Goal: Task Accomplishment & Management: Manage account settings

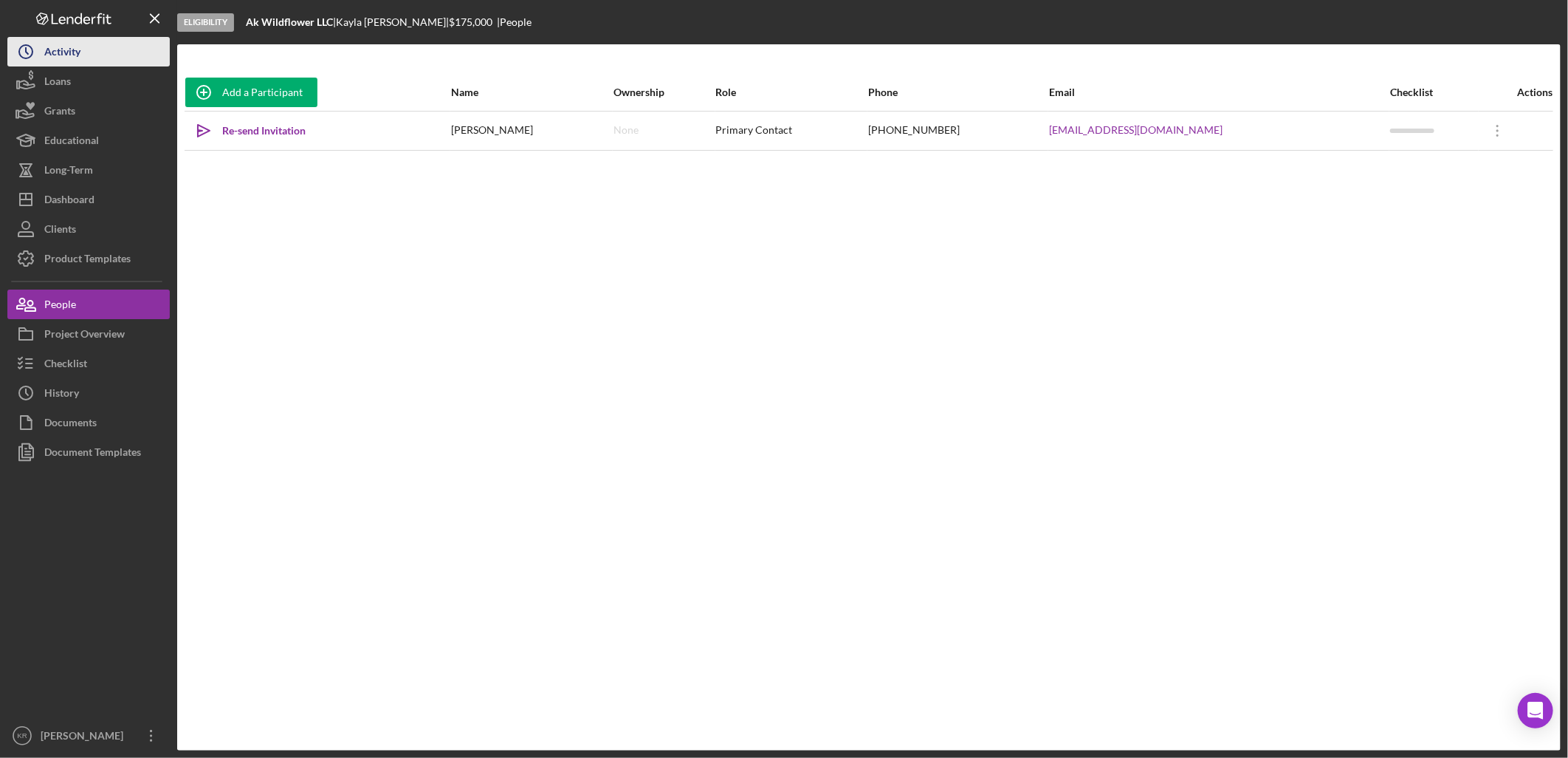
click at [82, 58] on button "Icon/History Activity" at bounding box center [88, 51] width 162 height 29
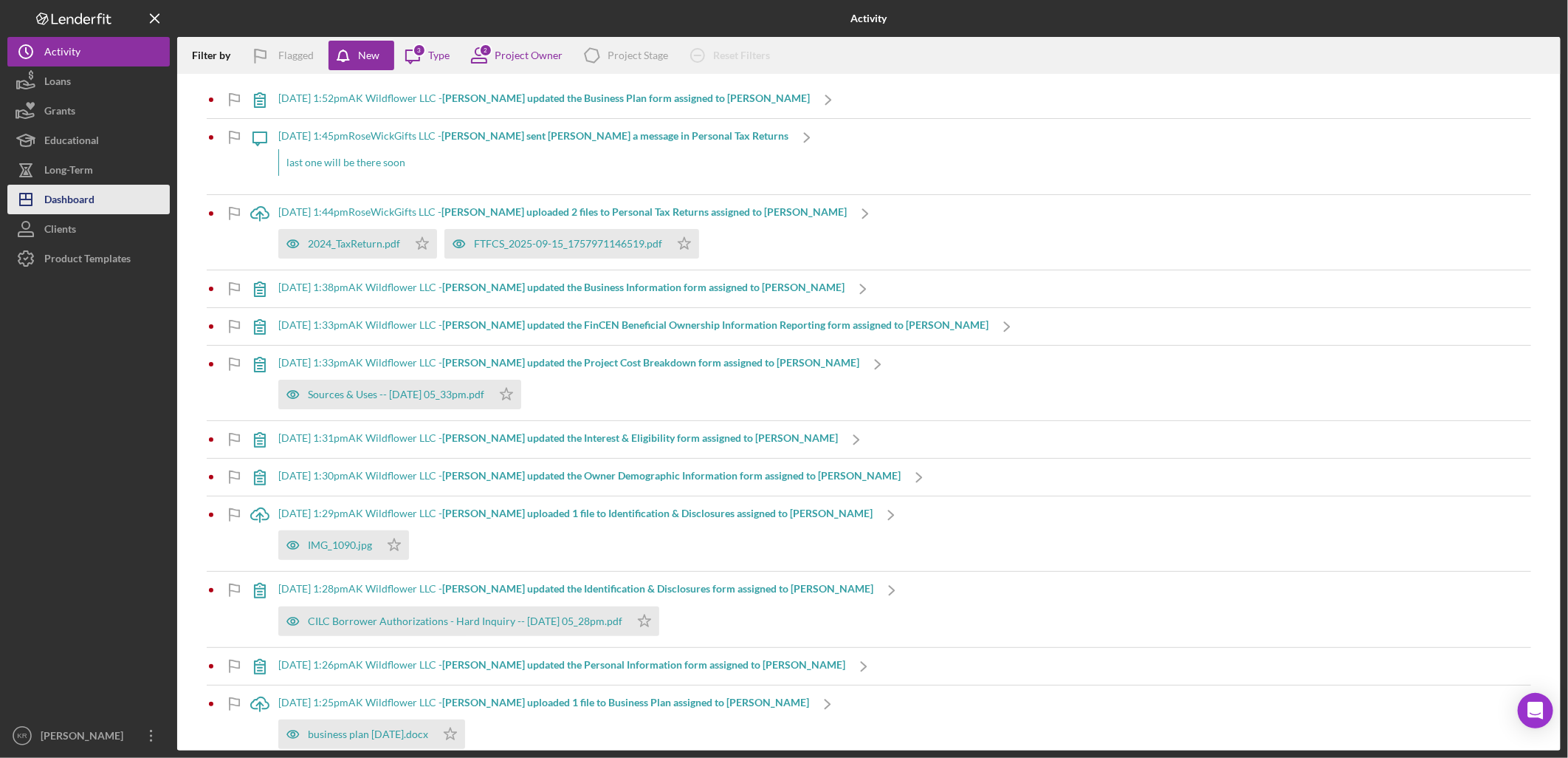
click at [76, 201] on div "Dashboard" at bounding box center [69, 201] width 50 height 33
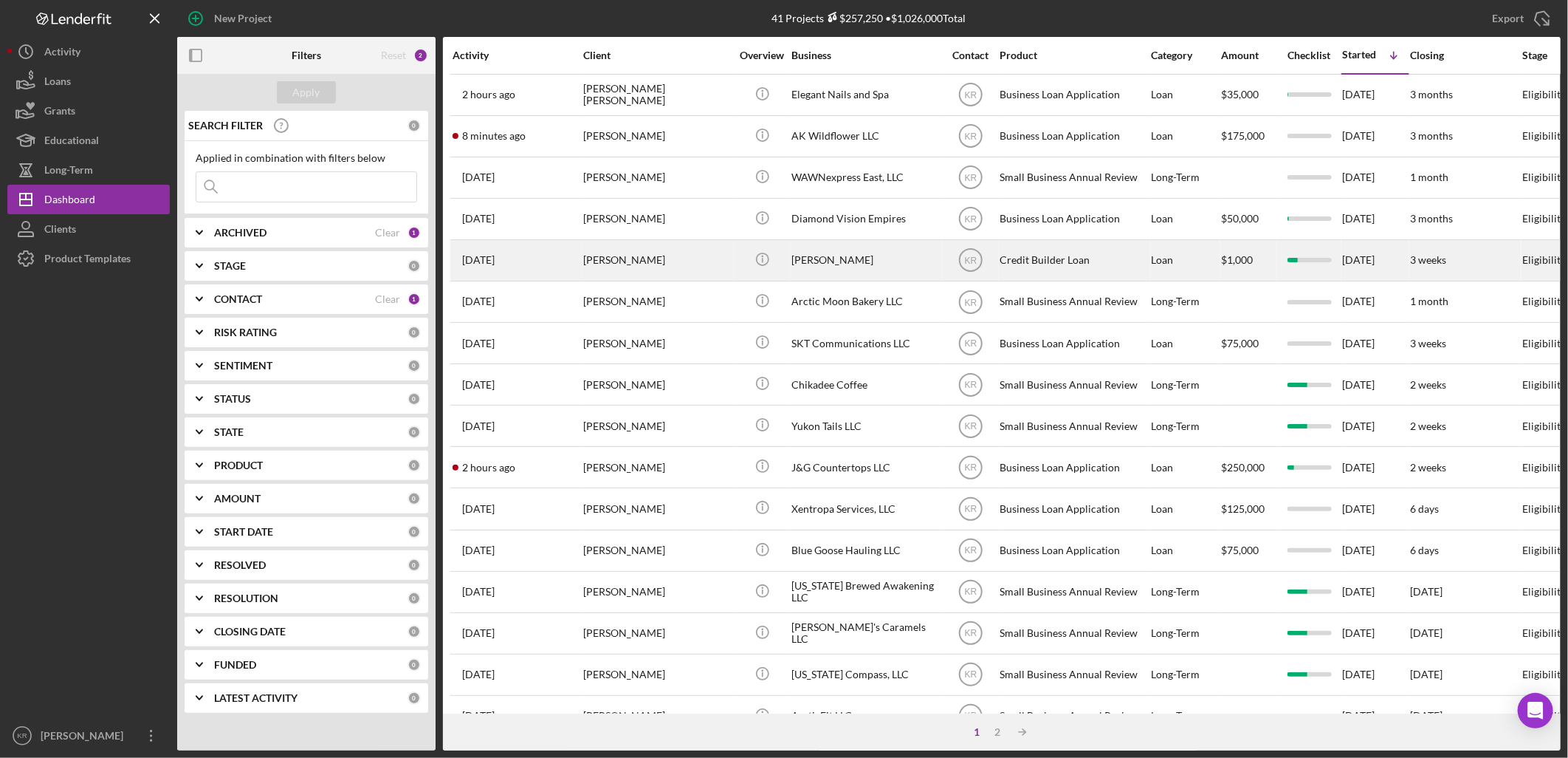
click at [589, 269] on div "[PERSON_NAME]" at bounding box center [657, 260] width 147 height 39
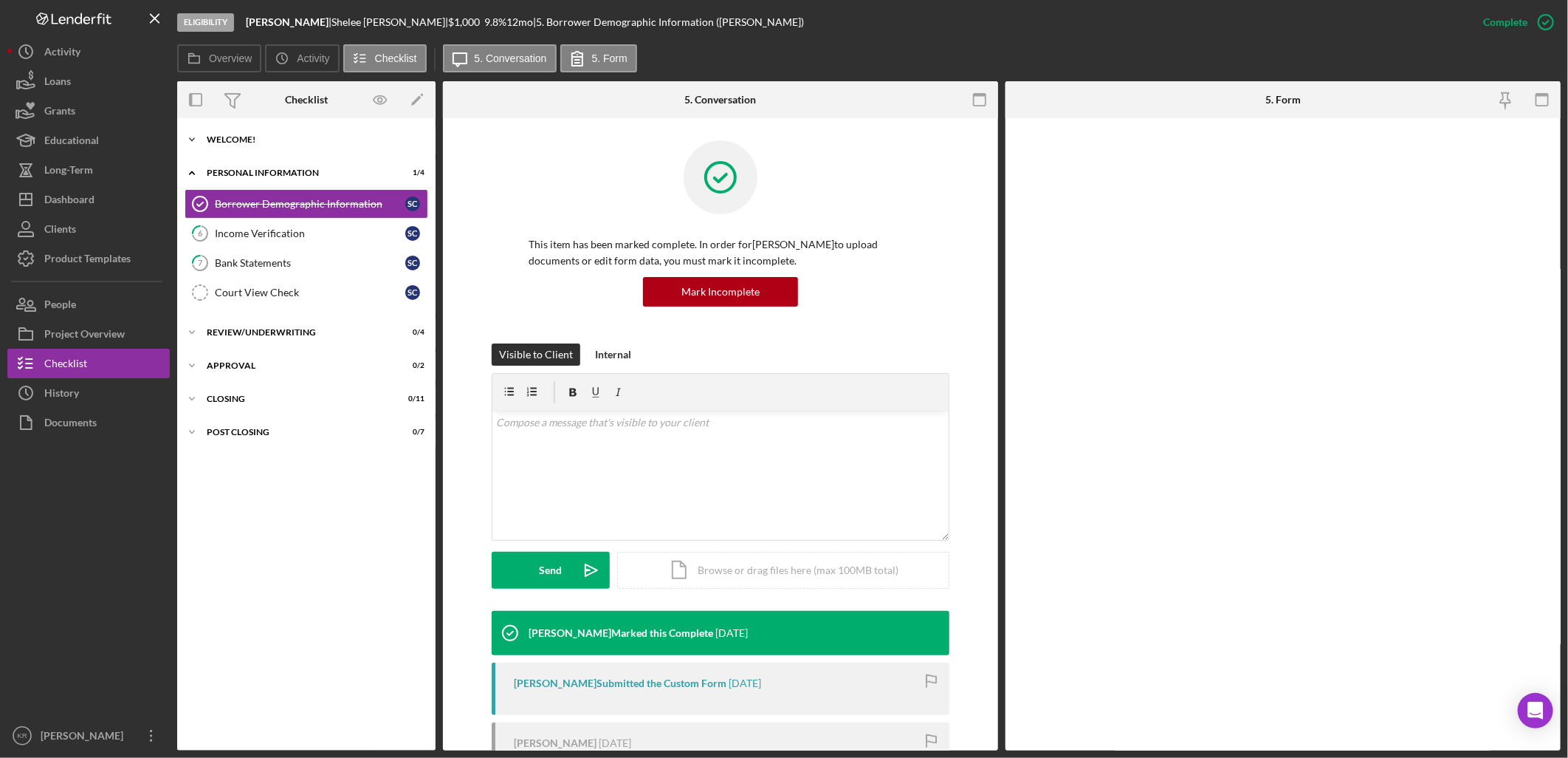
click at [245, 132] on div "Icon/Expander Welcome! 8 / 9" at bounding box center [306, 139] width 258 height 29
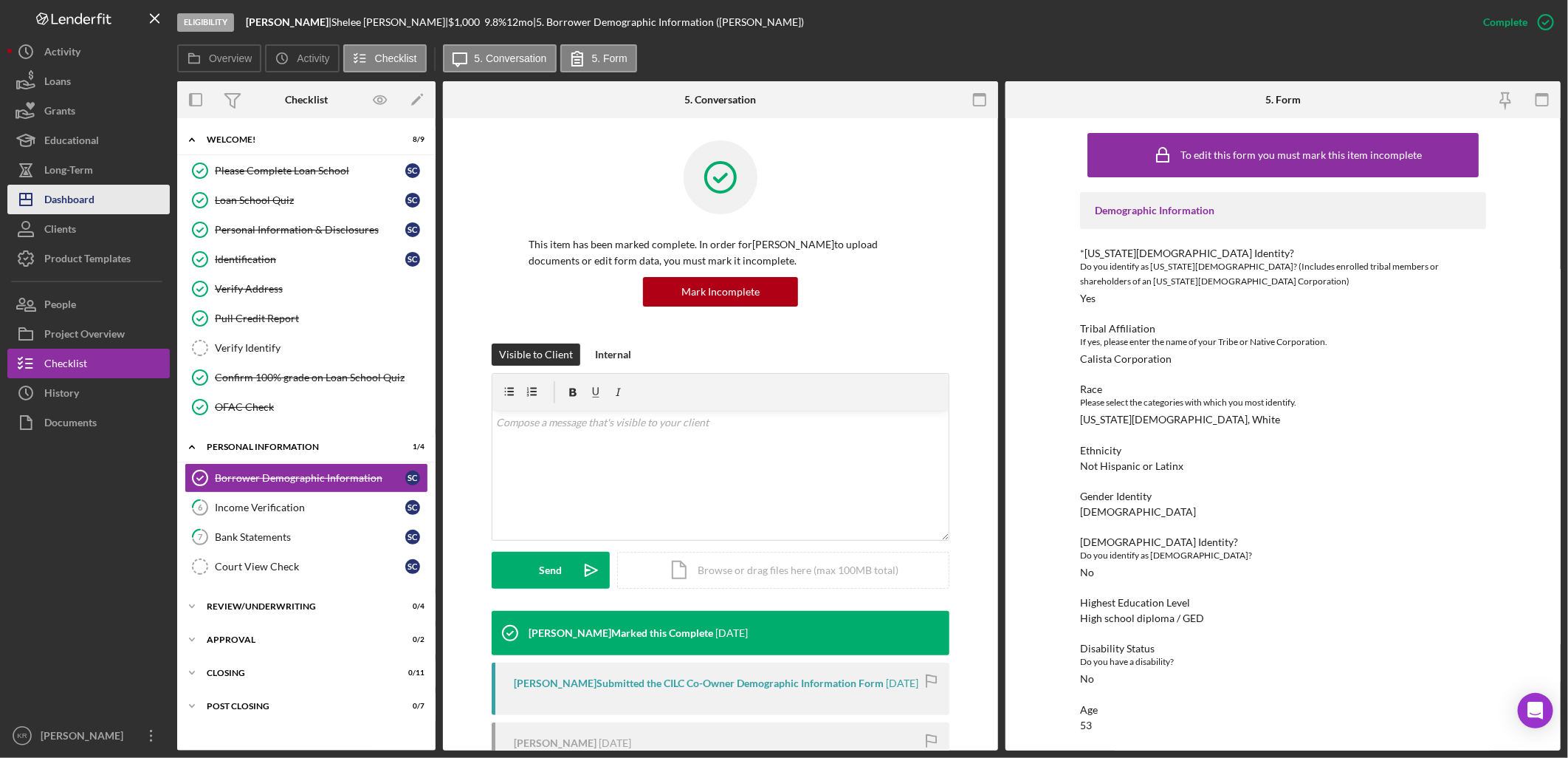
click at [106, 207] on button "Icon/Dashboard Dashboard" at bounding box center [88, 199] width 162 height 29
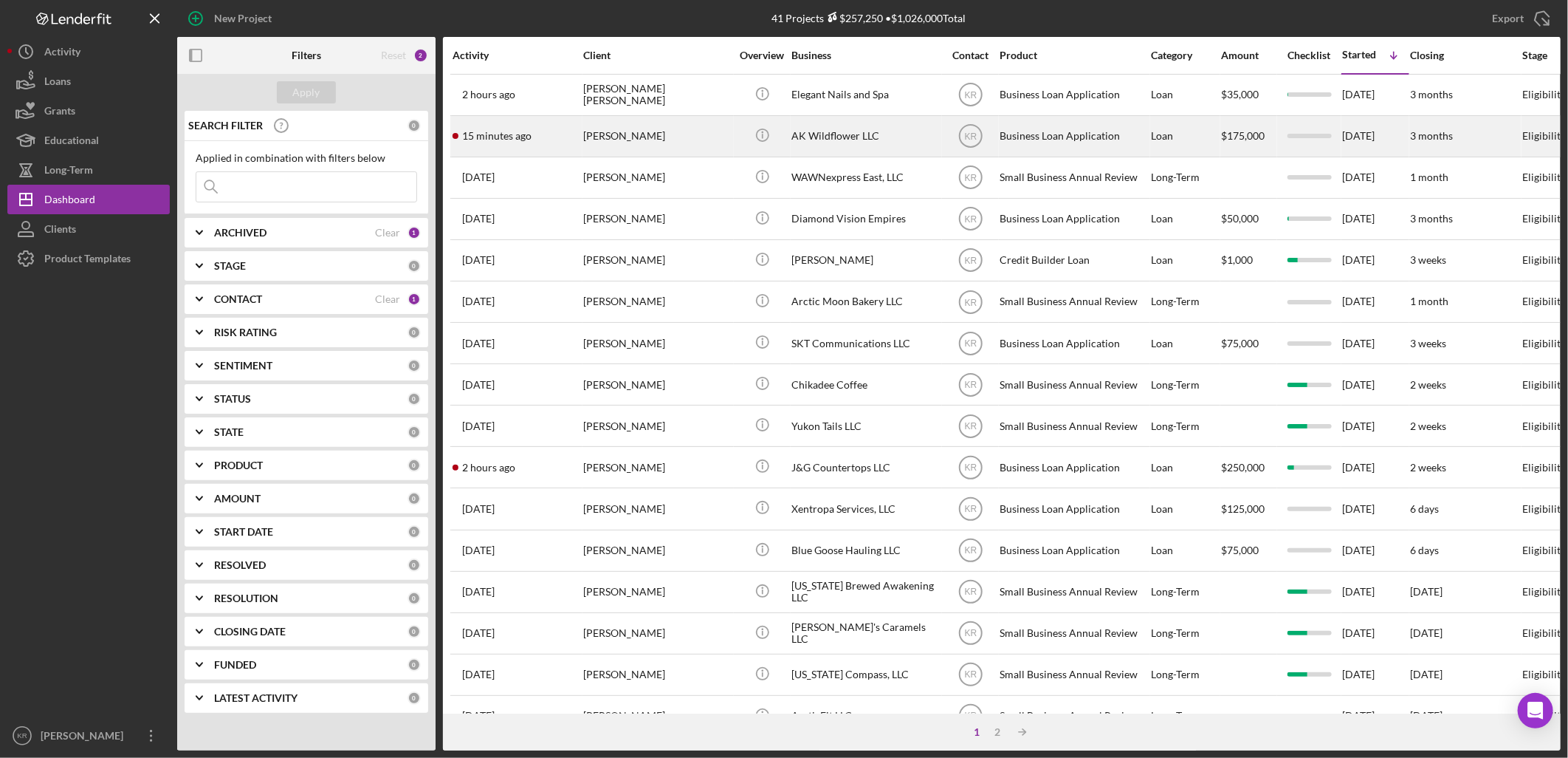
click at [661, 133] on div "[PERSON_NAME]" at bounding box center [657, 136] width 147 height 39
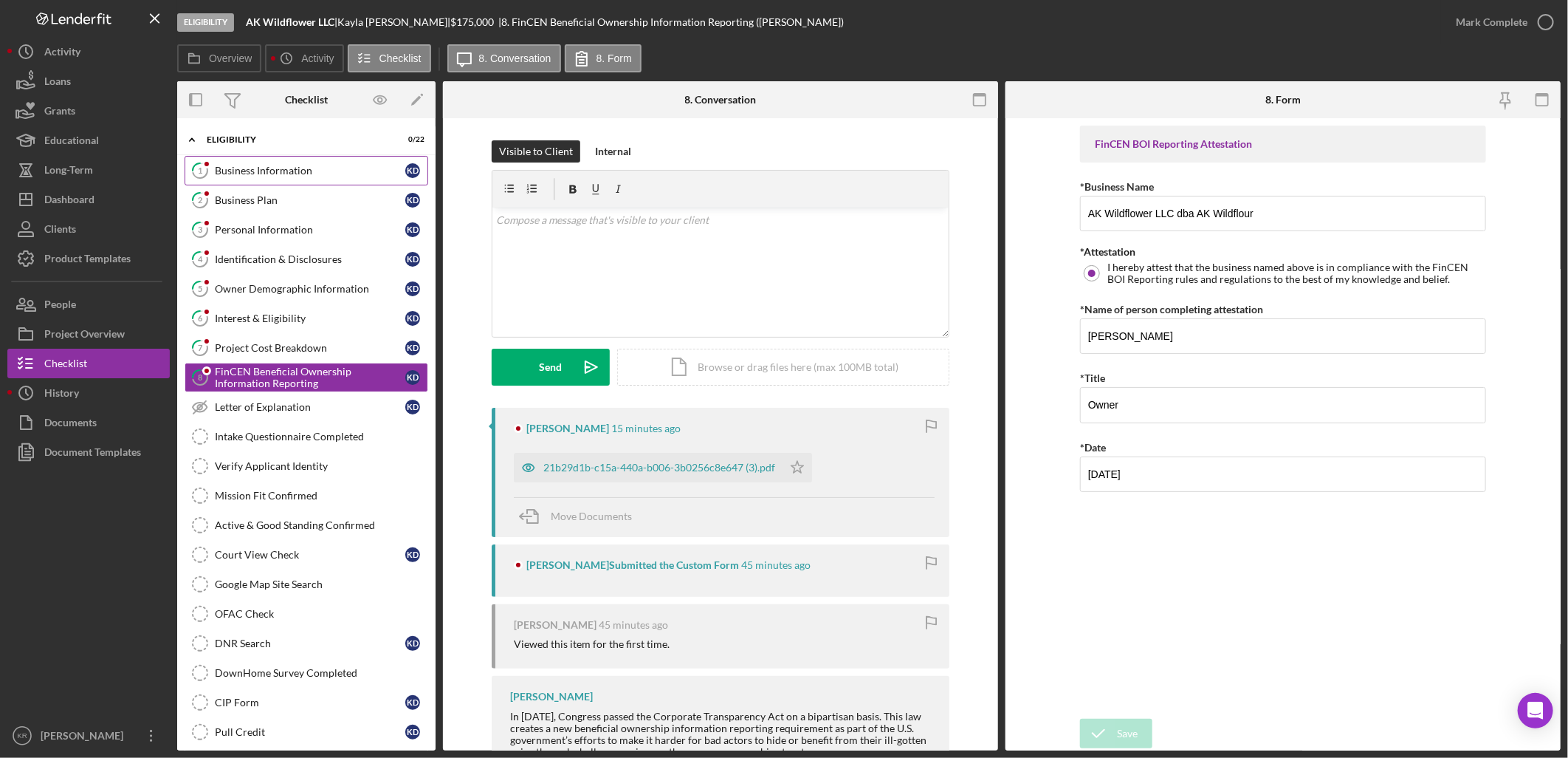
click at [301, 165] on div "Business Information" at bounding box center [310, 171] width 191 height 12
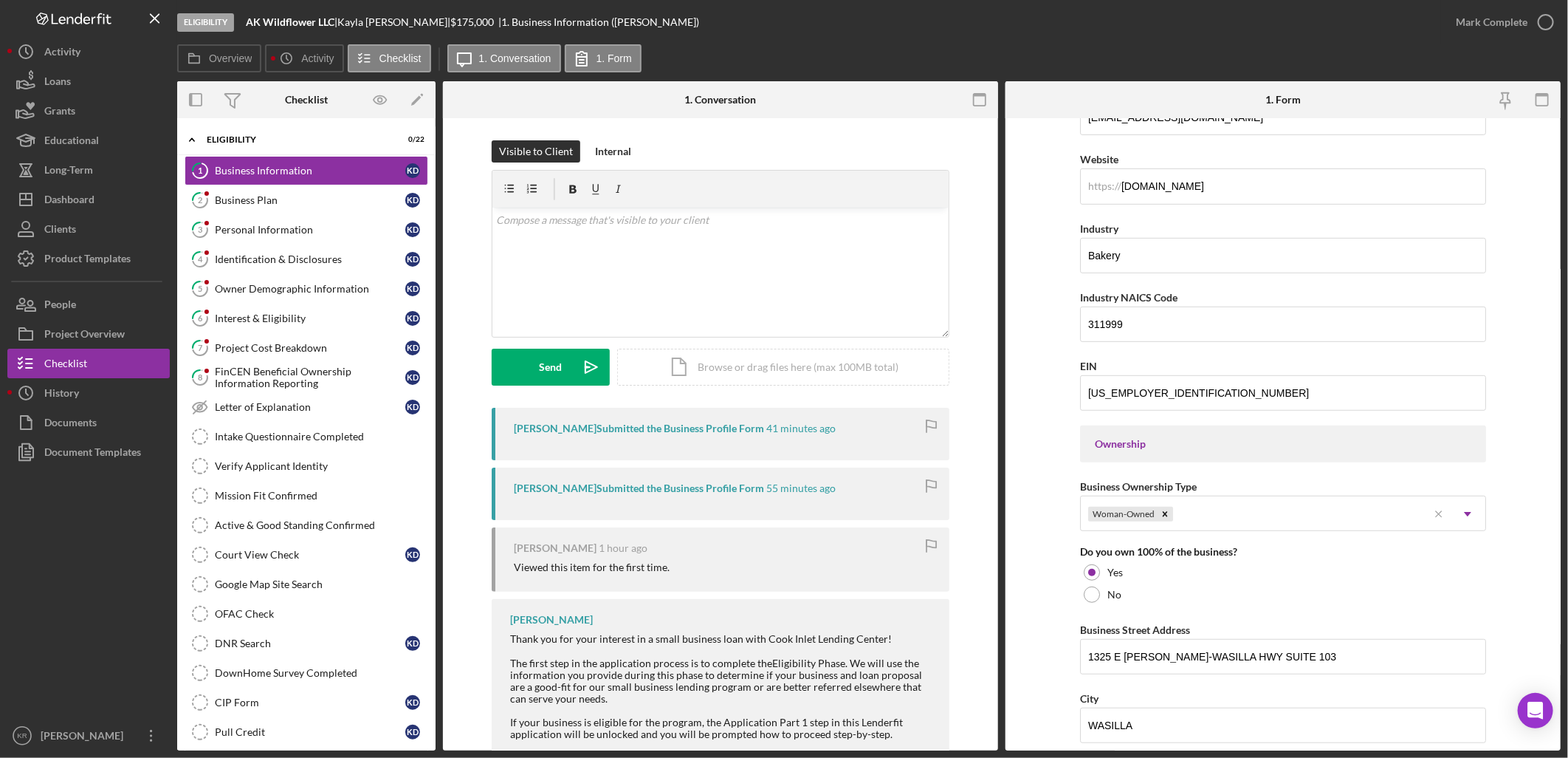
scroll to position [218, 0]
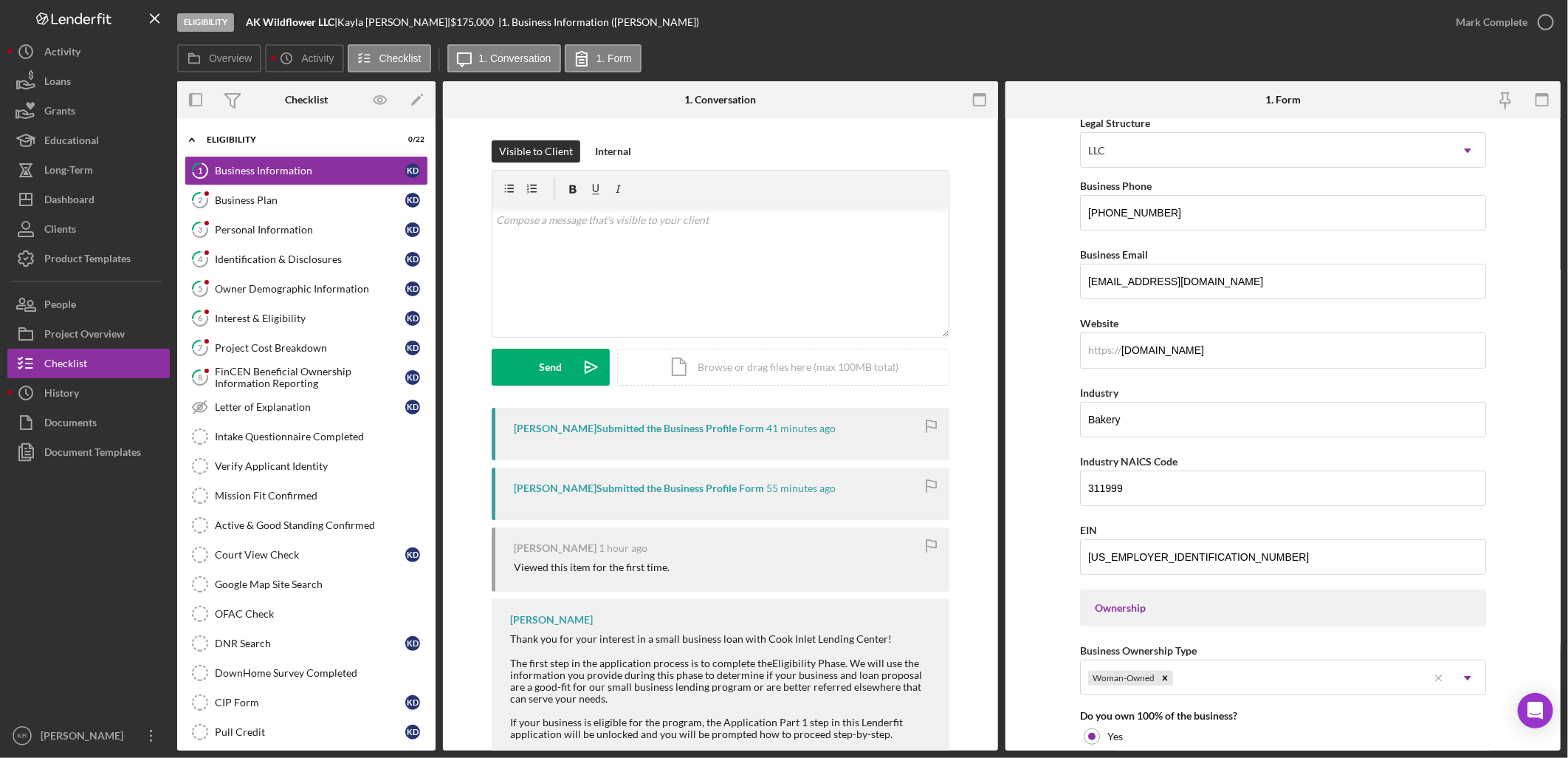
click at [1495, 38] on div "Mark Complete" at bounding box center [1501, 22] width 120 height 44
click at [1495, 28] on div "Mark Complete" at bounding box center [1492, 22] width 72 height 29
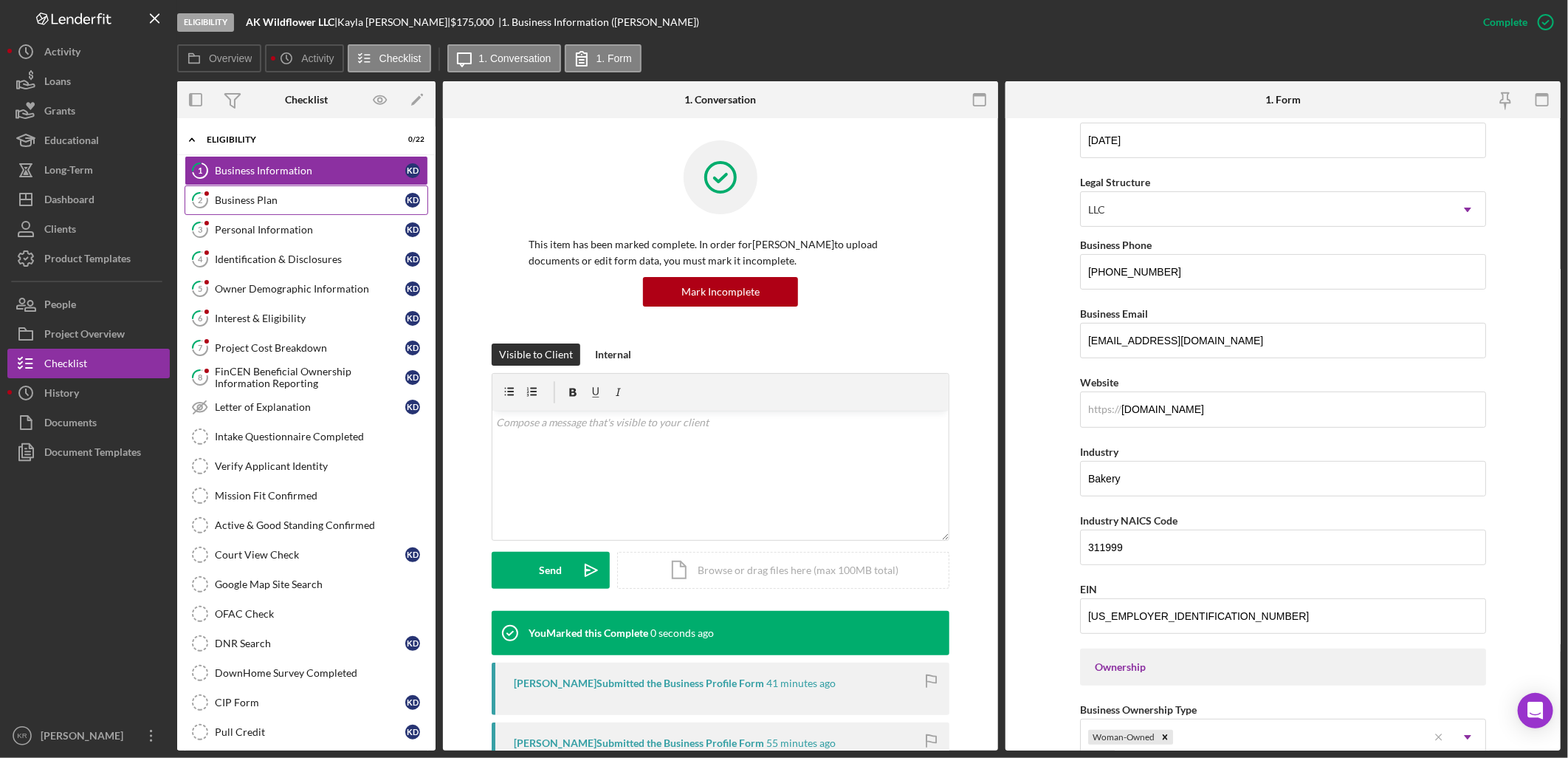
scroll to position [277, 0]
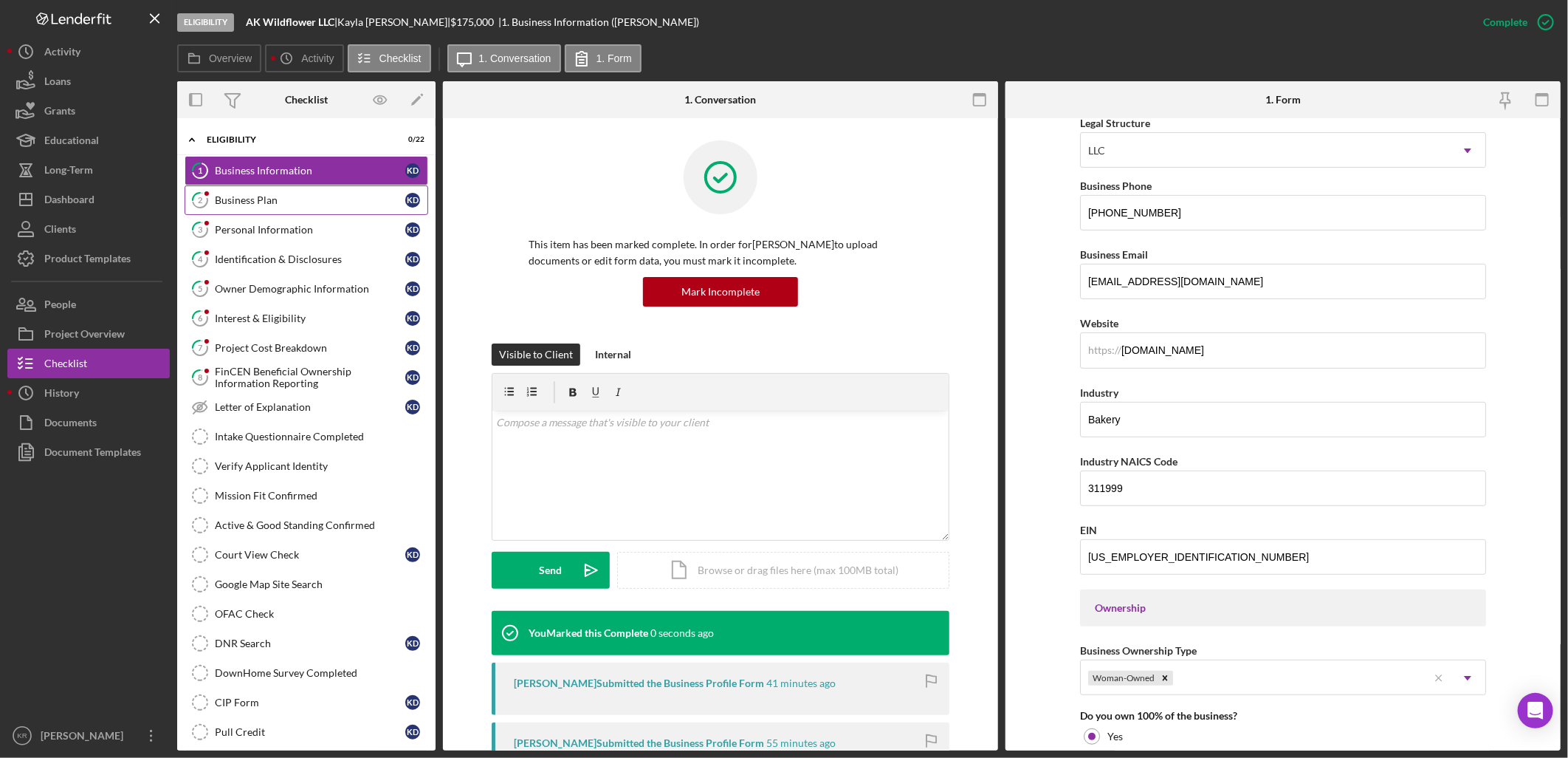
click at [328, 193] on link "2 Business Plan K D" at bounding box center [307, 200] width 244 height 29
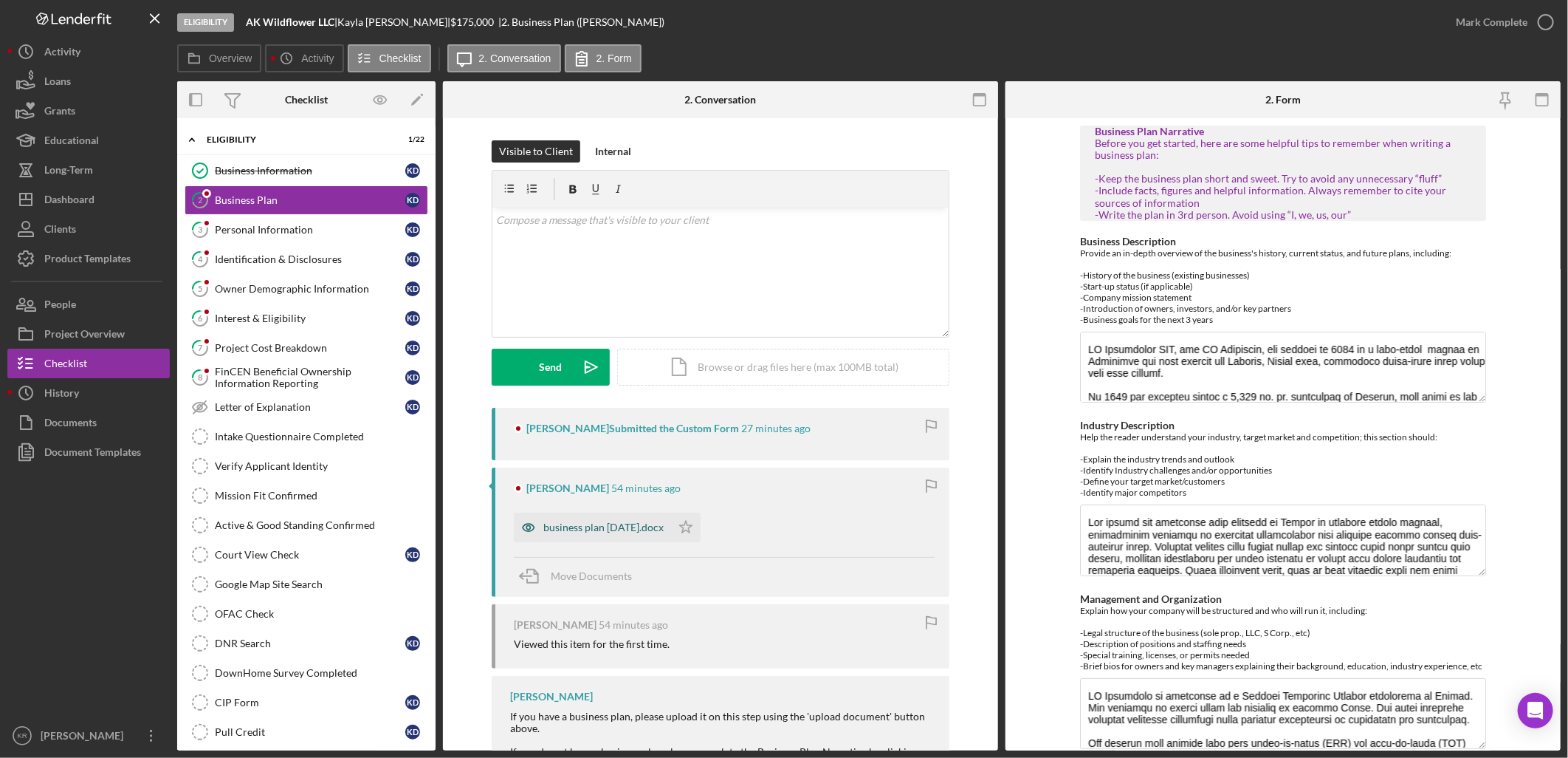
click at [587, 530] on div "business plan [DATE].docx" at bounding box center [603, 528] width 120 height 12
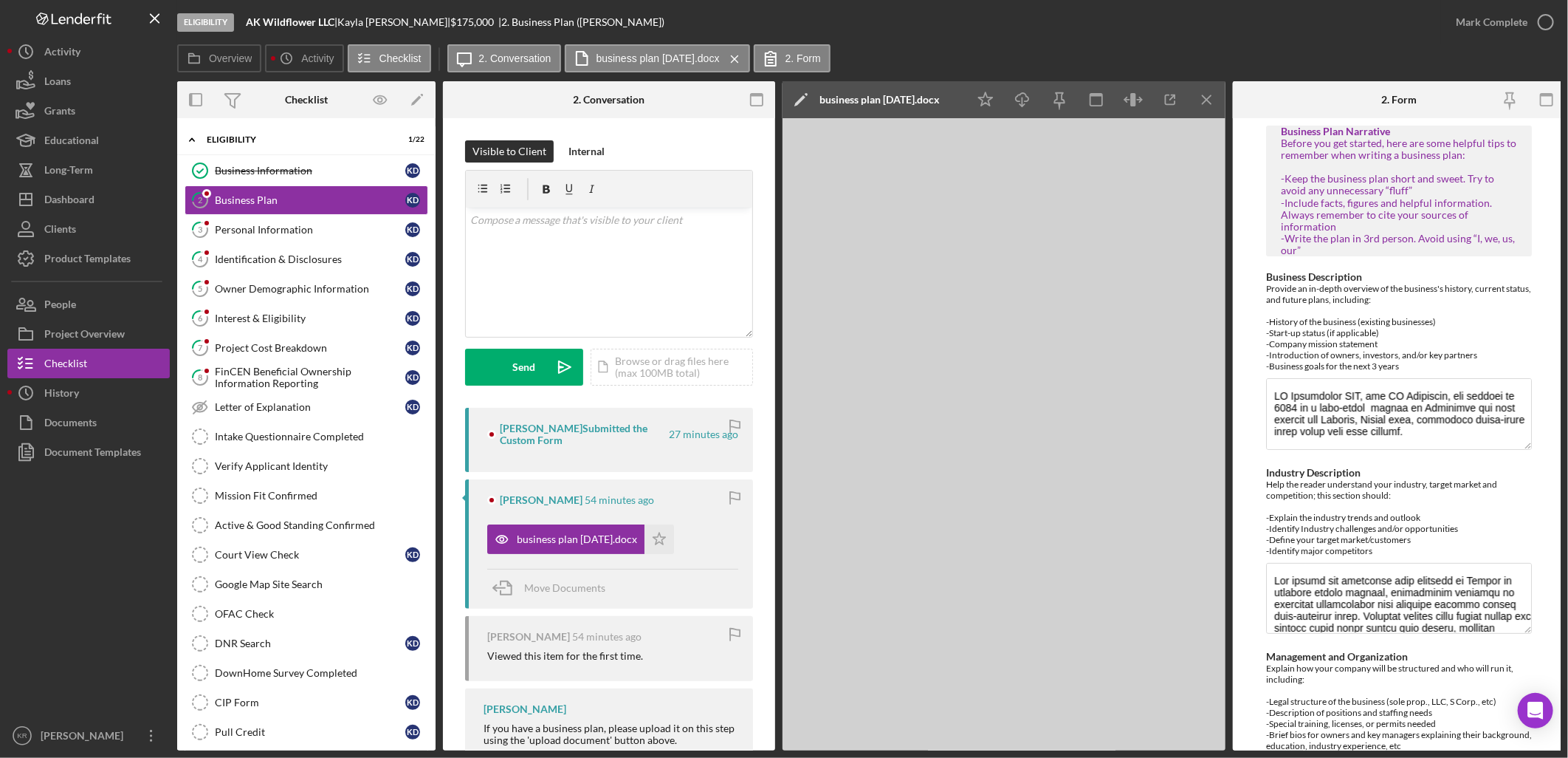
click at [677, 541] on div "business plan [DATE].docx Icon/Star" at bounding box center [584, 535] width 195 height 37
click at [651, 539] on icon "Icon/Star" at bounding box center [659, 539] width 29 height 29
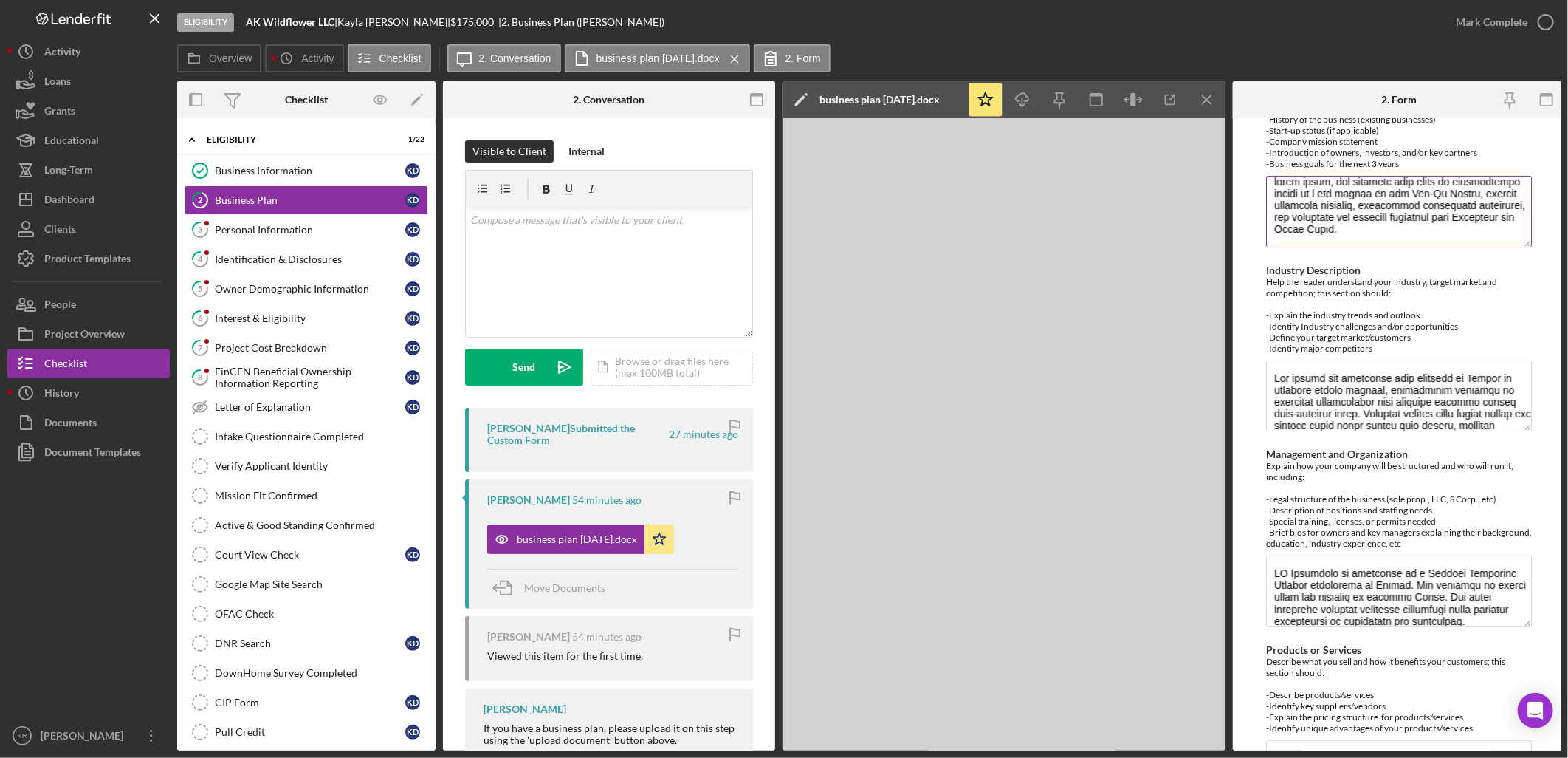
scroll to position [410, 0]
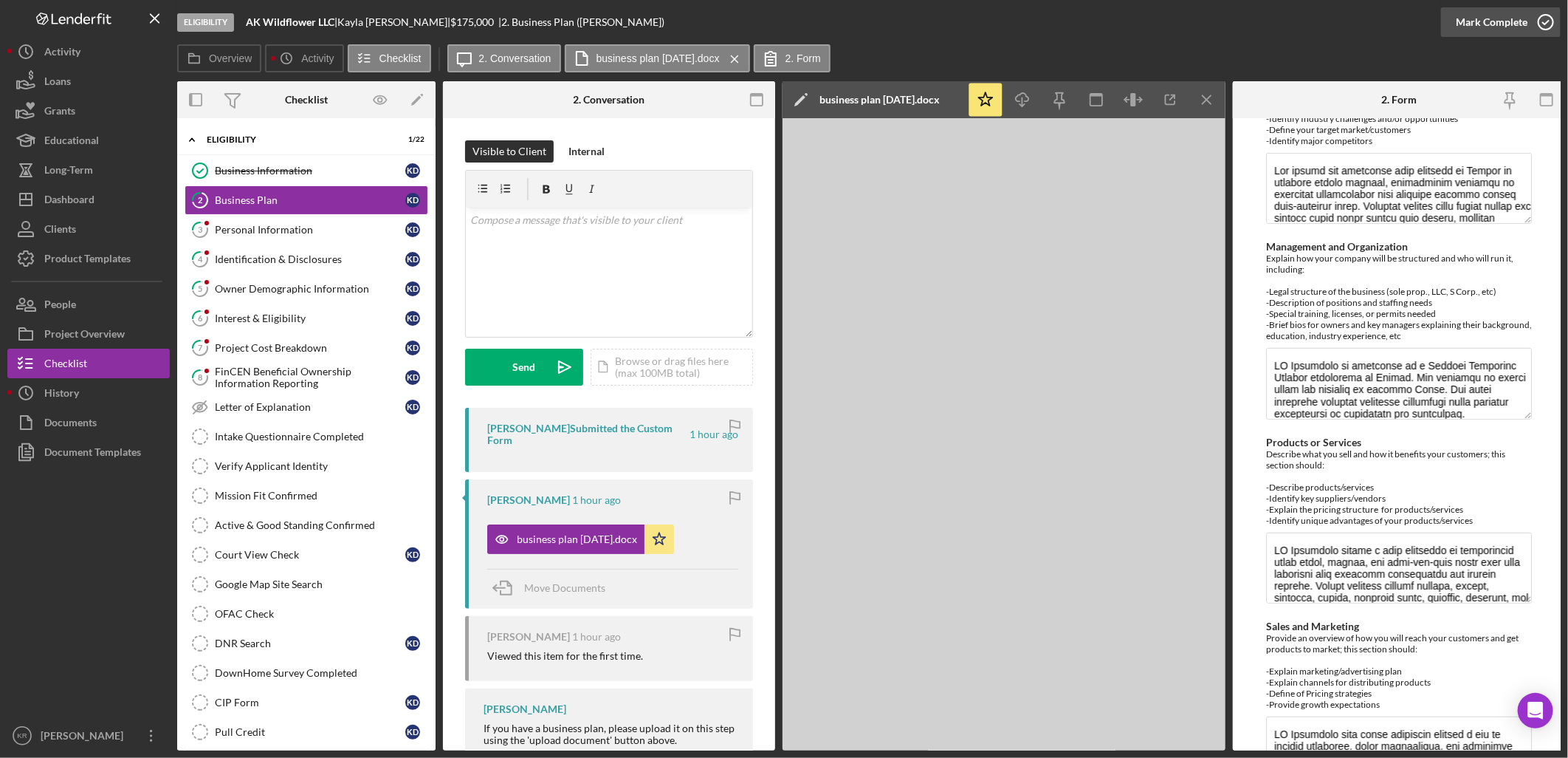
click at [1495, 19] on div "Mark Complete" at bounding box center [1492, 22] width 72 height 29
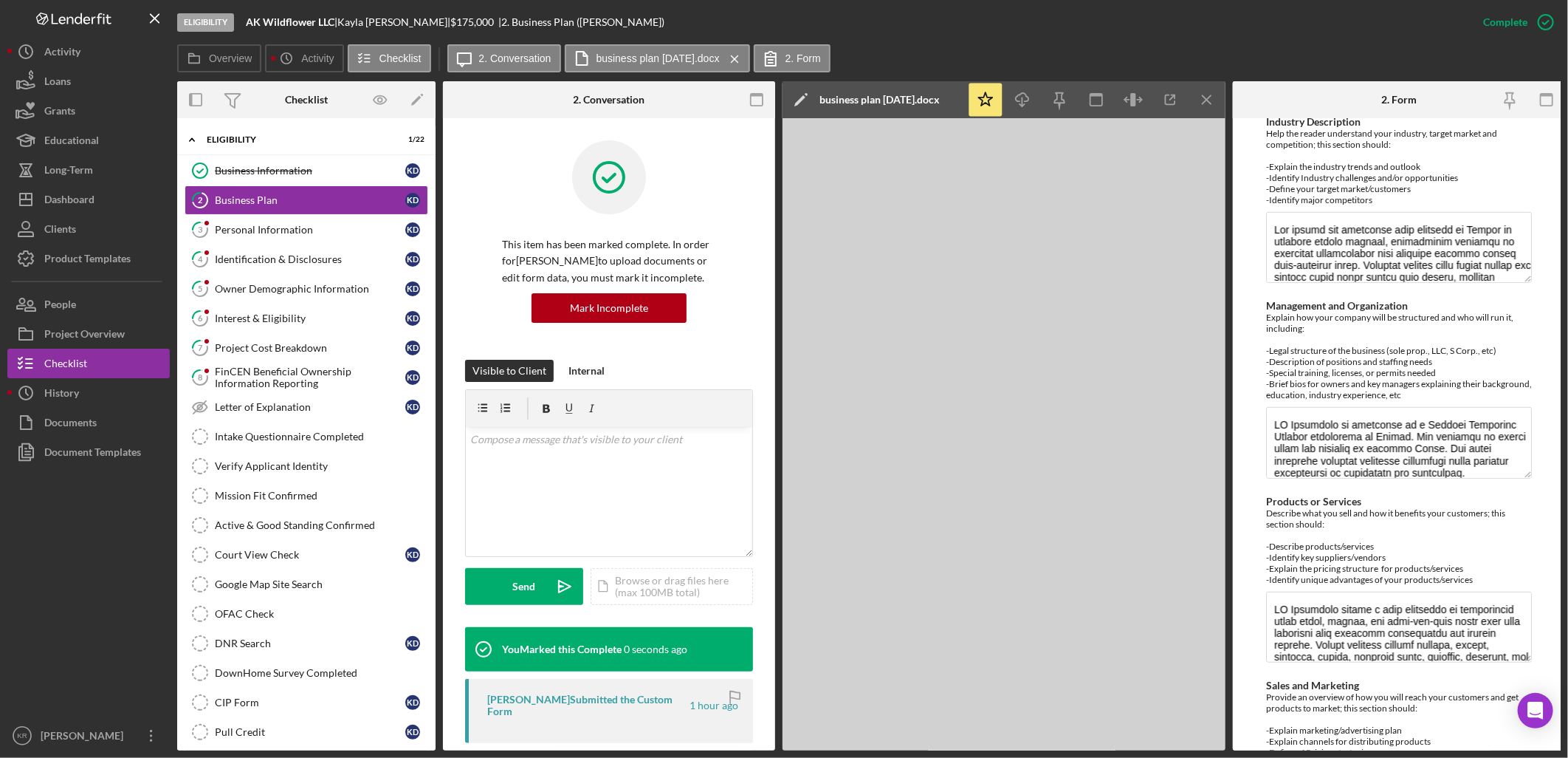
scroll to position [469, 0]
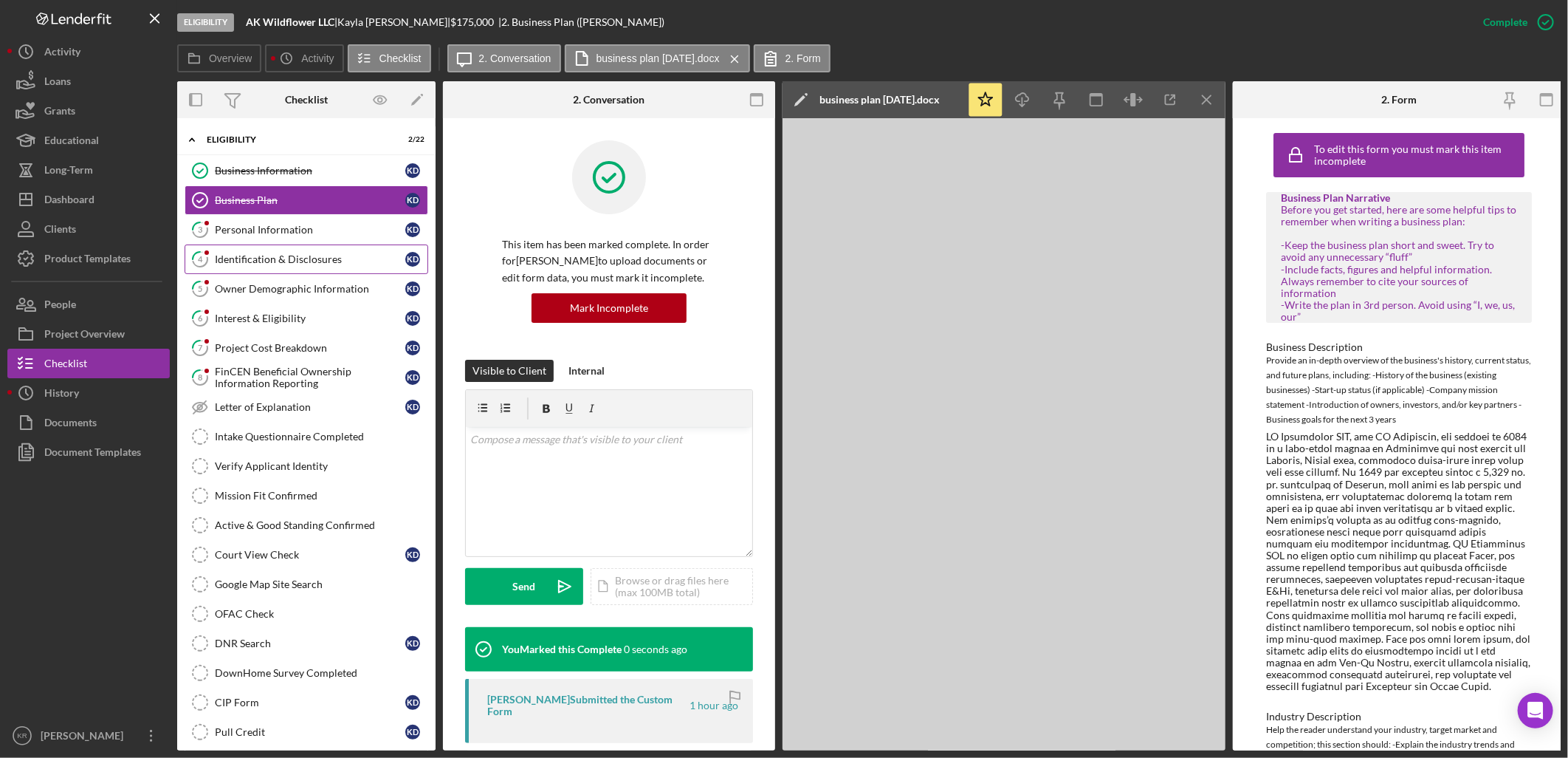
click at [306, 245] on link "4 Identification & Disclosures K D" at bounding box center [307, 259] width 244 height 29
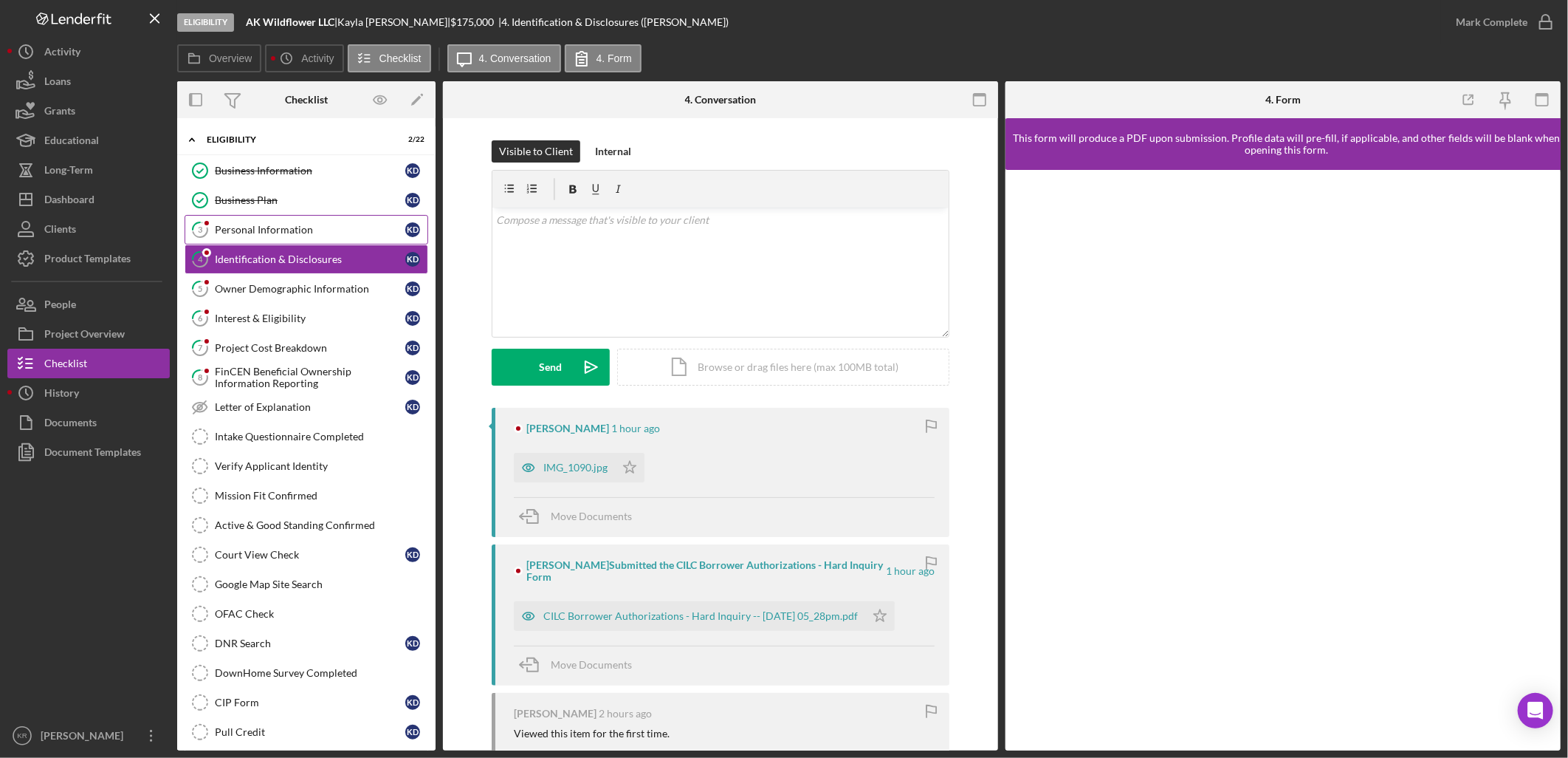
click at [301, 226] on div "Personal Information" at bounding box center [310, 230] width 191 height 12
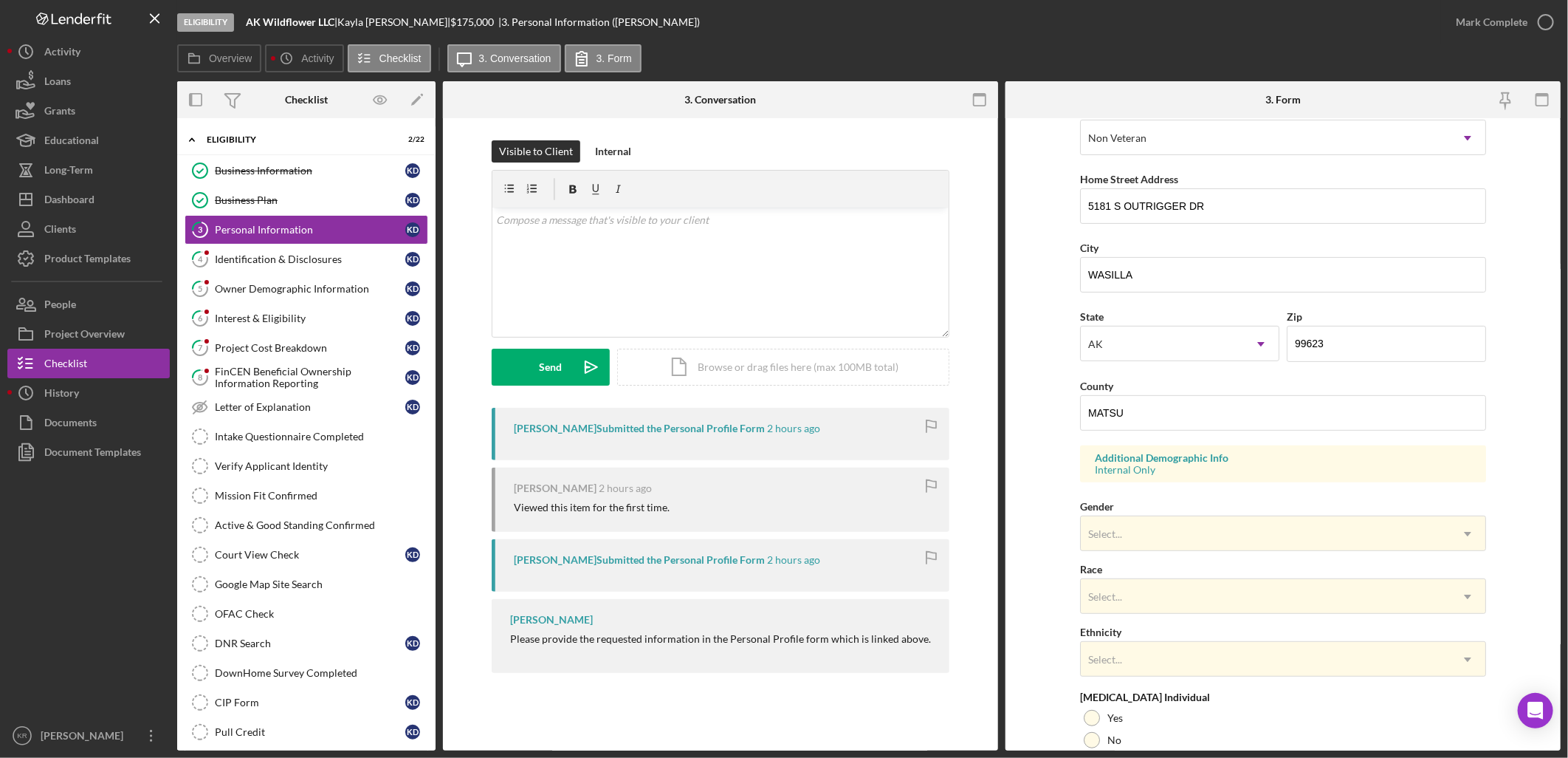
scroll to position [27, 0]
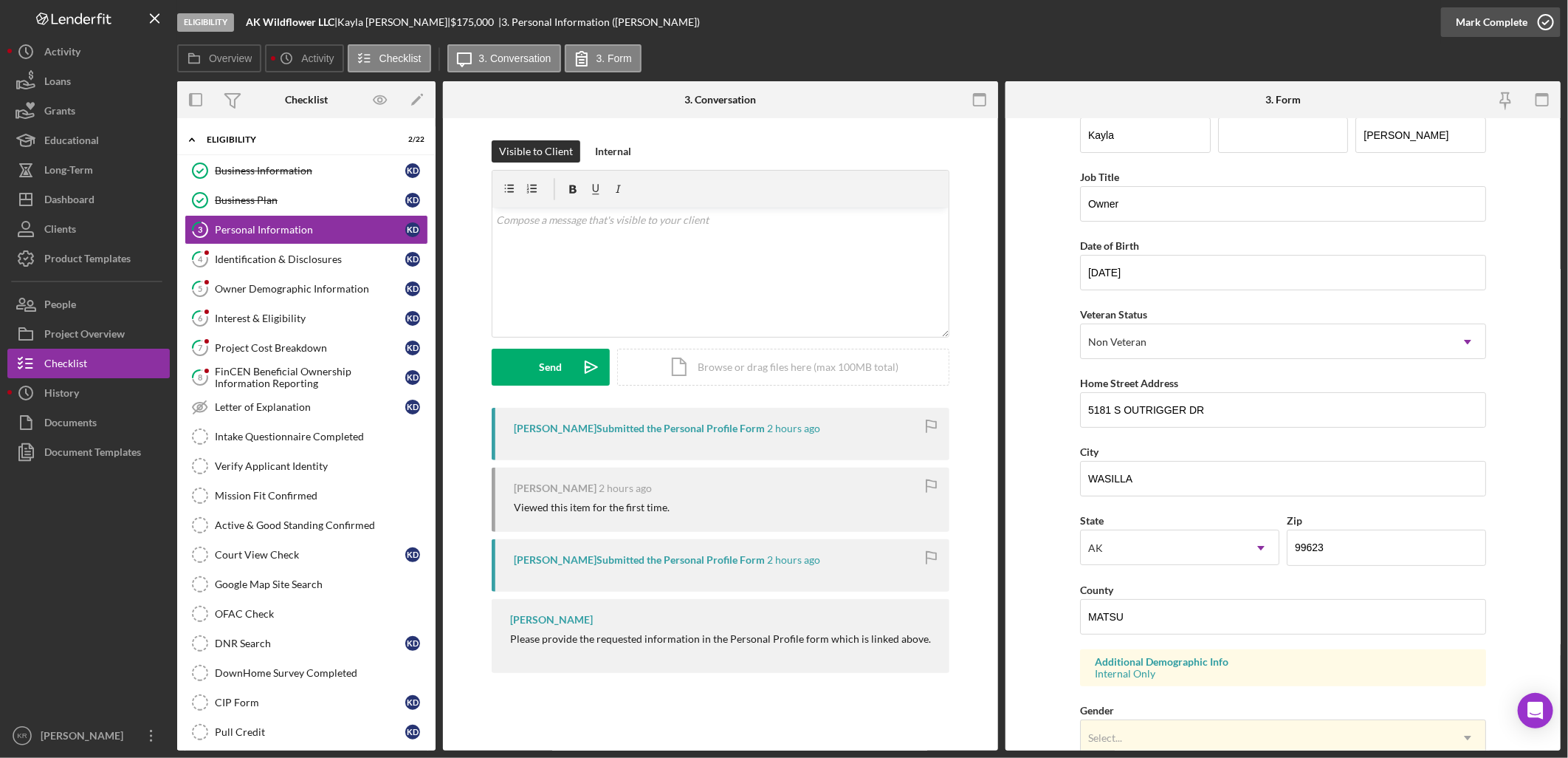
click at [1525, 22] on div "Mark Complete" at bounding box center [1492, 22] width 72 height 29
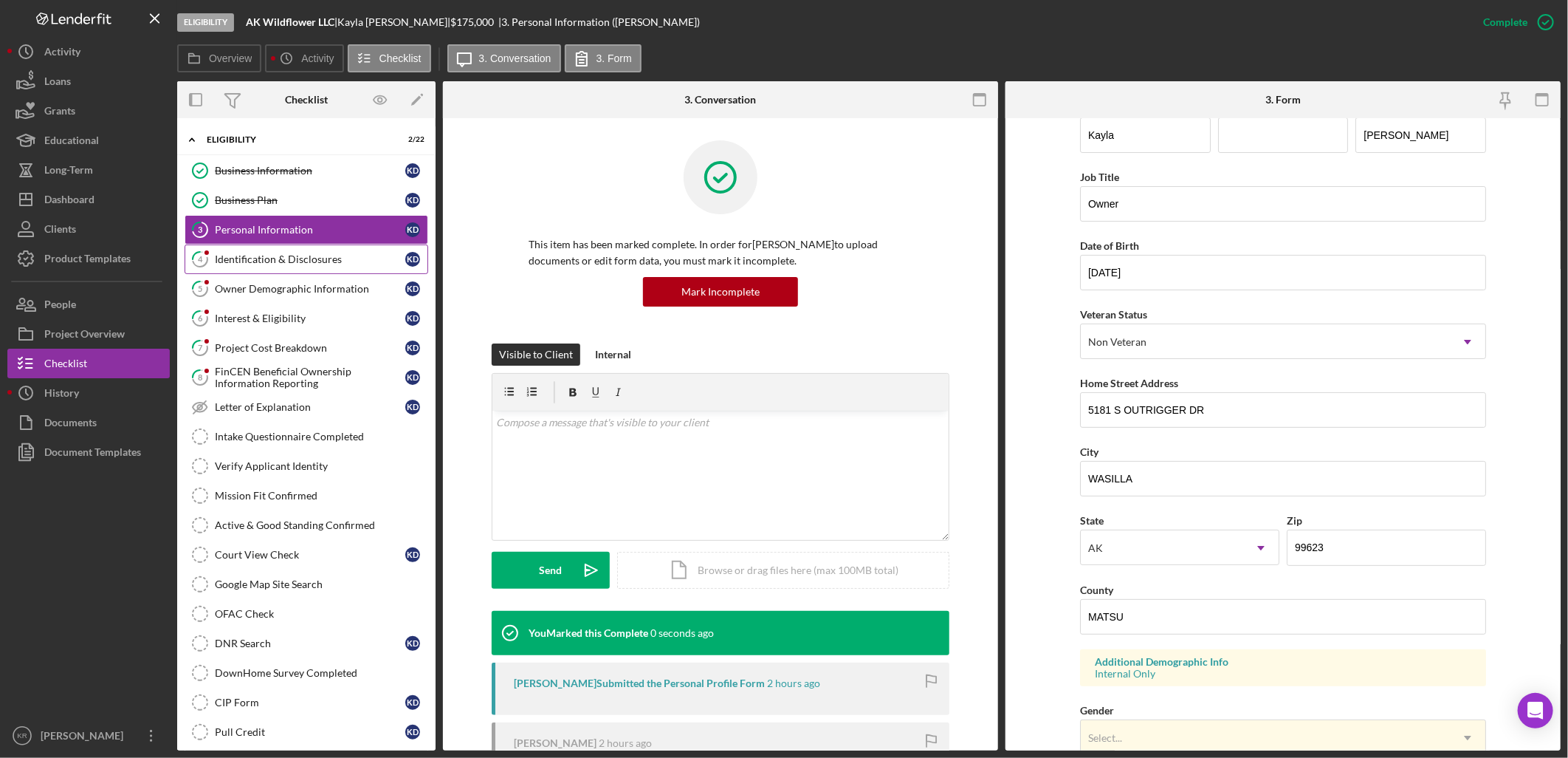
scroll to position [56, 0]
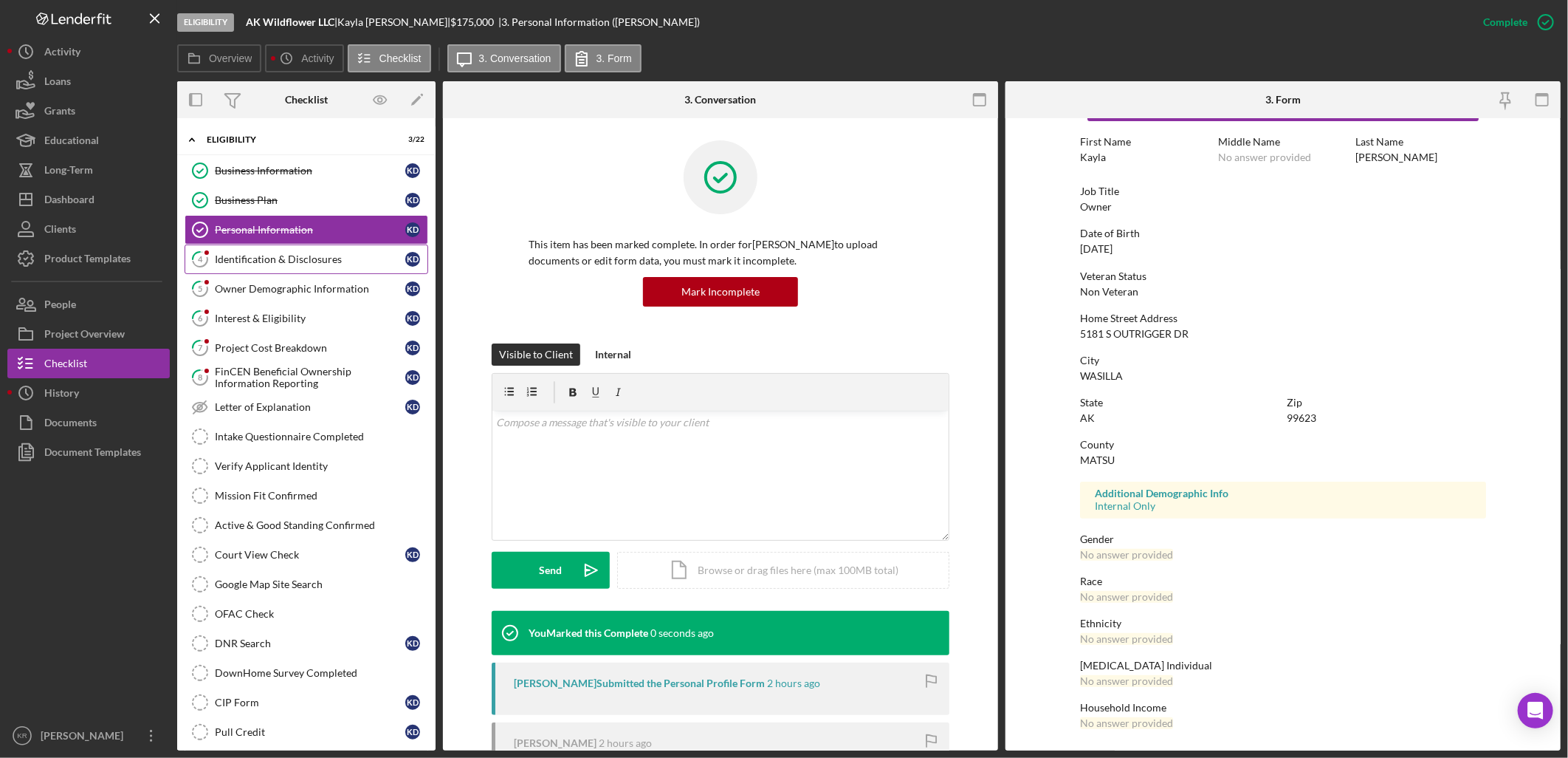
click at [285, 253] on link "4 Identification & Disclosures K D" at bounding box center [307, 259] width 244 height 29
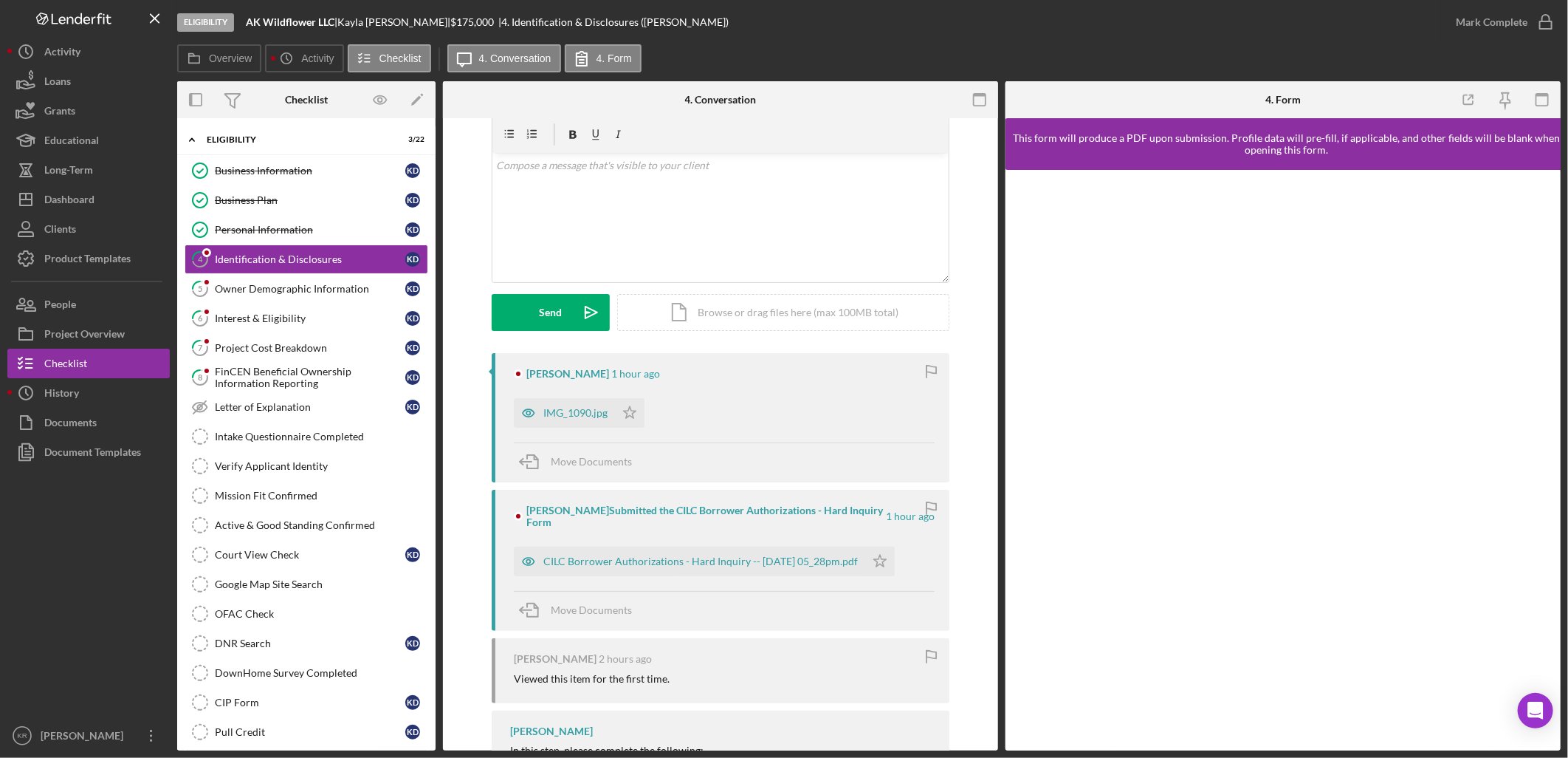
scroll to position [82, 0]
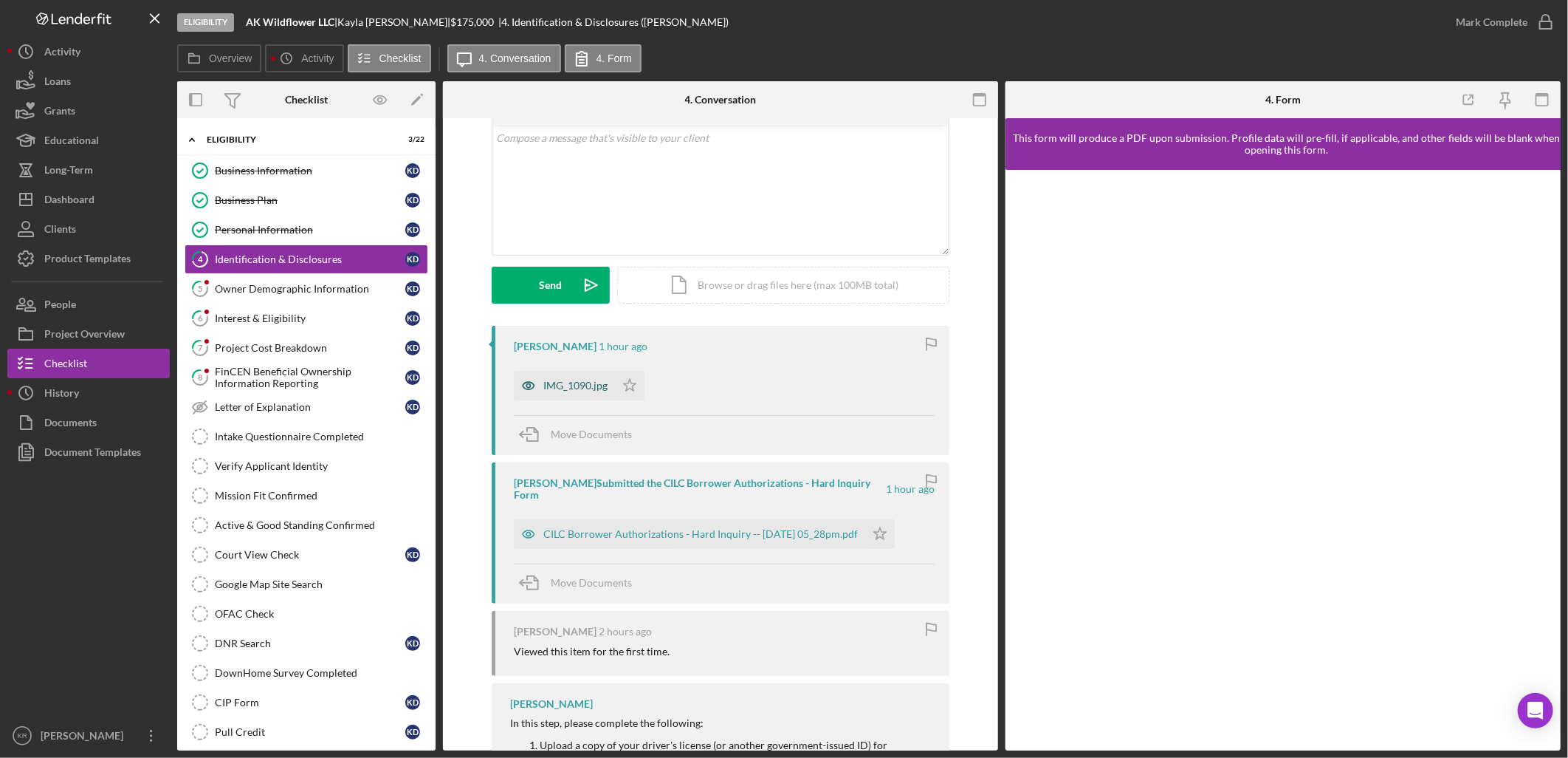
click at [580, 391] on div "IMG_1090.jpg" at bounding box center [575, 385] width 64 height 12
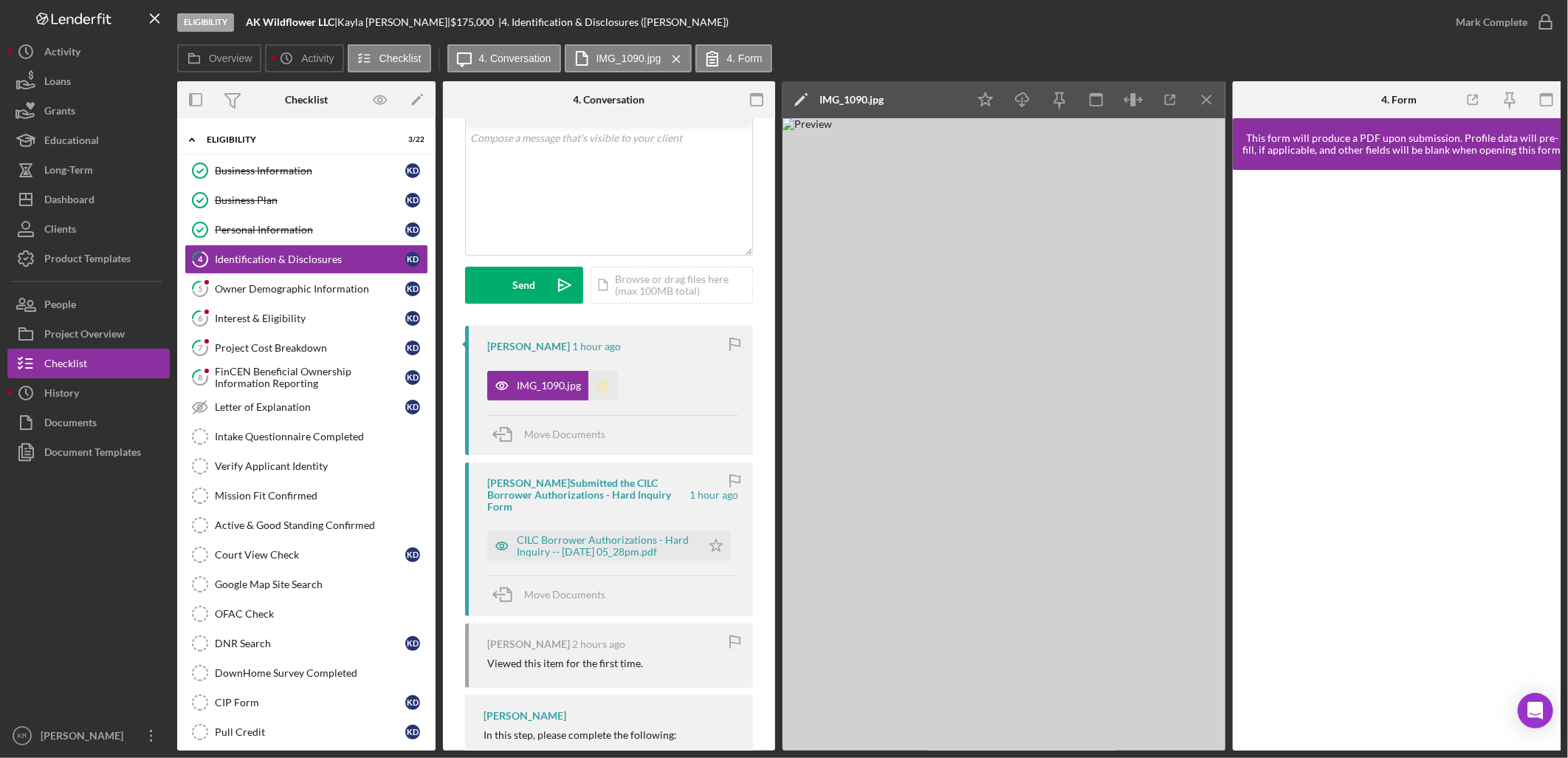
click at [598, 388] on icon "Icon/Star" at bounding box center [603, 385] width 29 height 29
click at [659, 534] on div "CILC Borrower Authorizations - Hard Inquiry -- [DATE] 05_28pm.pdf" at bounding box center [605, 546] width 177 height 24
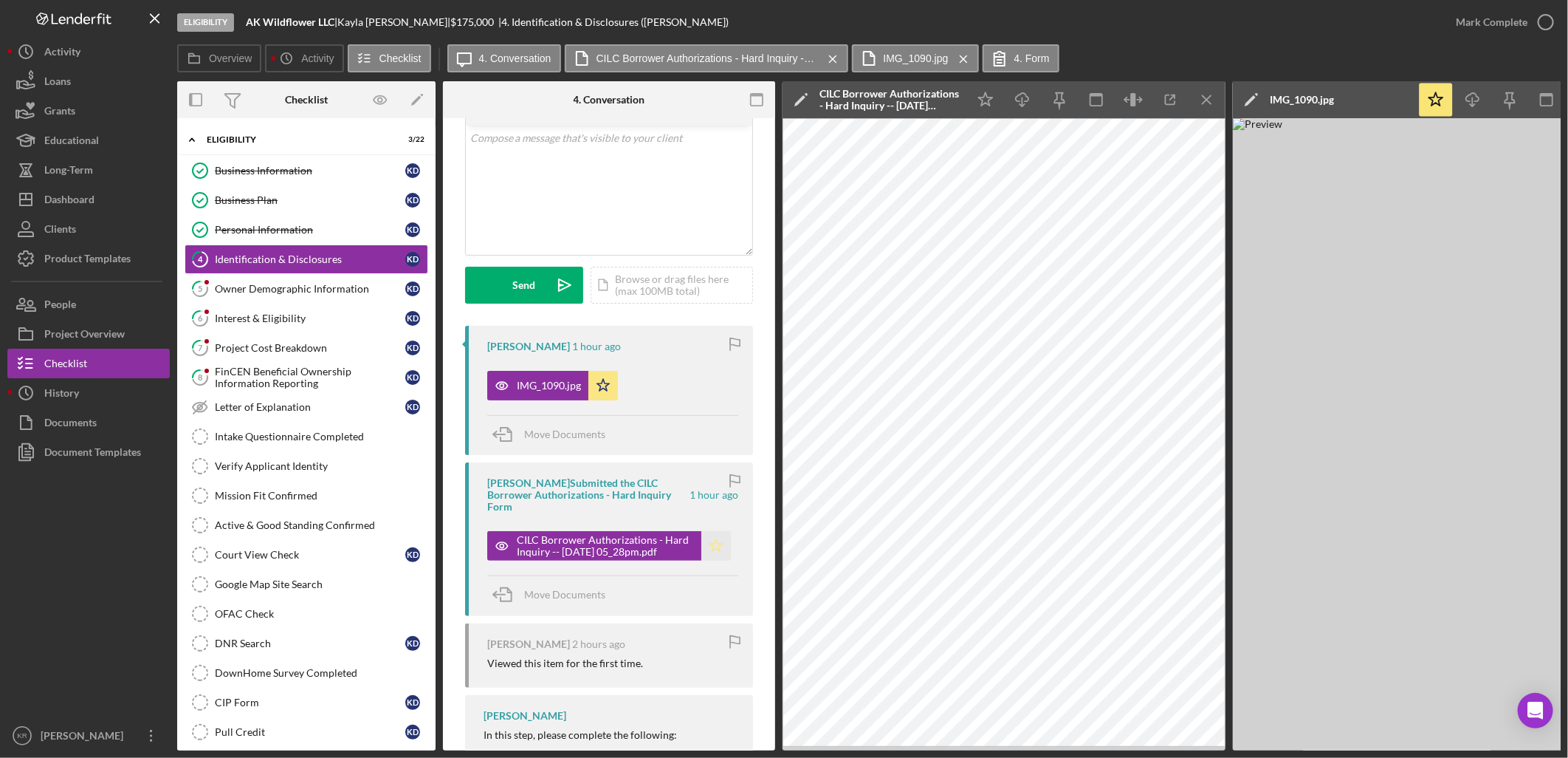
click at [717, 531] on icon "Icon/Star" at bounding box center [716, 545] width 29 height 29
click at [225, 295] on div "Owner Demographic Information" at bounding box center [310, 289] width 191 height 12
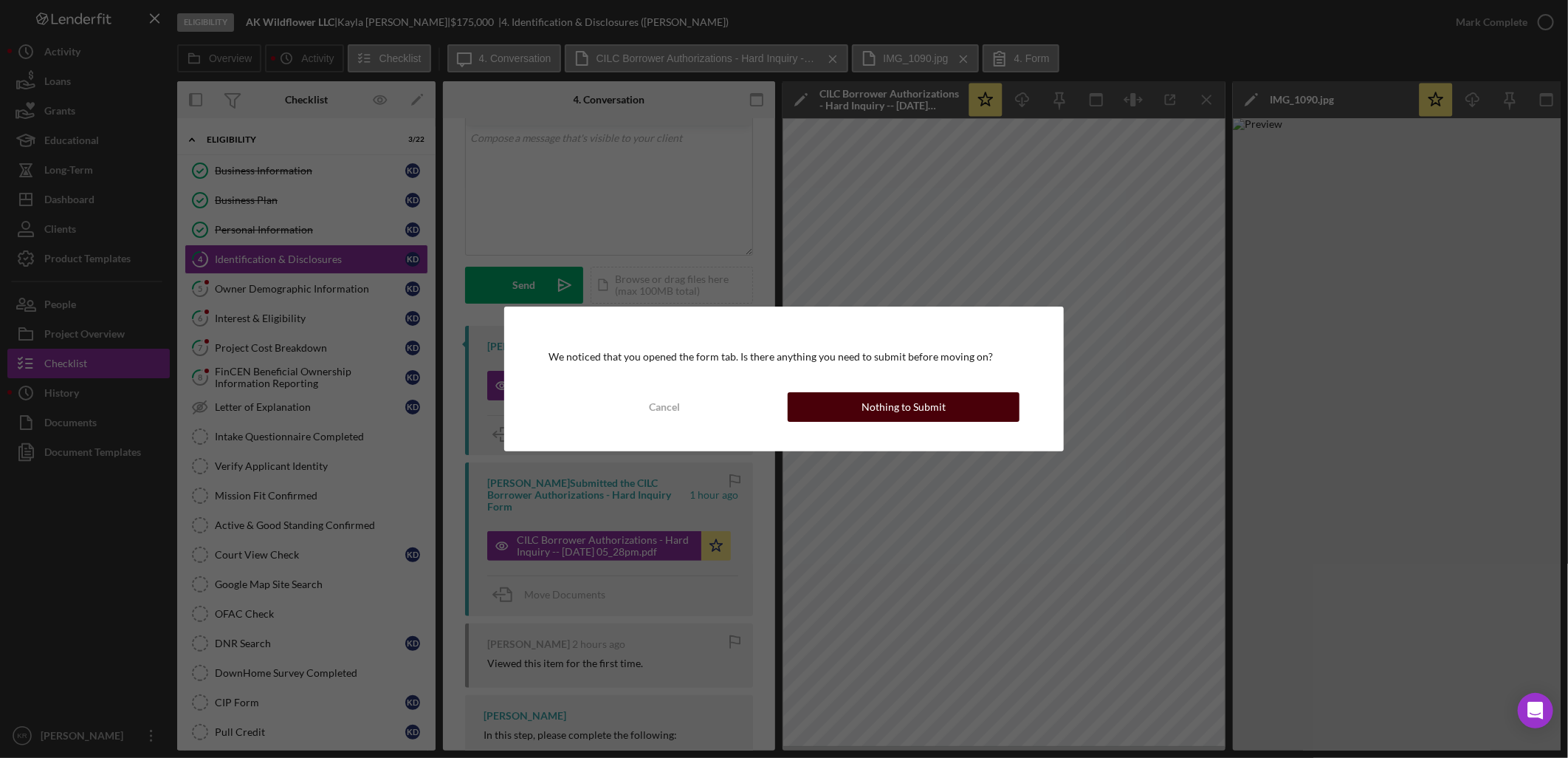
click at [883, 410] on div "Nothing to Submit" at bounding box center [904, 406] width 85 height 29
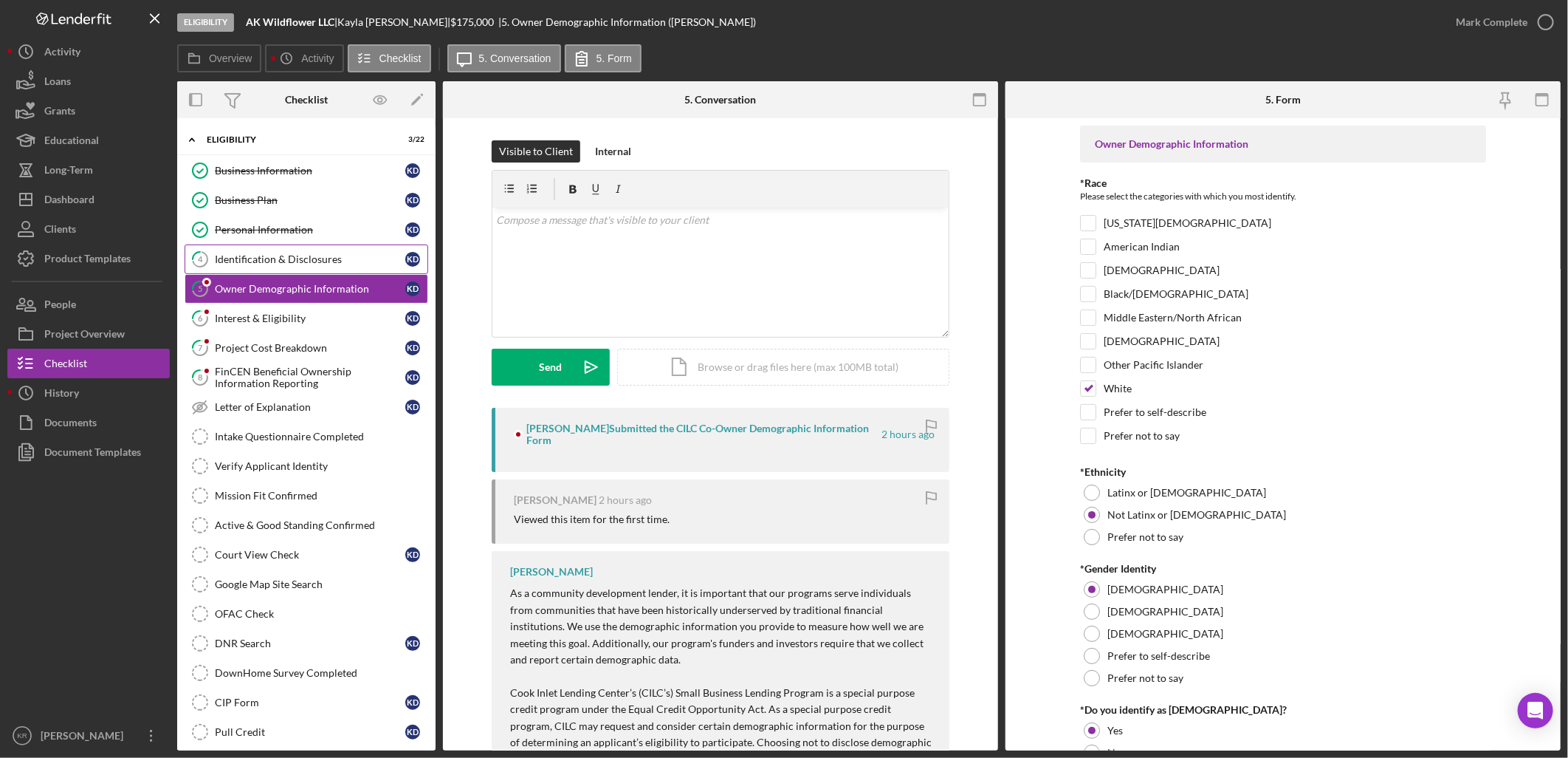
click at [311, 260] on div "Identification & Disclosures" at bounding box center [310, 260] width 191 height 12
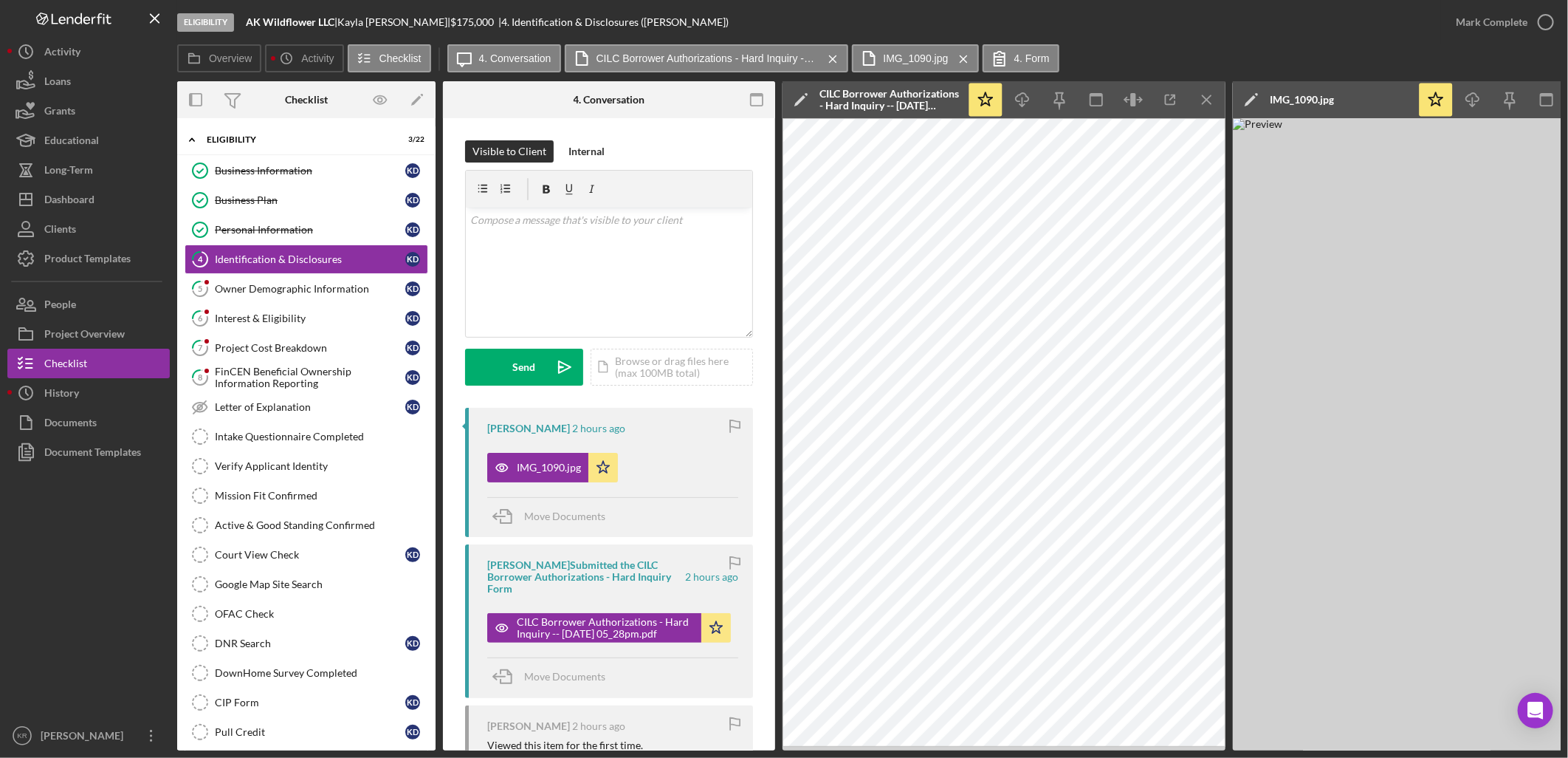
click at [1207, 97] on icon "Icon/Menu Close" at bounding box center [1207, 100] width 33 height 33
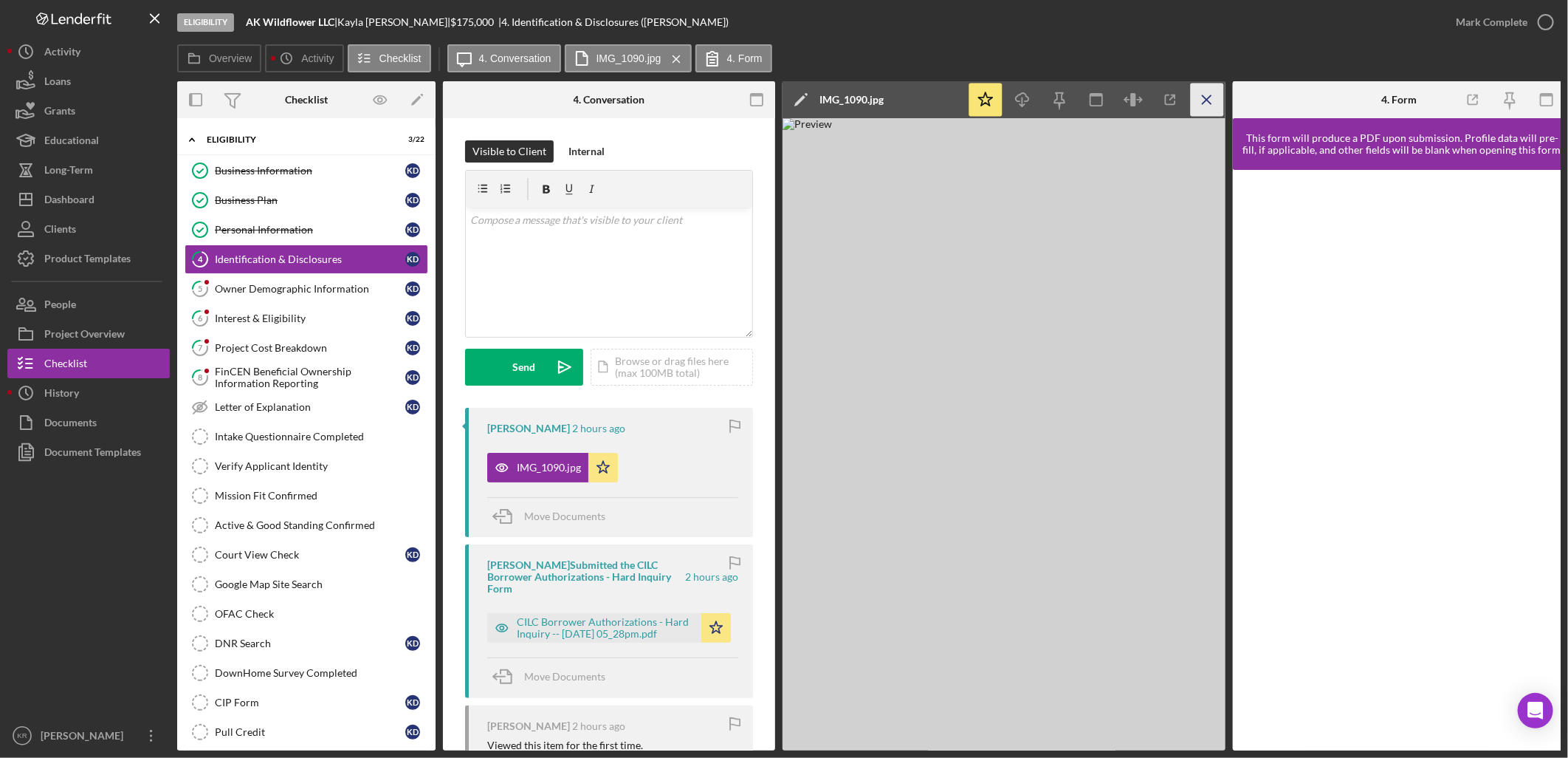
click at [1206, 97] on icon "Icon/Menu Close" at bounding box center [1207, 100] width 33 height 33
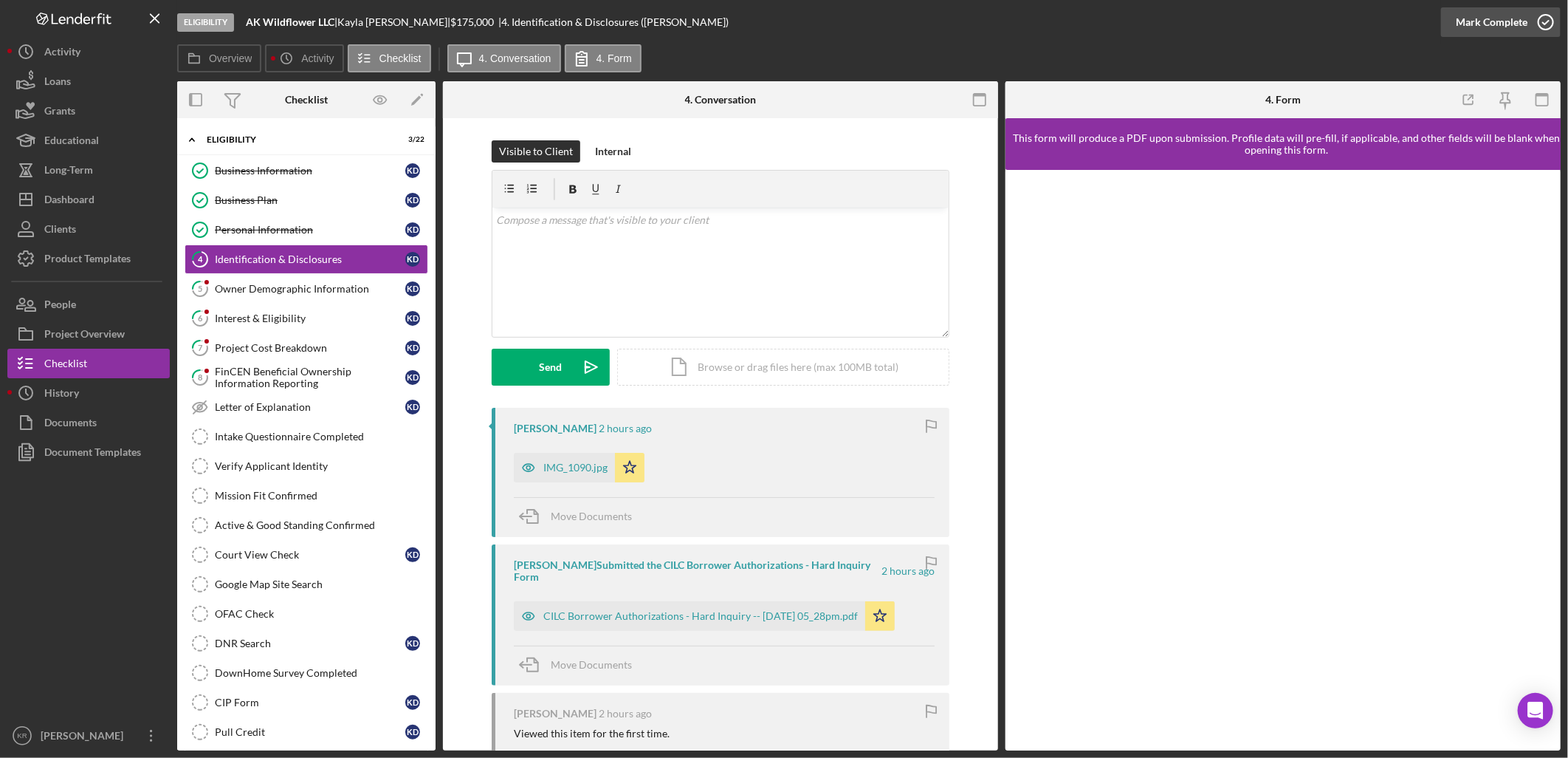
click at [1449, 21] on button "Mark Complete" at bounding box center [1501, 22] width 120 height 29
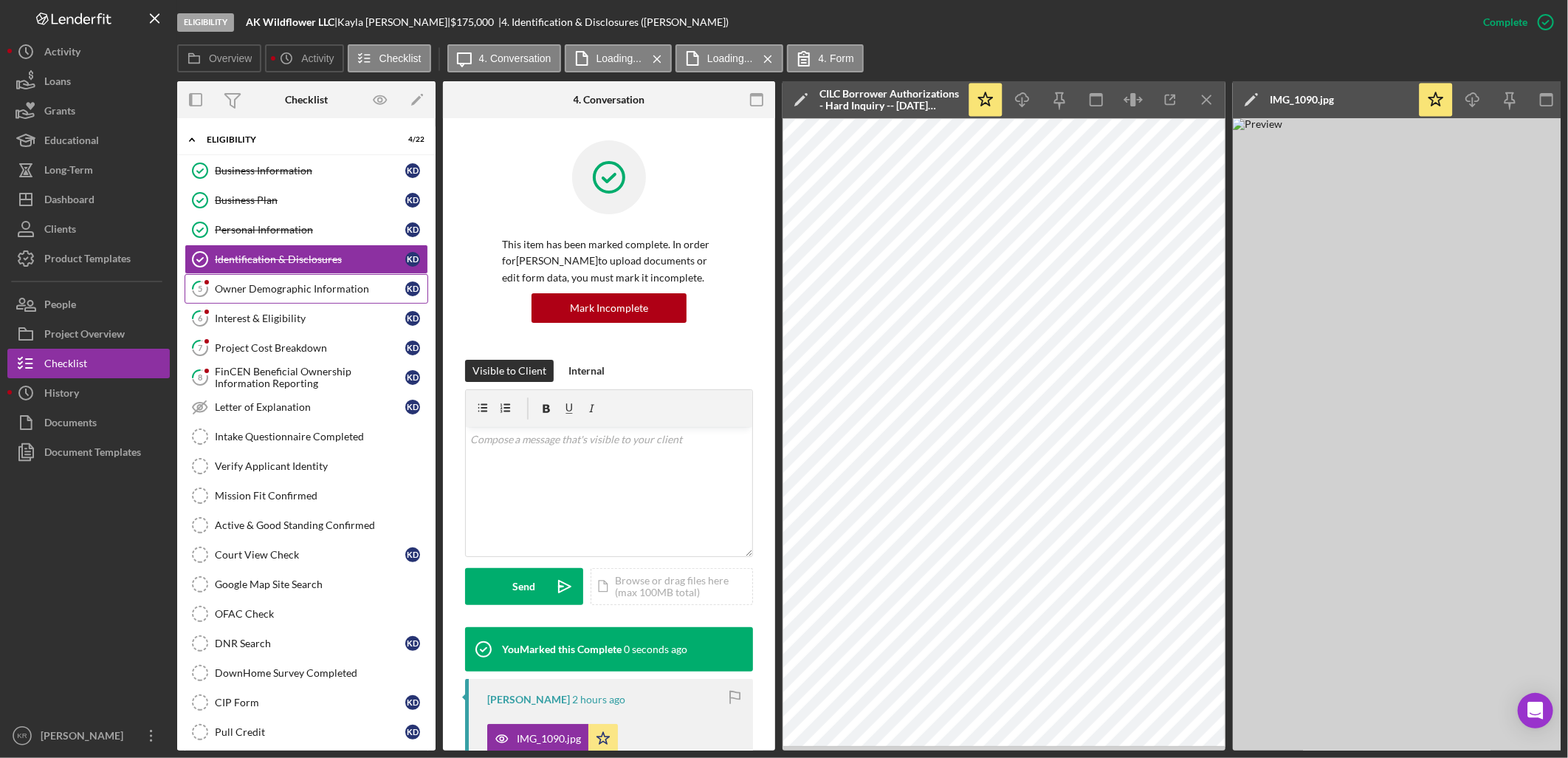
click at [242, 294] on div "Owner Demographic Information" at bounding box center [310, 289] width 191 height 12
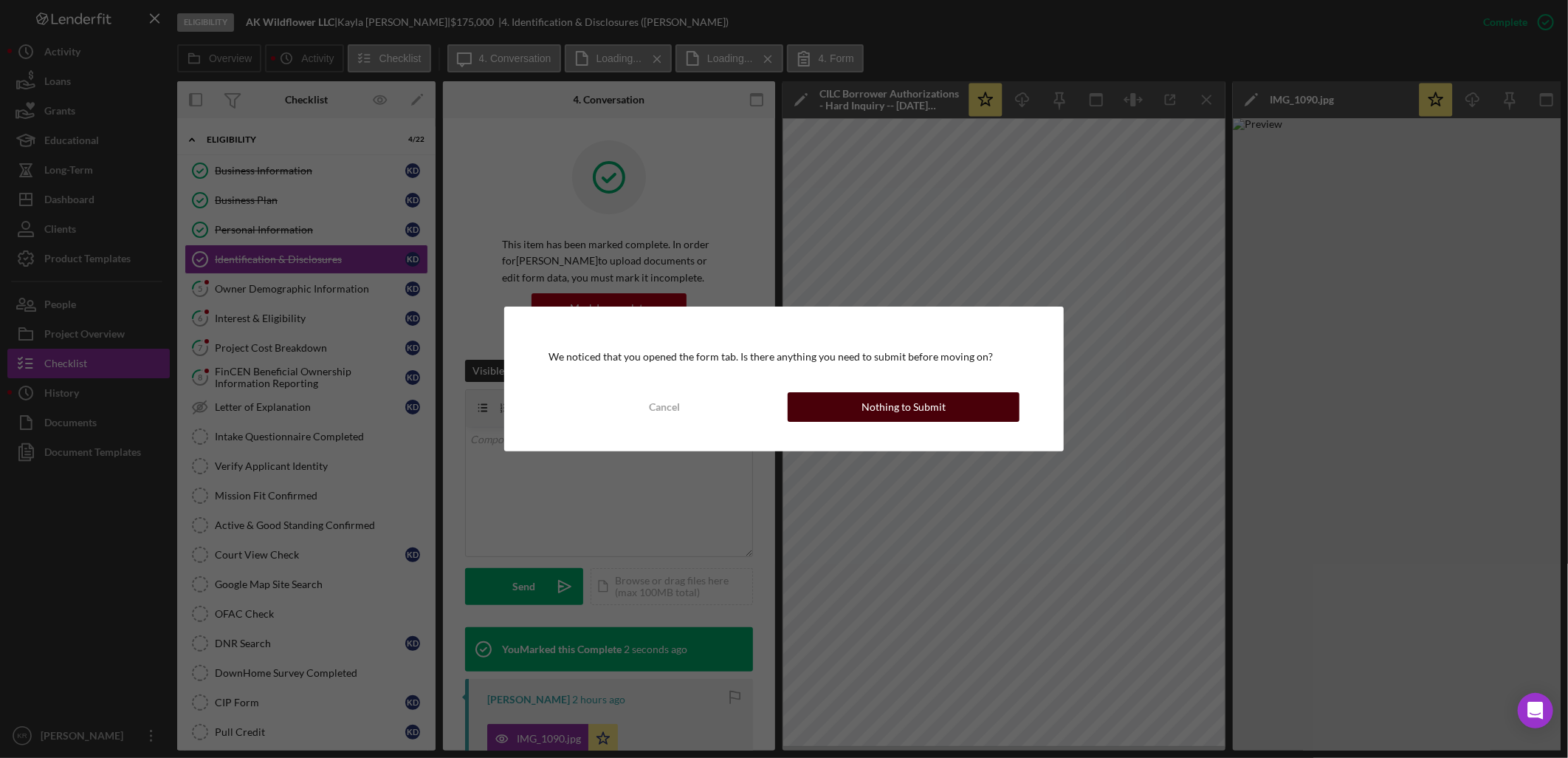
click at [883, 406] on div "Nothing to Submit" at bounding box center [904, 406] width 85 height 29
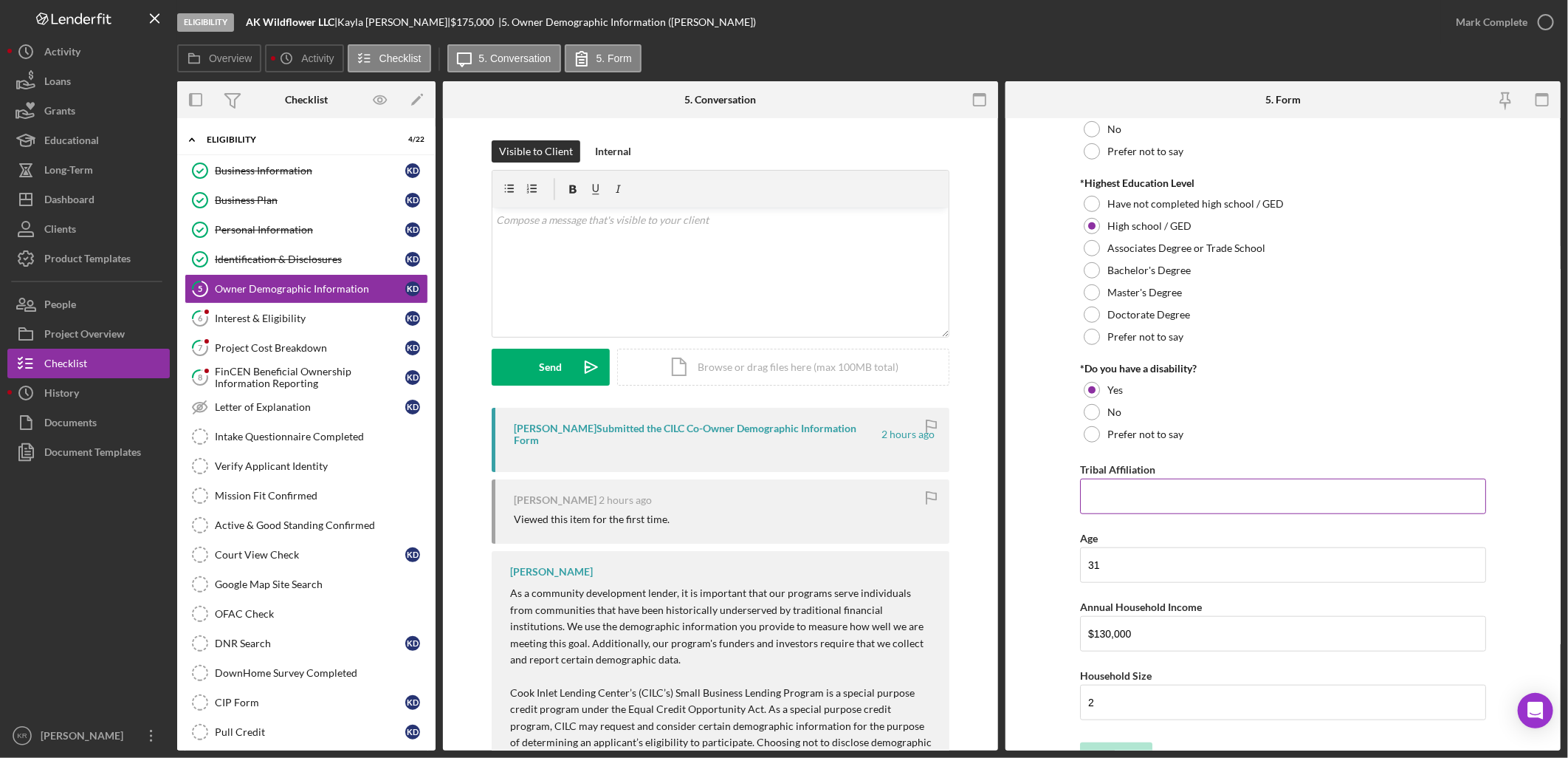
scroll to position [649, 0]
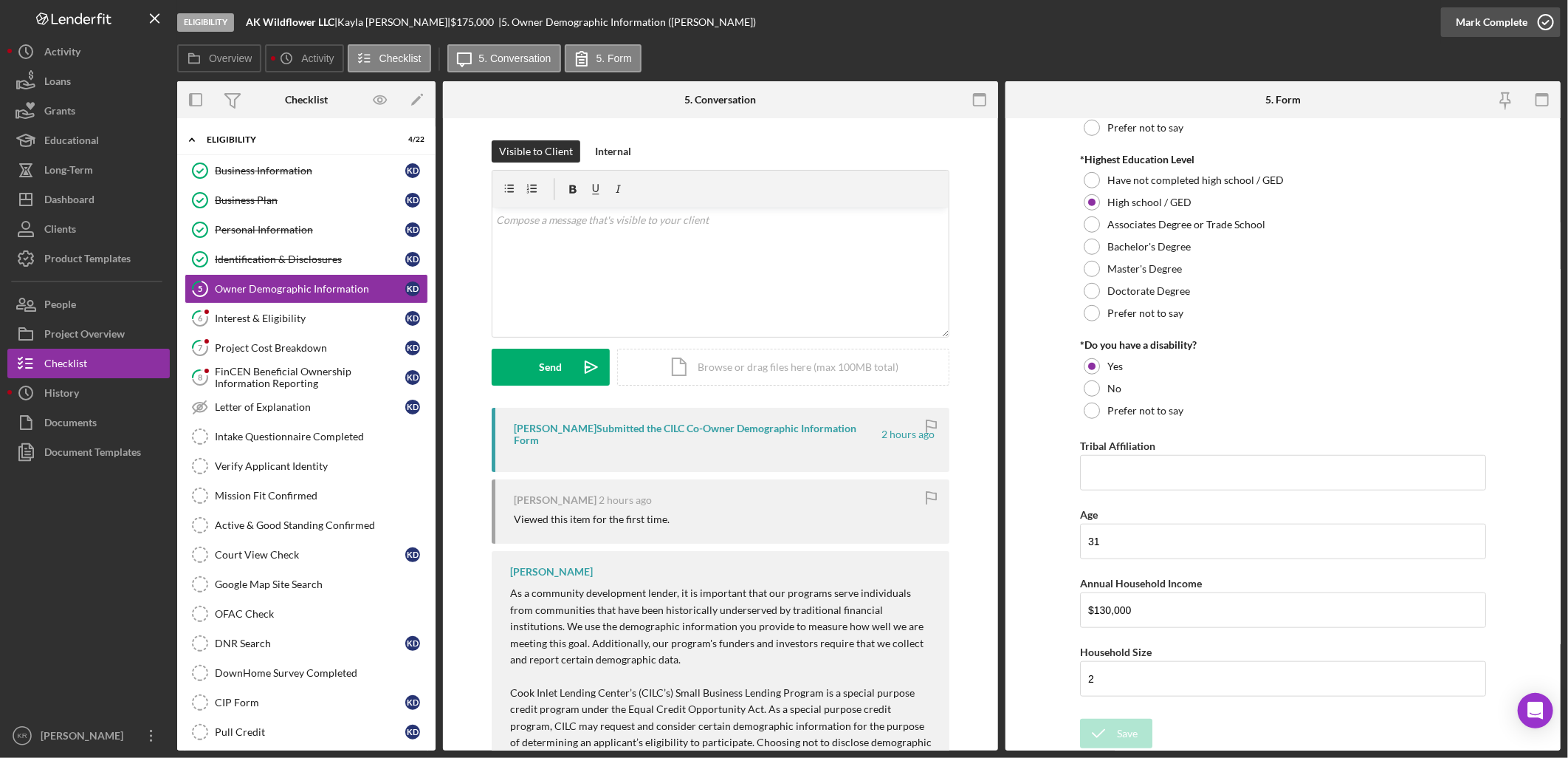
click at [1509, 31] on div "Mark Complete" at bounding box center [1492, 22] width 72 height 29
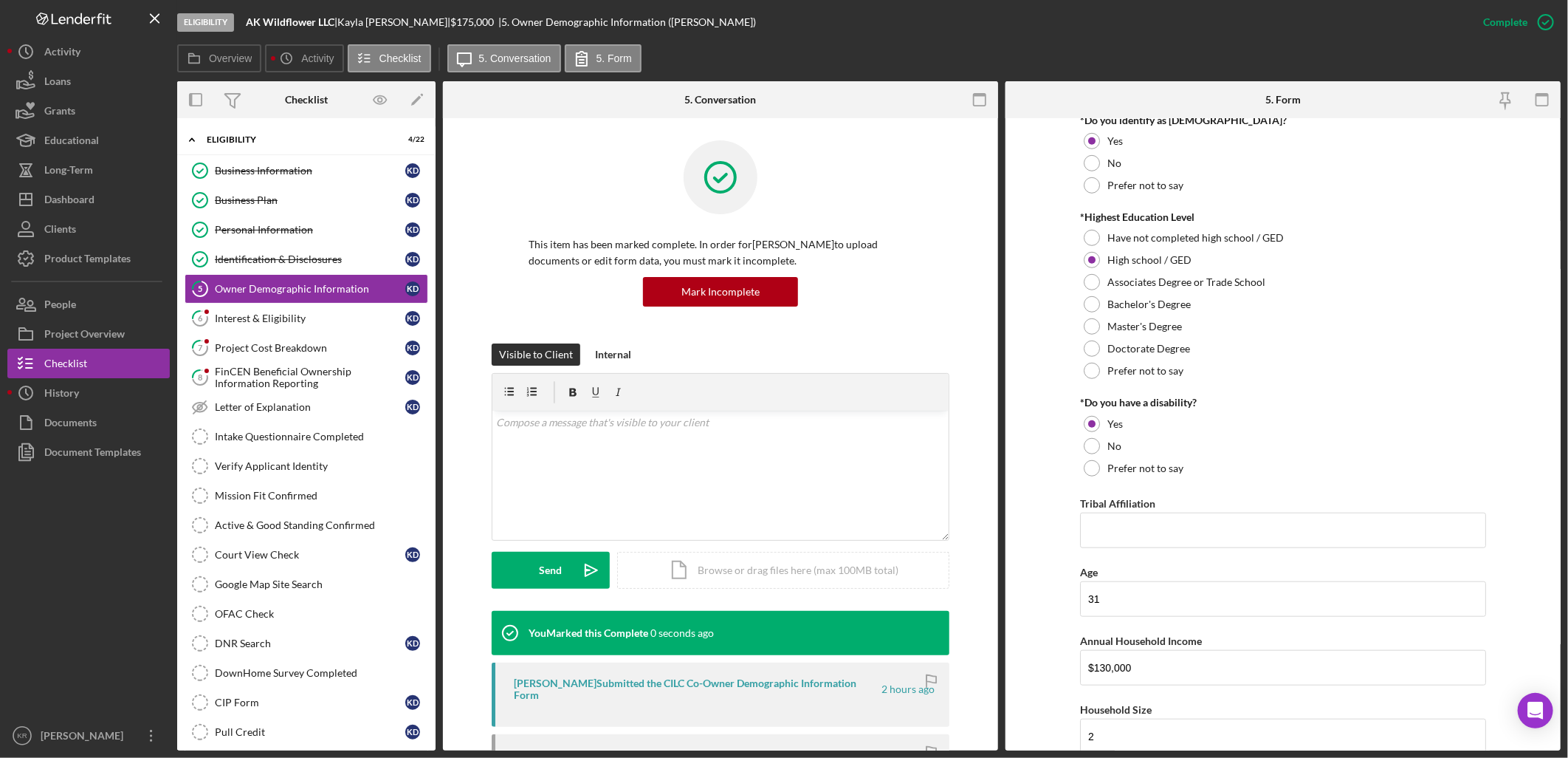
scroll to position [707, 0]
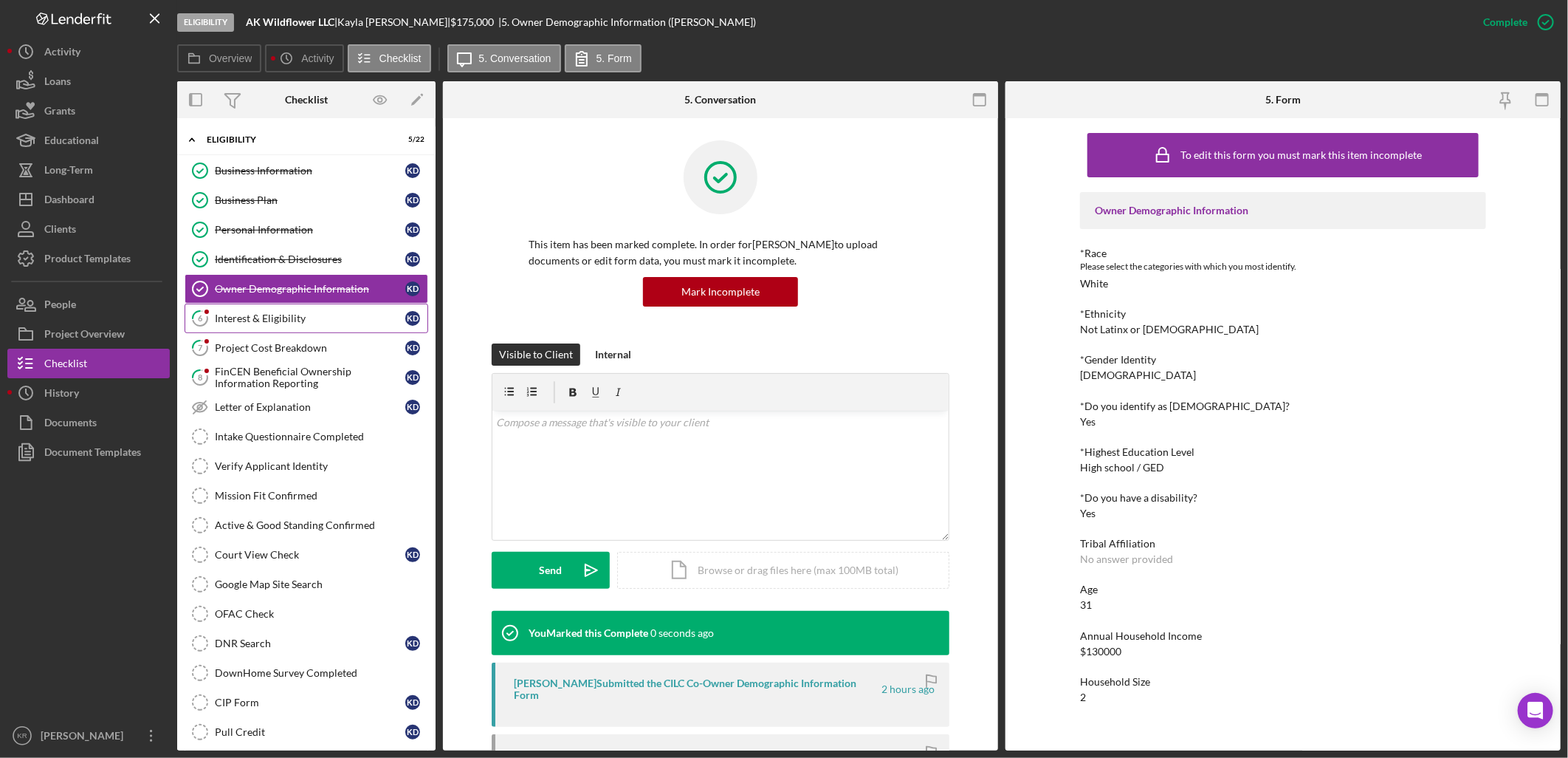
click at [215, 311] on icon "6" at bounding box center [200, 318] width 37 height 37
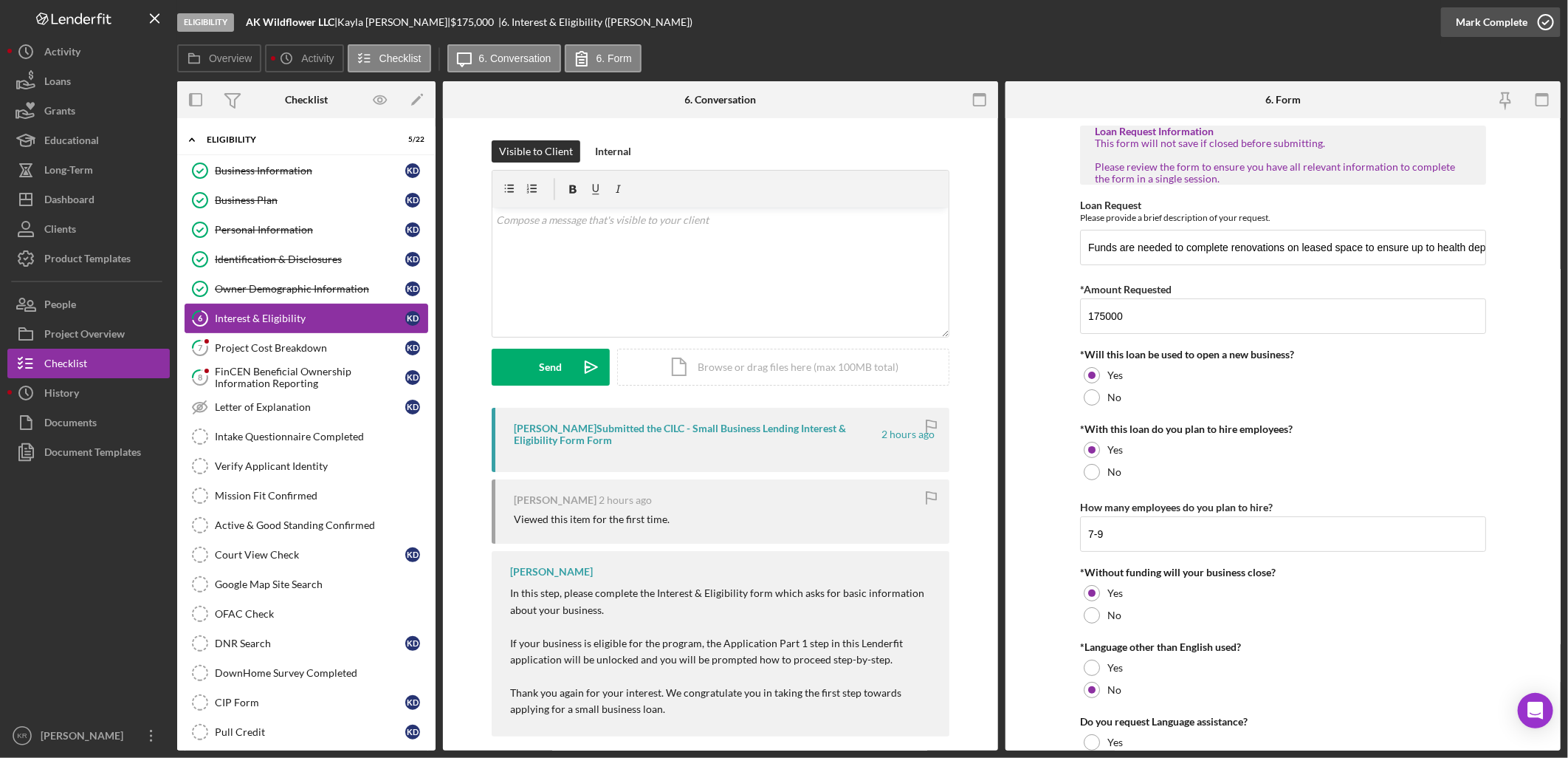
click at [1525, 32] on div "Mark Complete" at bounding box center [1492, 22] width 72 height 29
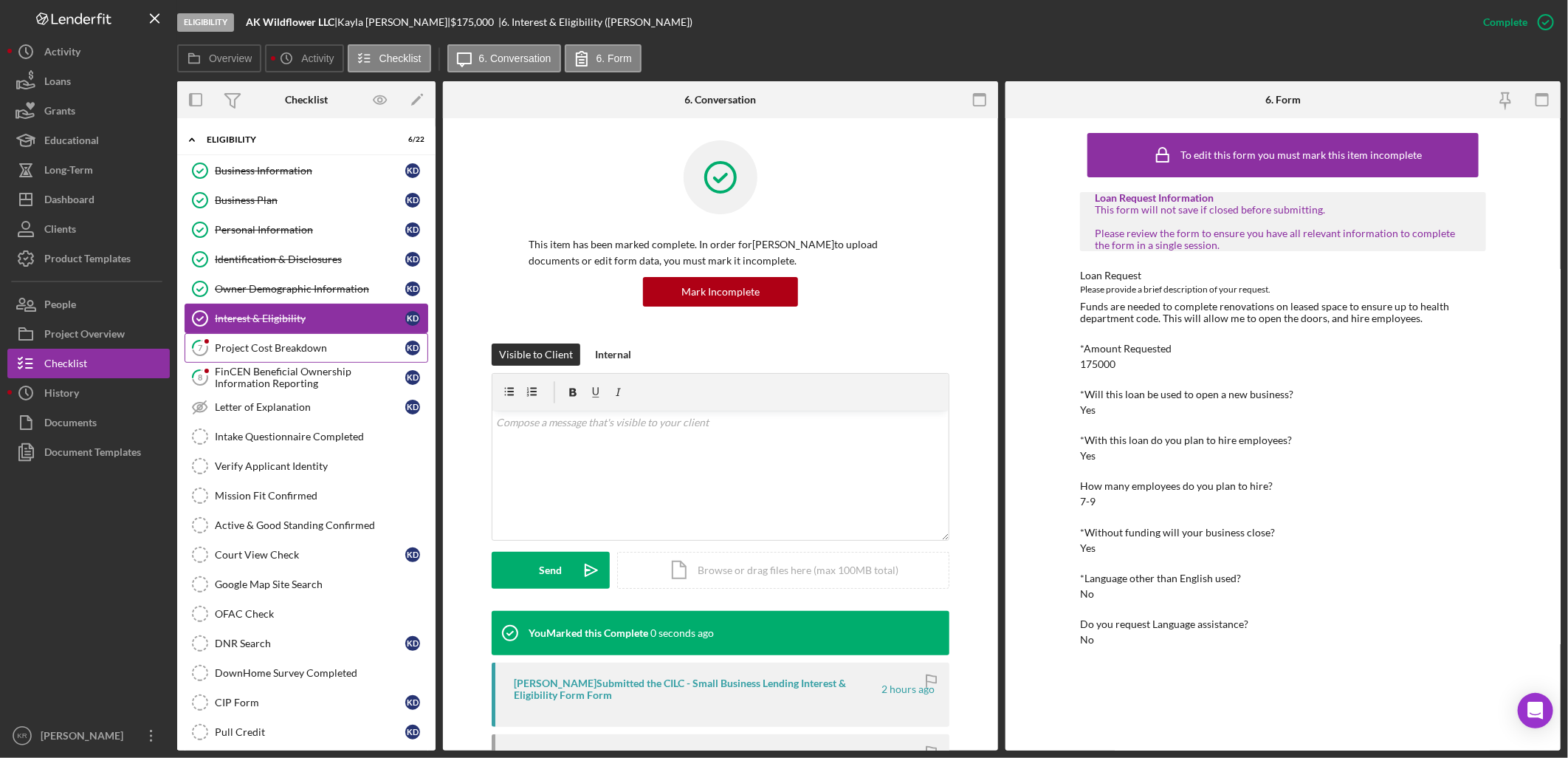
click at [263, 351] on div "Project Cost Breakdown" at bounding box center [310, 348] width 191 height 12
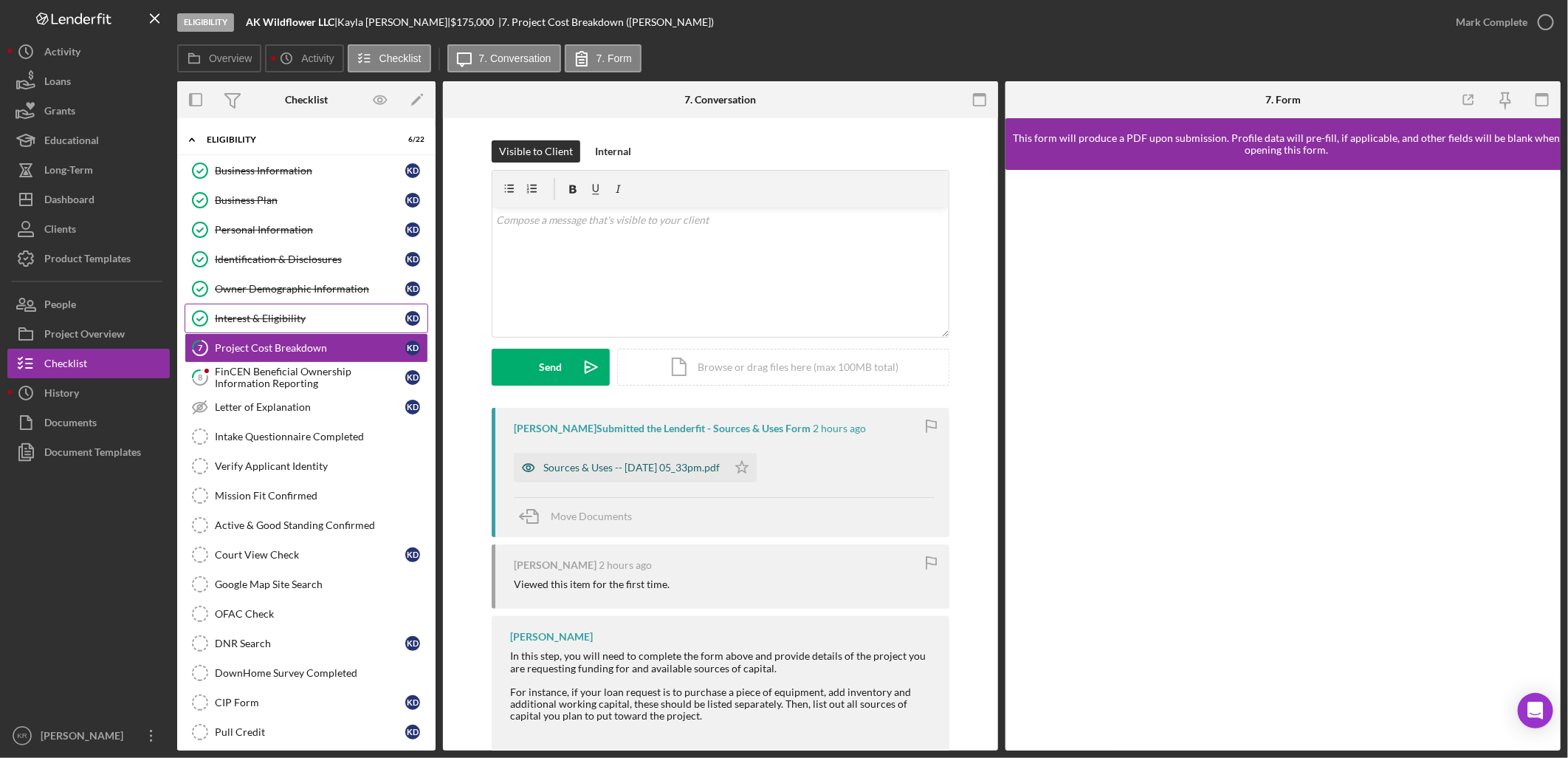
click at [563, 474] on div "Sources & Uses -- [DATE] 05_33pm.pdf" at bounding box center [620, 467] width 213 height 29
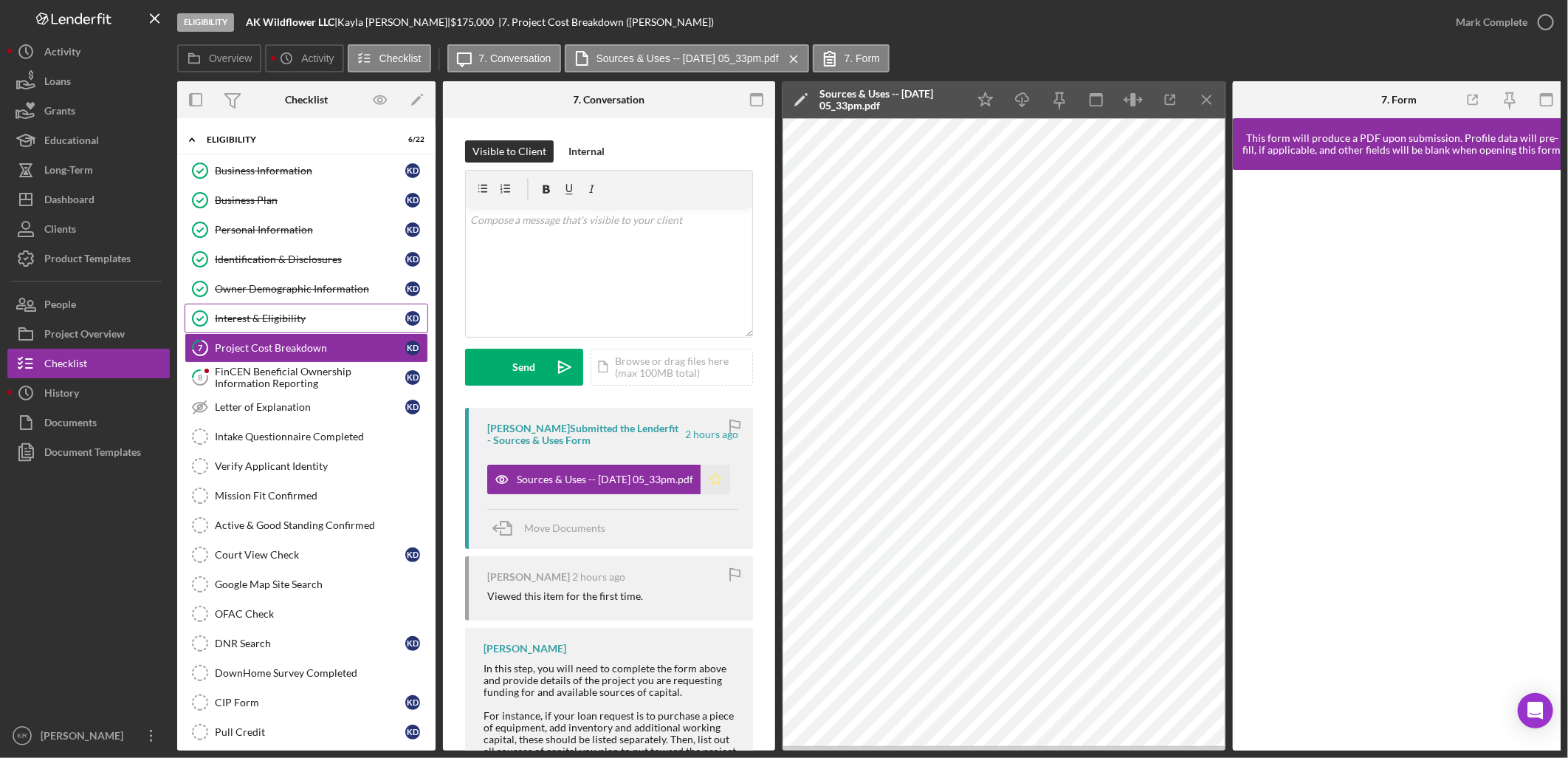
click at [711, 471] on icon "Icon/Star" at bounding box center [715, 479] width 29 height 29
click at [1477, 13] on div "Mark Complete" at bounding box center [1492, 22] width 72 height 29
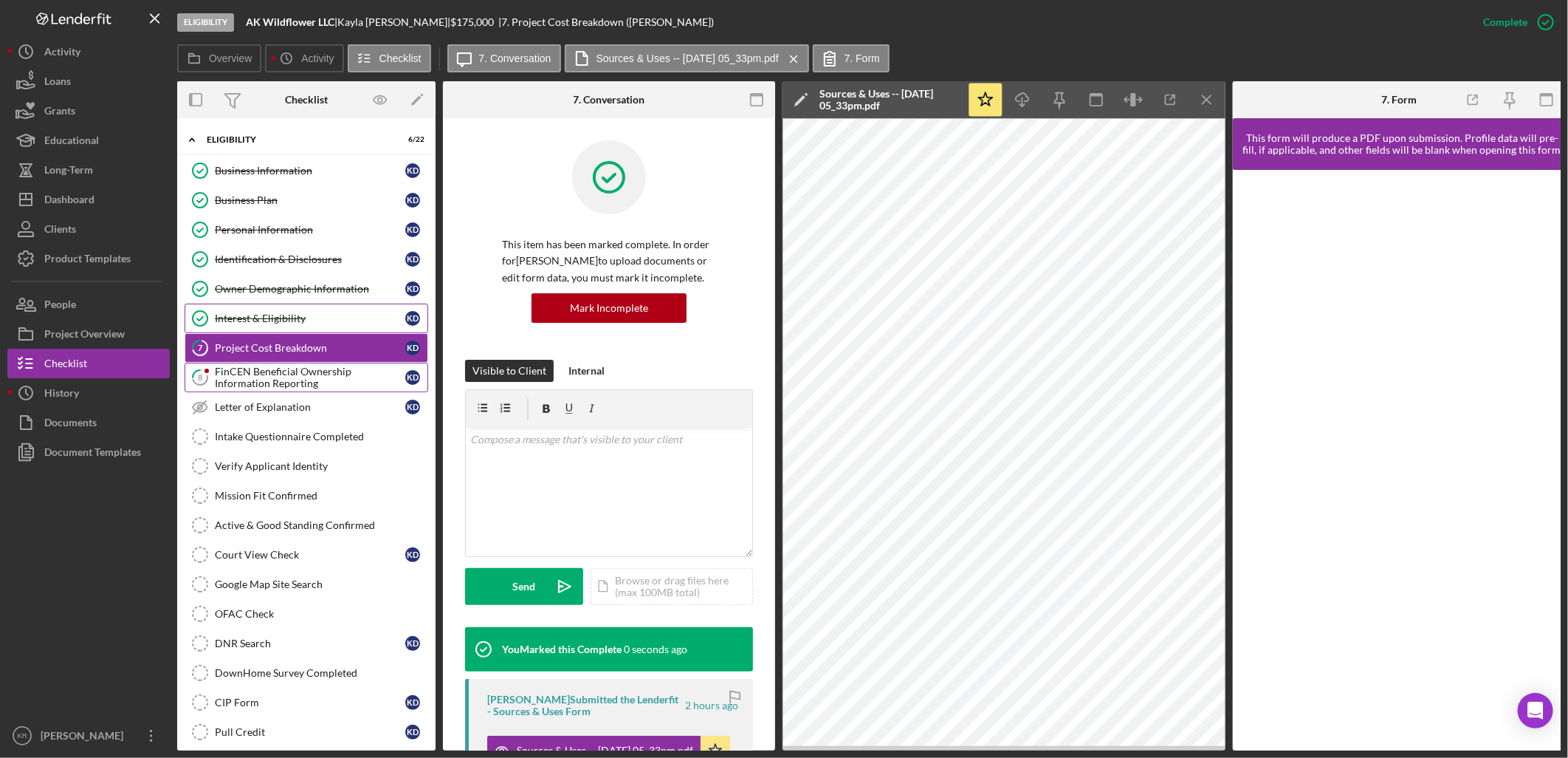
click at [279, 372] on div "FinCEN Beneficial Ownership Information Reporting" at bounding box center [310, 378] width 191 height 24
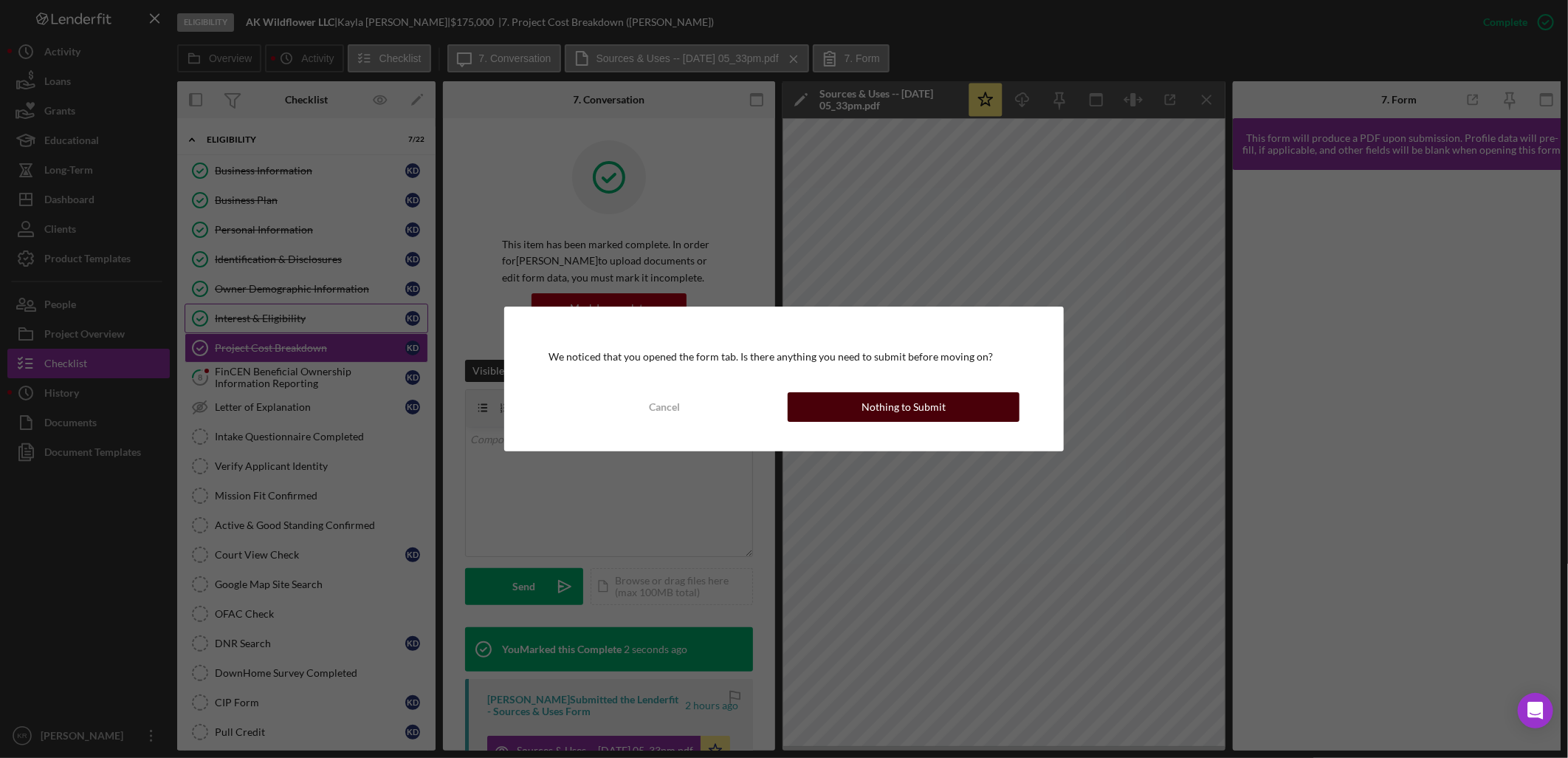
click at [849, 408] on button "Nothing to Submit" at bounding box center [904, 406] width 232 height 29
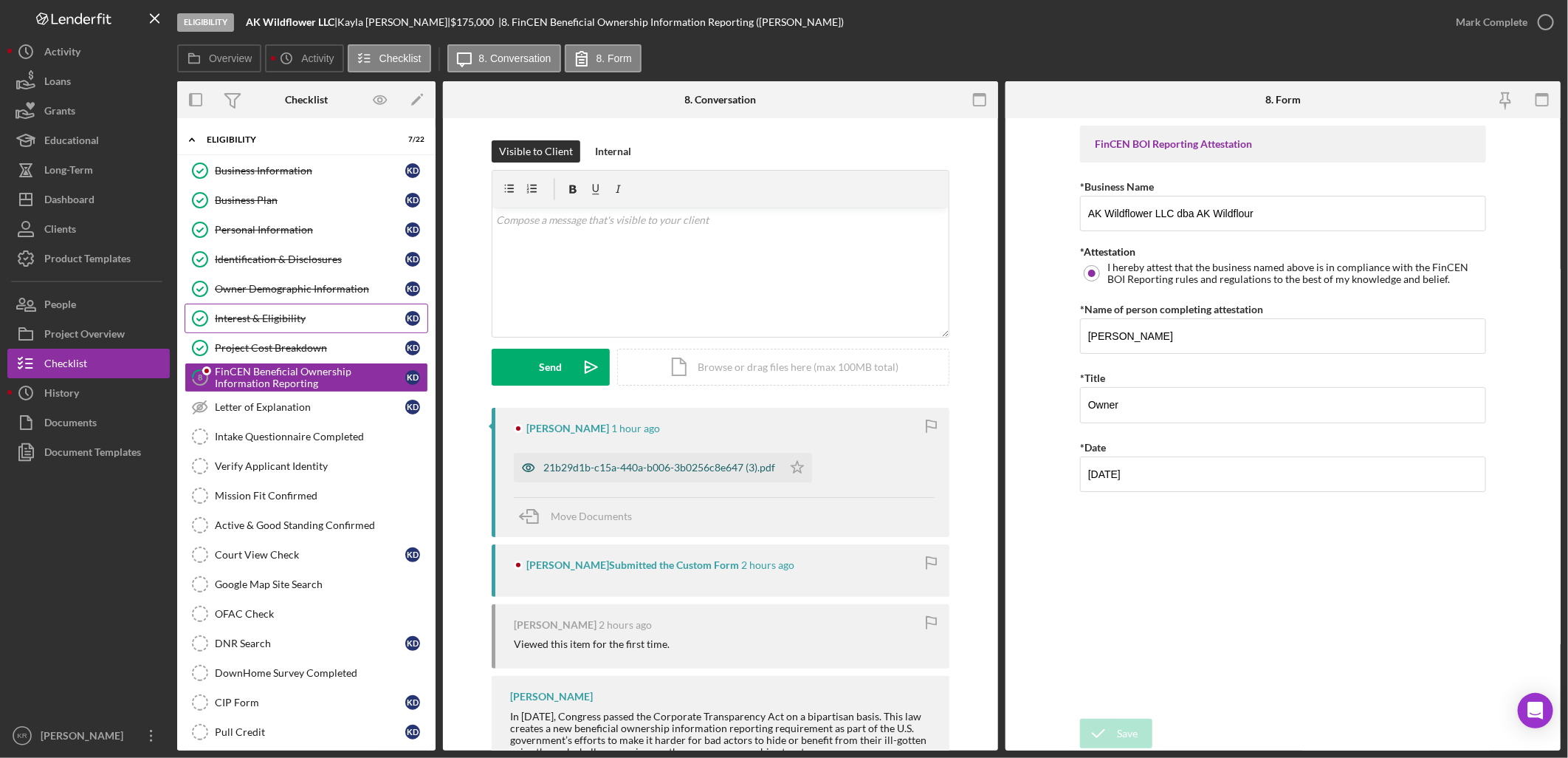
click at [658, 462] on div "21b29d1b-c15a-440a-b006-3b0256c8e647 (3).pdf" at bounding box center [659, 468] width 232 height 12
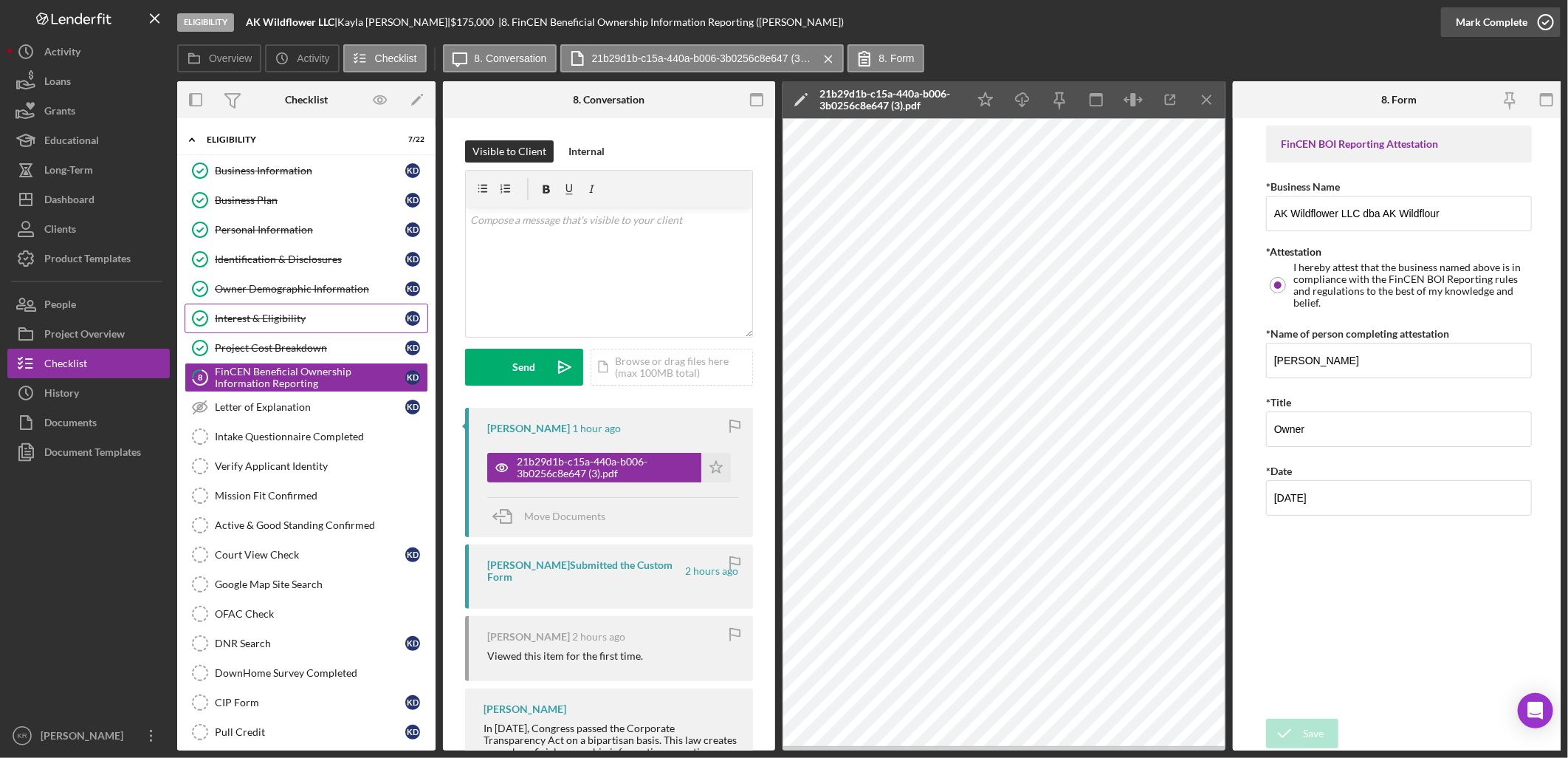
click at [1549, 10] on icon "button" at bounding box center [1546, 22] width 37 height 37
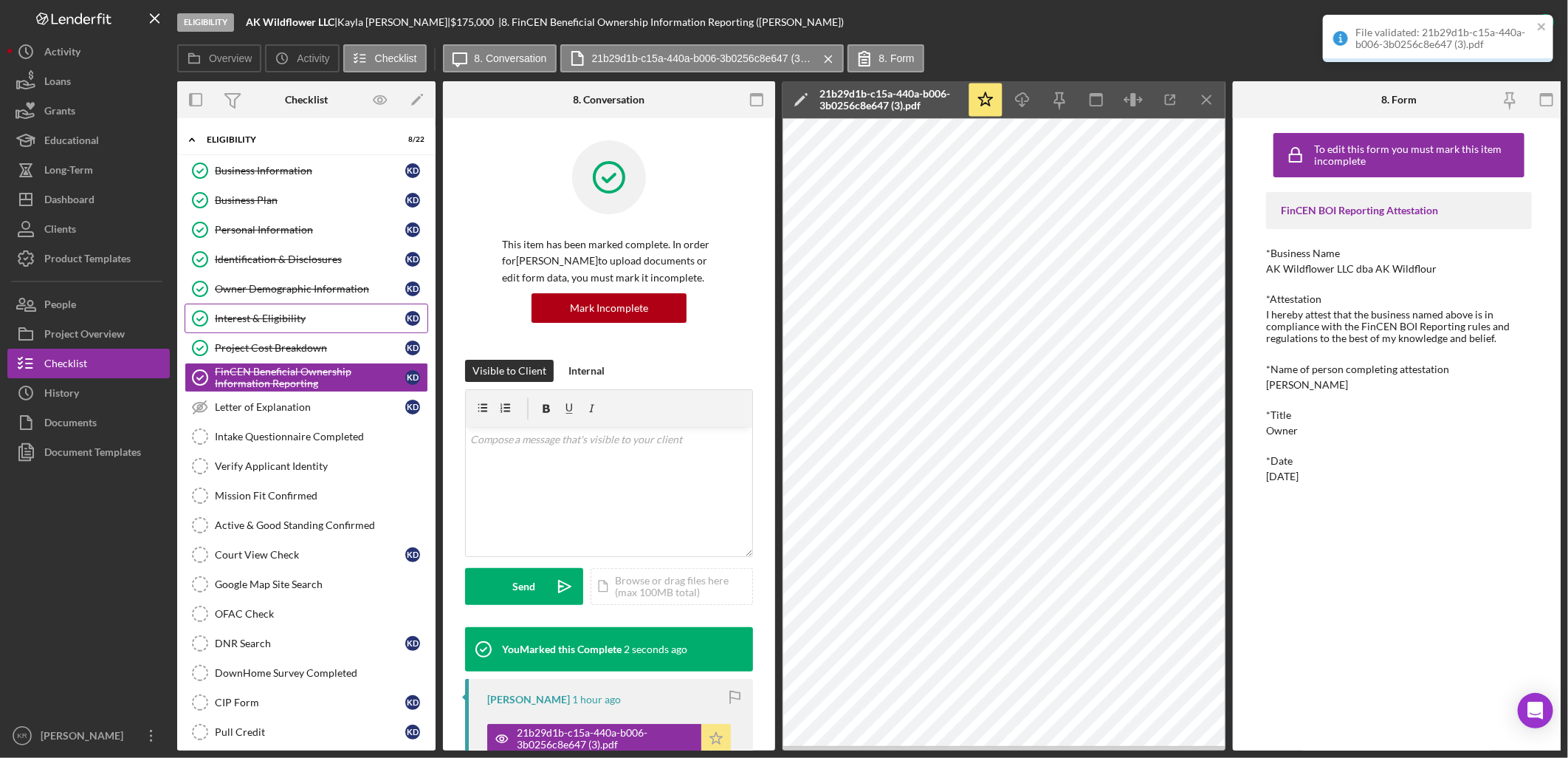
click at [705, 740] on icon "Icon/Star" at bounding box center [716, 738] width 29 height 29
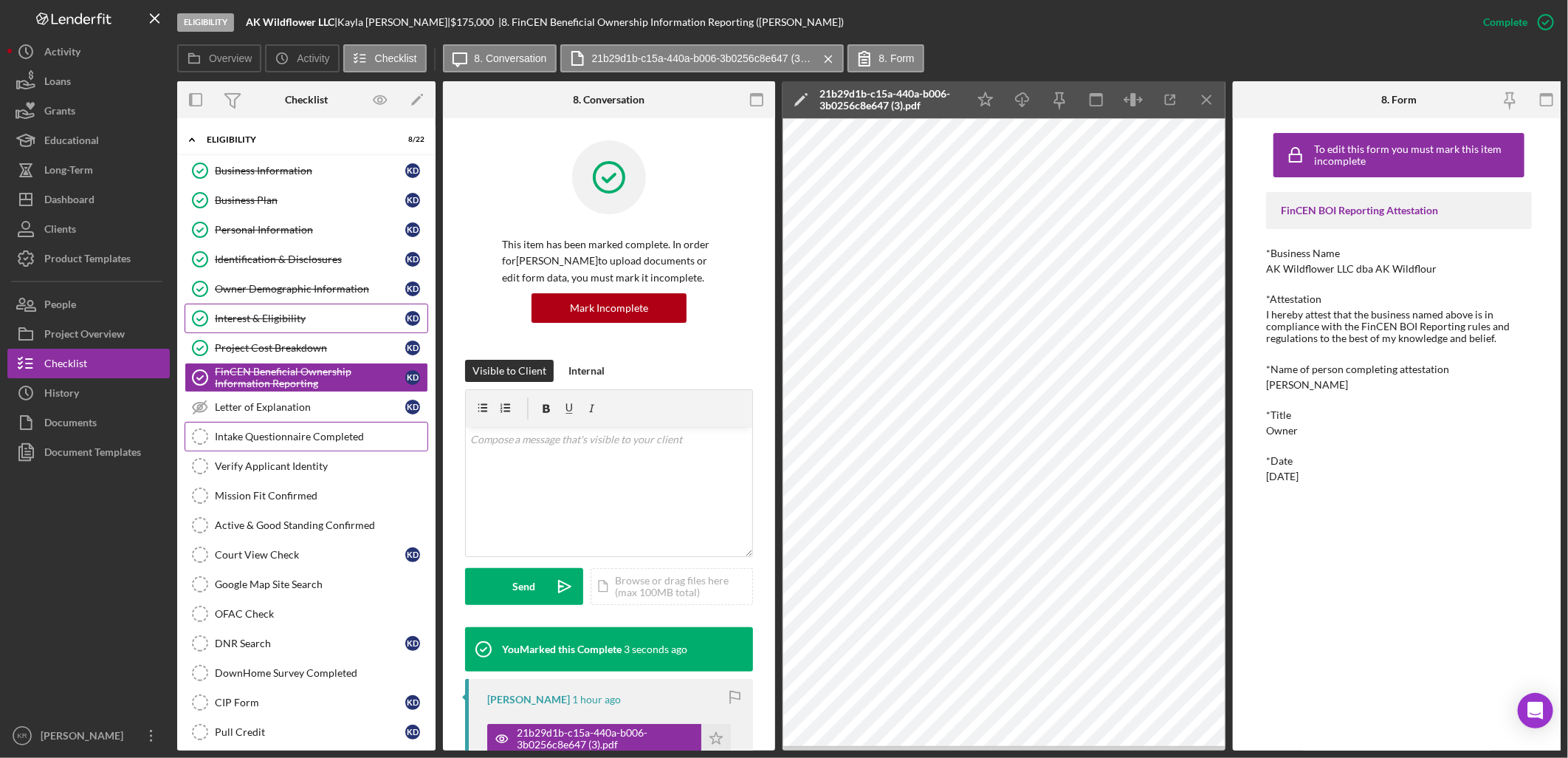
click at [286, 447] on link "Intake Questionnaire Completed Intake Questionnaire Completed" at bounding box center [307, 436] width 244 height 29
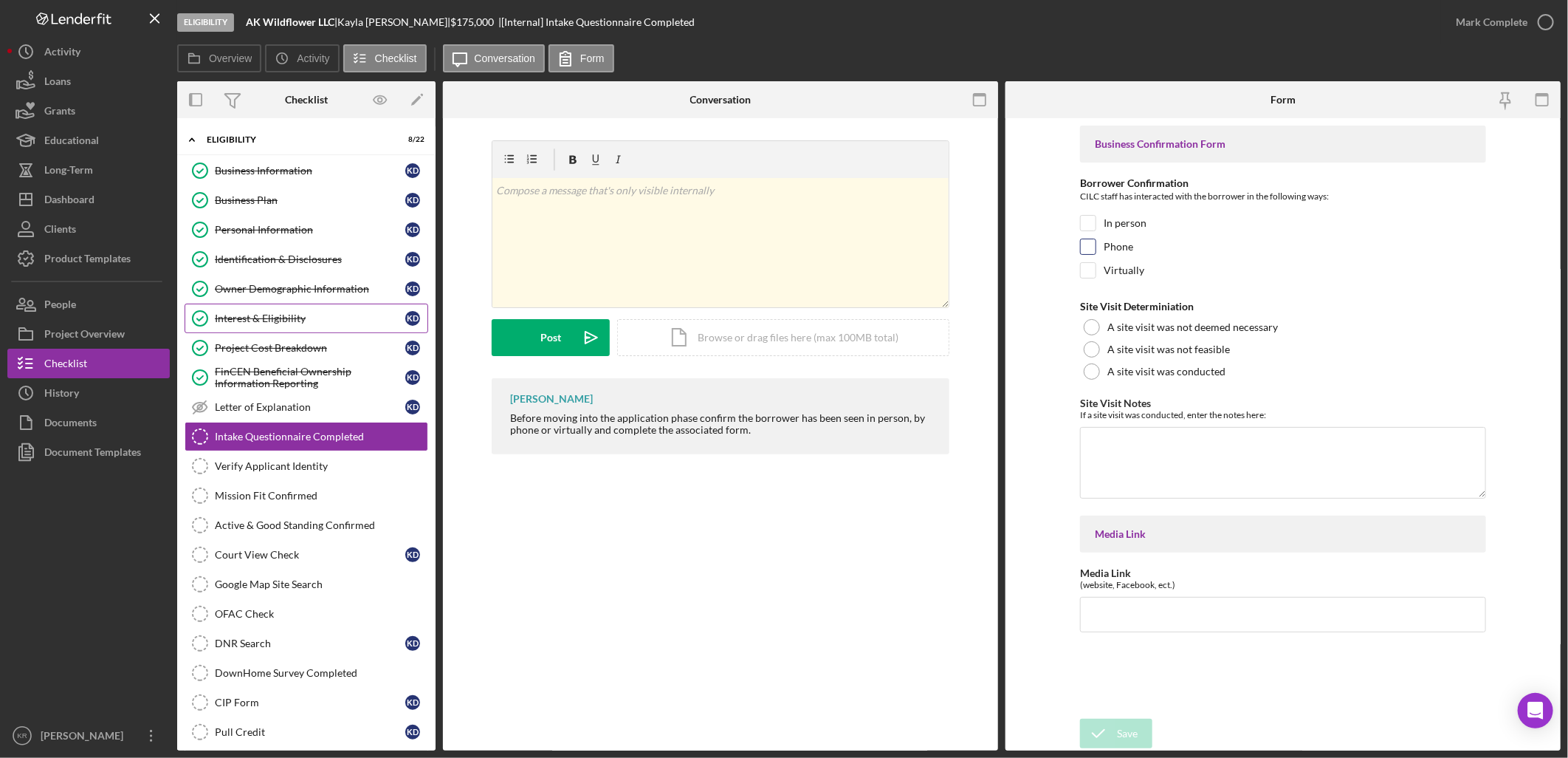
click at [1136, 242] on div "Phone" at bounding box center [1283, 251] width 406 height 24
click at [1124, 242] on label "Phone" at bounding box center [1118, 247] width 29 height 15
click at [1096, 242] on input "Phone" at bounding box center [1088, 247] width 15 height 15
checkbox input "true"
click at [1127, 726] on div "Save" at bounding box center [1127, 733] width 21 height 29
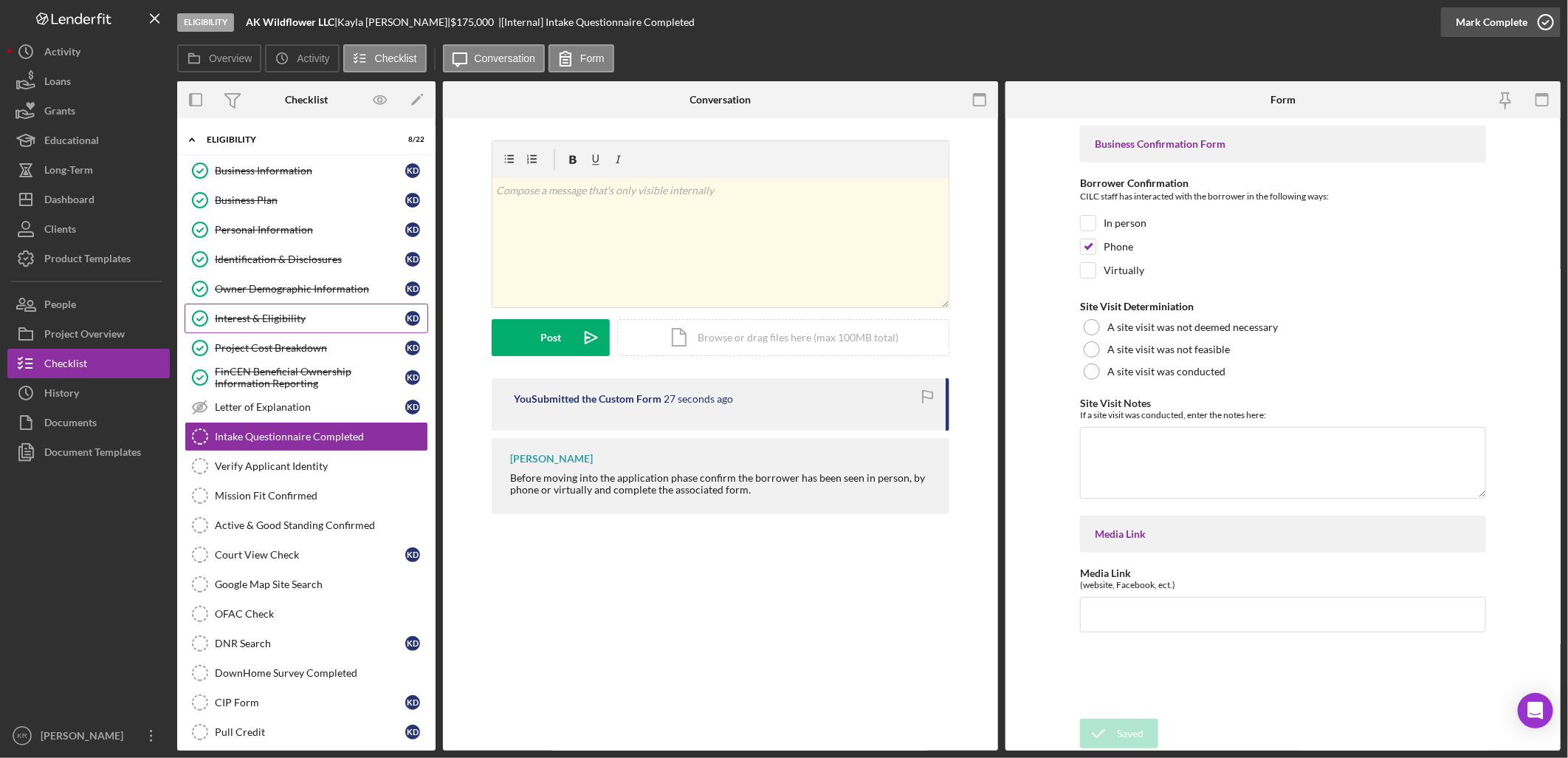
click at [1458, 24] on div "Mark Complete" at bounding box center [1492, 22] width 72 height 29
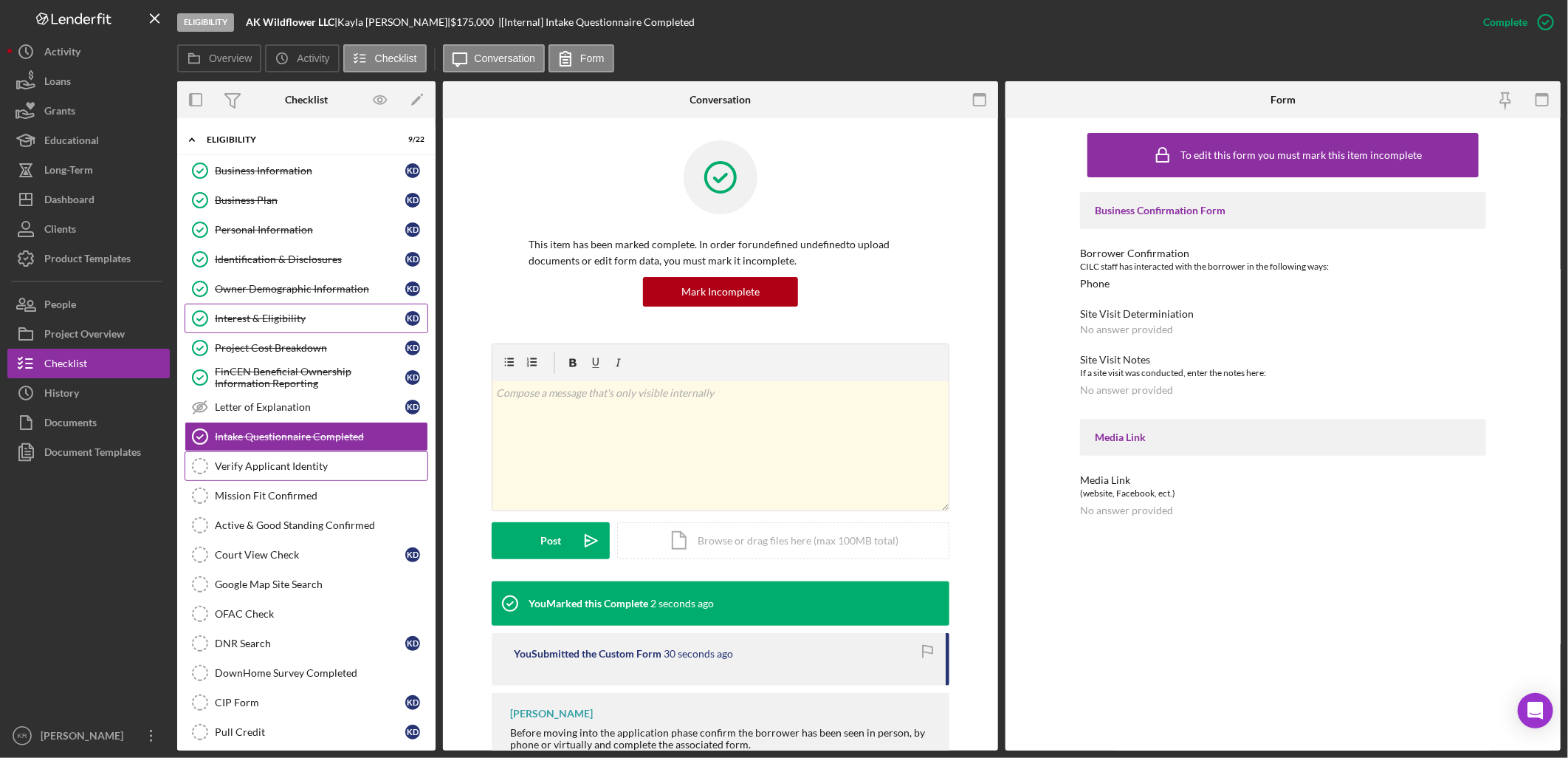
click at [278, 452] on link "Verify Applicant Identity Verify Applicant Identity" at bounding box center [307, 465] width 244 height 29
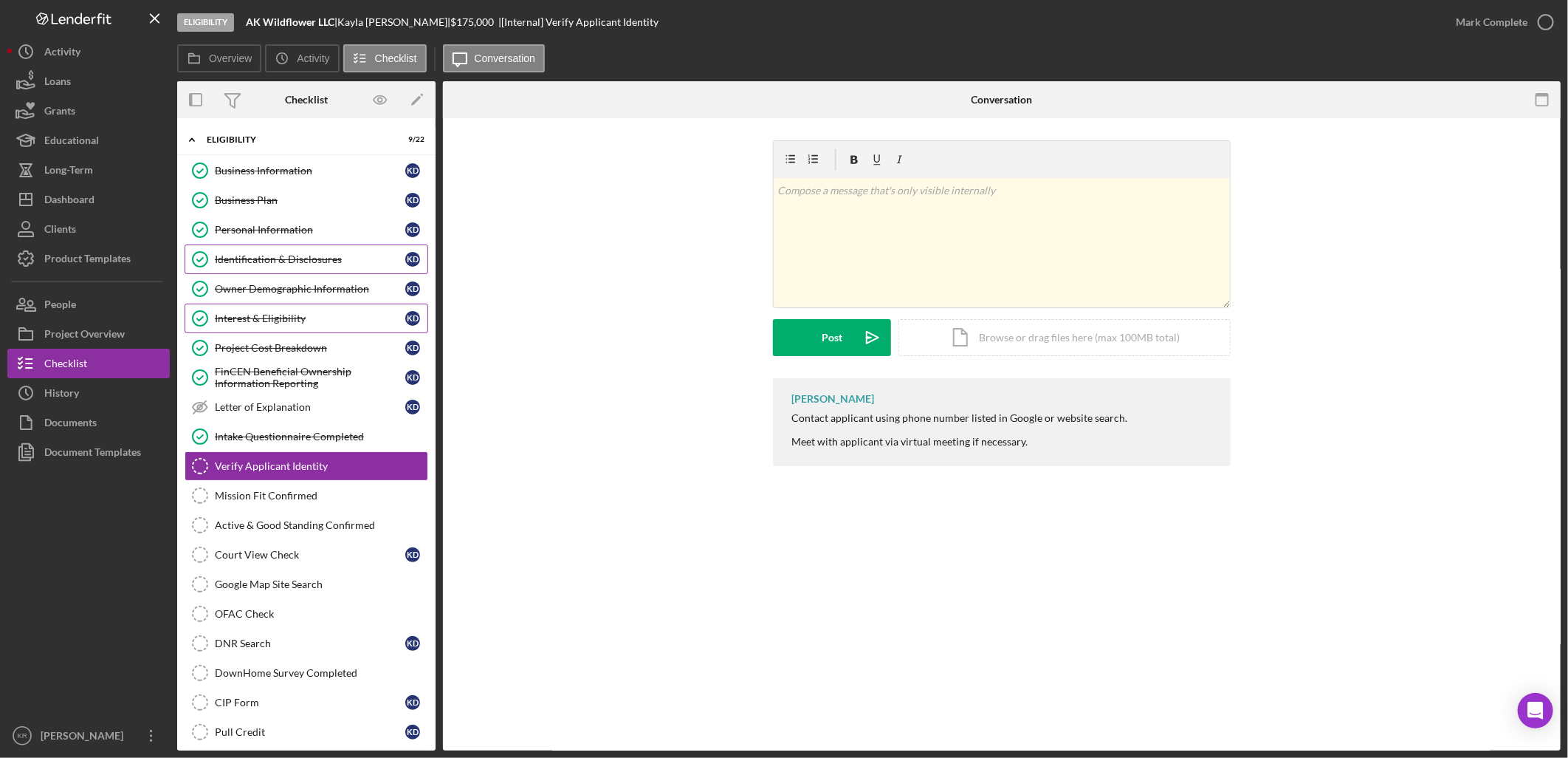
click at [274, 252] on link "Identification & Disclosures Identification & Disclosures K D" at bounding box center [307, 259] width 244 height 29
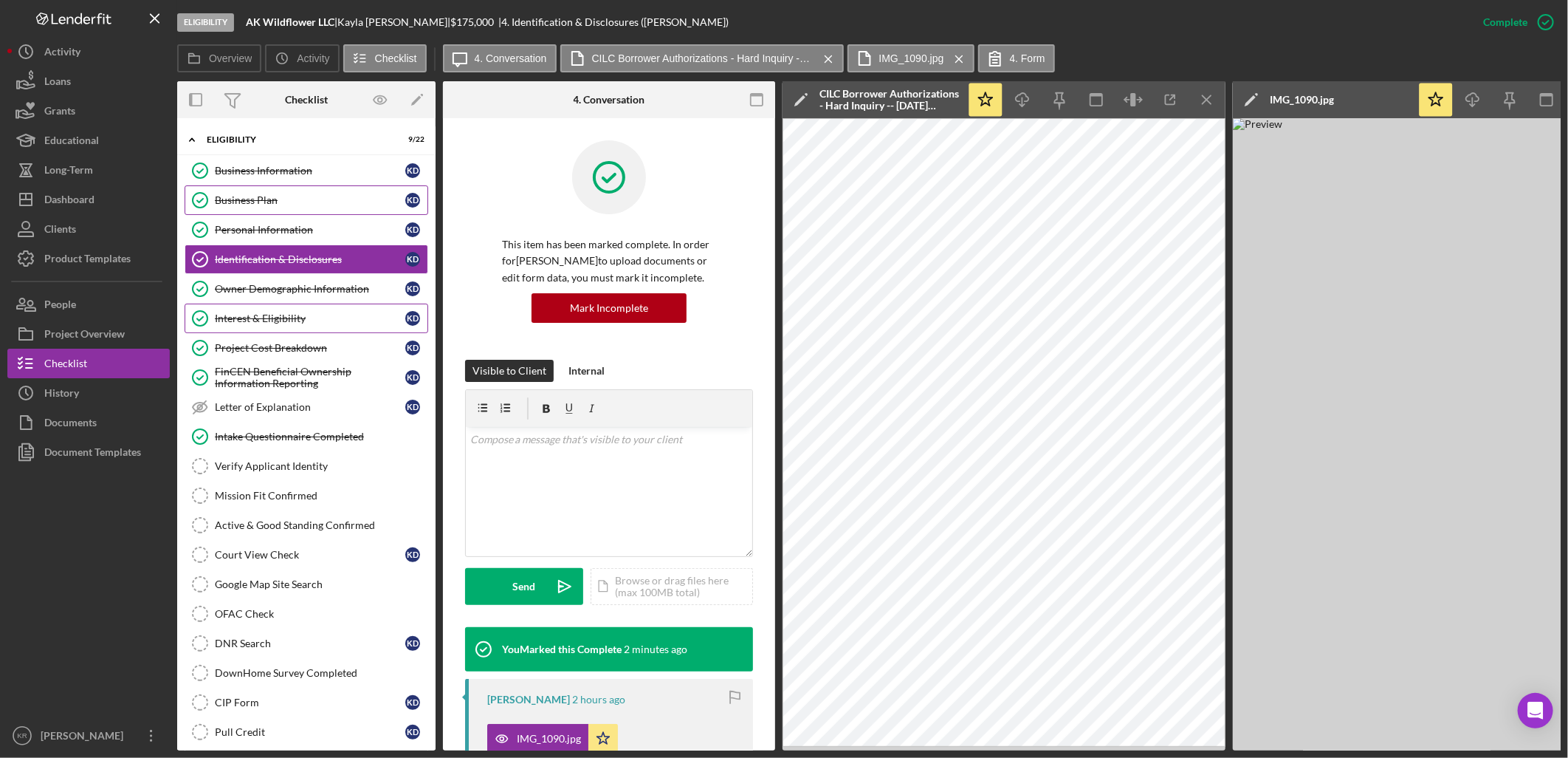
click at [304, 204] on div "Business Plan" at bounding box center [310, 201] width 191 height 12
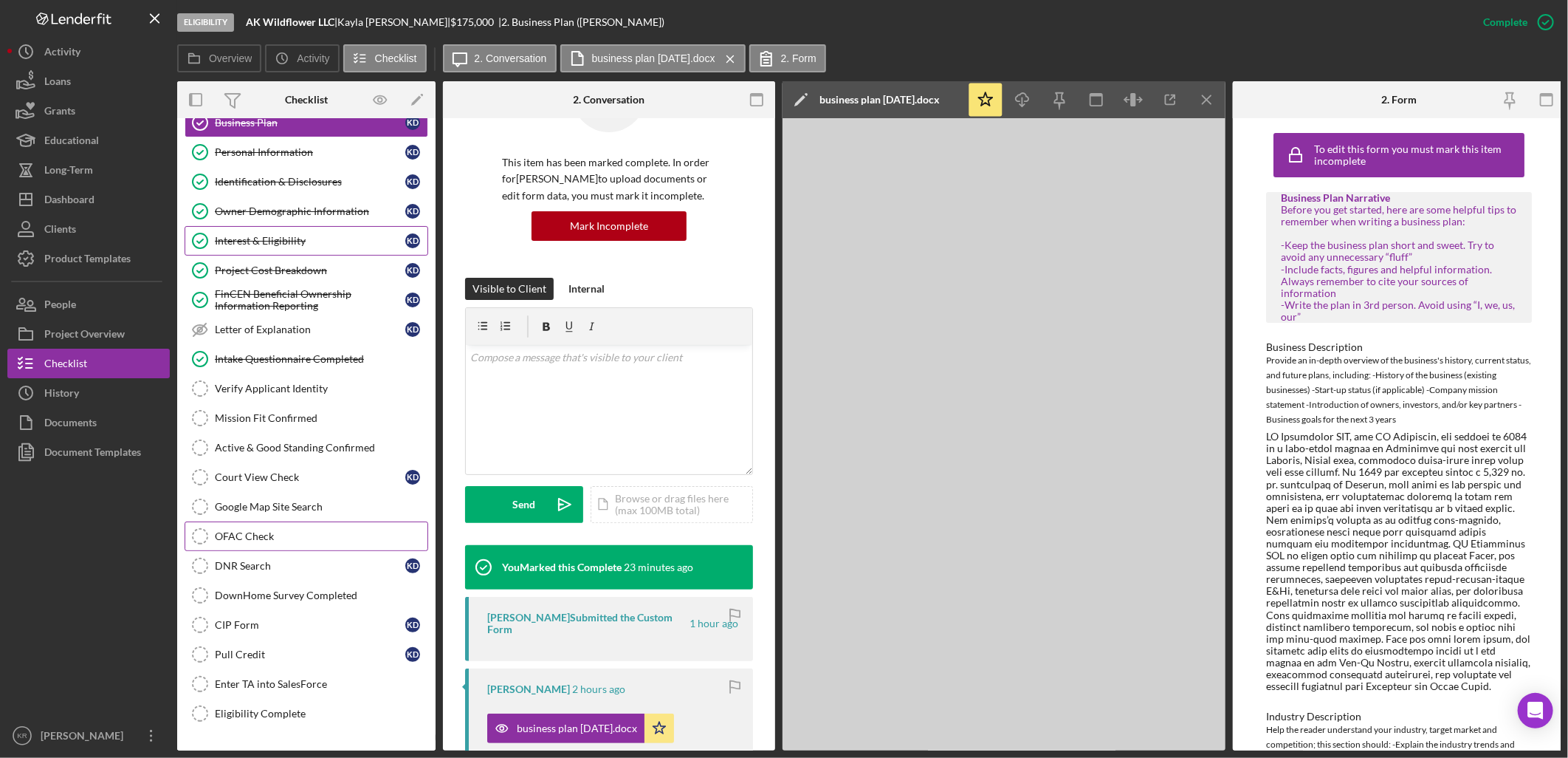
scroll to position [276, 0]
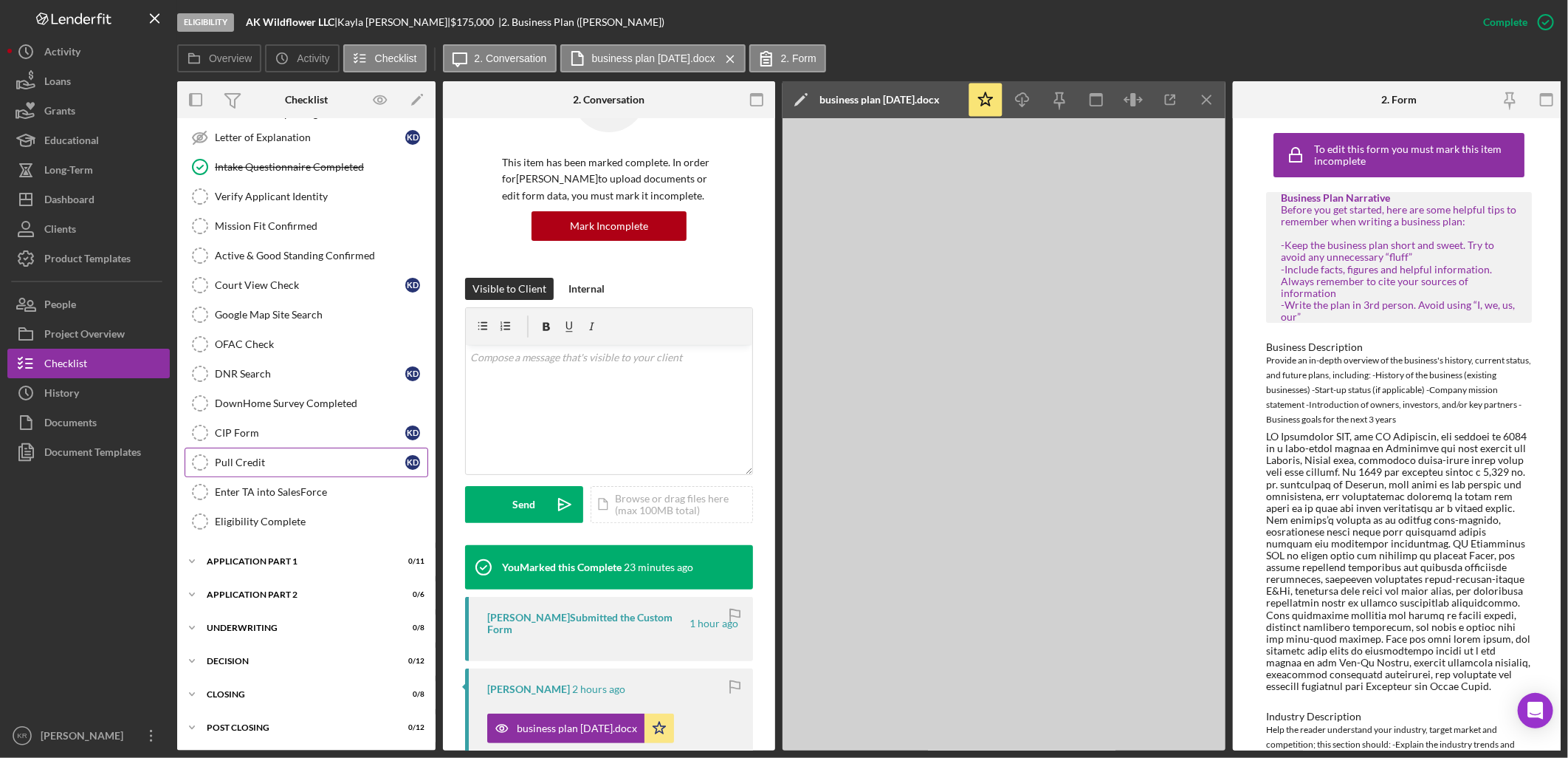
click at [281, 460] on div "Pull Credit" at bounding box center [310, 462] width 191 height 12
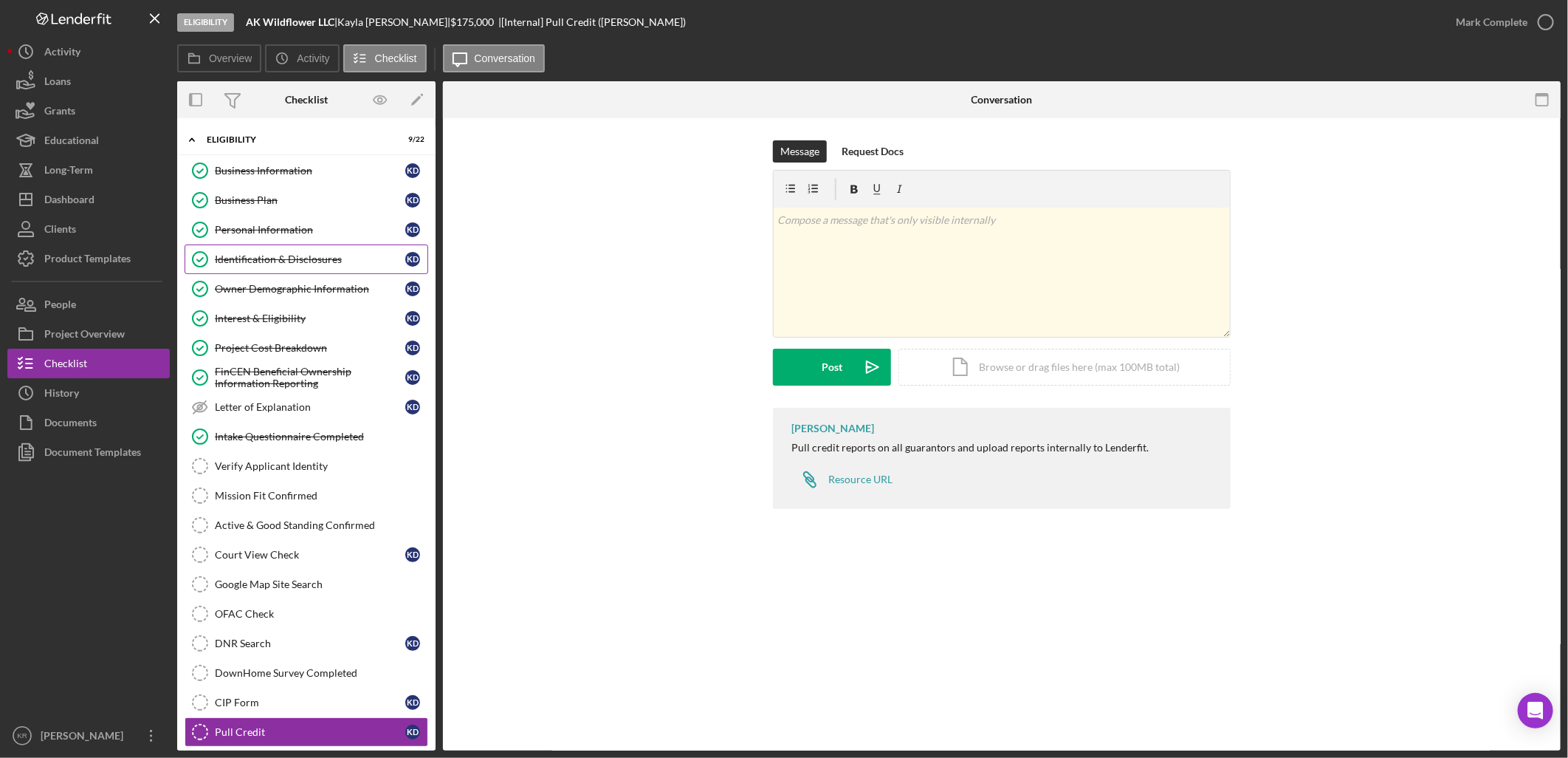
click at [296, 263] on div "Identification & Disclosures" at bounding box center [310, 260] width 191 height 12
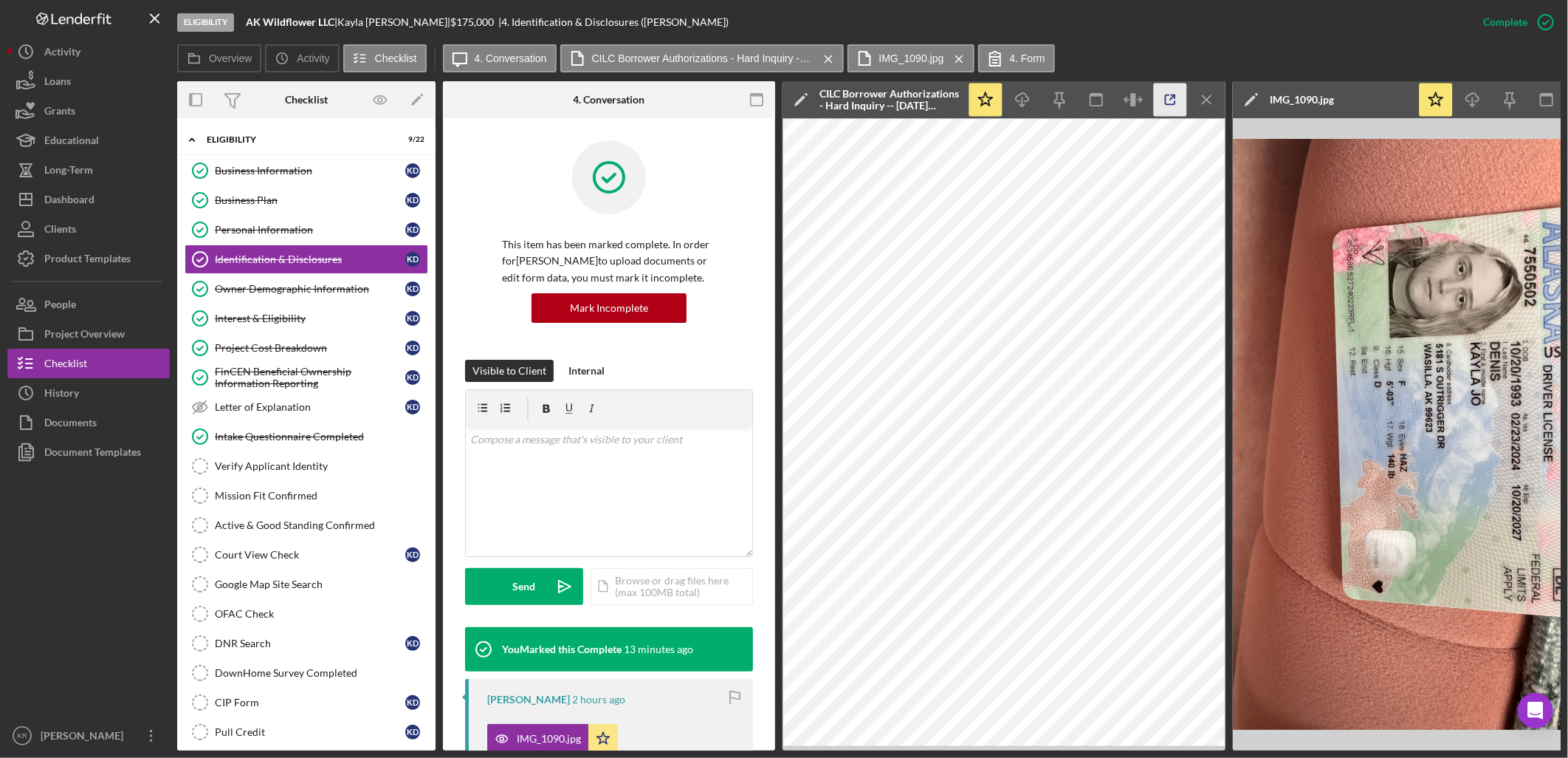
click at [1177, 97] on icon "button" at bounding box center [1171, 100] width 33 height 33
click at [307, 734] on div "Pull Credit" at bounding box center [310, 732] width 191 height 12
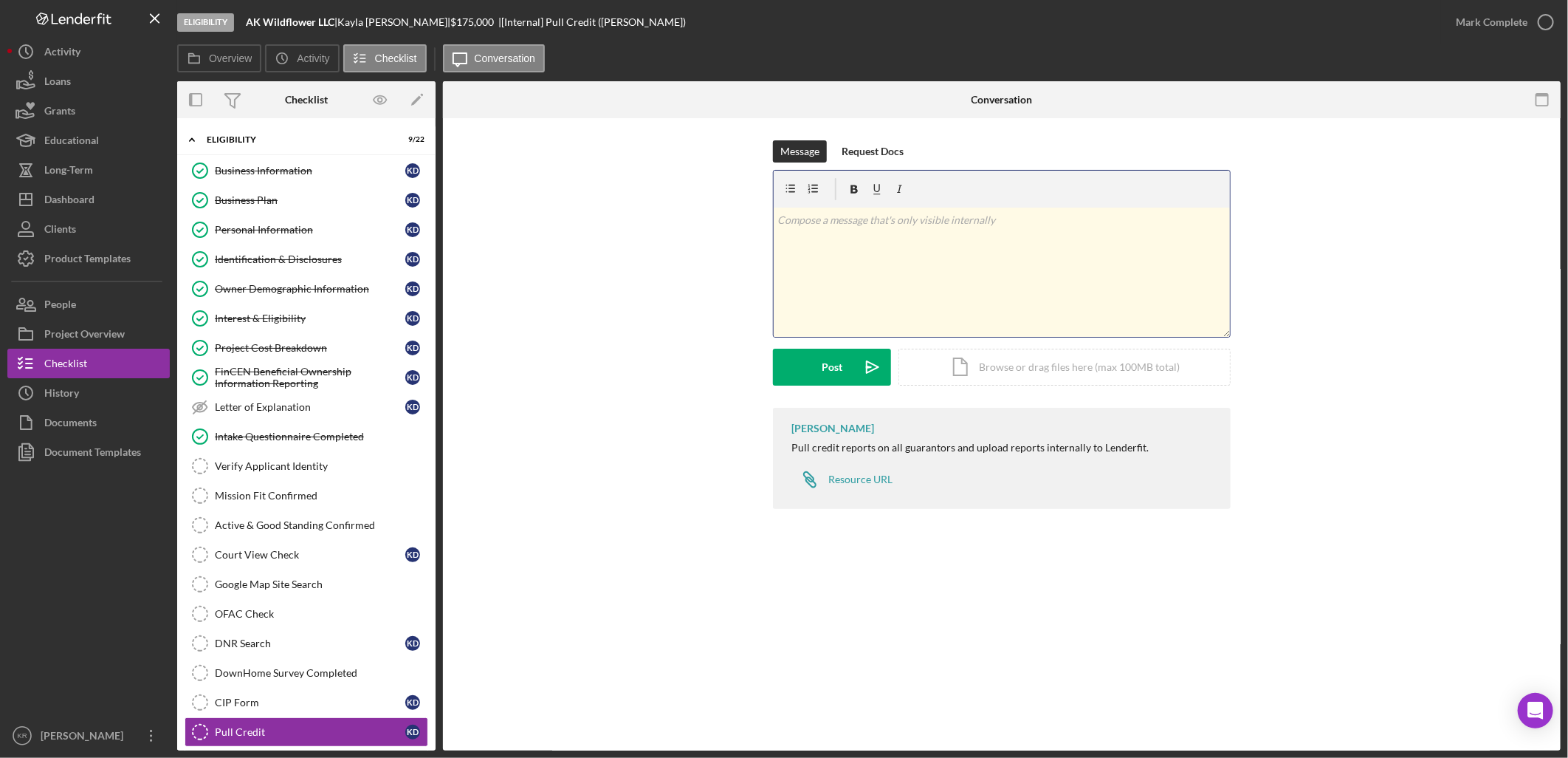
click at [884, 282] on div "v Color teal Color pink Remove color Add row above Add row below Add column bef…" at bounding box center [1002, 272] width 456 height 129
click at [1082, 374] on div "Icon/Document Browse or drag files here (max 100MB total) Tap to choose files o…" at bounding box center [1065, 367] width 332 height 37
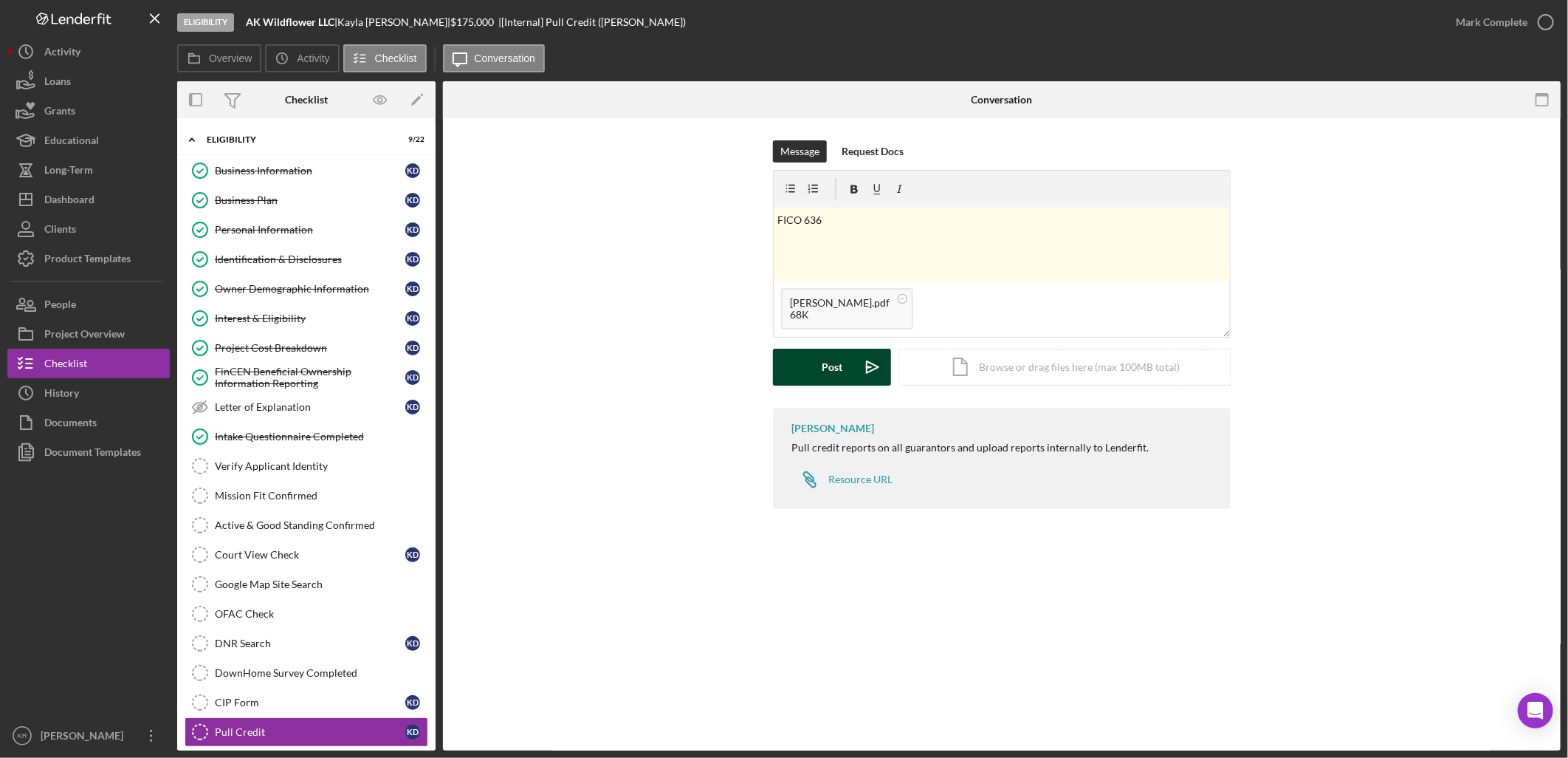
click at [833, 372] on div "Post" at bounding box center [832, 367] width 21 height 37
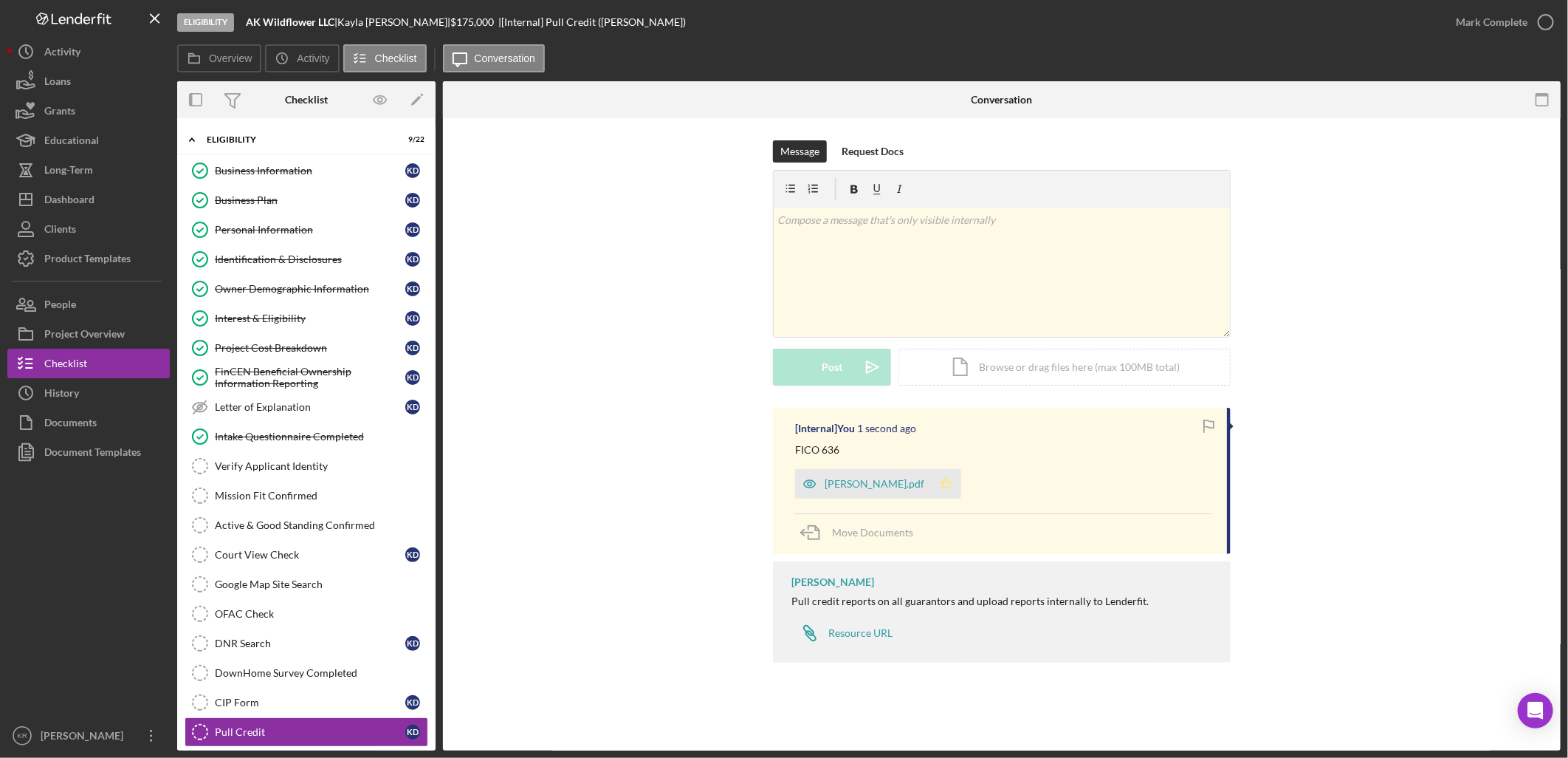
click at [940, 482] on polygon "button" at bounding box center [946, 484] width 13 height 12
click at [1481, 28] on div "Mark Complete" at bounding box center [1492, 22] width 72 height 29
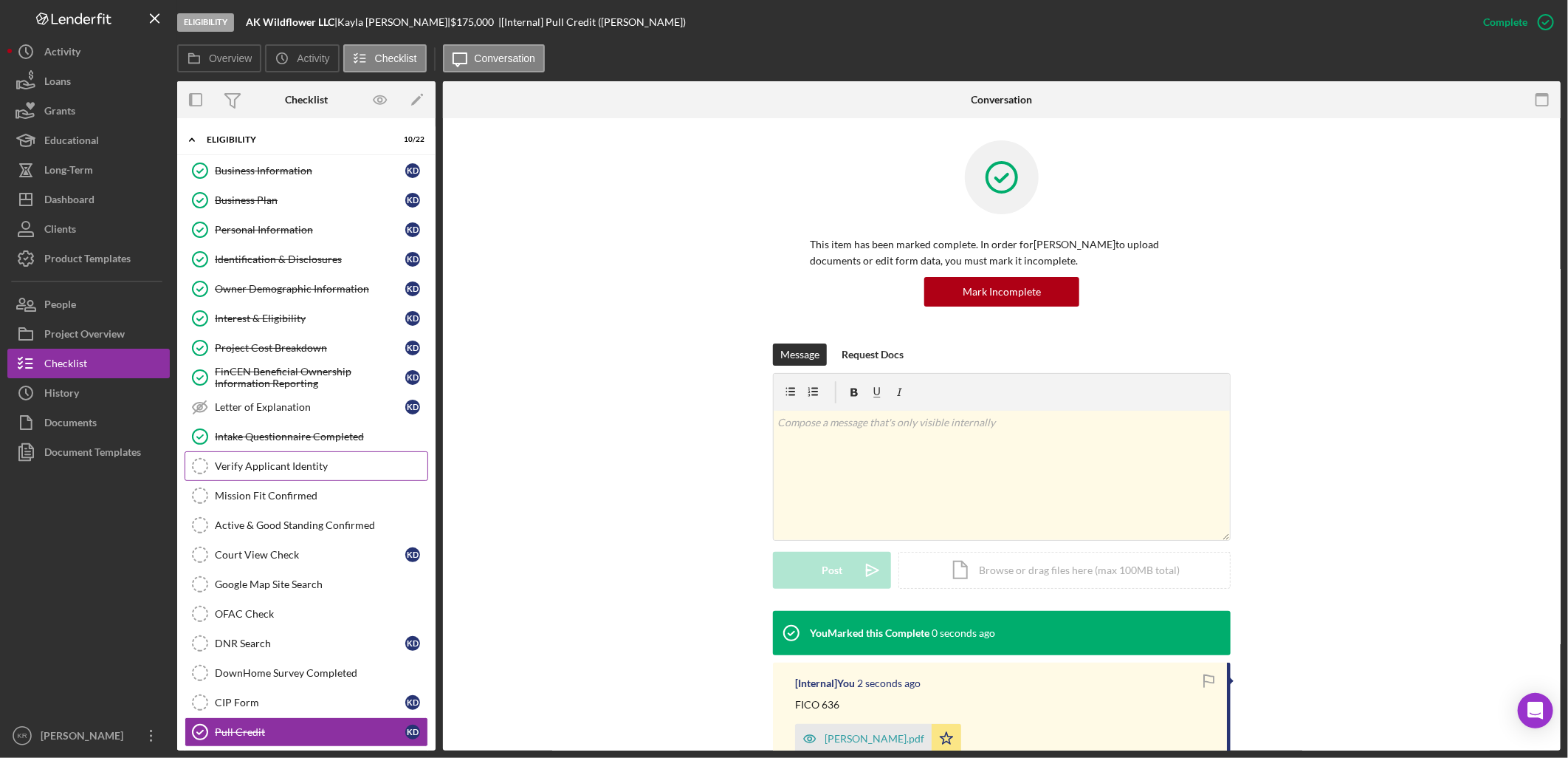
click at [313, 480] on link "Verify Applicant Identity Verify Applicant Identity" at bounding box center [307, 465] width 244 height 29
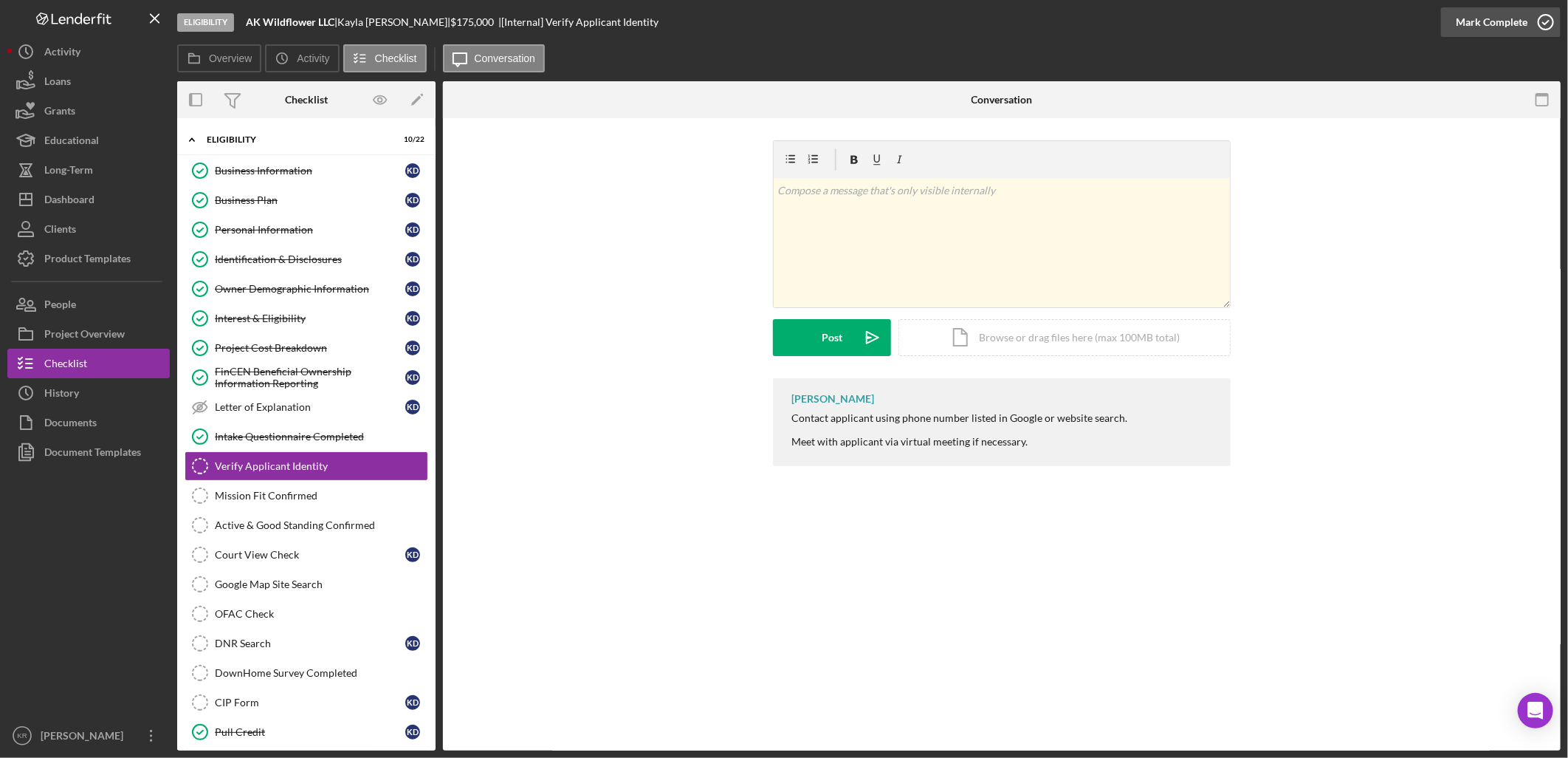
click at [1477, 21] on div "Mark Complete" at bounding box center [1492, 22] width 72 height 29
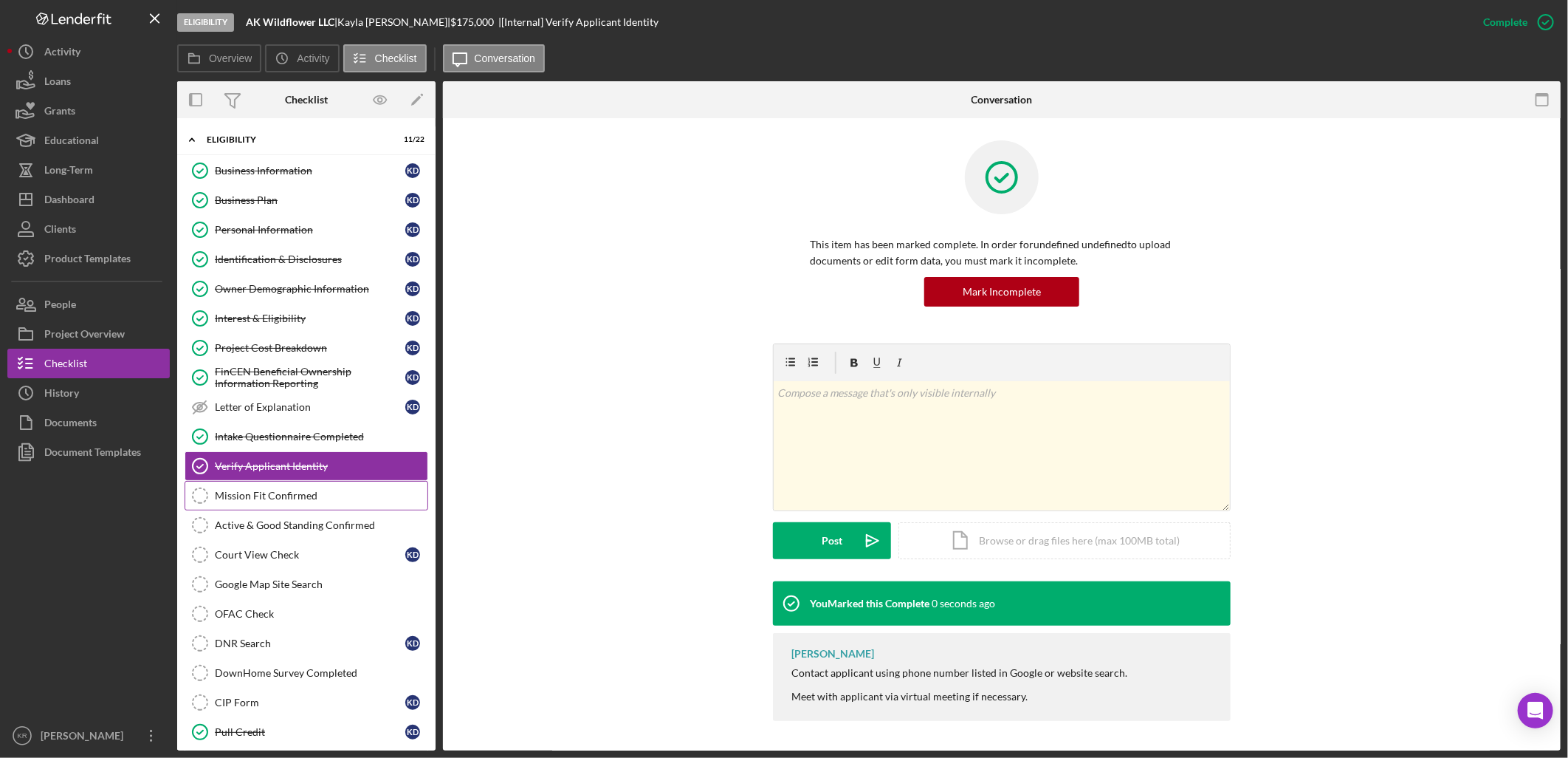
click at [269, 492] on div "Mission Fit Confirmed" at bounding box center [321, 495] width 212 height 12
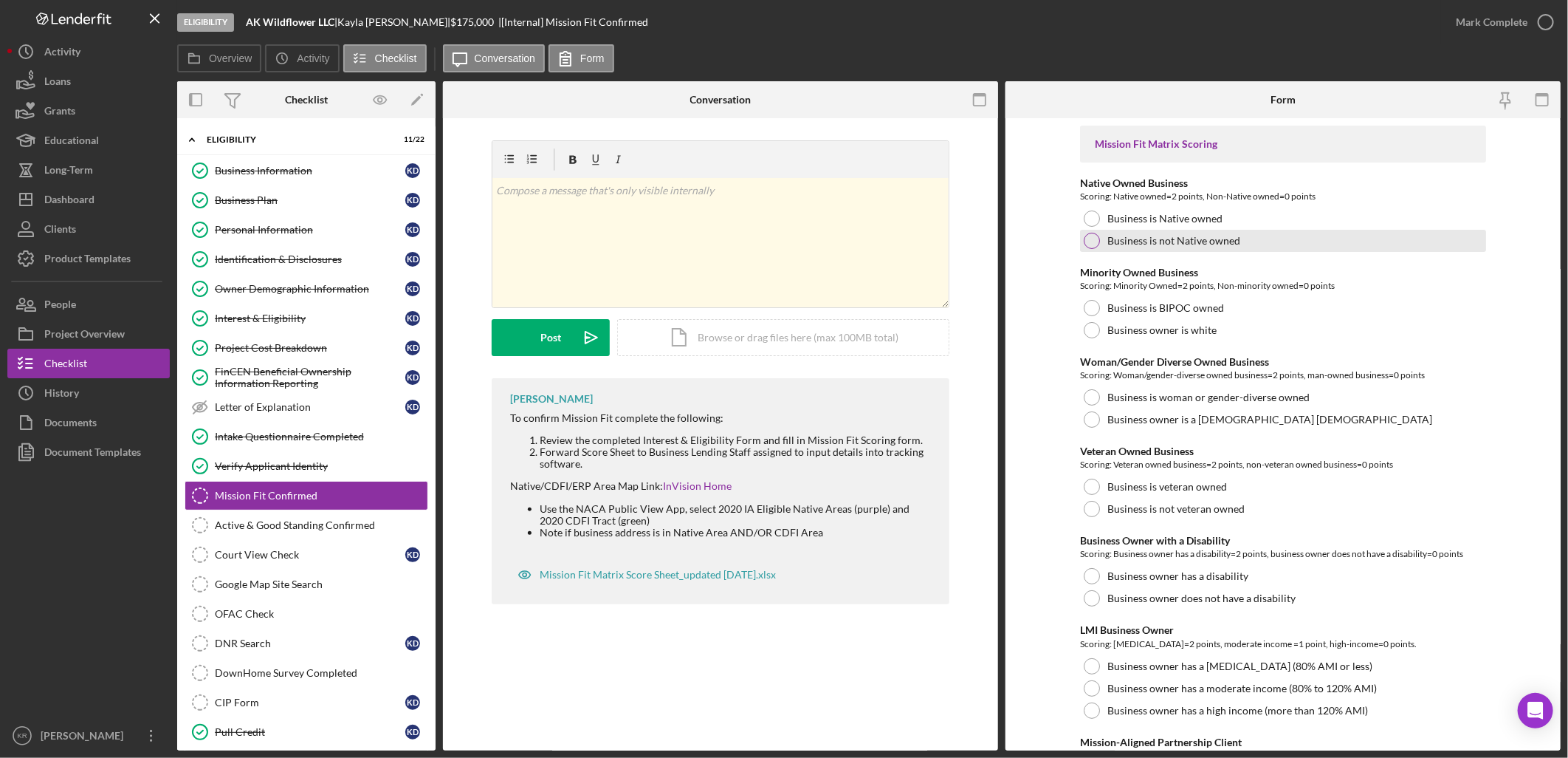
click at [1122, 236] on label "Business is not Native owned" at bounding box center [1174, 241] width 133 height 12
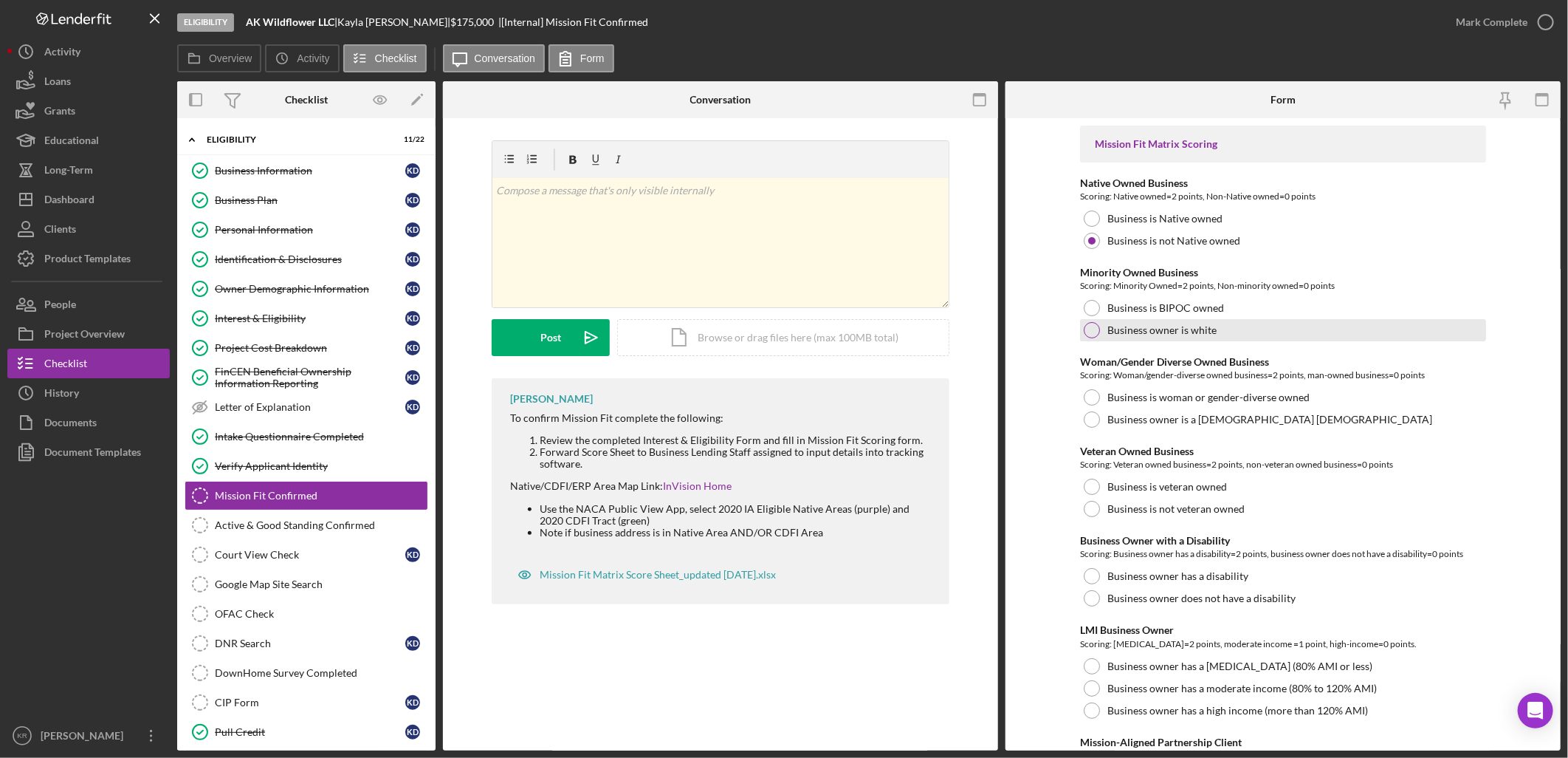
click at [1204, 337] on div "Business owner is white" at bounding box center [1283, 330] width 406 height 22
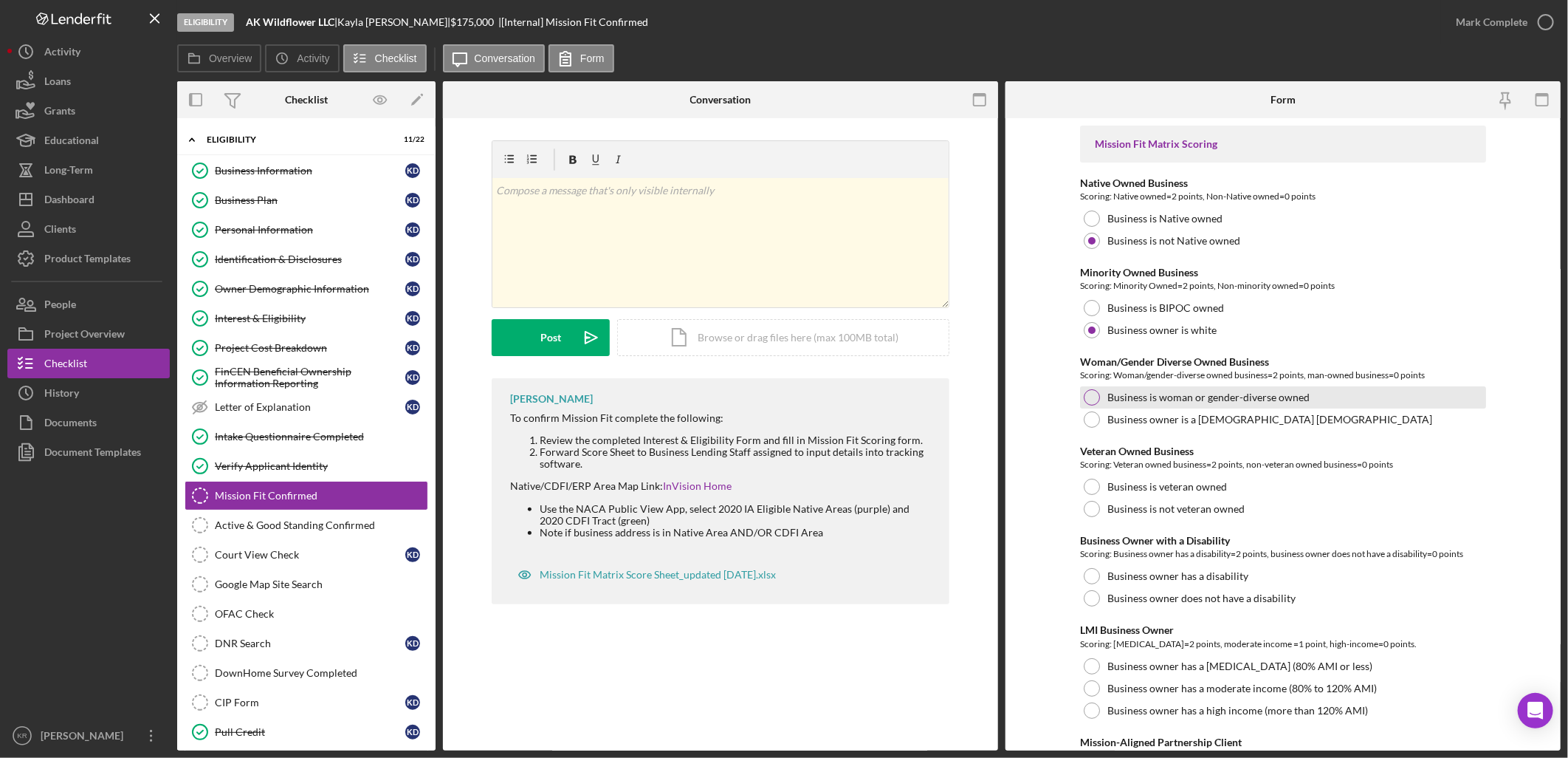
click at [1290, 395] on label "Business is woman or gender-diverse owned" at bounding box center [1208, 397] width 202 height 12
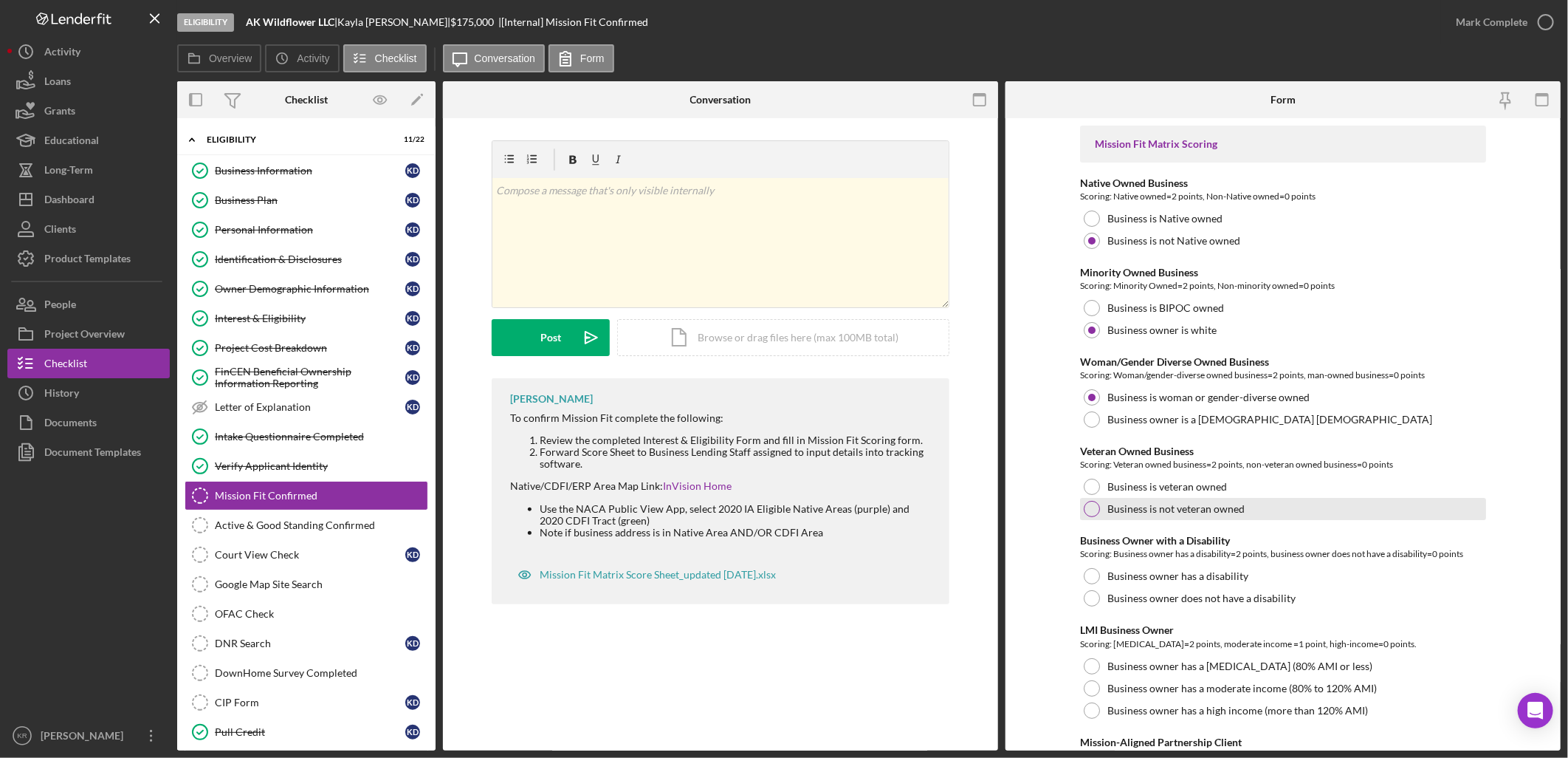
click at [1206, 503] on label "Business is not veteran owned" at bounding box center [1176, 509] width 138 height 12
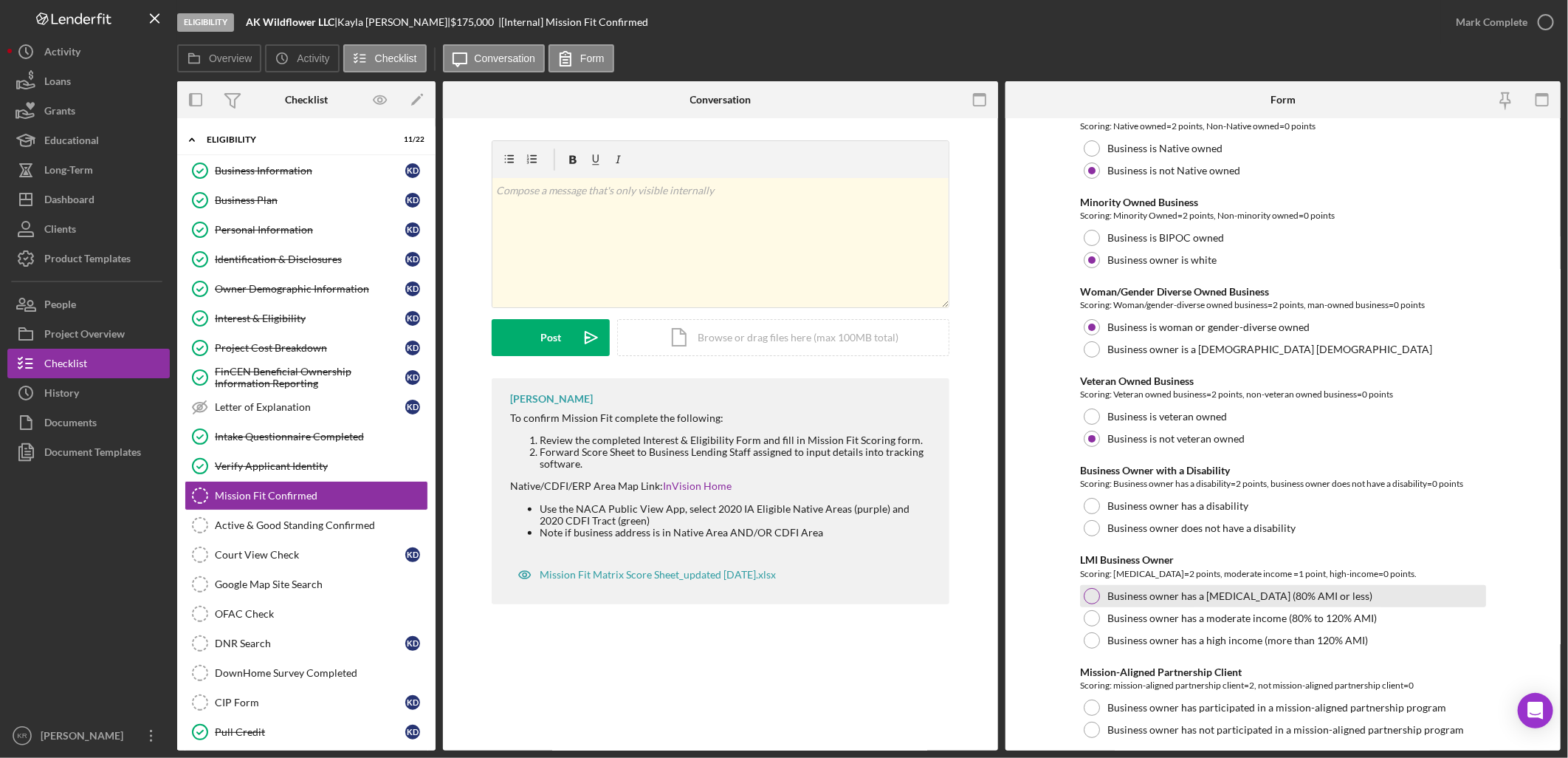
scroll to position [164, 0]
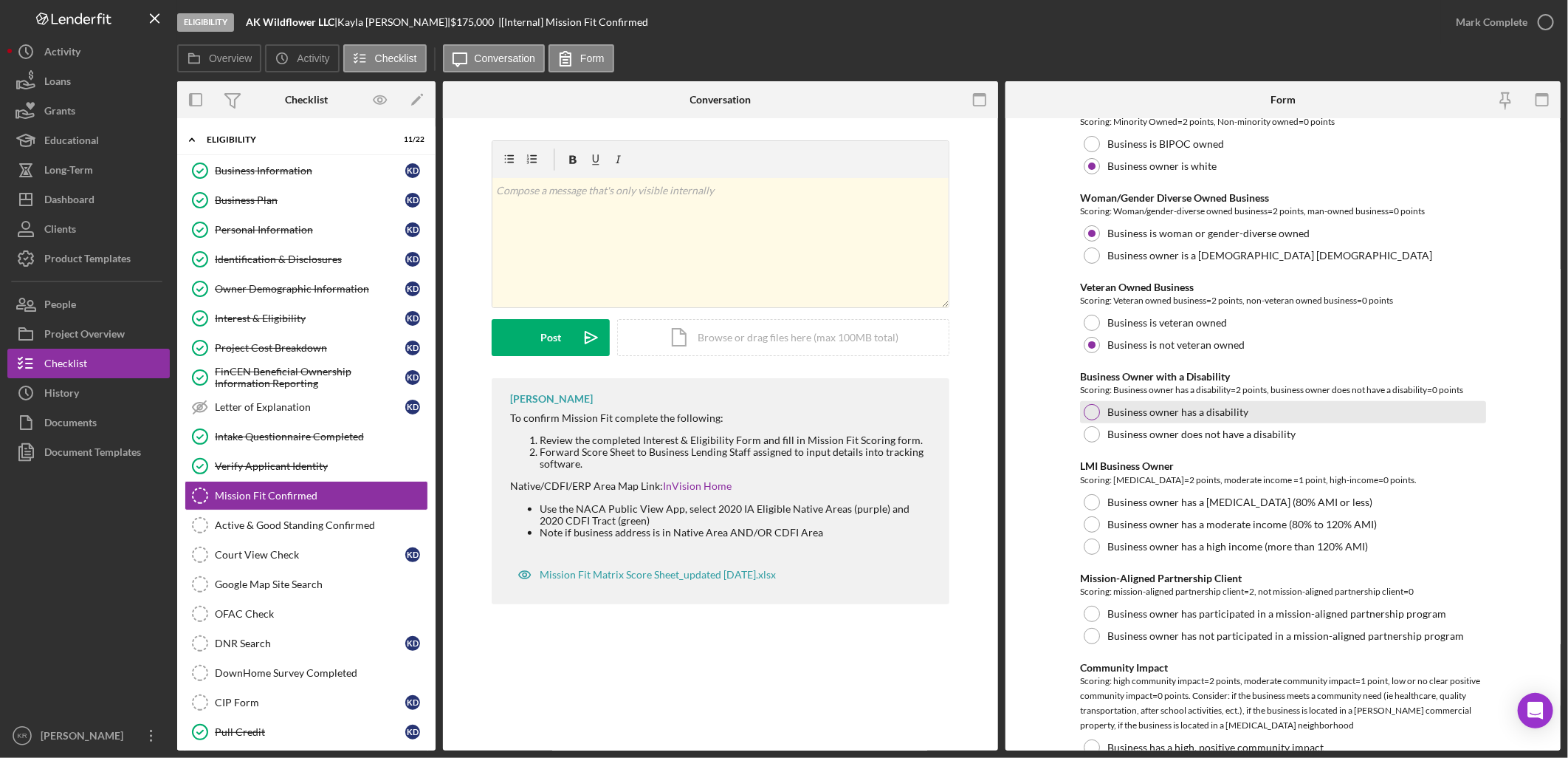
click at [1198, 415] on label "Business owner has a disability" at bounding box center [1177, 412] width 141 height 12
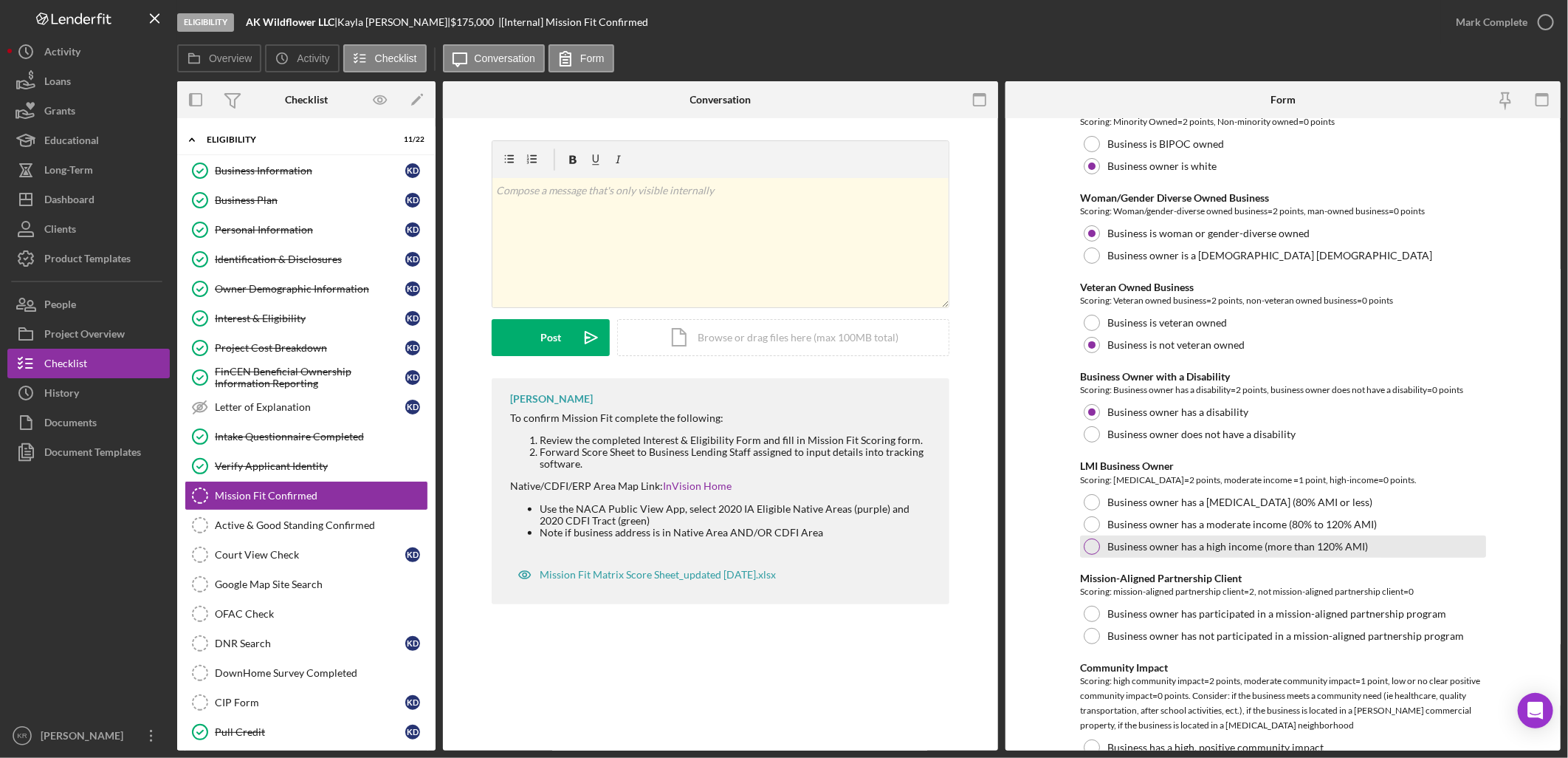
click at [1267, 543] on label "Business owner has a high income (more than 120% AMI)" at bounding box center [1237, 546] width 260 height 12
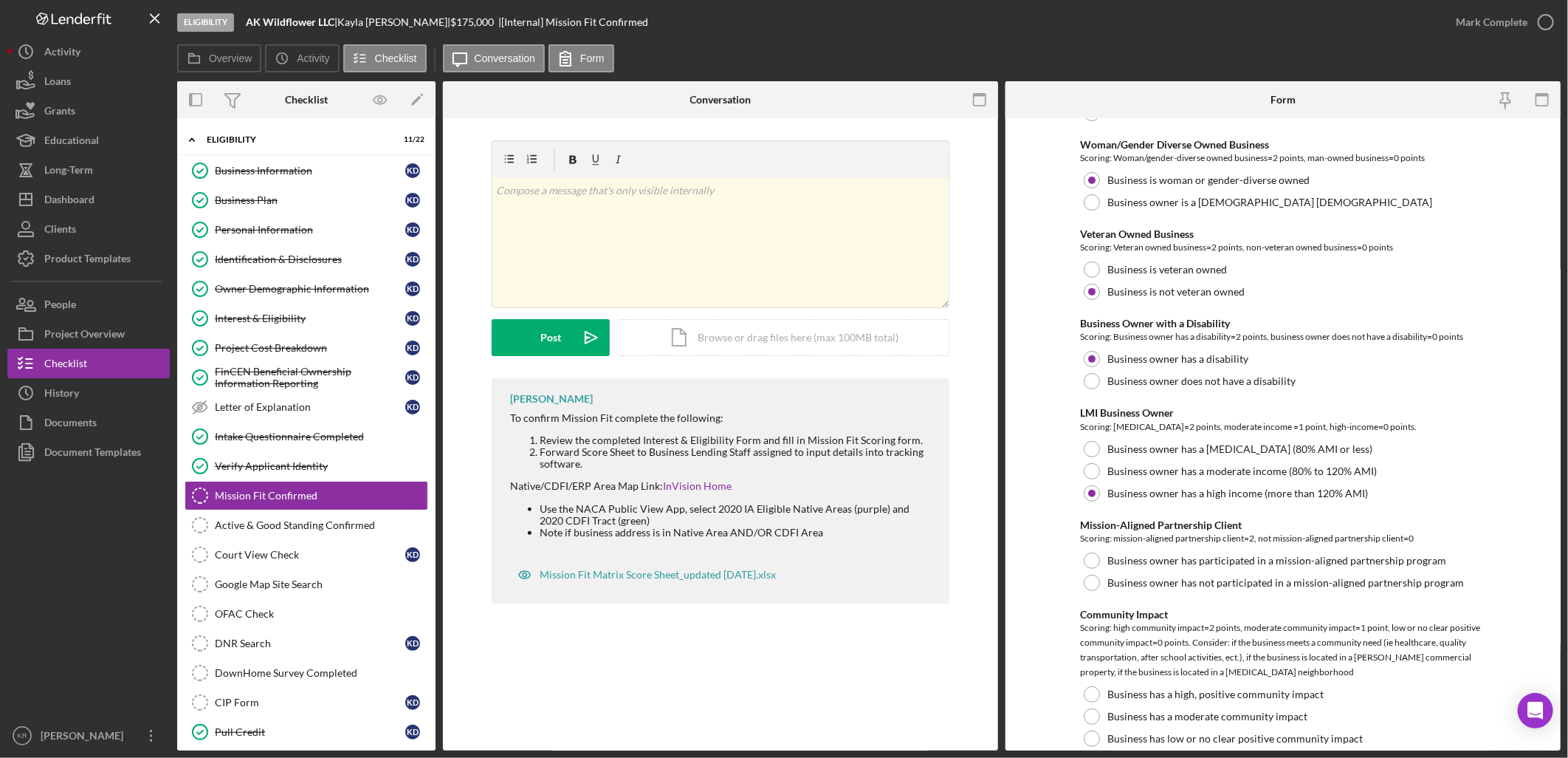
scroll to position [246, 0]
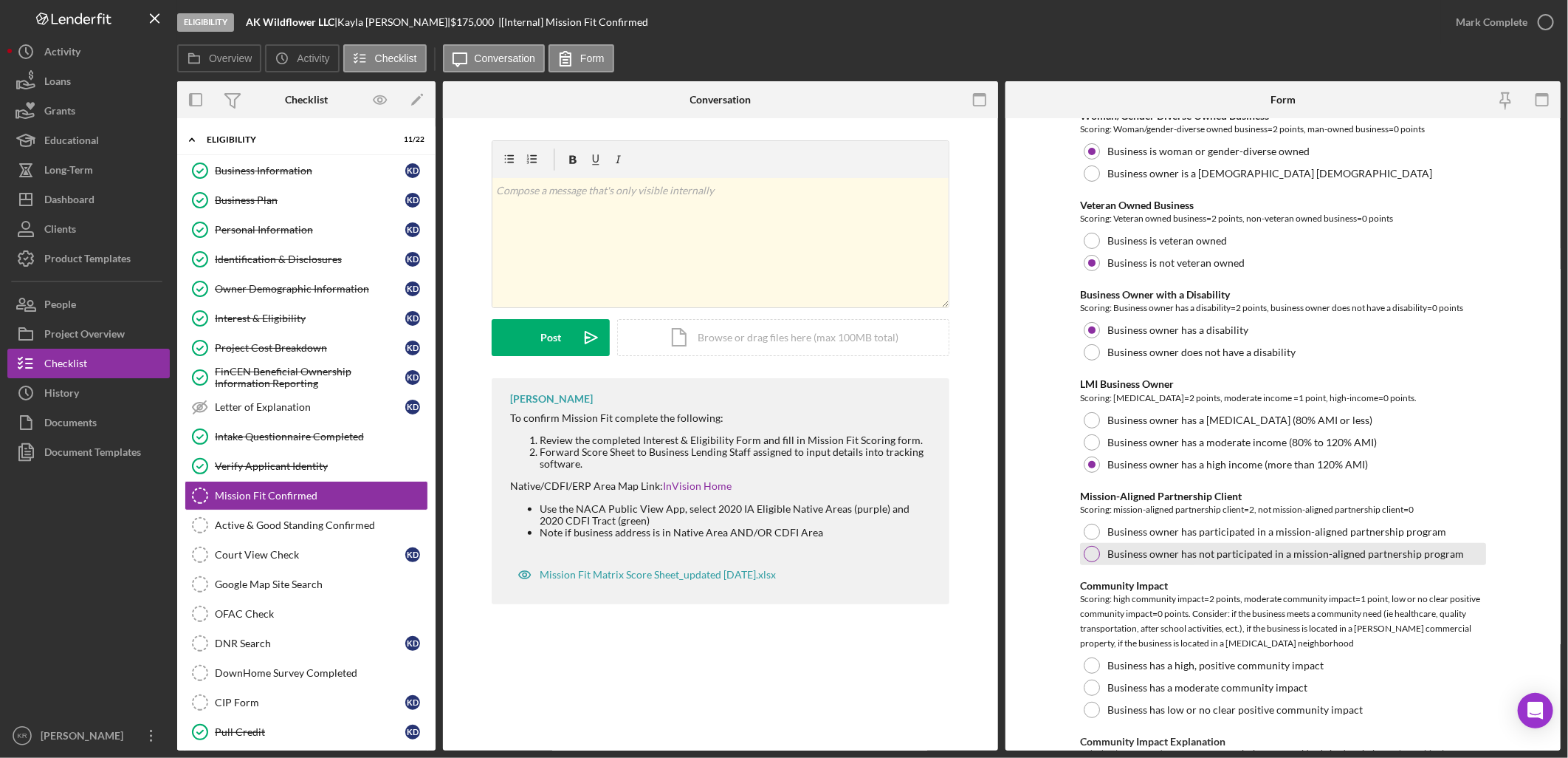
click at [1175, 561] on div "Business owner has not participated in a mission-aligned partnership program" at bounding box center [1283, 554] width 406 height 22
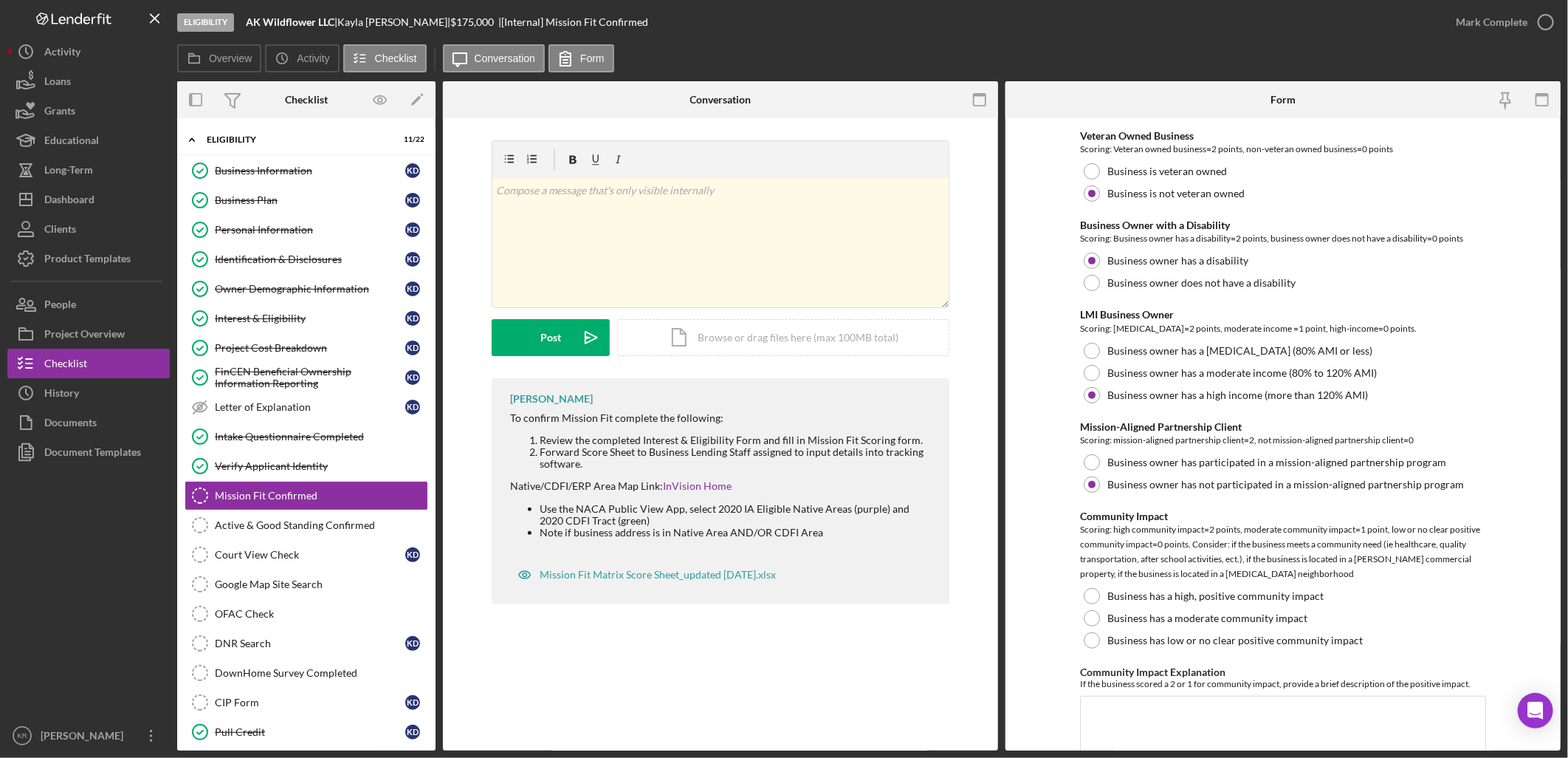
scroll to position [410, 0]
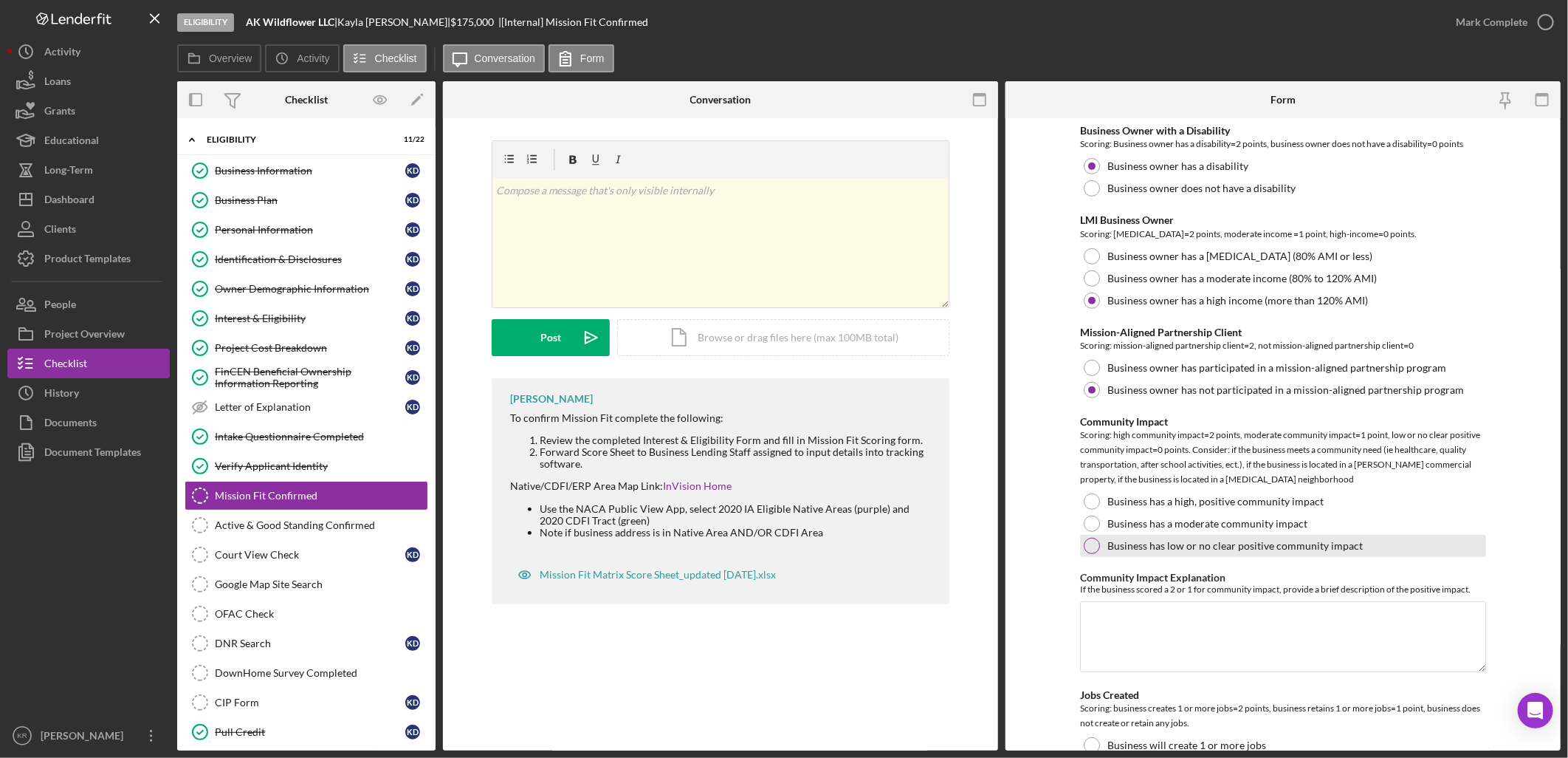
click at [1207, 549] on label "Business has low or no clear positive community impact" at bounding box center [1234, 545] width 255 height 12
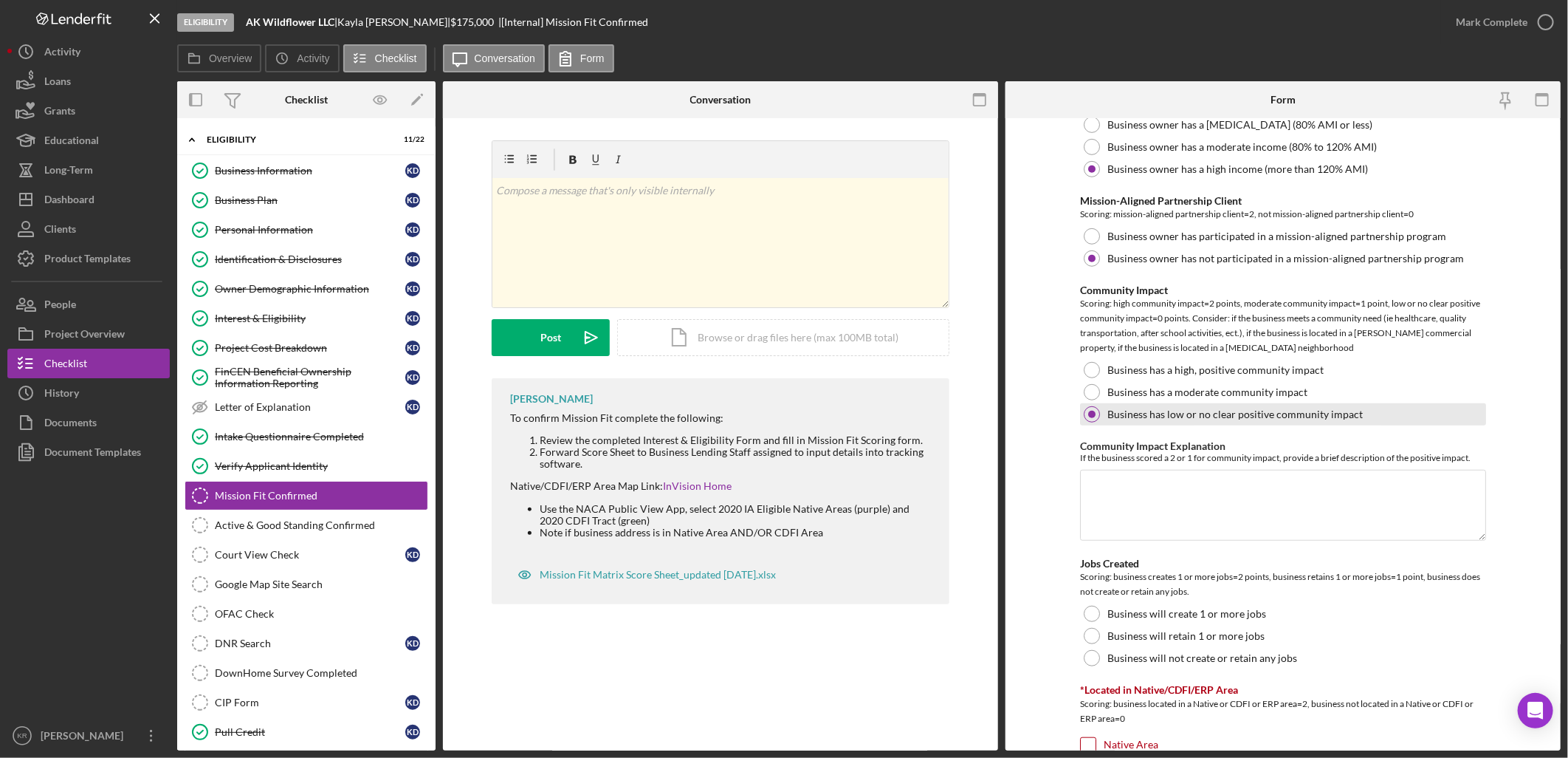
scroll to position [739, 0]
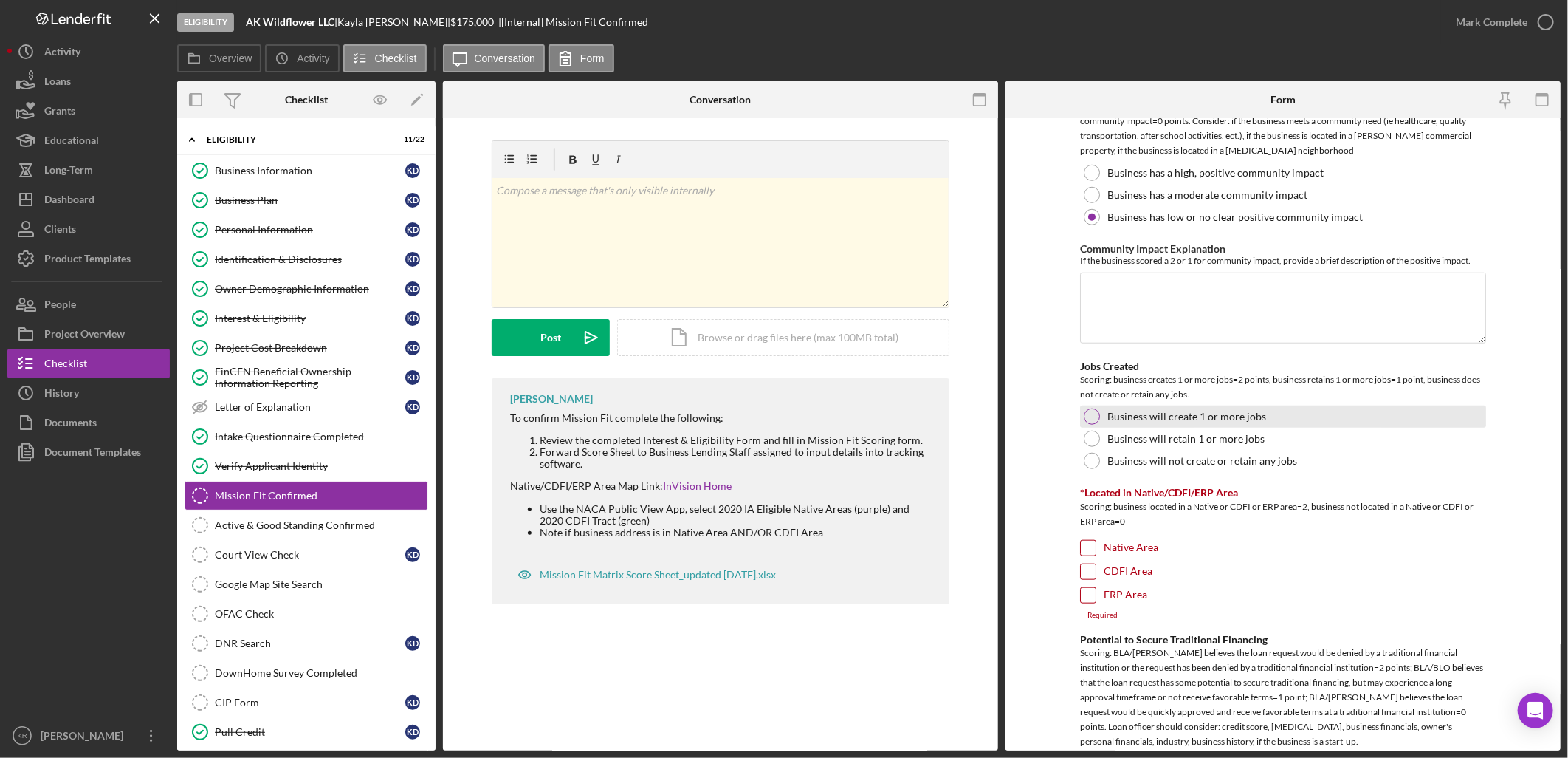
click at [1273, 418] on div "Business will create 1 or more jobs" at bounding box center [1283, 417] width 406 height 22
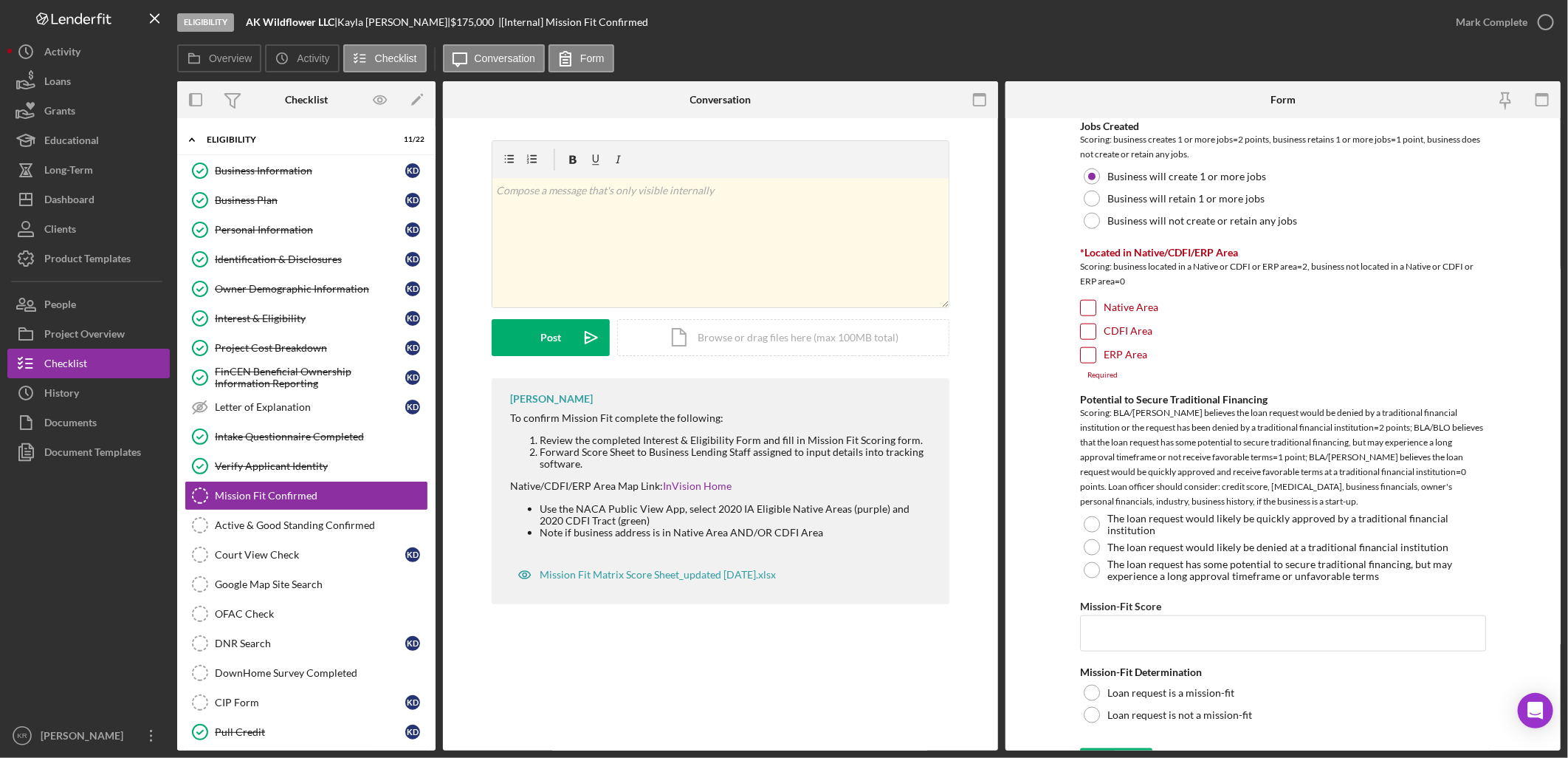
scroll to position [985, 0]
drag, startPoint x: 652, startPoint y: 572, endPoint x: 569, endPoint y: 593, distance: 85.6
click at [569, 593] on div "[PERSON_NAME] To confirm Mission Fit complete the following: Review the complet…" at bounding box center [720, 491] width 458 height 226
click at [578, 571] on div "Mission Fit Matrix Score Sheet_updated [DATE].xlsx" at bounding box center [658, 575] width 236 height 12
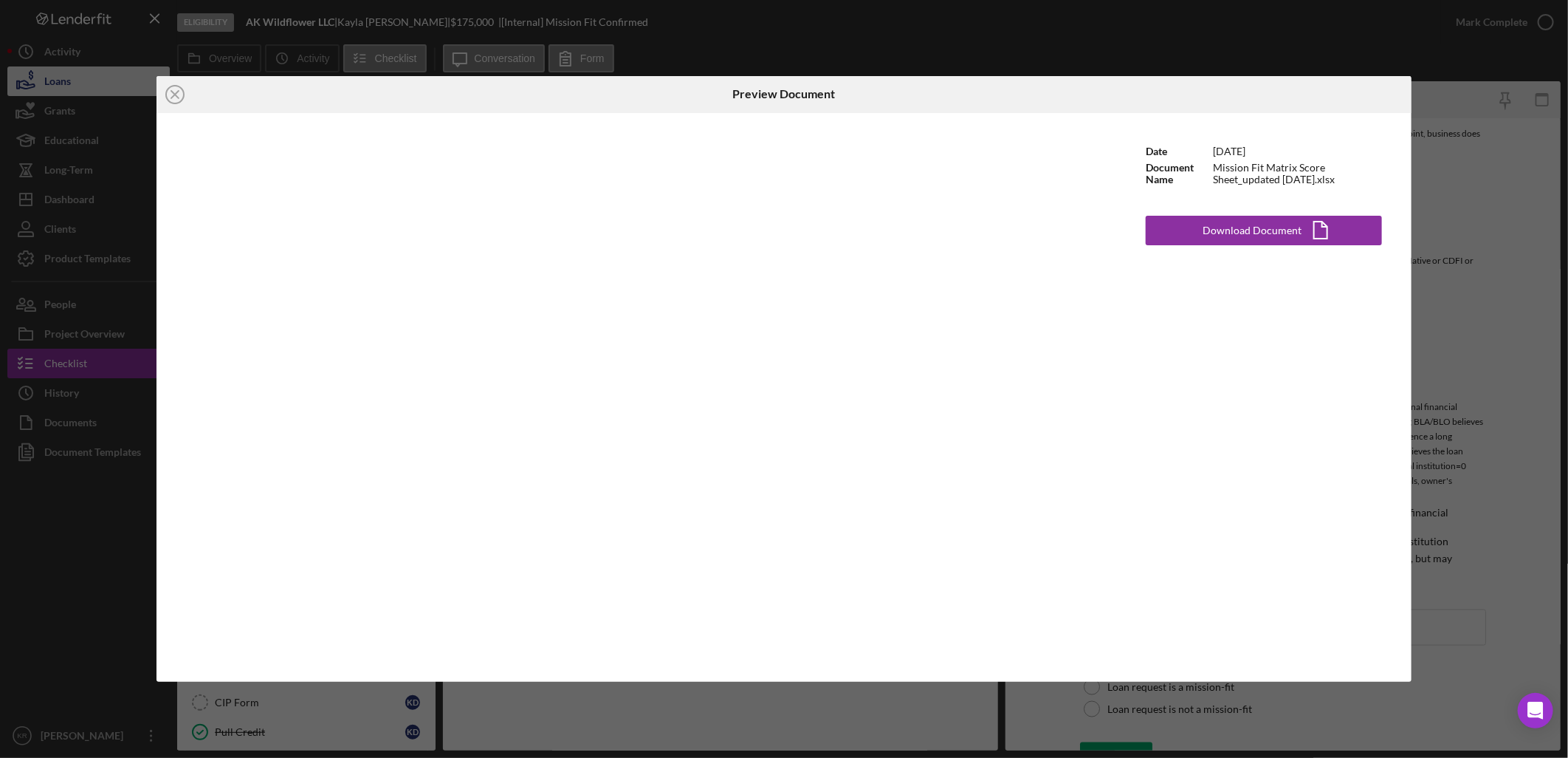
click at [168, 89] on icon "Icon/Close" at bounding box center [174, 94] width 37 height 37
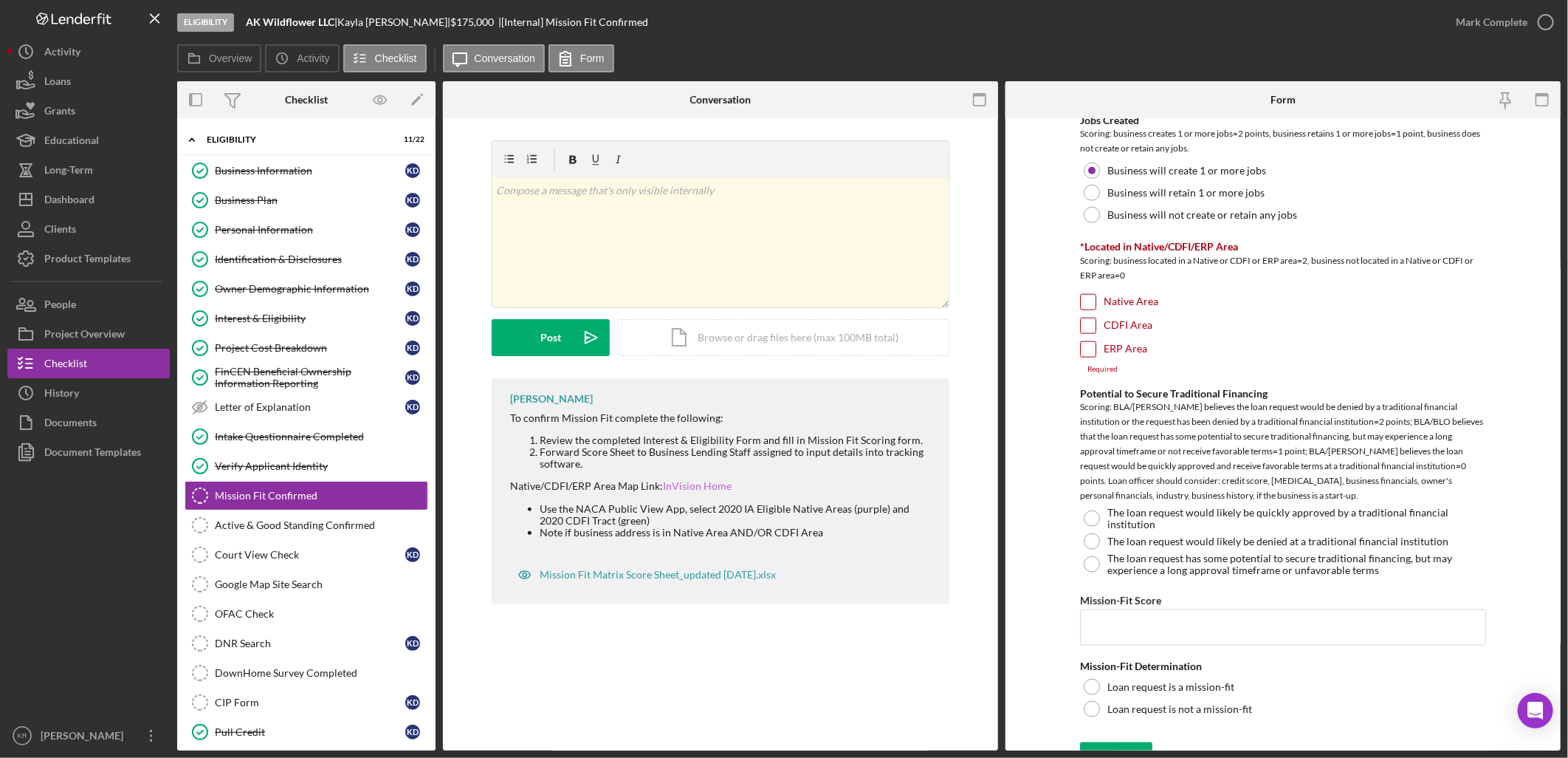
click at [688, 487] on link "InVision Home" at bounding box center [697, 486] width 69 height 13
click at [1134, 344] on label "ERP Area" at bounding box center [1125, 349] width 43 height 15
click at [1096, 344] on input "ERP Area" at bounding box center [1088, 349] width 15 height 15
checkbox input "true"
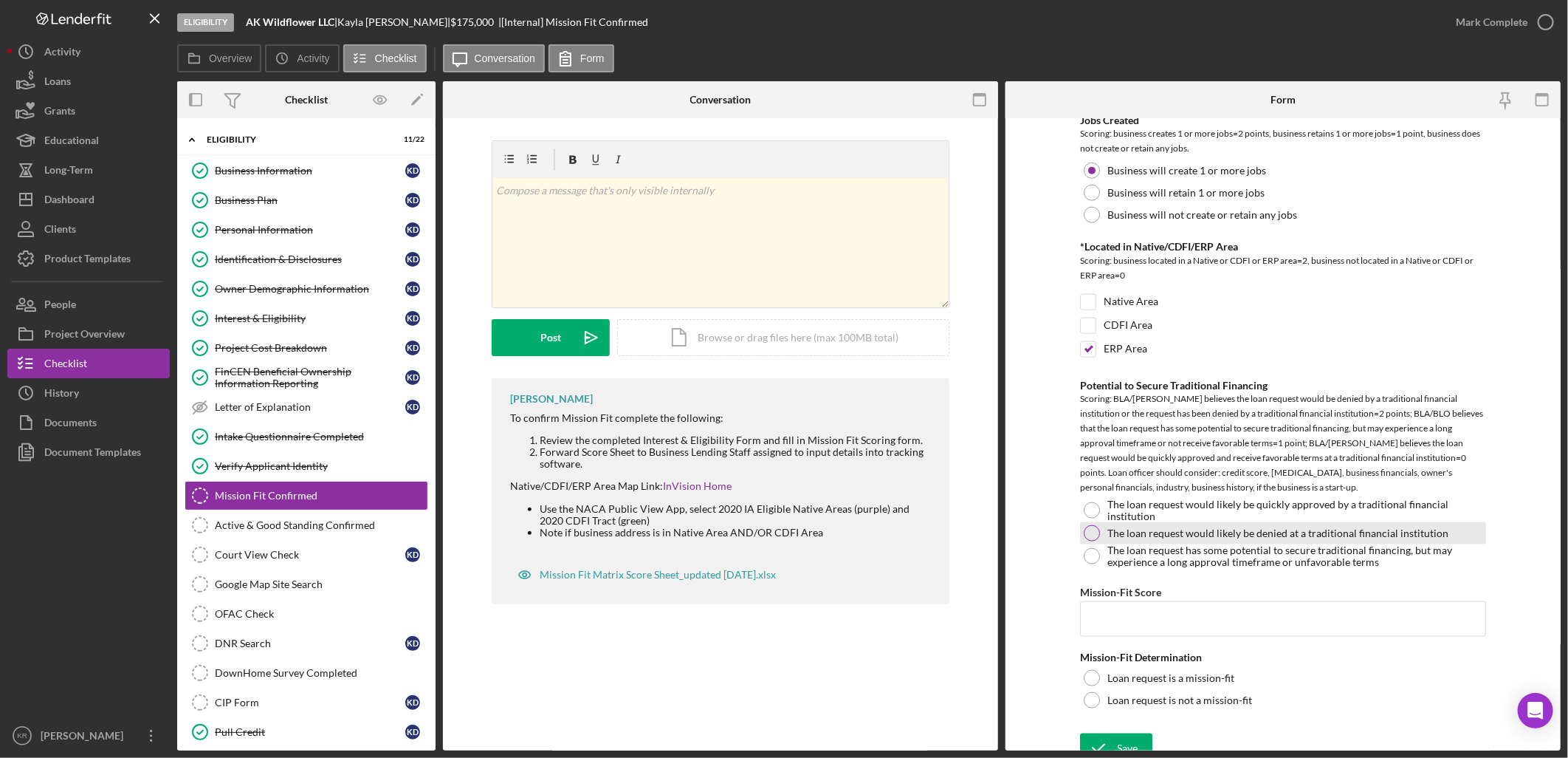
click at [1241, 541] on div "The loan request would likely be denied at a traditional financial institution" at bounding box center [1283, 534] width 406 height 22
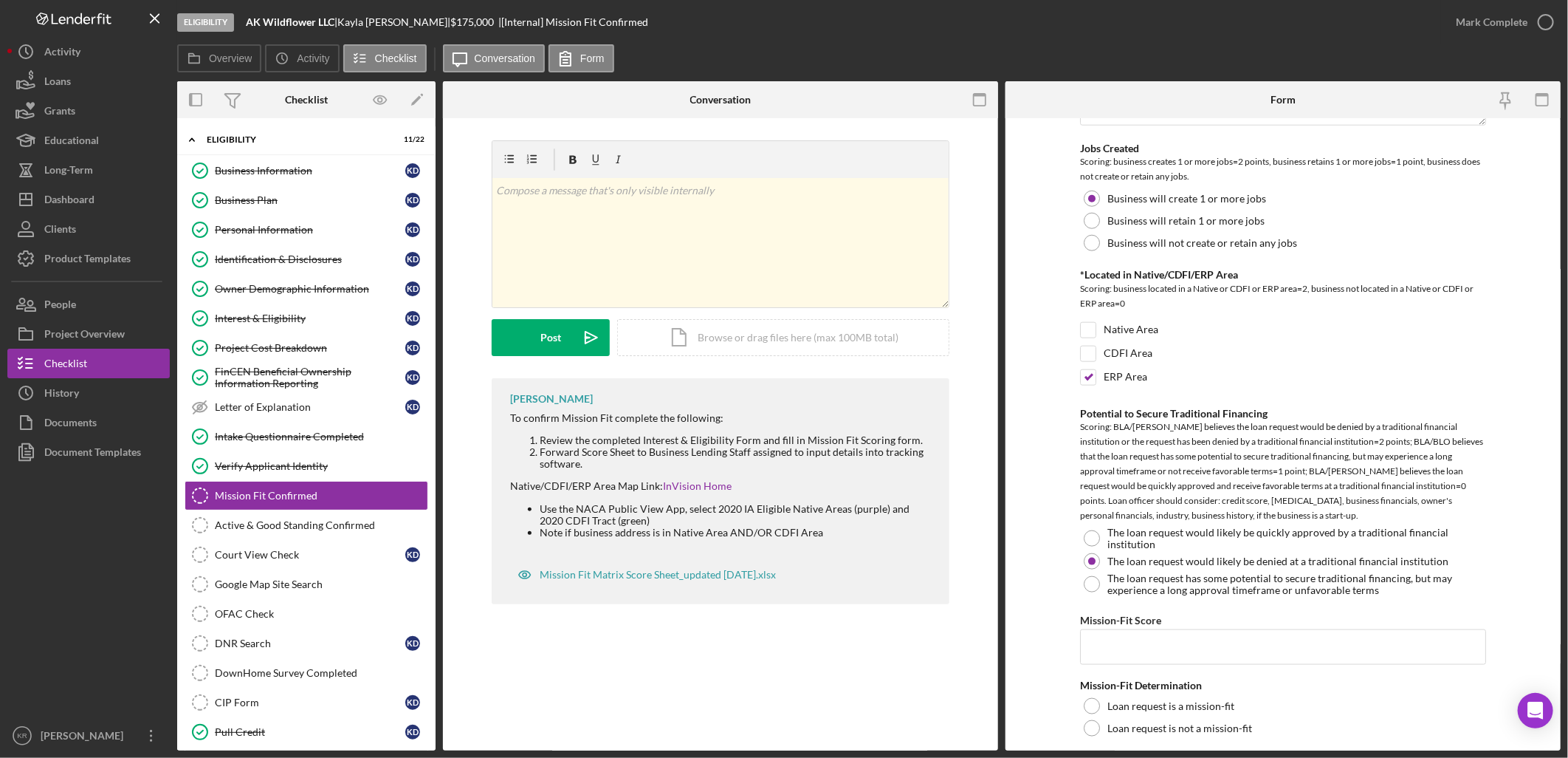
scroll to position [1000, 0]
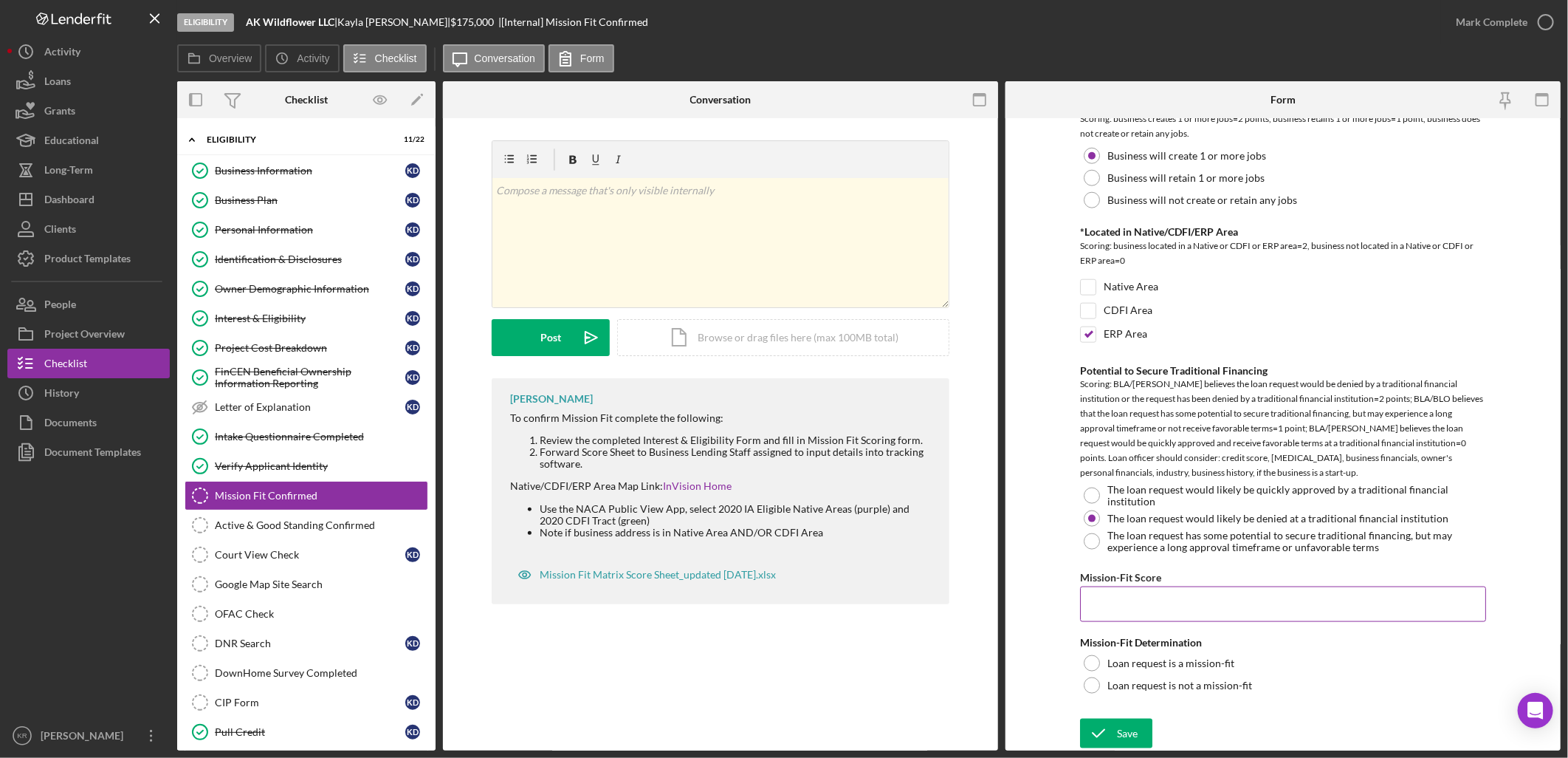
click at [1184, 602] on input "Mission-Fit Score" at bounding box center [1283, 604] width 406 height 35
type input "6"
click at [1193, 667] on label "Loan request is a mission-fit" at bounding box center [1171, 663] width 127 height 12
click at [1140, 731] on button "Save" at bounding box center [1116, 733] width 73 height 29
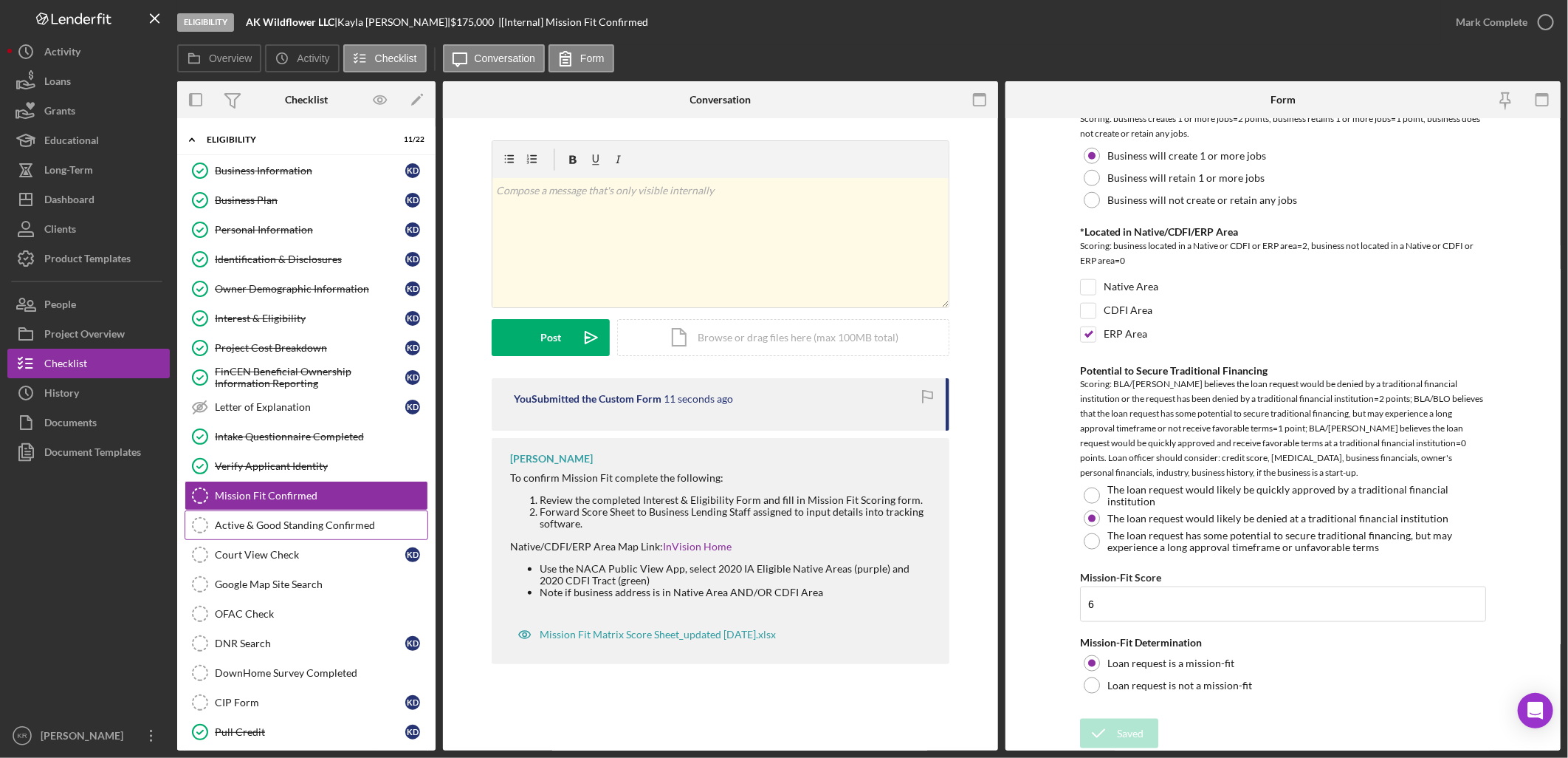
click at [223, 528] on div "Active & Good Standing Confirmed" at bounding box center [321, 525] width 212 height 12
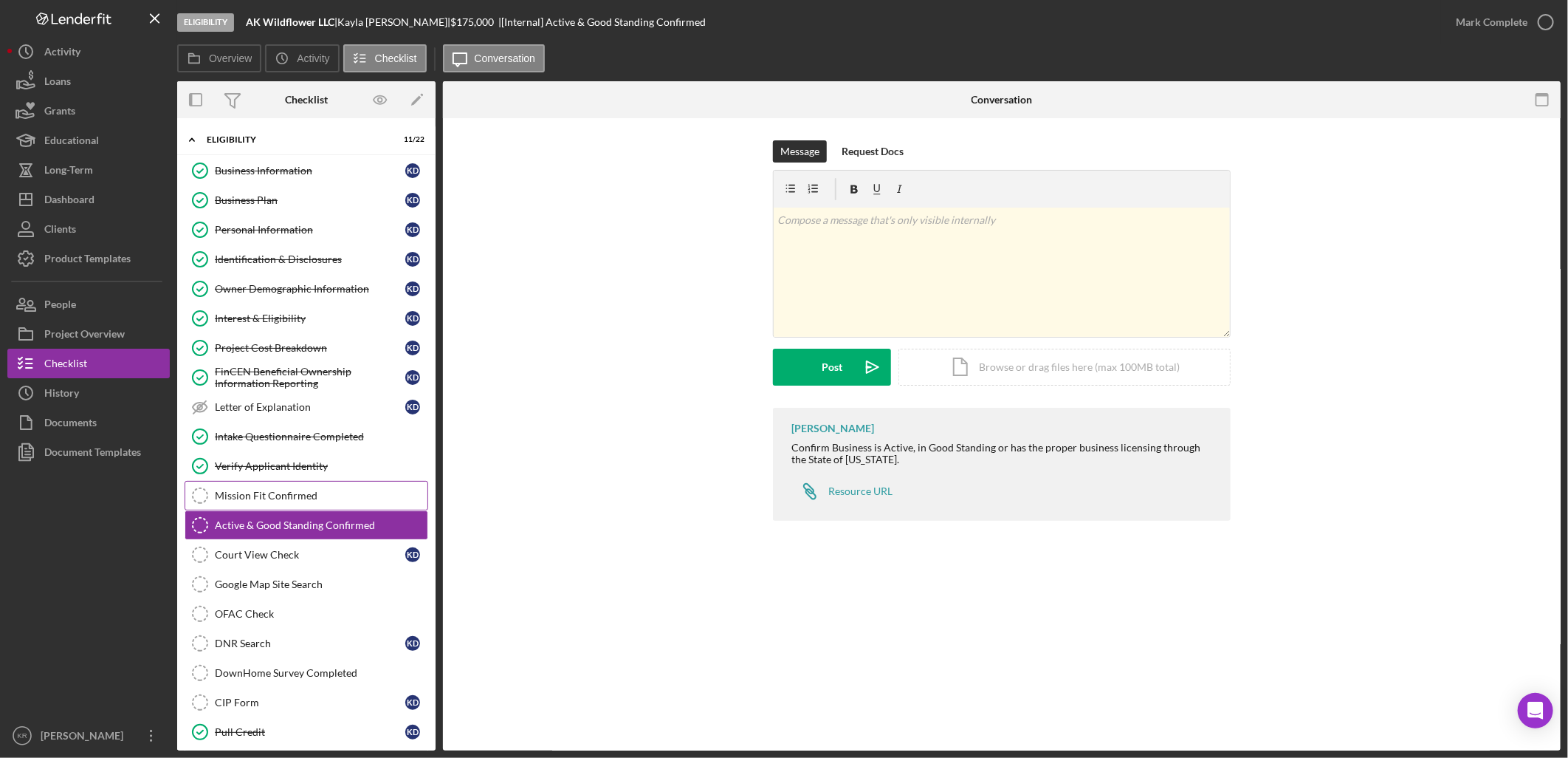
click at [278, 490] on div "Mission Fit Confirmed" at bounding box center [321, 495] width 212 height 12
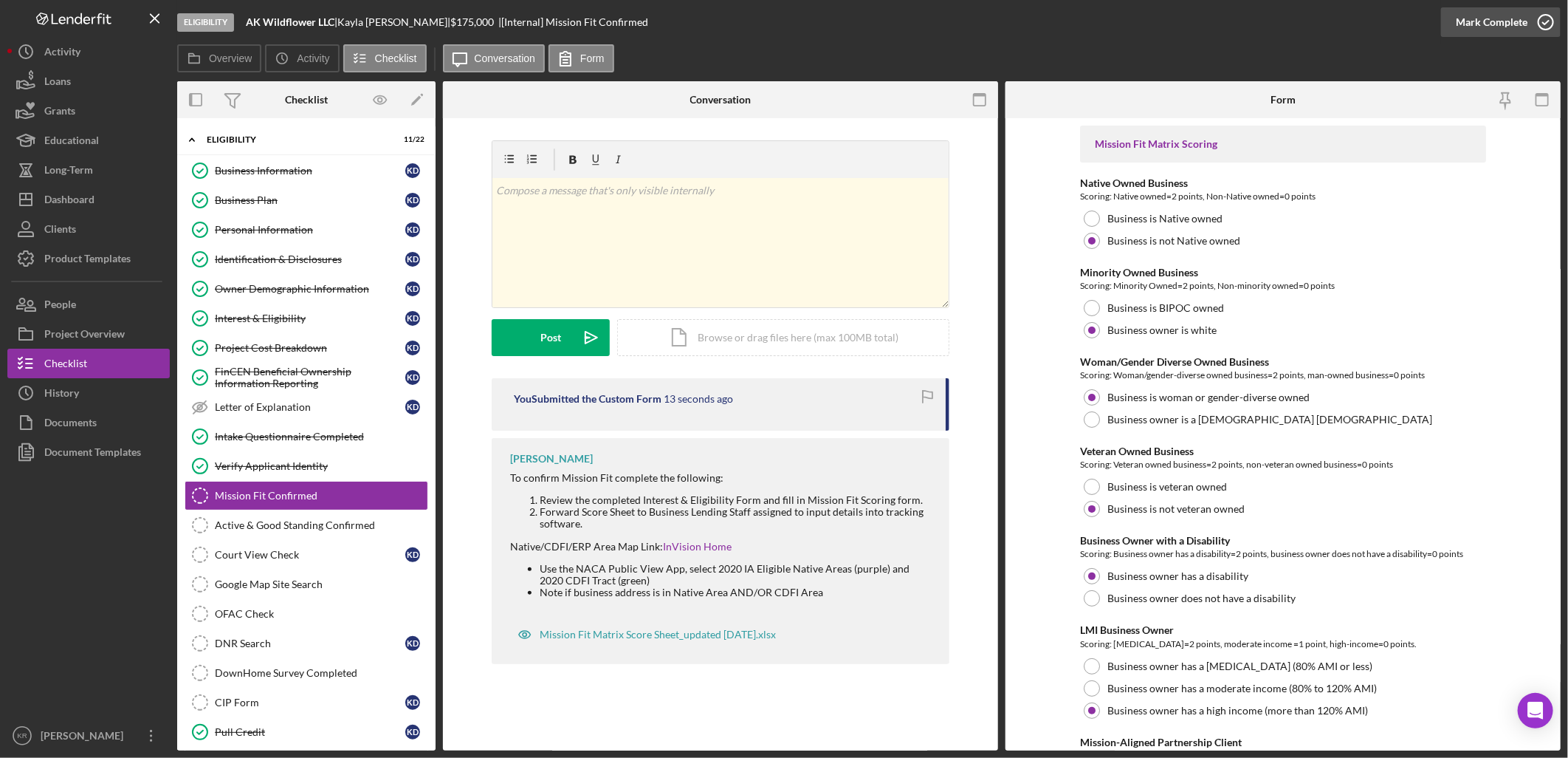
click at [1468, 16] on div "Mark Complete" at bounding box center [1492, 22] width 72 height 29
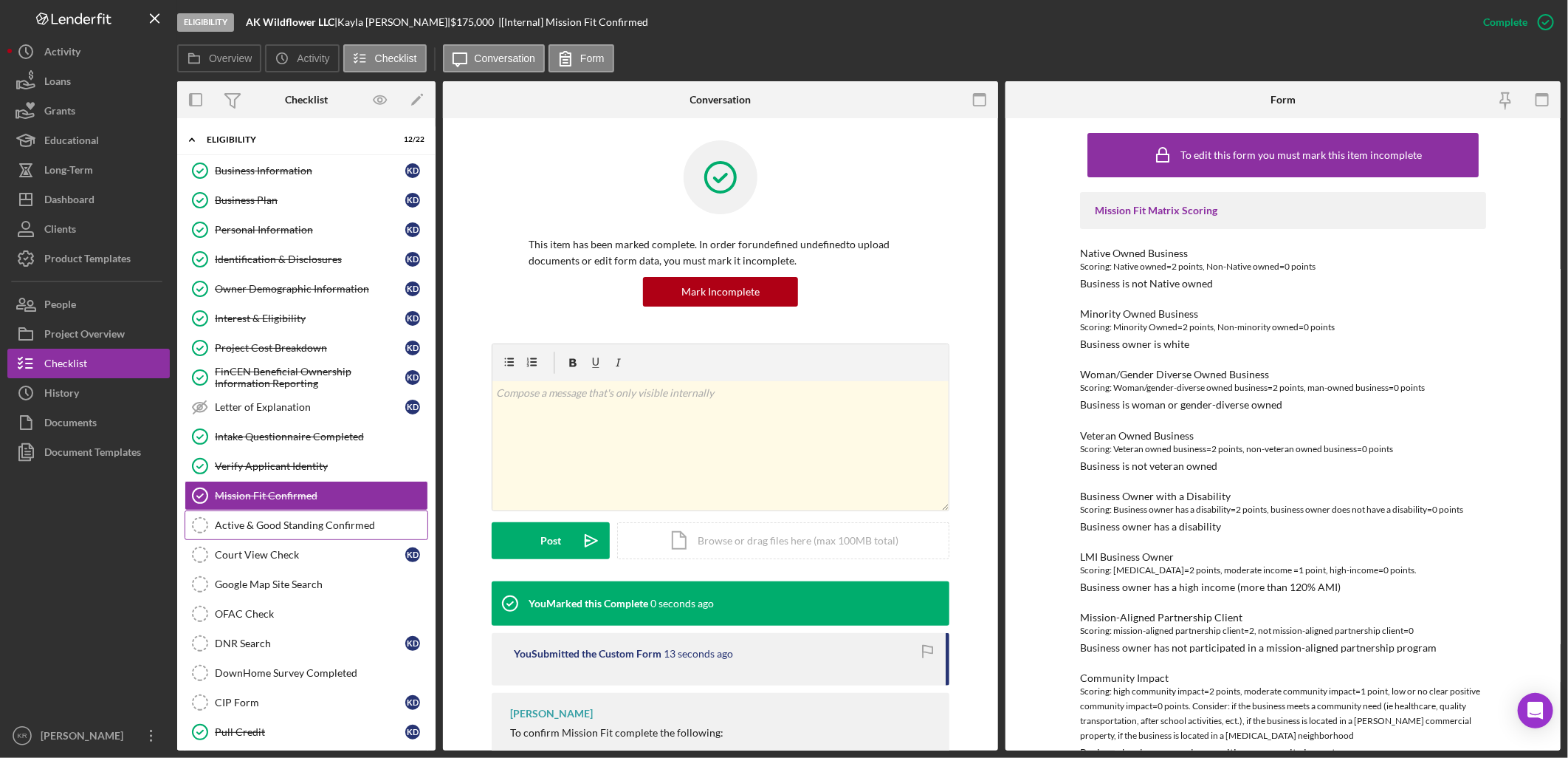
click at [260, 531] on div "Active & Good Standing Confirmed" at bounding box center [321, 525] width 212 height 12
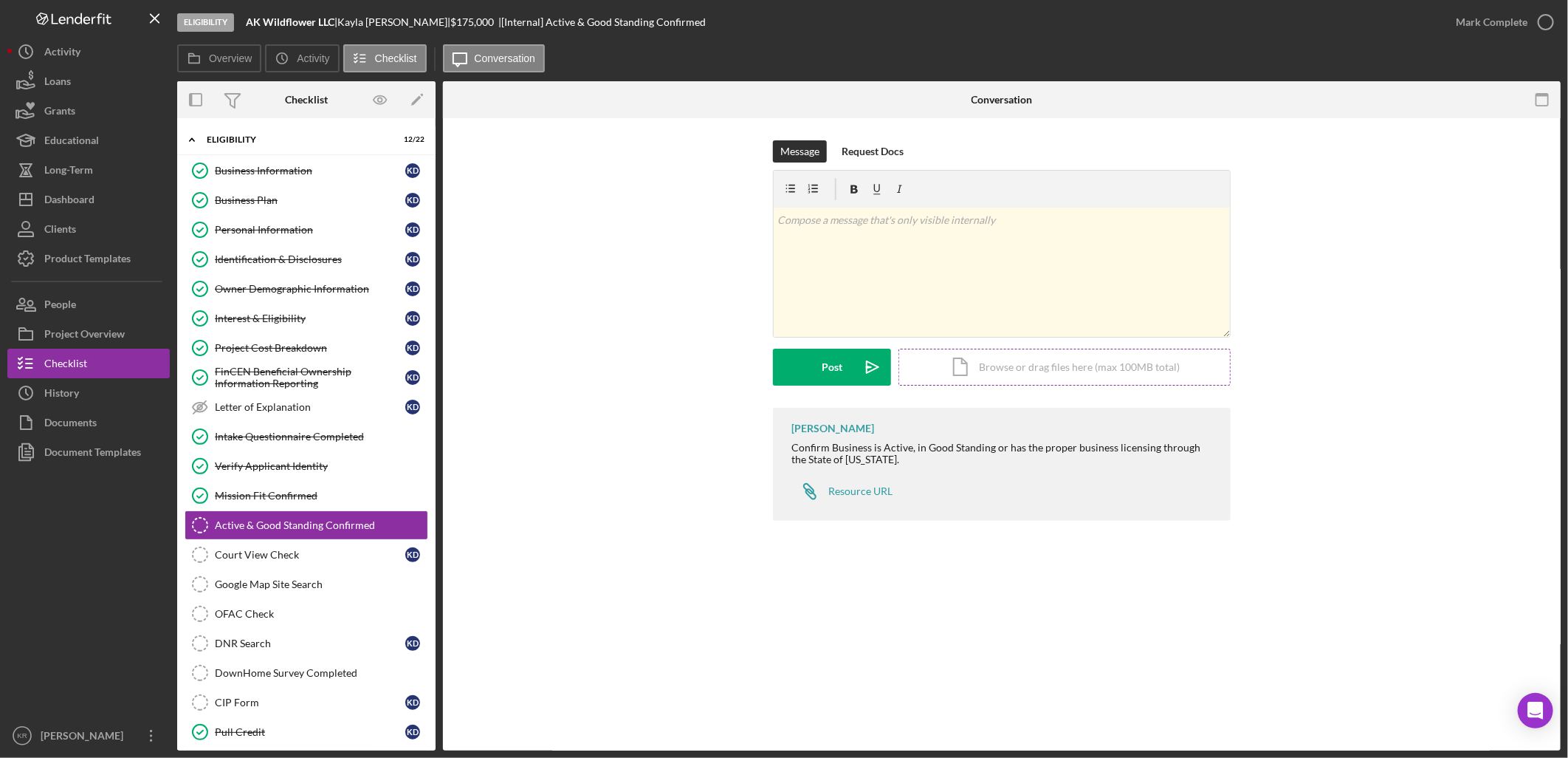
click at [1042, 373] on div "Icon/Document Browse or drag files here (max 100MB total) Tap to choose files o…" at bounding box center [1065, 367] width 332 height 37
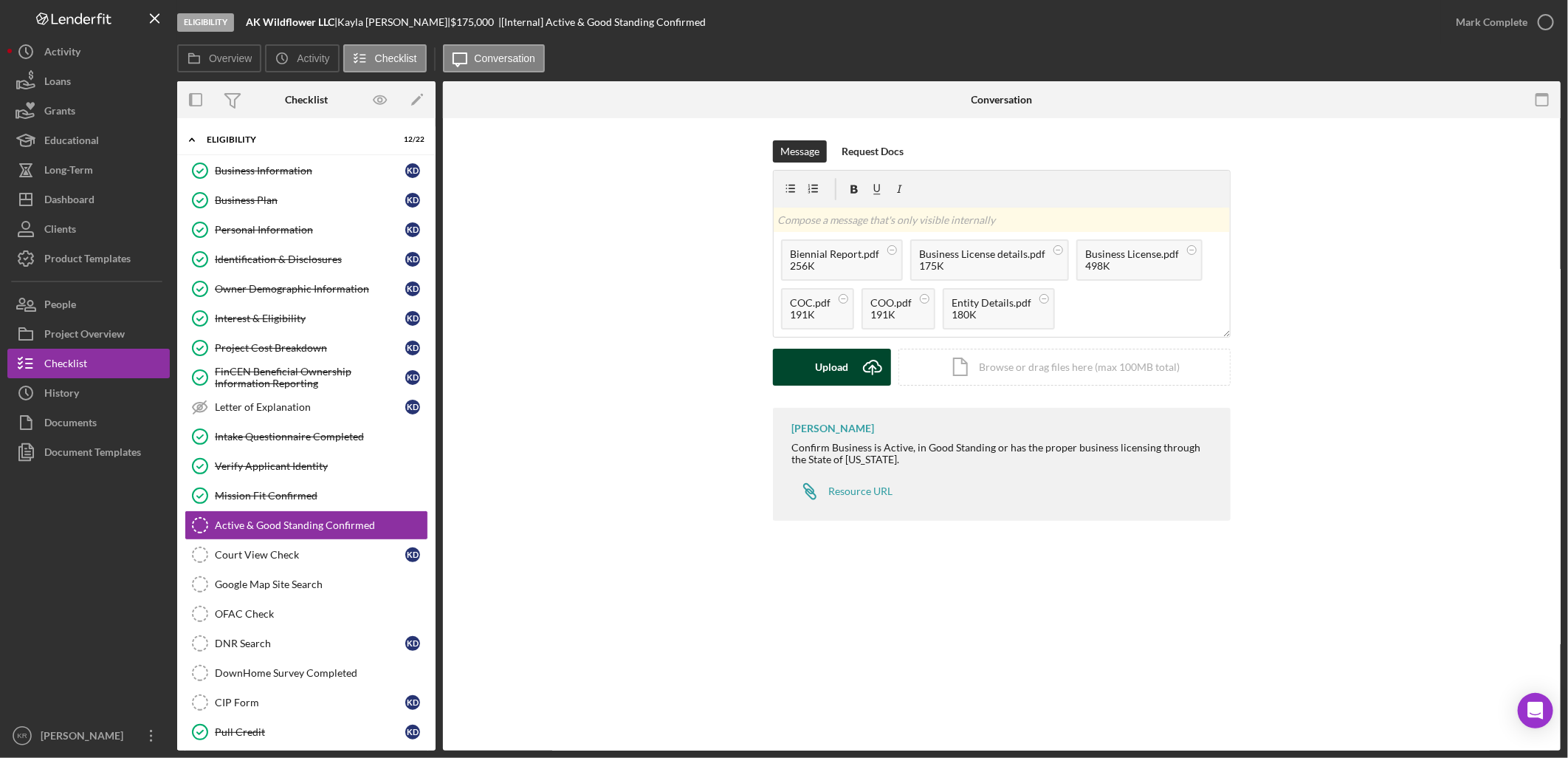
click at [844, 374] on div "Upload" at bounding box center [833, 367] width 33 height 37
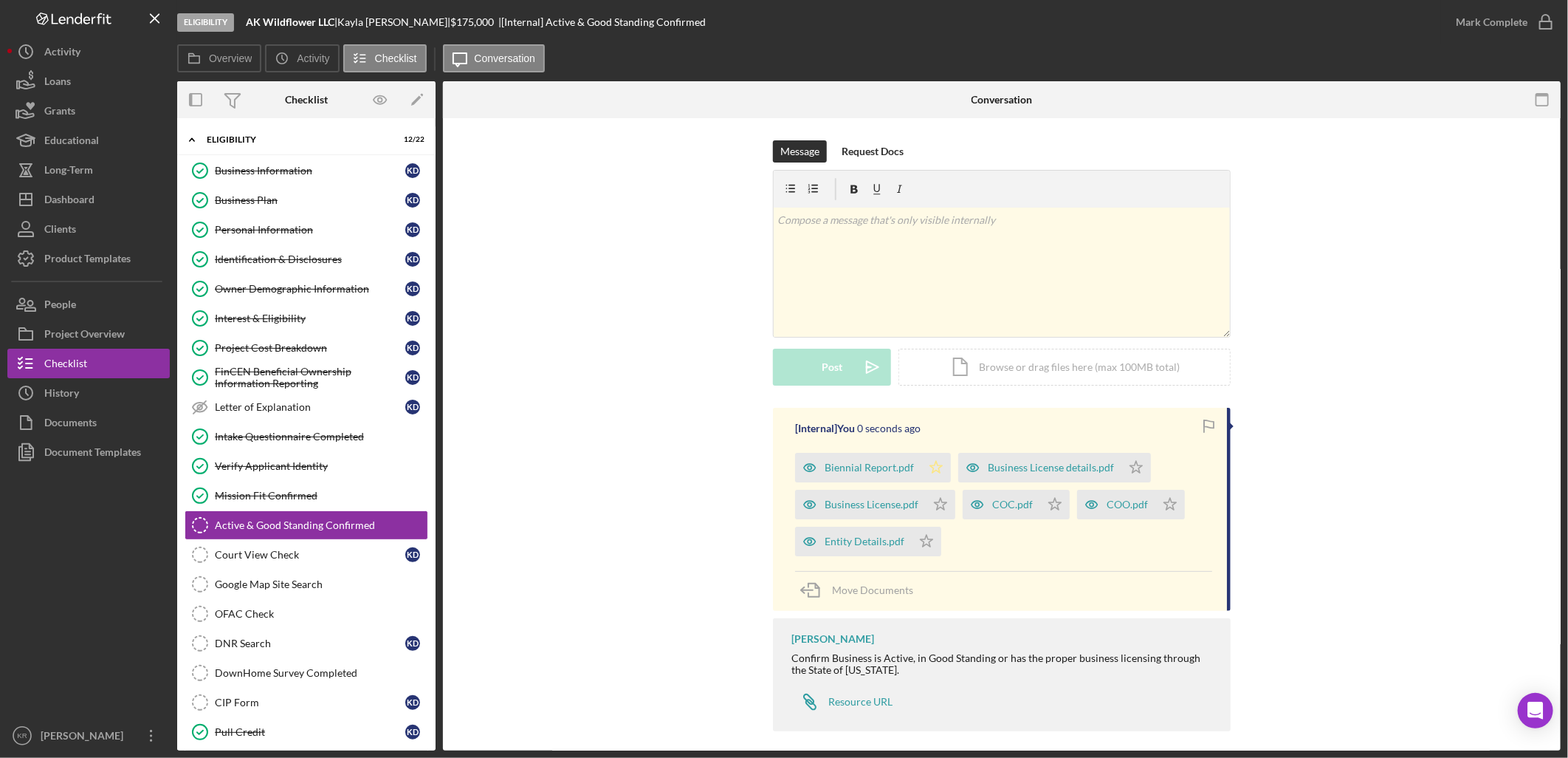
click at [943, 462] on icon "Icon/Star" at bounding box center [936, 467] width 29 height 29
click at [943, 516] on icon "Icon/Star" at bounding box center [940, 504] width 29 height 29
click at [917, 545] on icon "Icon/Star" at bounding box center [926, 541] width 29 height 29
drag, startPoint x: 1064, startPoint y: 498, endPoint x: 1131, endPoint y: 477, distance: 70.2
click at [1065, 498] on icon "Icon/Star" at bounding box center [1055, 504] width 29 height 29
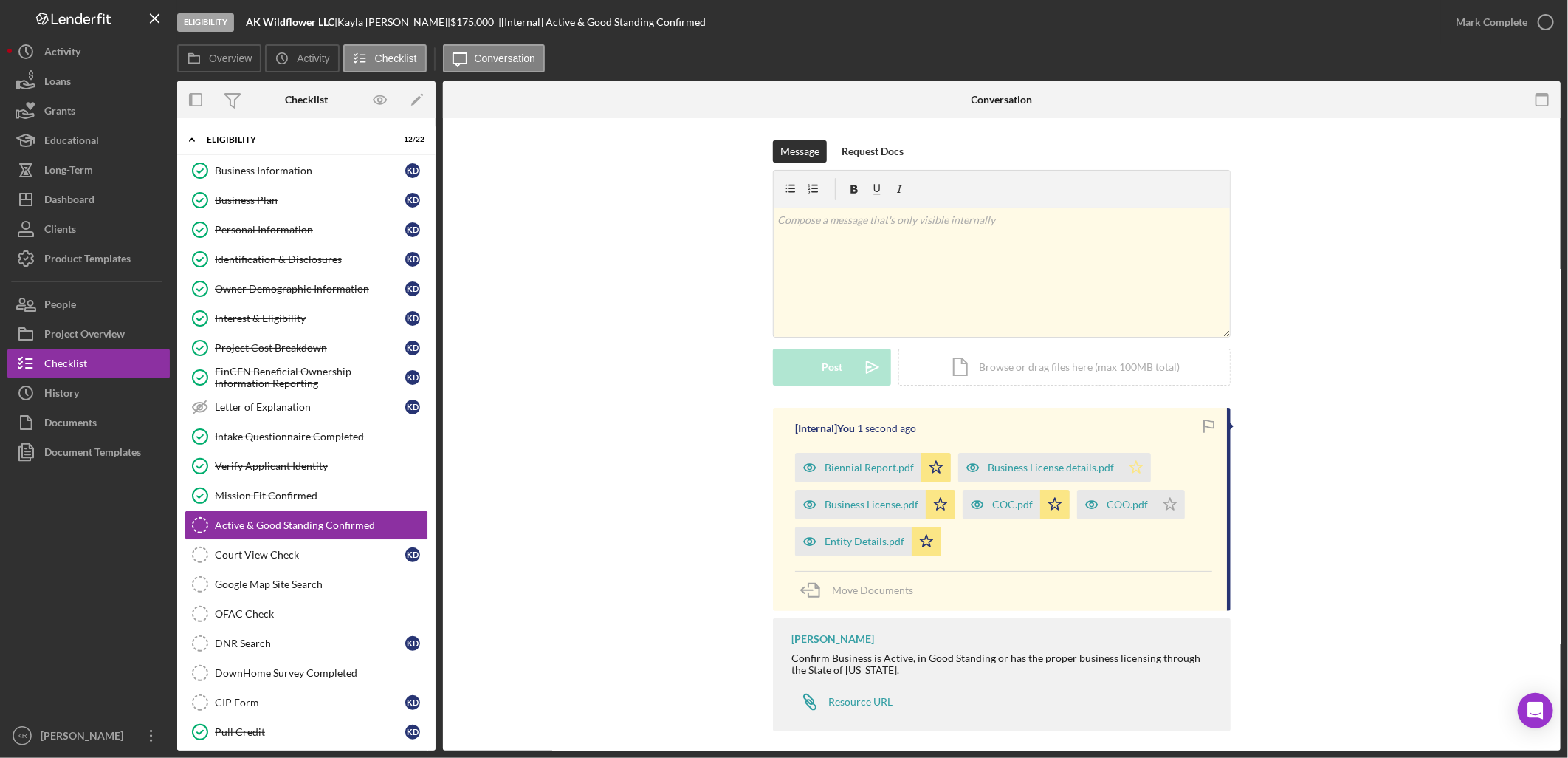
click at [1142, 463] on icon "Icon/Star" at bounding box center [1136, 467] width 29 height 29
click at [1163, 498] on icon "Icon/Star" at bounding box center [1170, 504] width 29 height 29
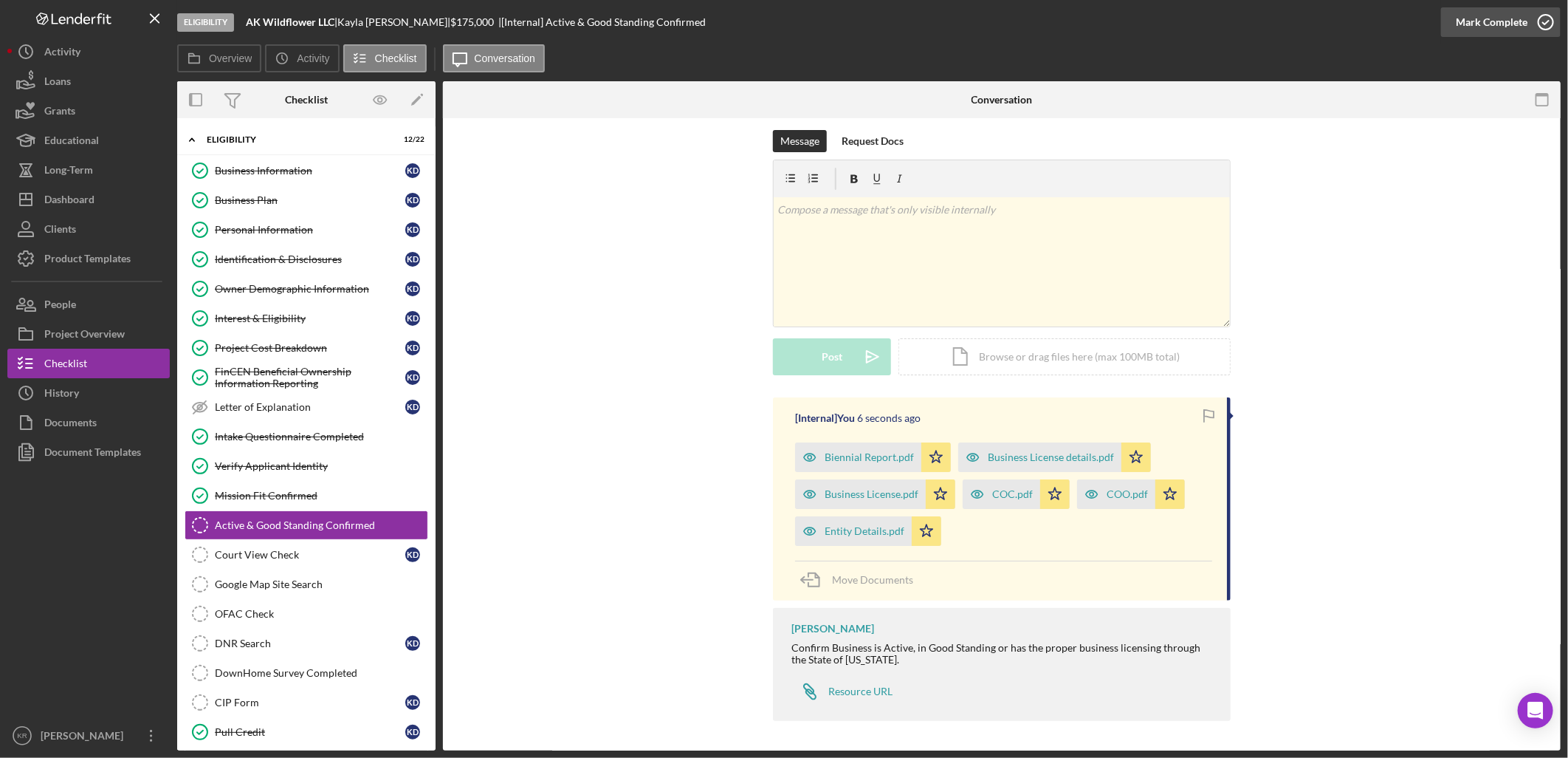
click at [1510, 9] on div "Mark Complete" at bounding box center [1492, 22] width 72 height 29
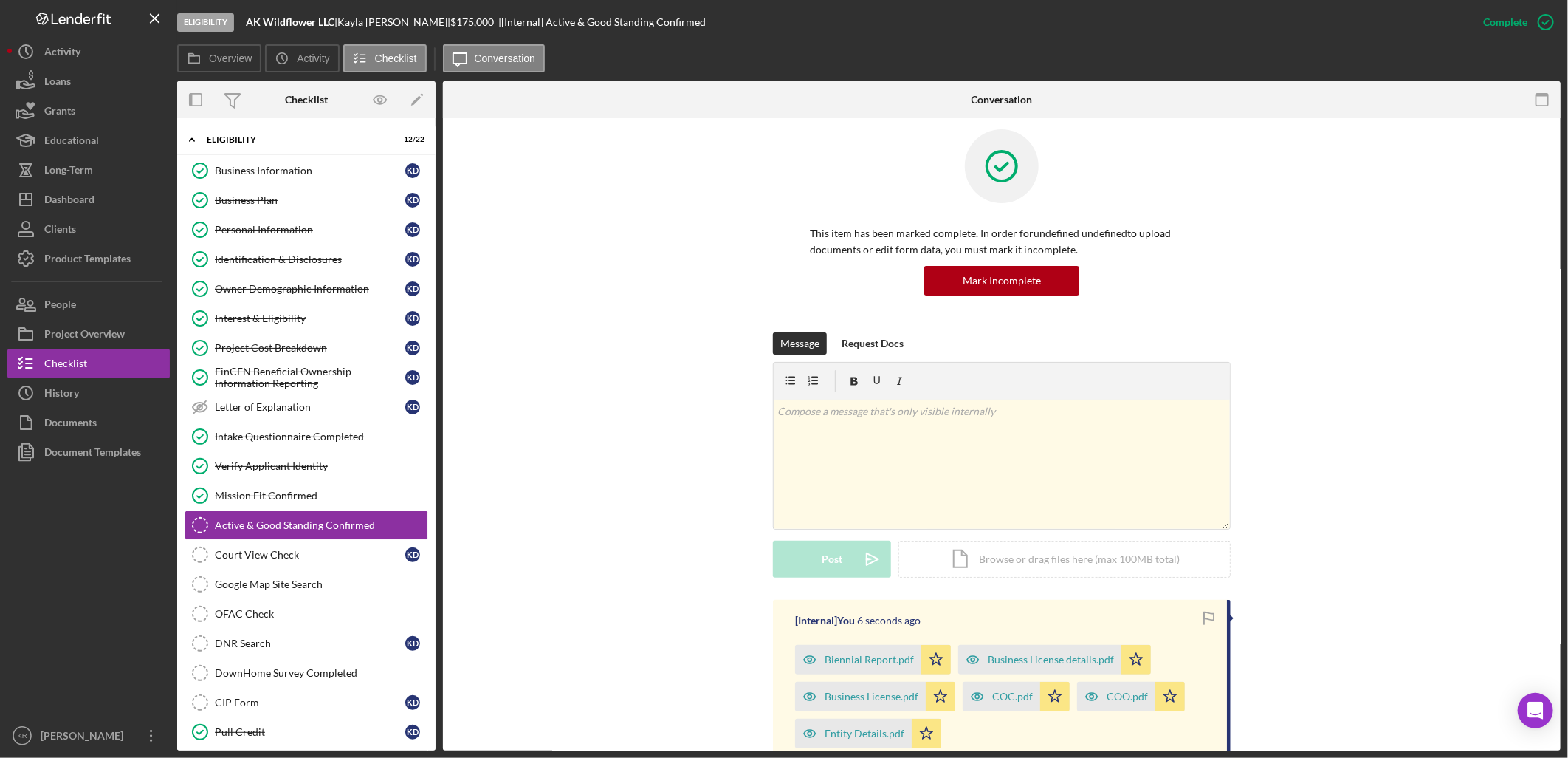
scroll to position [214, 0]
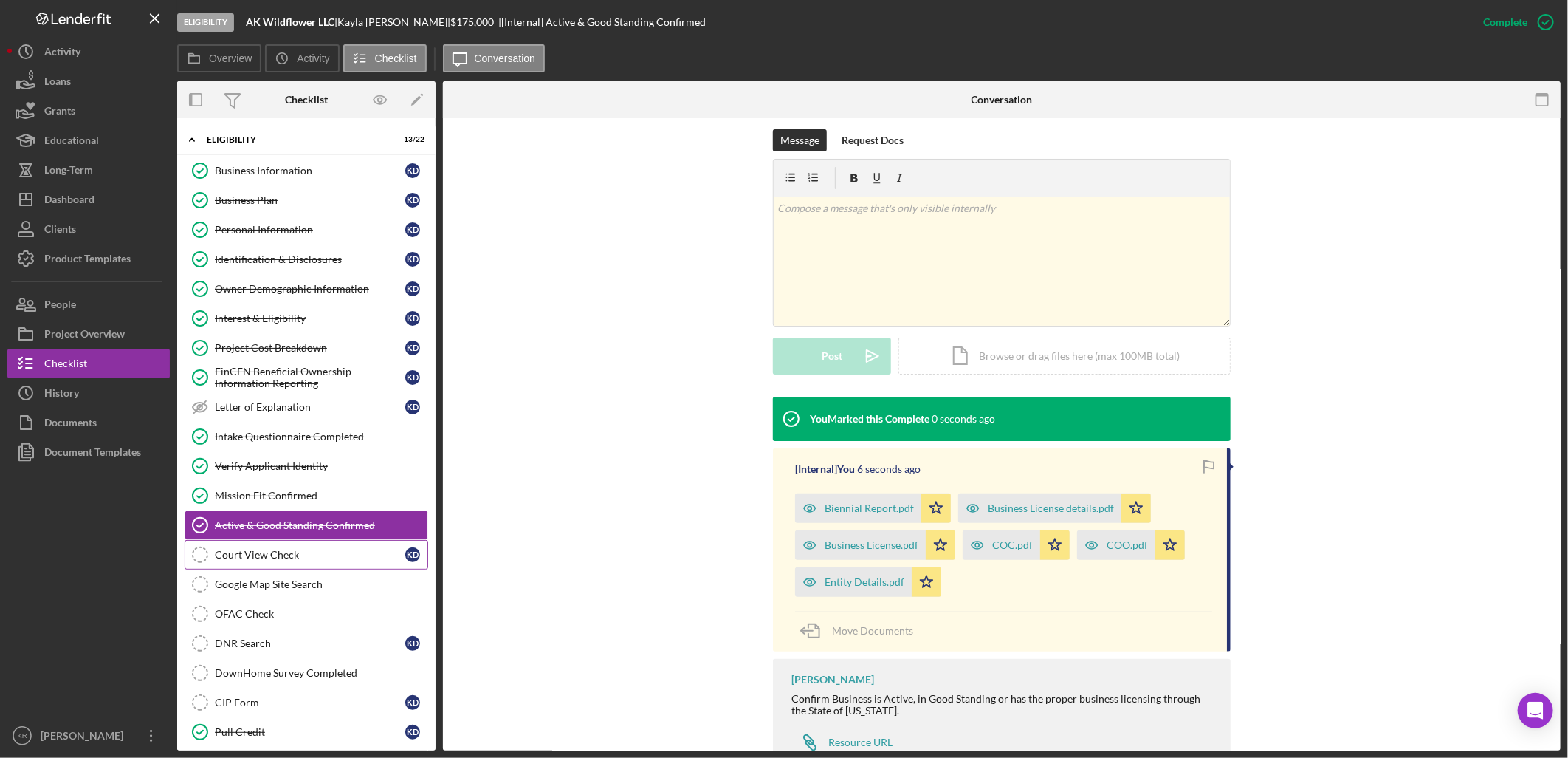
click at [279, 550] on div "Court View Check" at bounding box center [310, 554] width 191 height 12
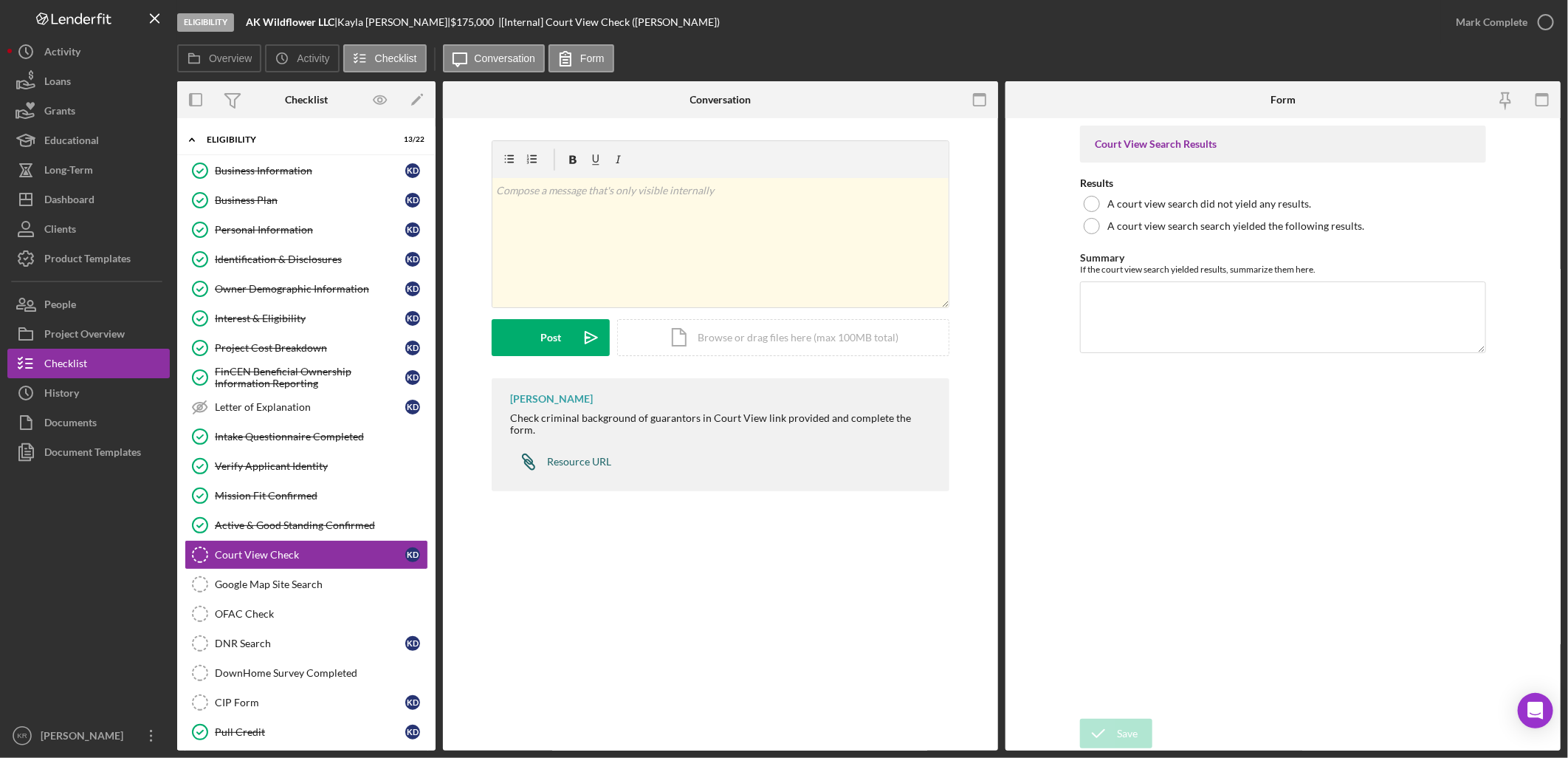
click at [579, 456] on div "Resource URL" at bounding box center [579, 462] width 64 height 12
click at [697, 337] on div "Icon/Document Browse or drag files here (max 100MB total) Tap to choose files o…" at bounding box center [783, 337] width 332 height 37
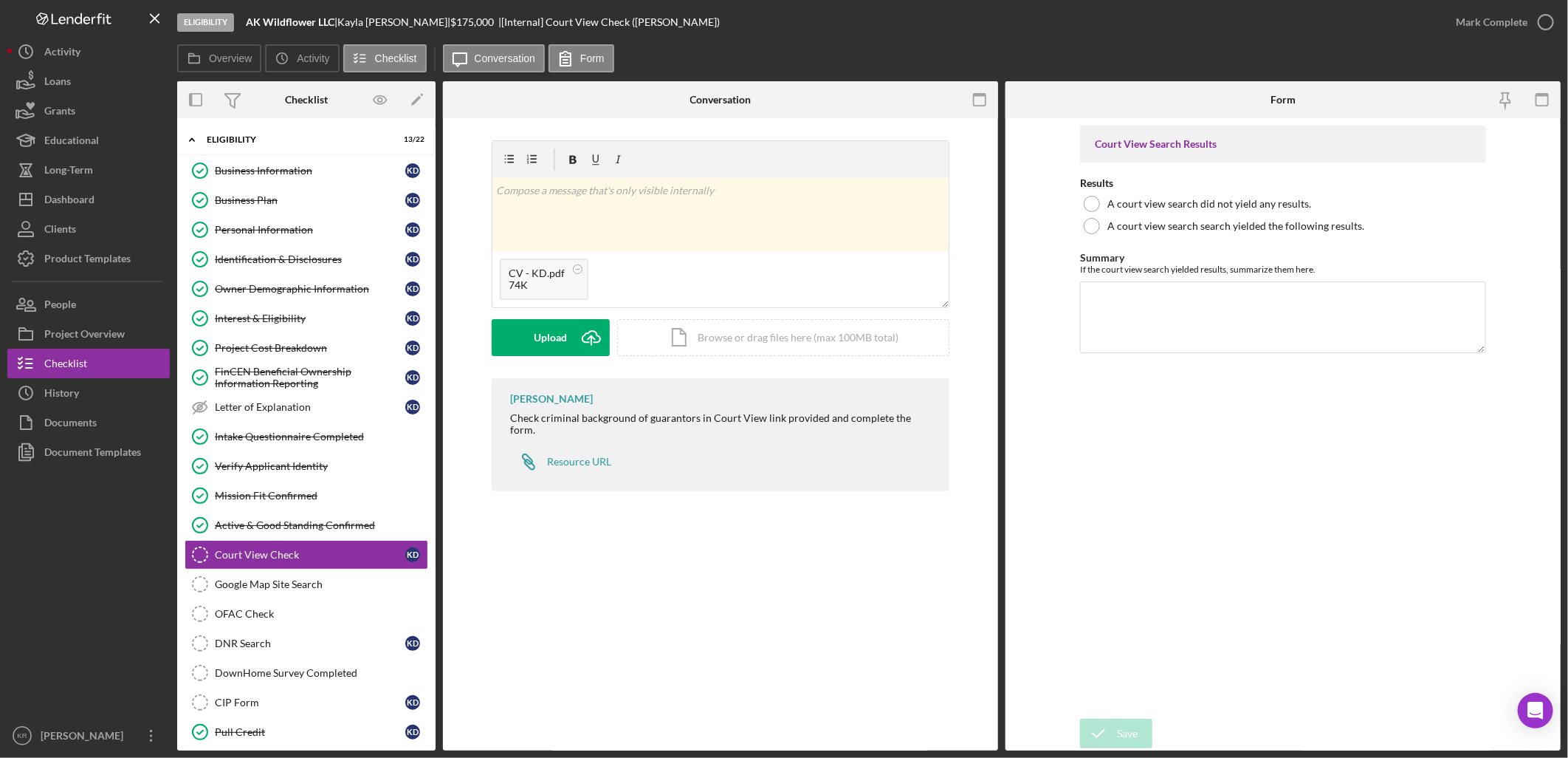
drag, startPoint x: 543, startPoint y: 343, endPoint x: 1042, endPoint y: 213, distance: 515.7
click at [1006, 217] on div "Overview Internal Workflow Stage Eligibility Icon/Dropdown Arrow Archive (can u…" at bounding box center [869, 416] width 1384 height 669
click at [1198, 203] on label "A court view search did not yield any results." at bounding box center [1209, 204] width 203 height 12
click at [572, 348] on button "Upload Icon/Upload" at bounding box center [551, 337] width 118 height 37
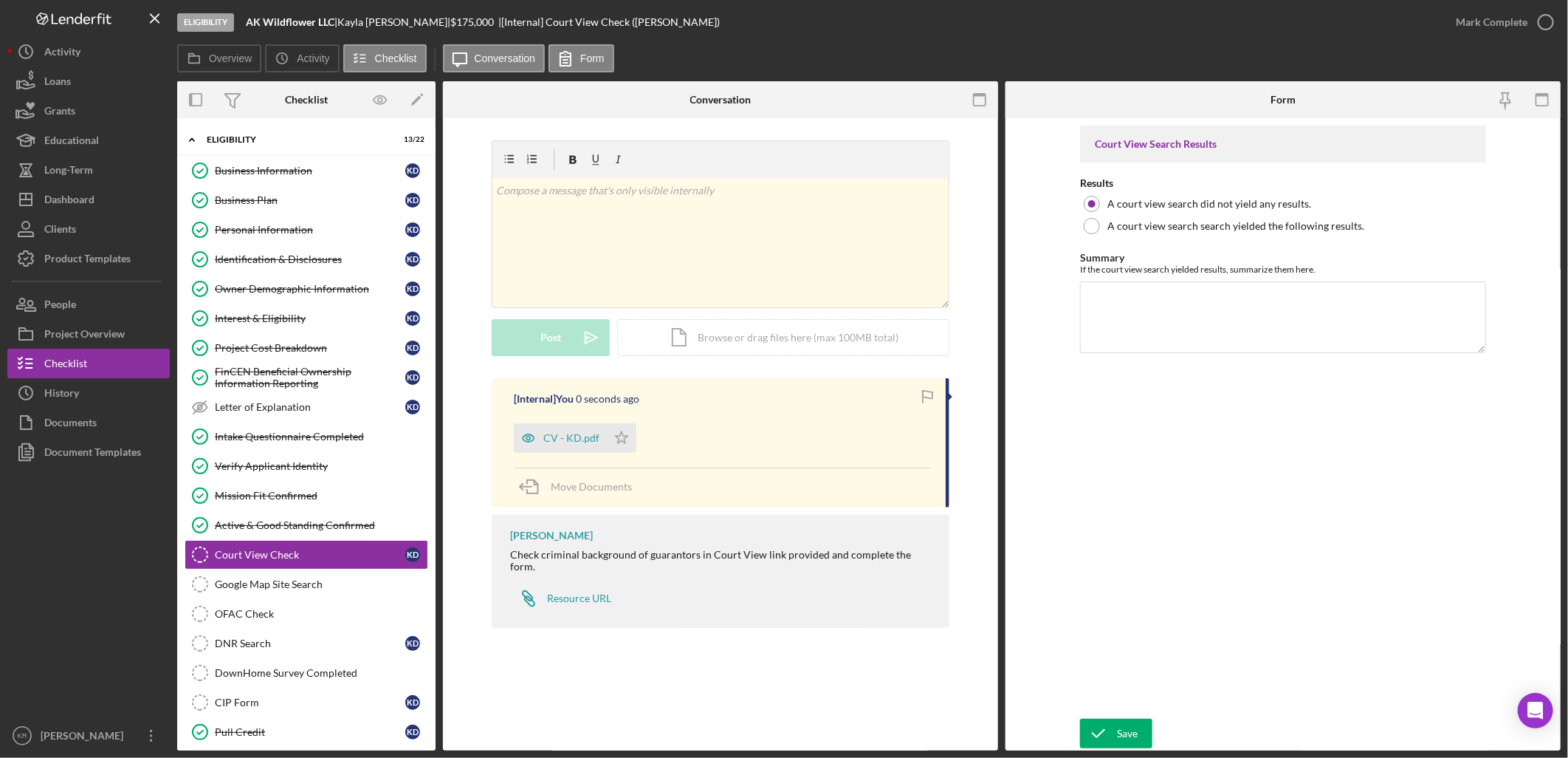
click at [1115, 752] on div "Eligibility AK Wildflower LLC | [PERSON_NAME] | $175,000 $43,750 | [Internal] C…" at bounding box center [784, 379] width 1568 height 758
click at [1115, 730] on icon "submit" at bounding box center [1098, 733] width 37 height 37
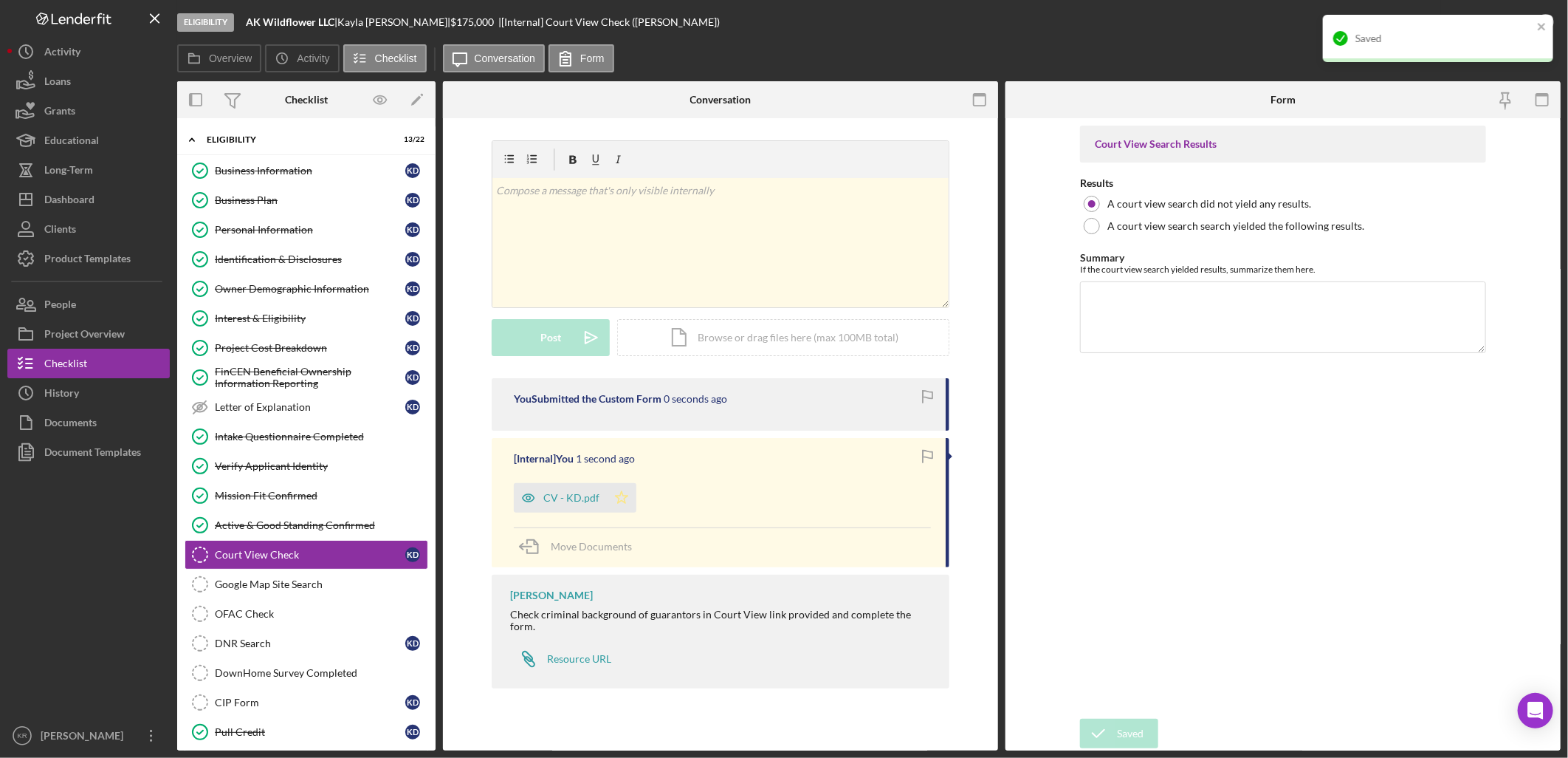
click at [611, 498] on icon "Icon/Star" at bounding box center [621, 497] width 29 height 29
click at [1545, 23] on icon "close" at bounding box center [1543, 27] width 10 height 12
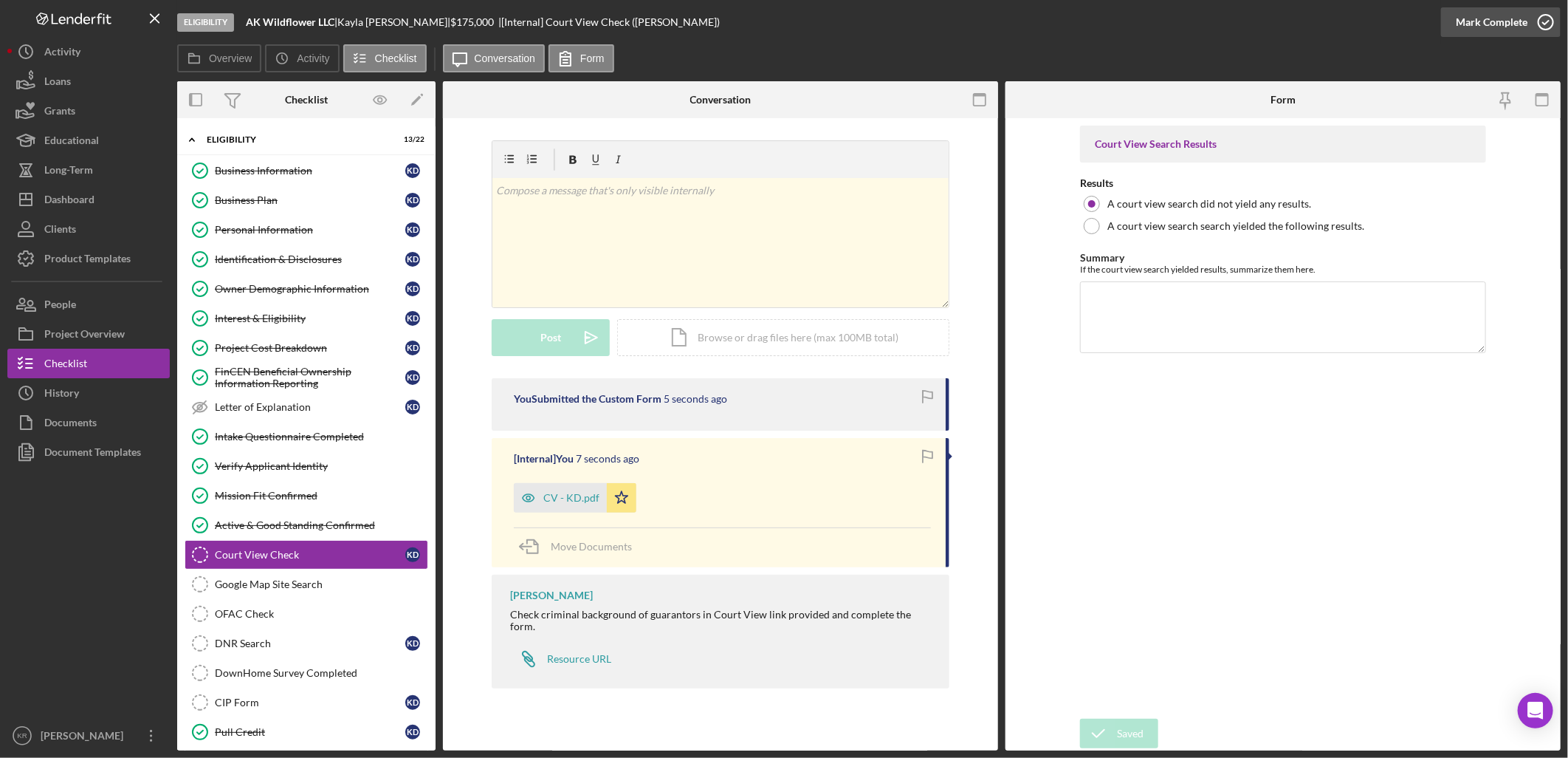
click at [1551, 19] on icon "button" at bounding box center [1546, 22] width 37 height 37
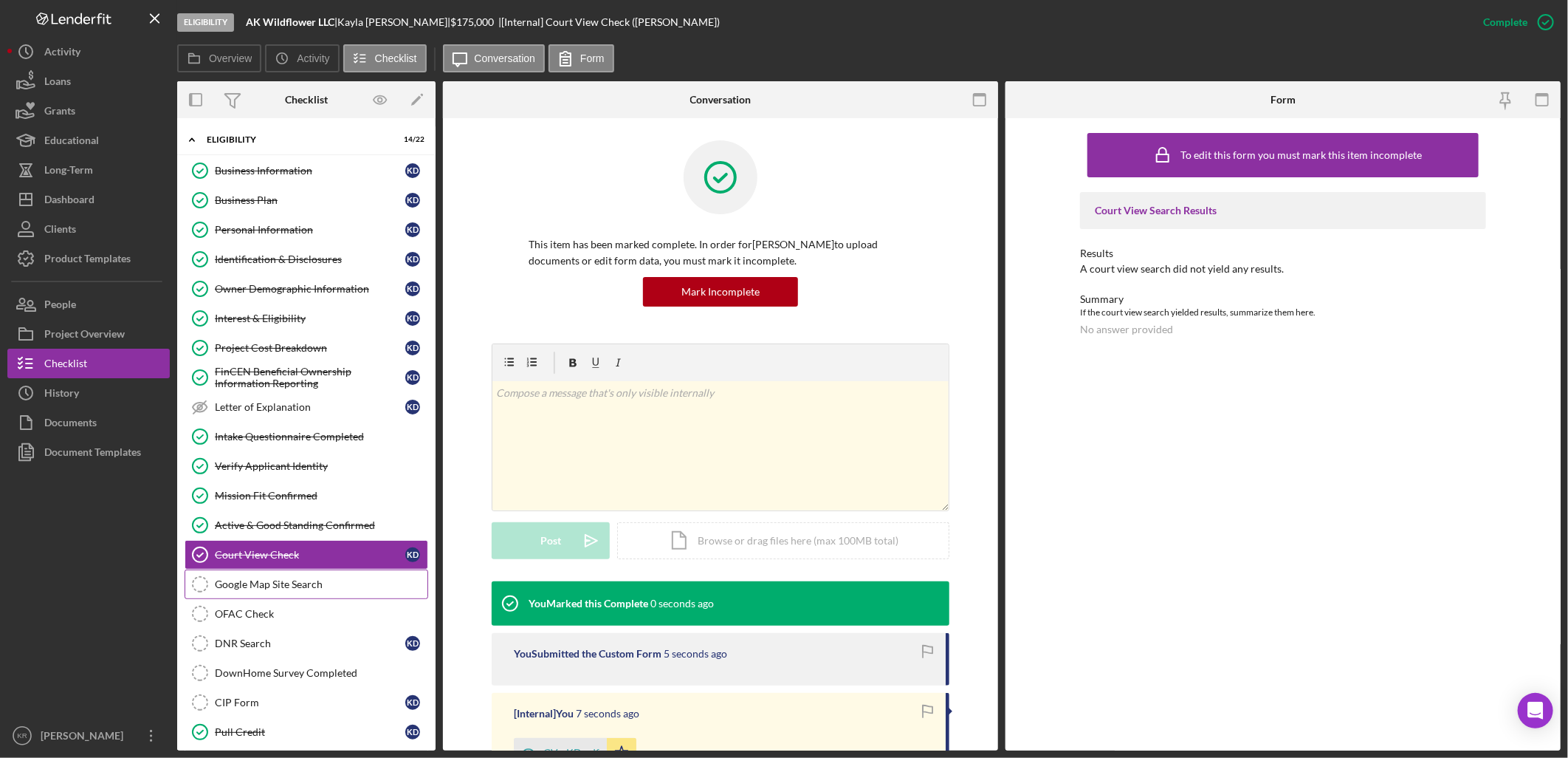
click at [262, 584] on div "Google Map Site Search" at bounding box center [321, 584] width 212 height 12
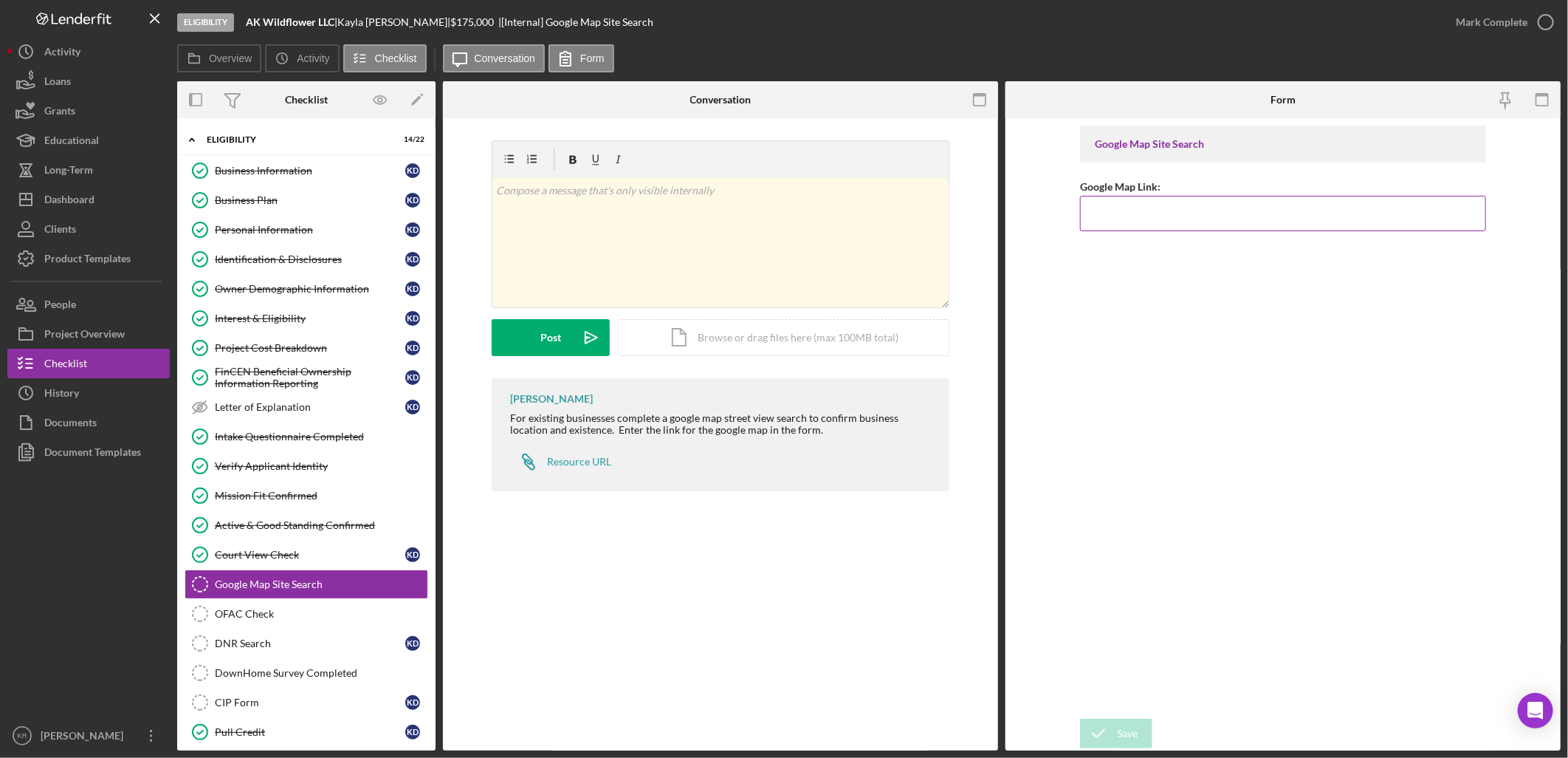
click at [1182, 189] on div "Google Map Link:" at bounding box center [1283, 186] width 406 height 19
click at [315, 183] on link "Business Information Business Information K D" at bounding box center [307, 170] width 244 height 29
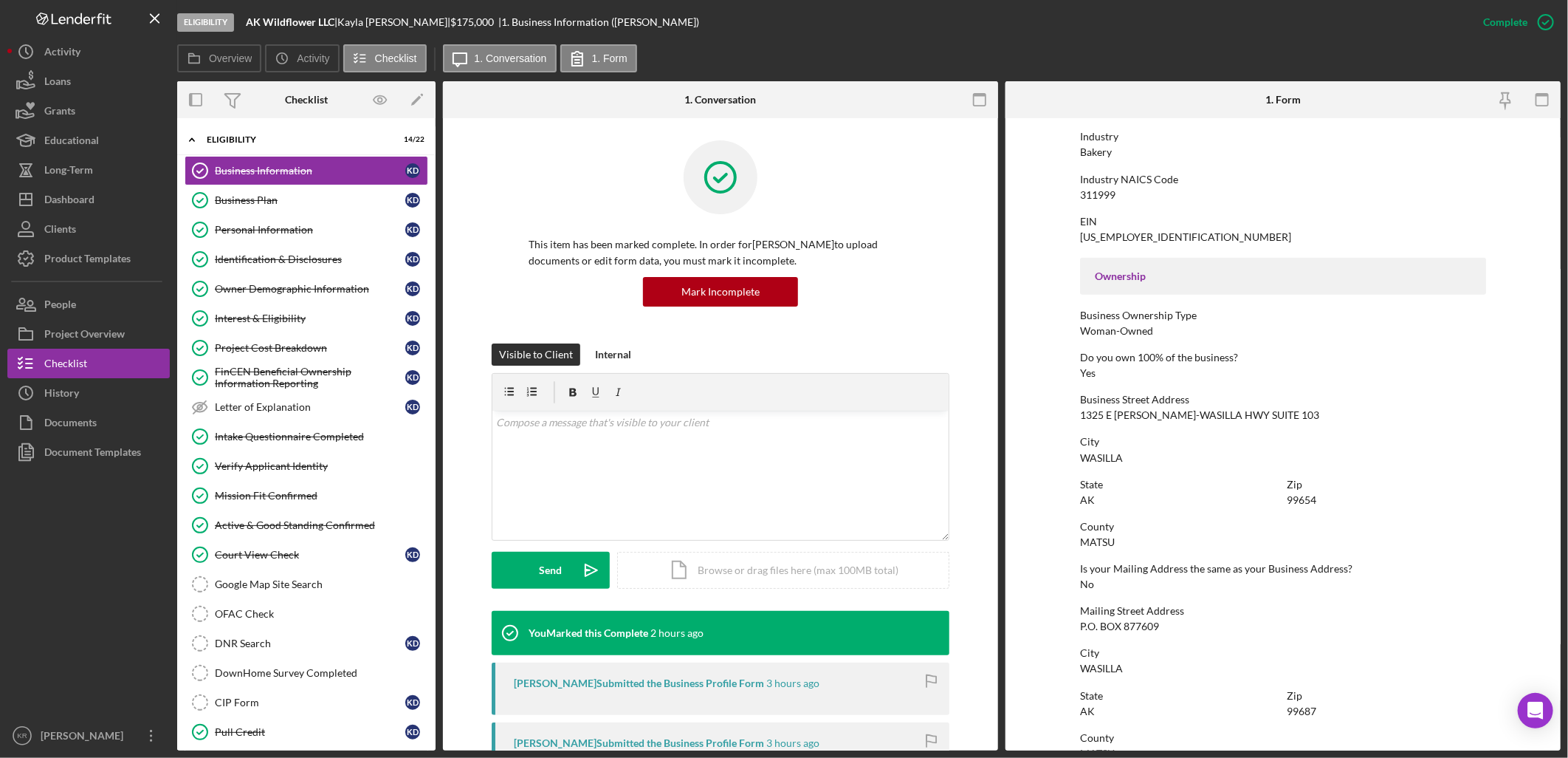
scroll to position [328, 0]
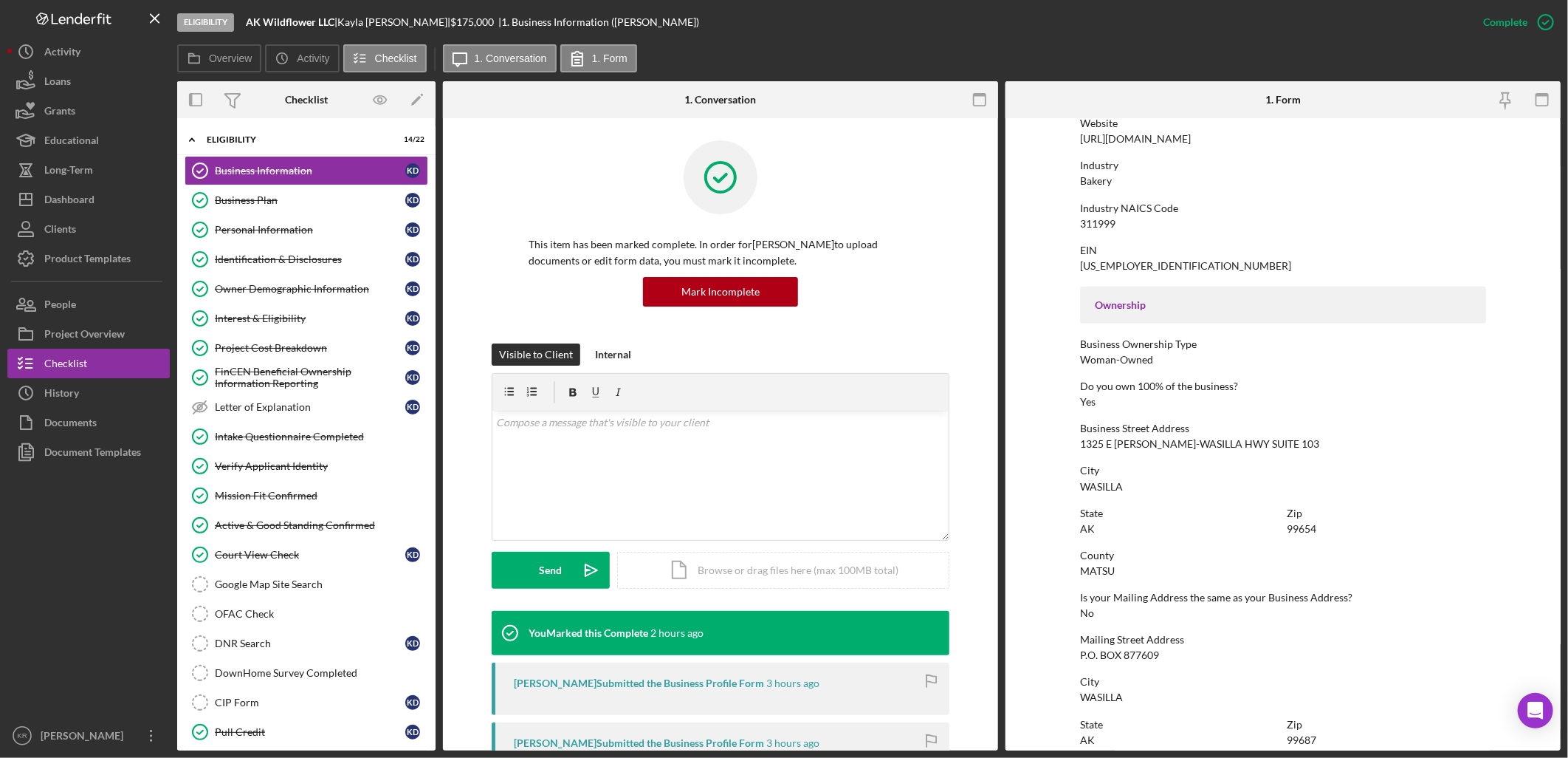
click at [1109, 448] on div "1325 E [PERSON_NAME]-WASILLA HWY SUITE 103" at bounding box center [1200, 444] width 239 height 12
click at [1088, 441] on div "1325 E [PERSON_NAME]-WASILLA HWY SUITE 103" at bounding box center [1200, 444] width 239 height 12
copy div "1325 E [PERSON_NAME]-WASILLA HWY SUITE 103"
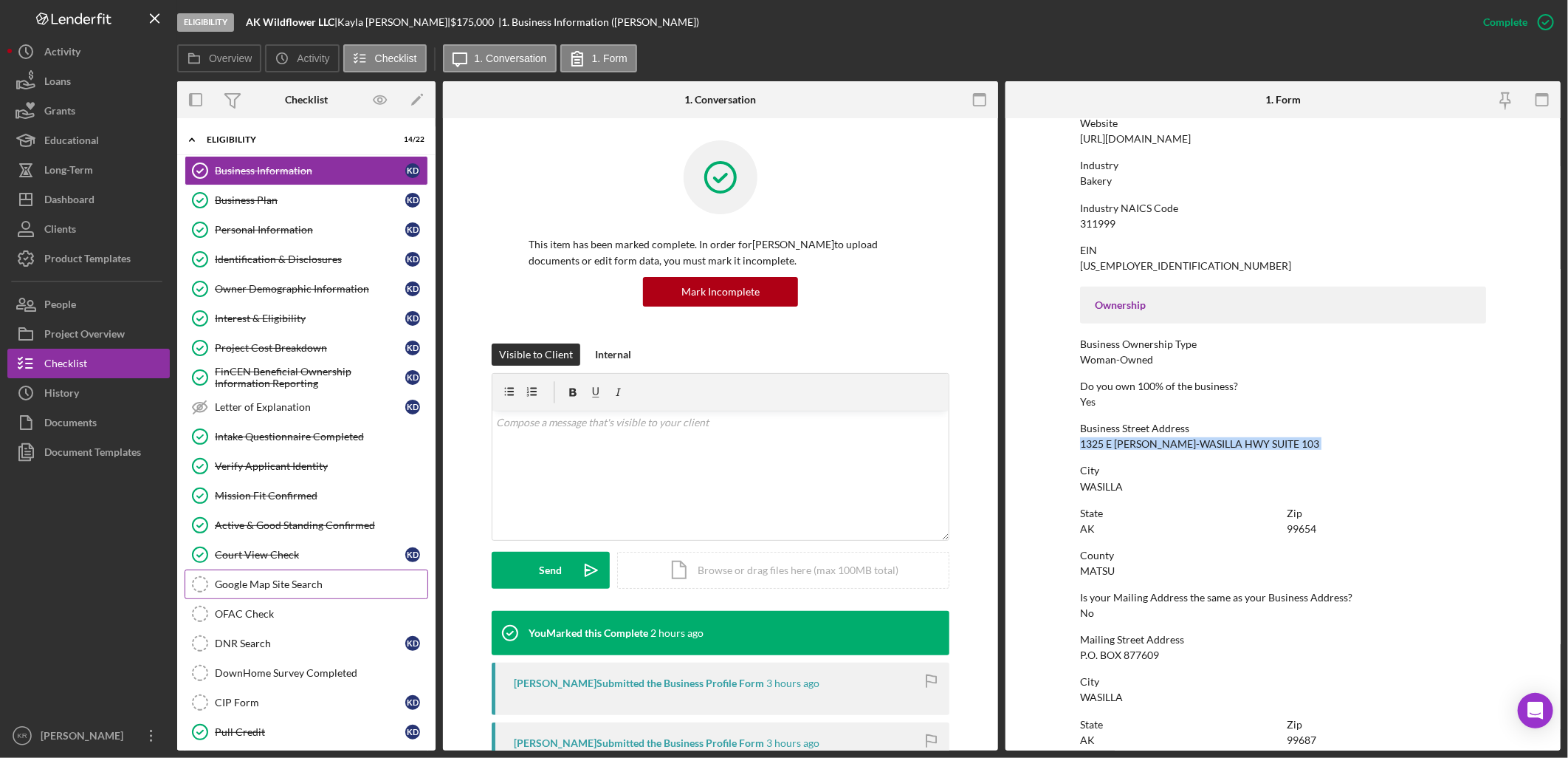
click at [286, 596] on link "Google Map Site Search Google Map Site Search" at bounding box center [307, 584] width 244 height 29
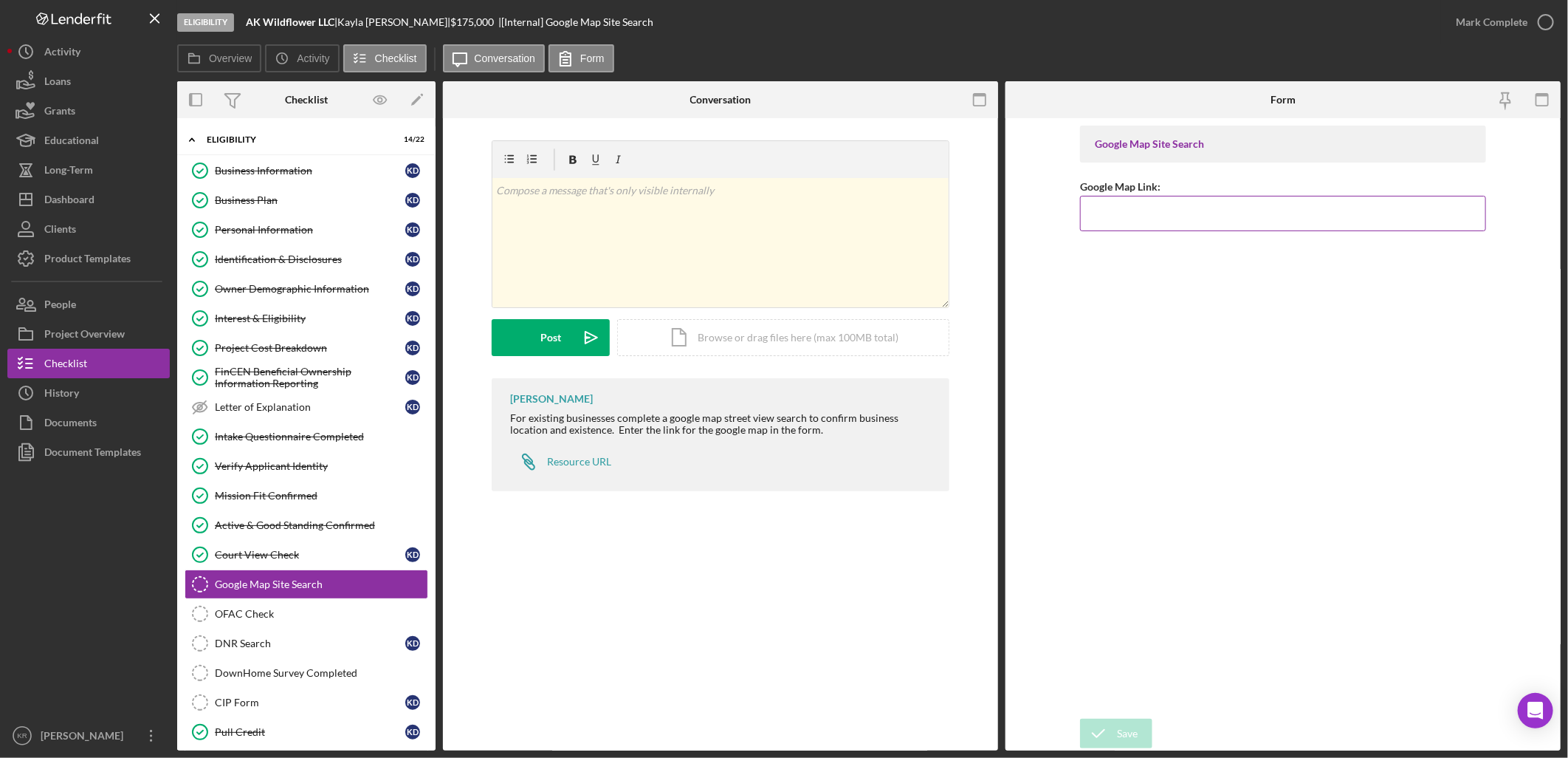
click at [1147, 218] on input "Google Map Link:" at bounding box center [1283, 213] width 406 height 35
paste input "[URL][DOMAIN_NAME]"
type input "[URL][DOMAIN_NAME]"
click at [1115, 737] on icon "submit" at bounding box center [1098, 733] width 37 height 37
click at [1511, 24] on div "Mark Complete" at bounding box center [1492, 22] width 72 height 29
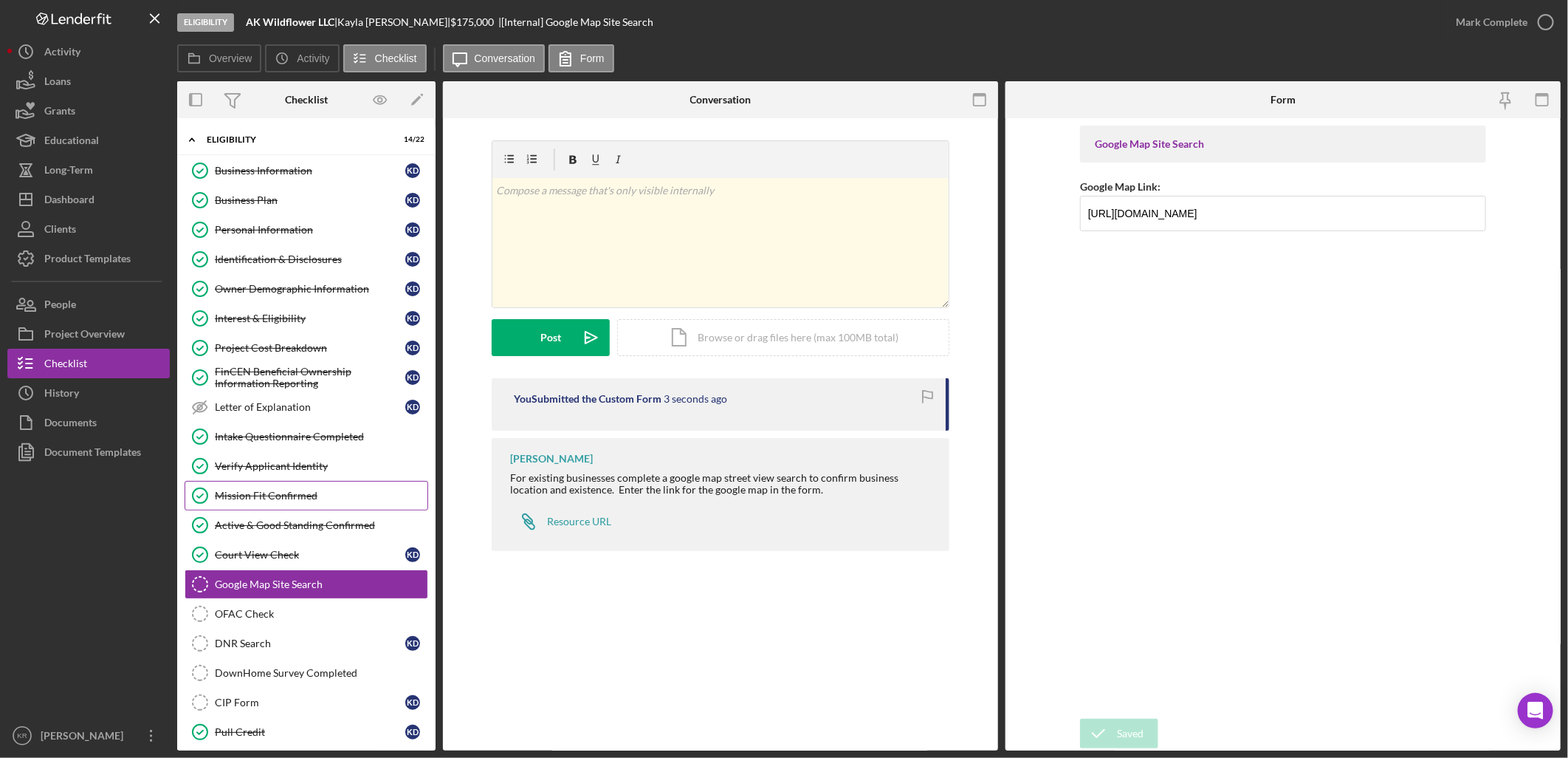
click at [298, 496] on div "Mission Fit Confirmed" at bounding box center [321, 495] width 212 height 12
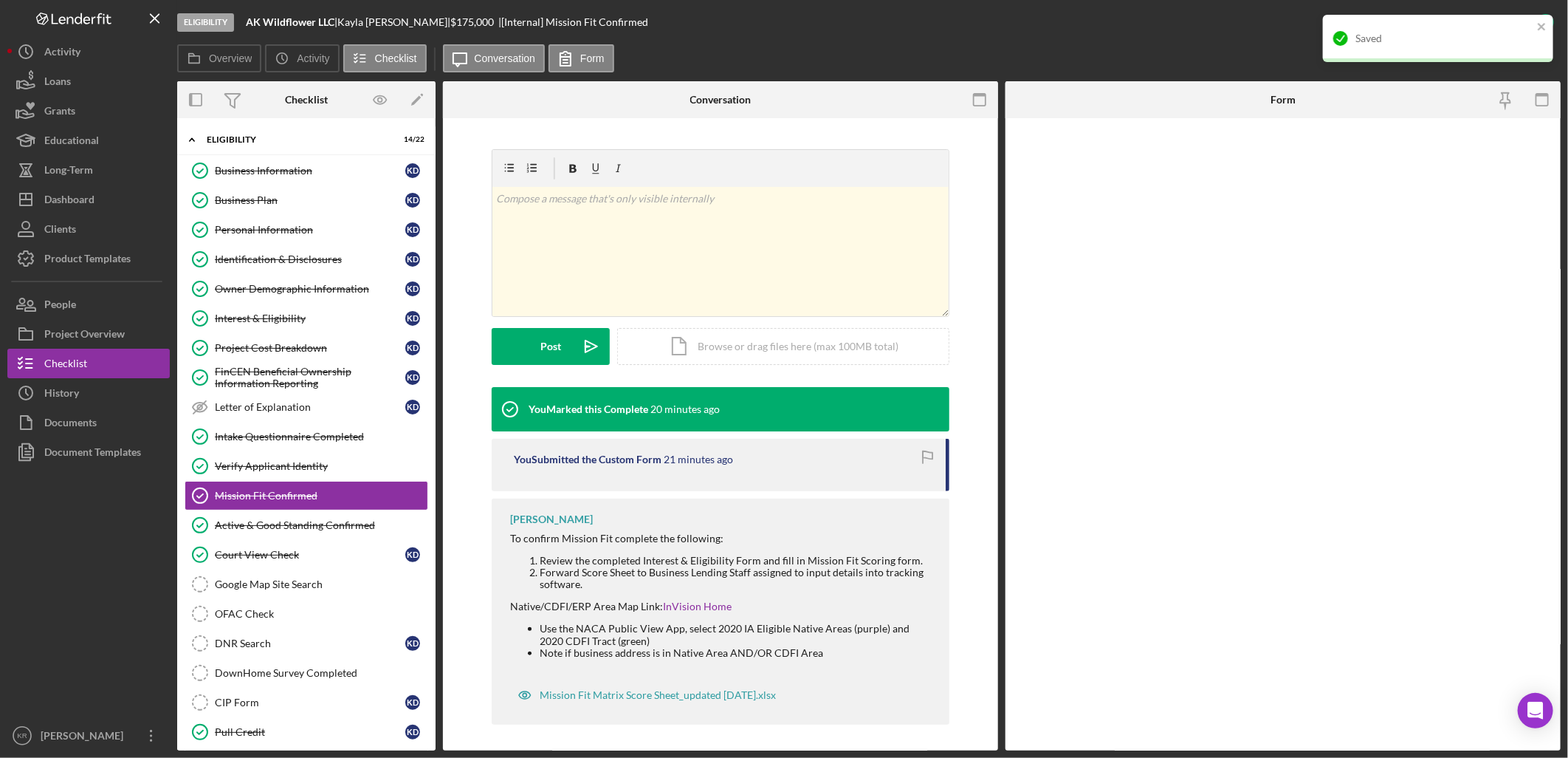
scroll to position [198, 0]
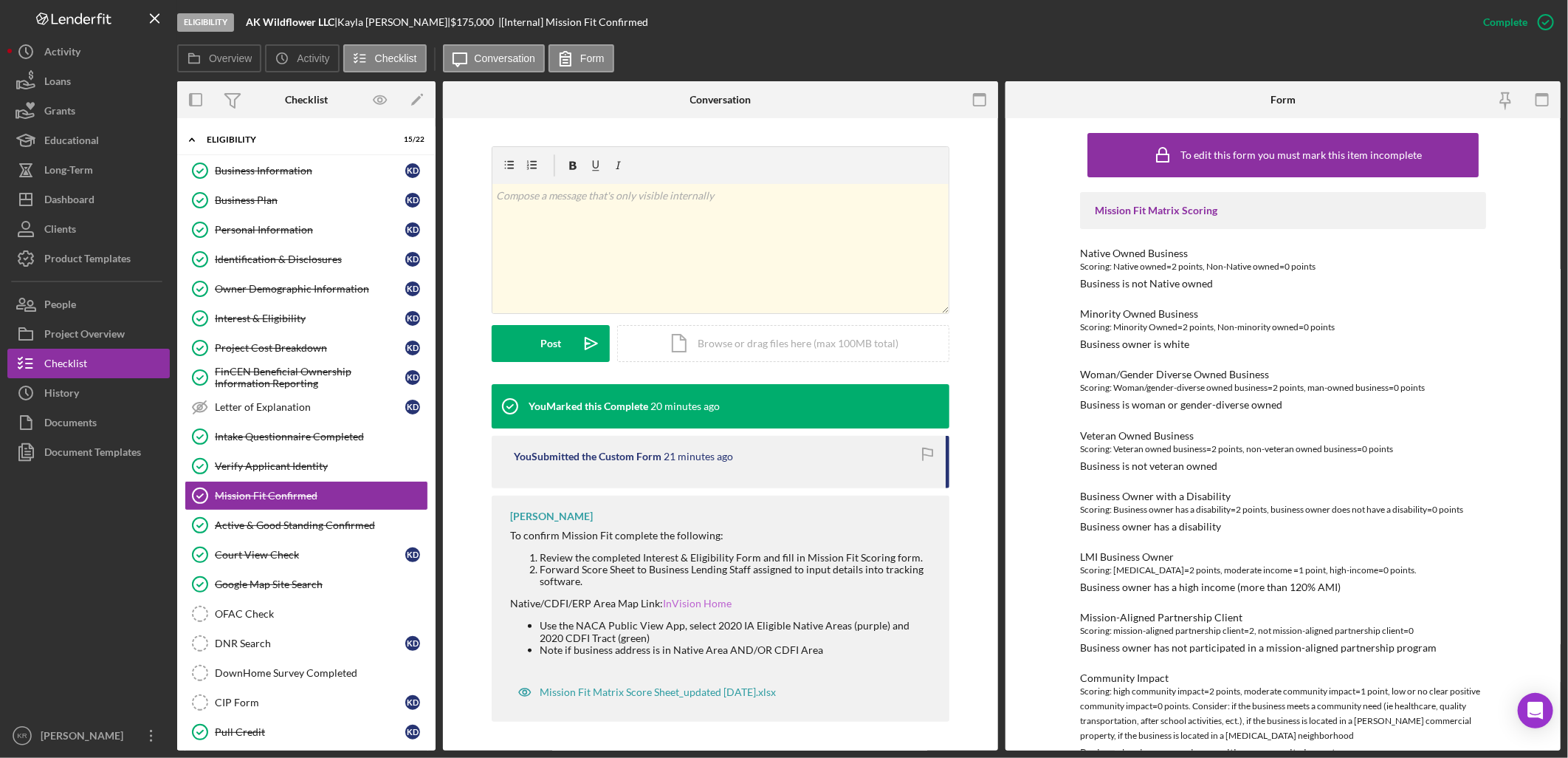
drag, startPoint x: 707, startPoint y: 604, endPoint x: 673, endPoint y: 603, distance: 34.0
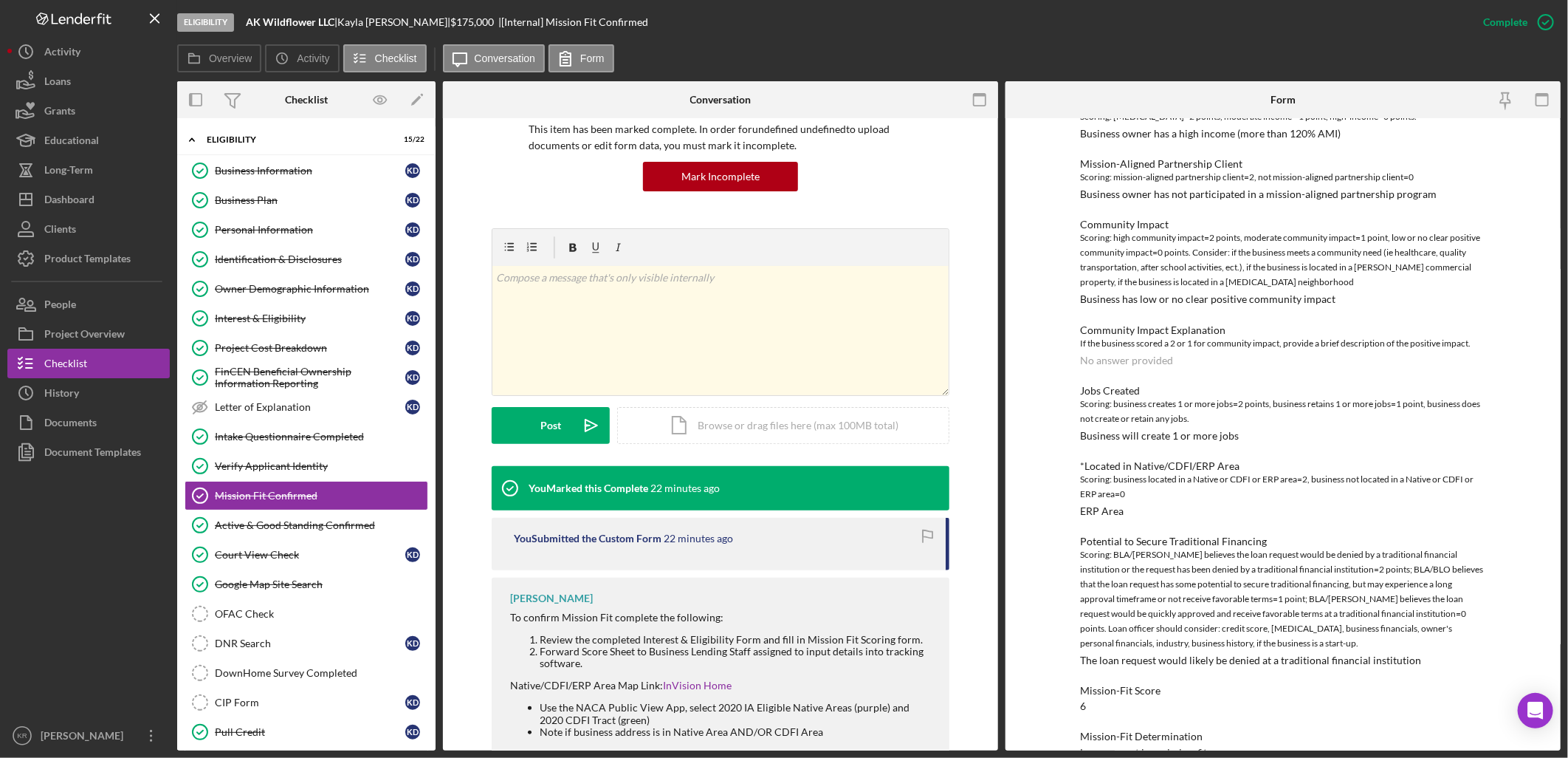
scroll to position [482, 0]
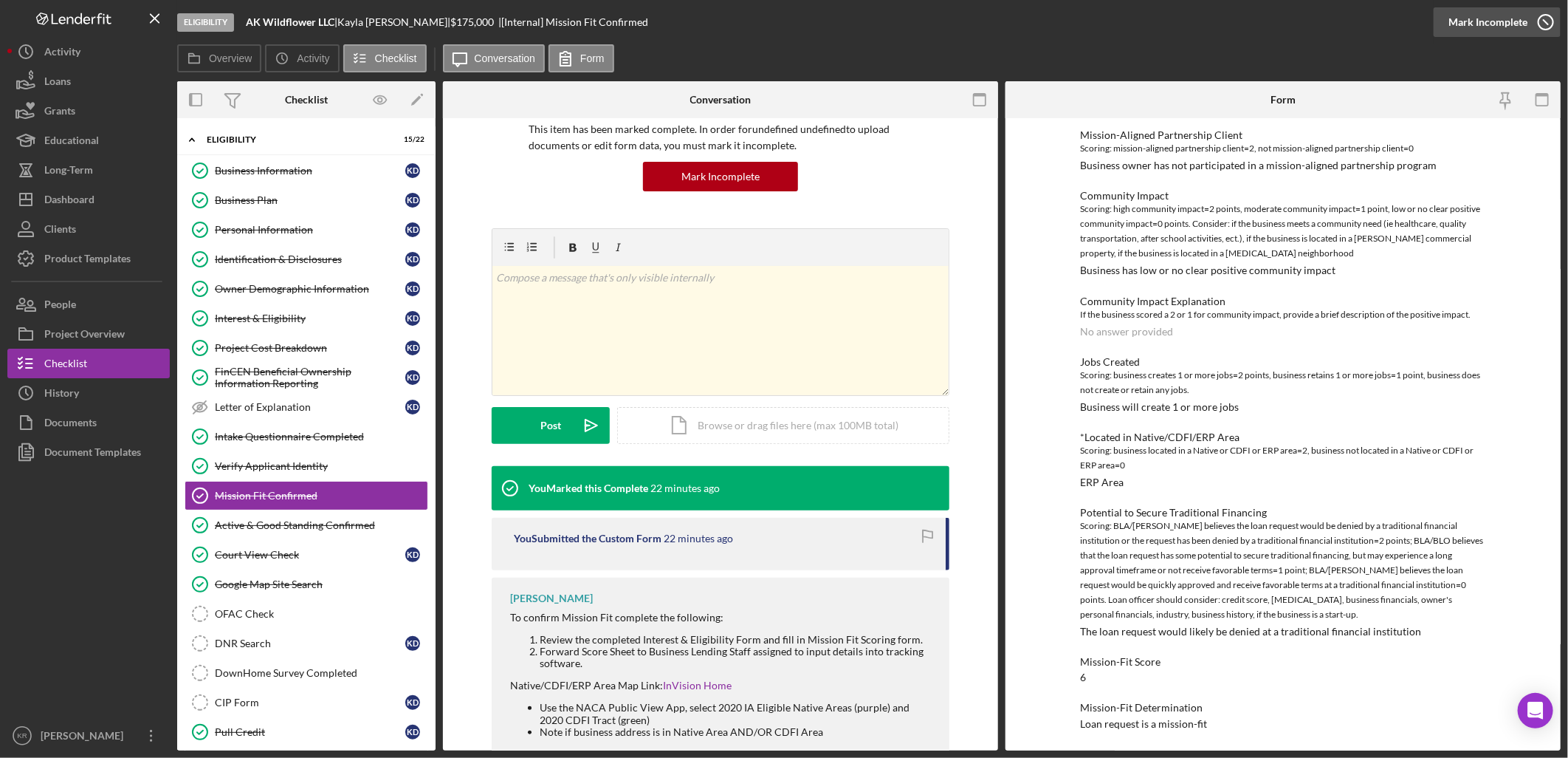
click at [1518, 16] on div "Mark Incomplete" at bounding box center [1488, 22] width 79 height 29
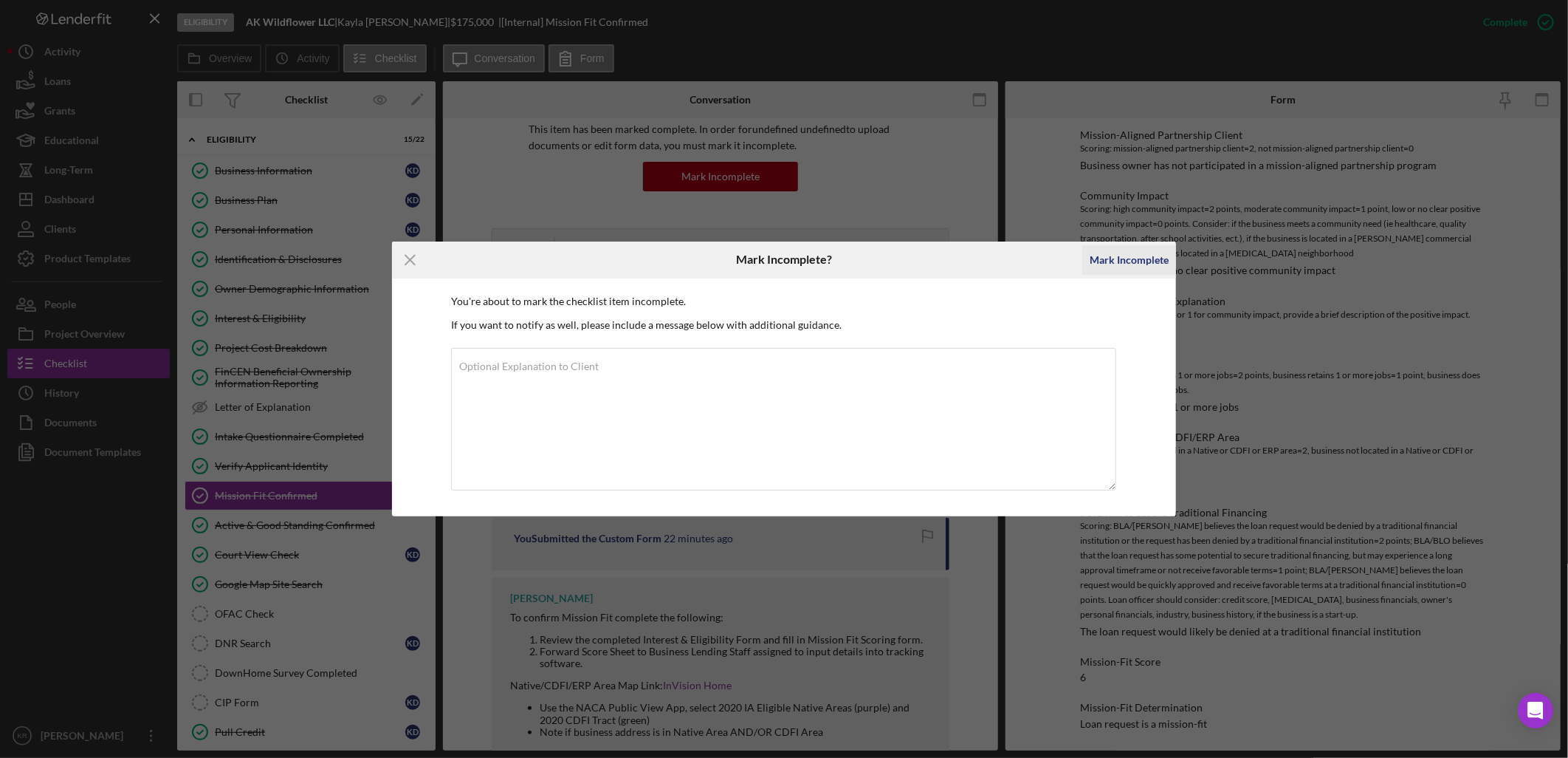
click at [1145, 258] on div "Mark Incomplete" at bounding box center [1130, 260] width 79 height 29
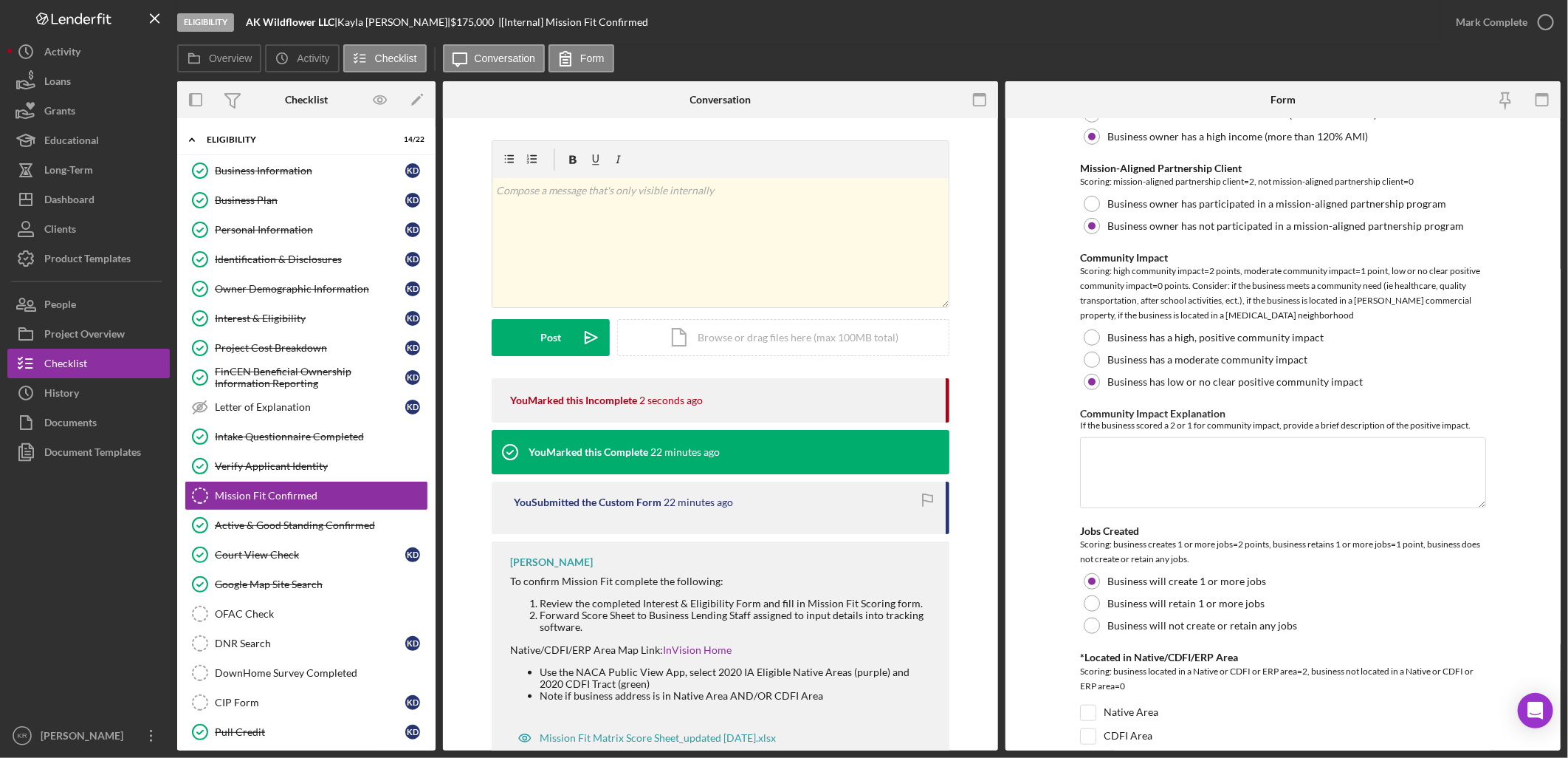
scroll to position [902, 0]
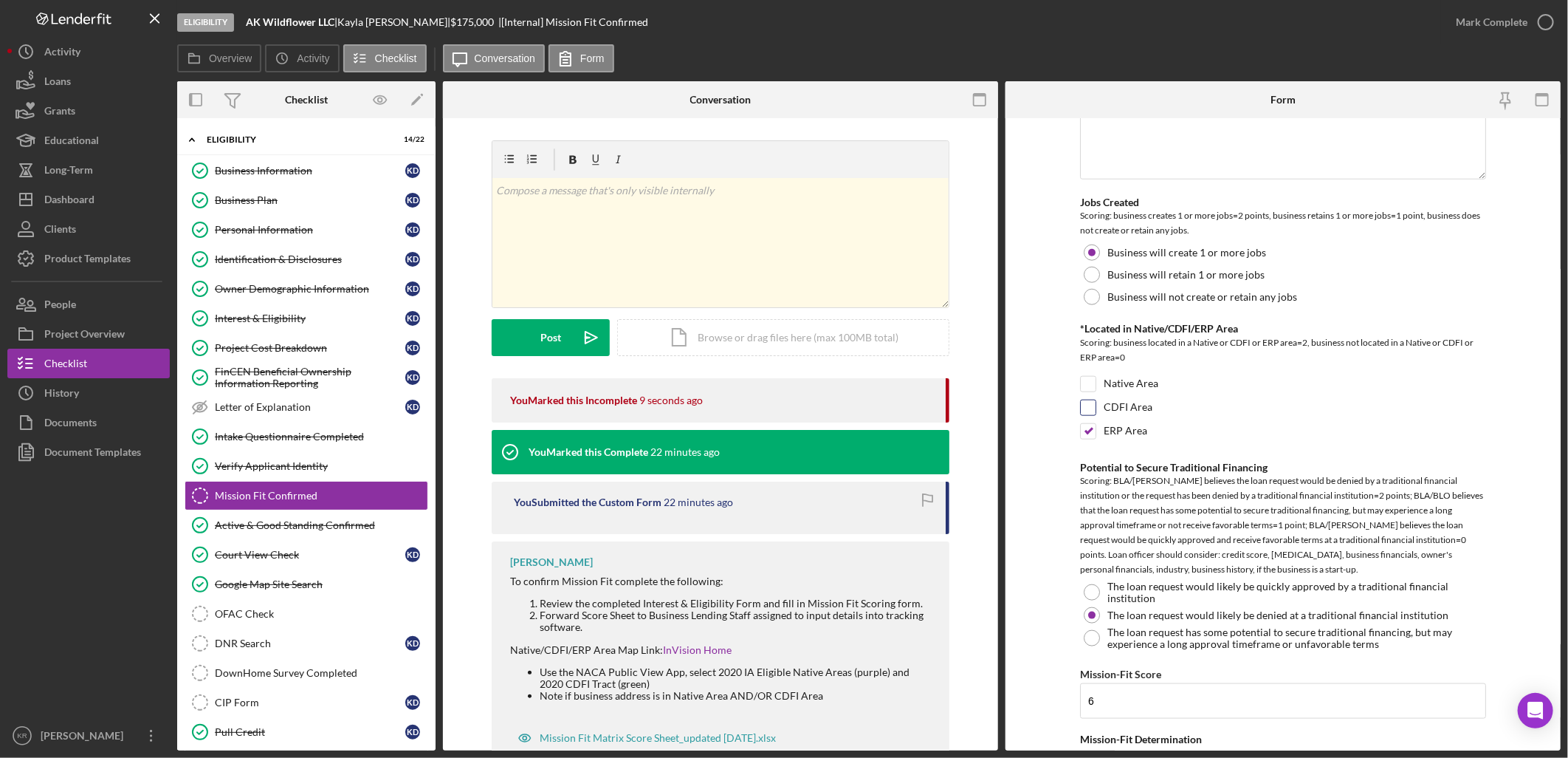
click at [1121, 402] on label "CDFI Area" at bounding box center [1127, 408] width 49 height 15
click at [1096, 402] on input "CDFI Area" at bounding box center [1088, 408] width 15 height 15
checkbox input "true"
click at [1119, 438] on label "ERP Area" at bounding box center [1125, 432] width 43 height 15
click at [1096, 438] on input "ERP Area" at bounding box center [1088, 432] width 15 height 15
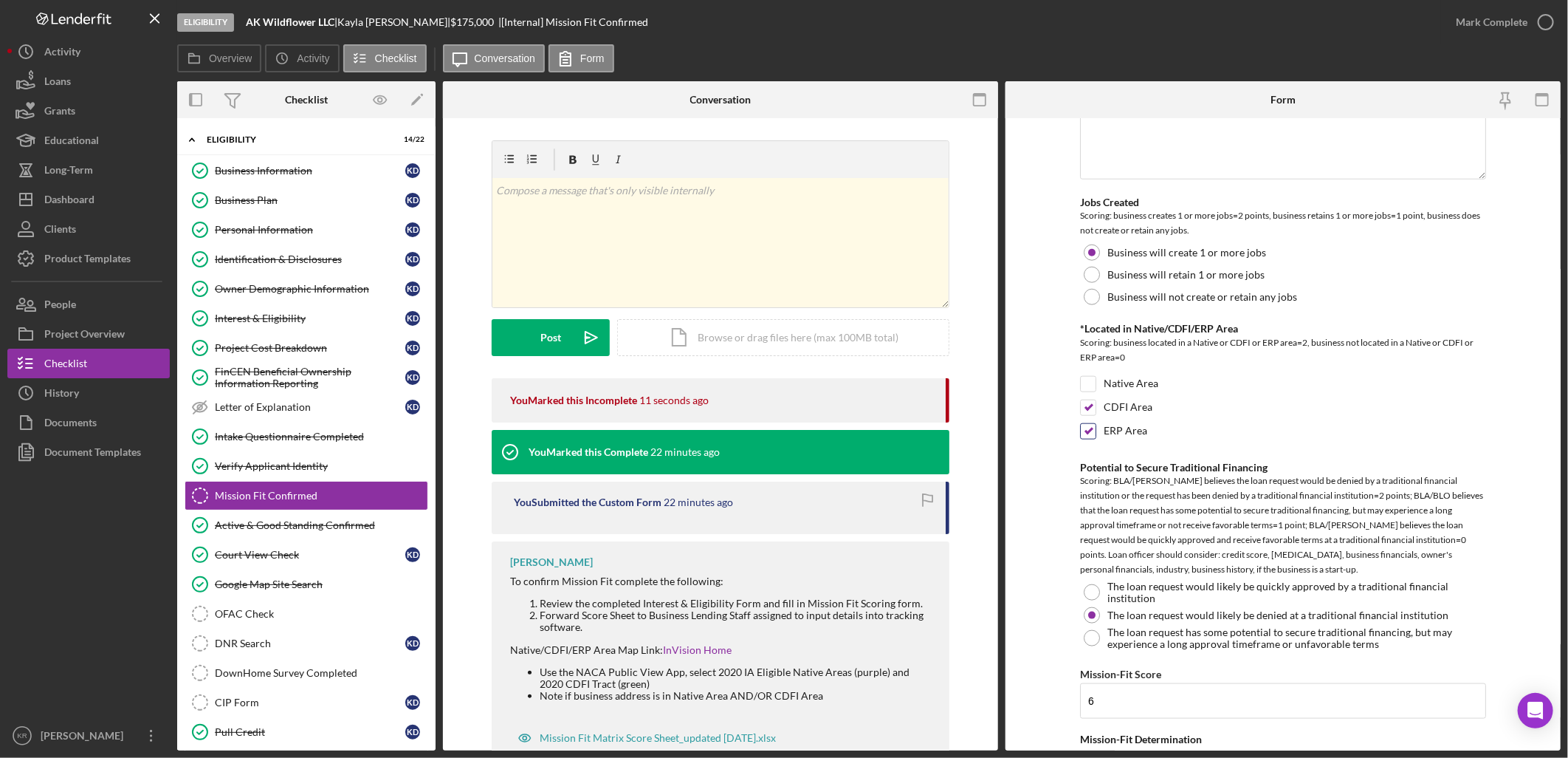
checkbox input "false"
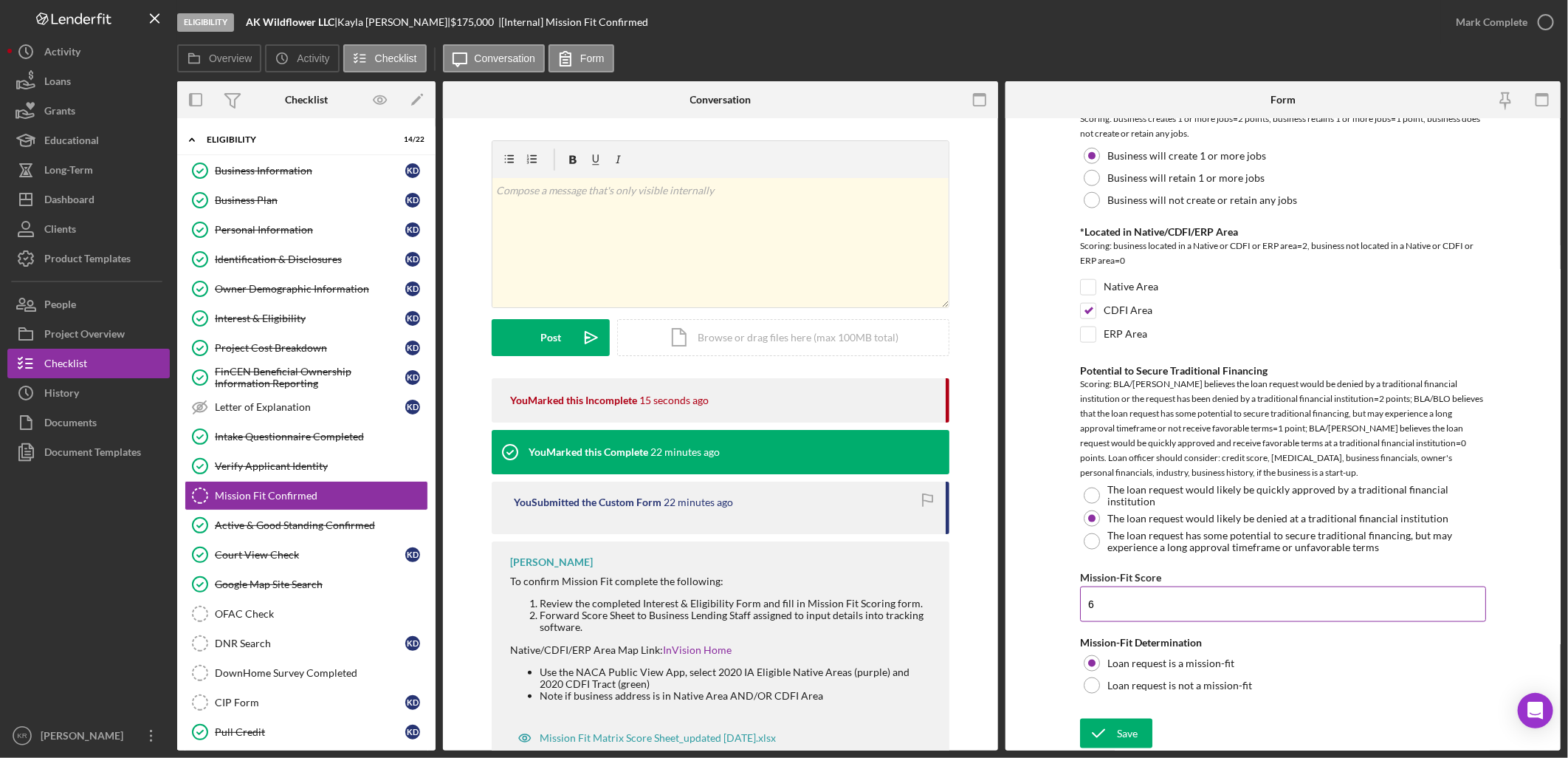
scroll to position [1000, 0]
drag, startPoint x: 1103, startPoint y: 598, endPoint x: 884, endPoint y: 578, distance: 219.9
click at [886, 581] on div "Overview Internal Workflow Stage Eligibility Icon/Dropdown Arrow Archive (can u…" at bounding box center [869, 416] width 1384 height 669
type input "8"
click at [1112, 736] on icon "submit" at bounding box center [1098, 733] width 37 height 37
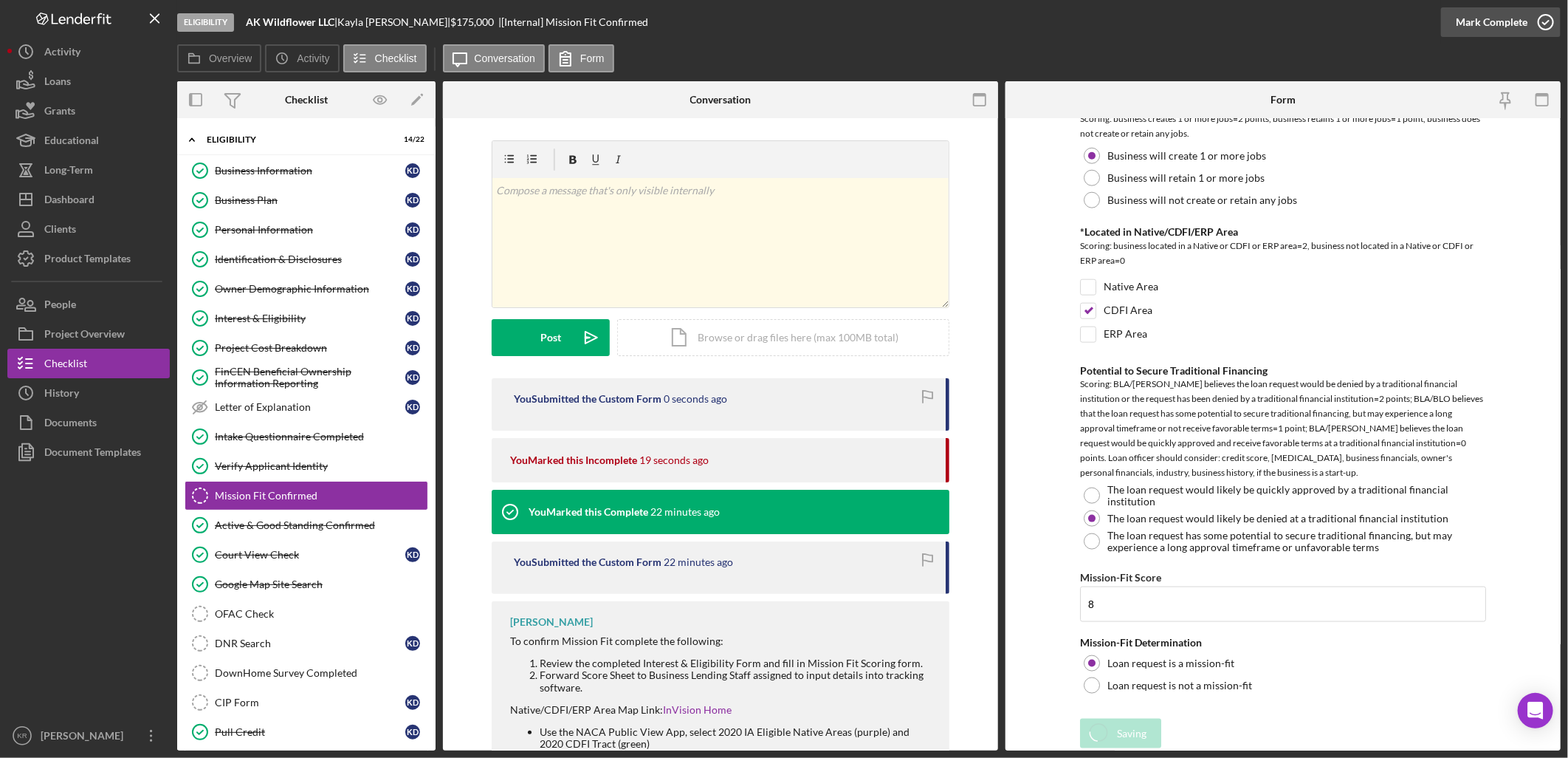
click at [1496, 28] on div "Mark Complete" at bounding box center [1492, 22] width 72 height 29
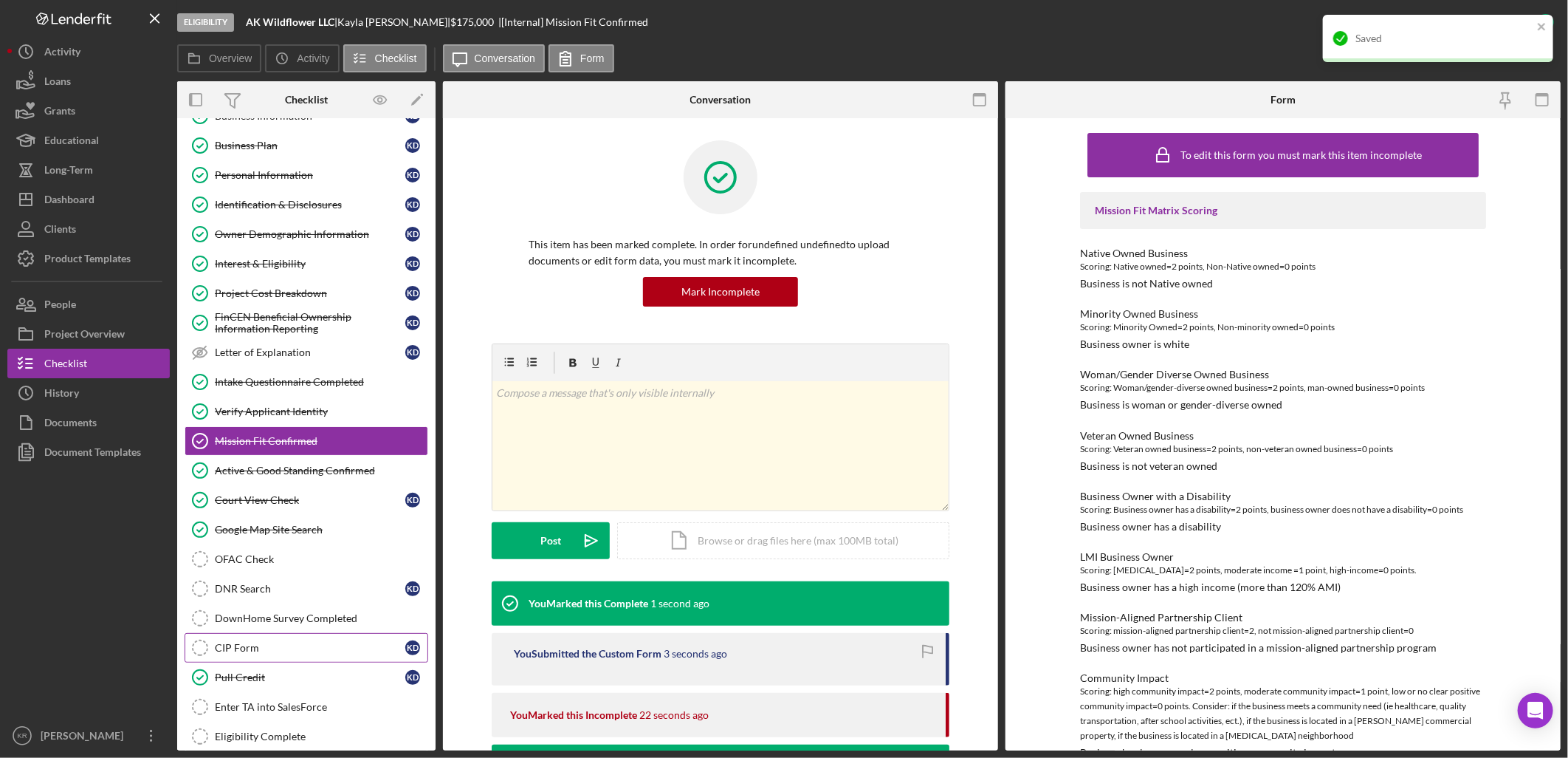
scroll to position [82, 0]
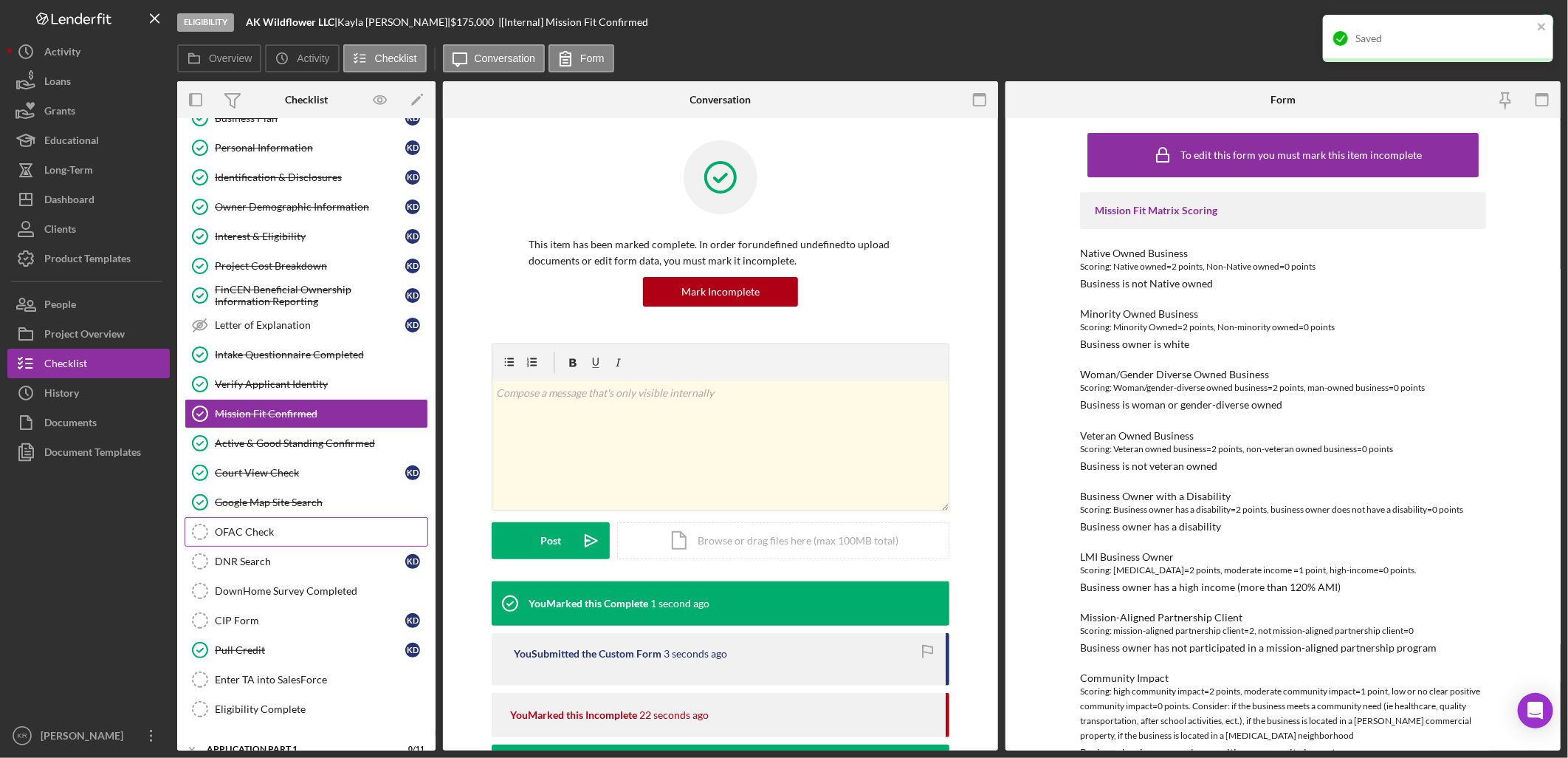
click at [296, 536] on div "OFAC Check" at bounding box center [321, 532] width 212 height 12
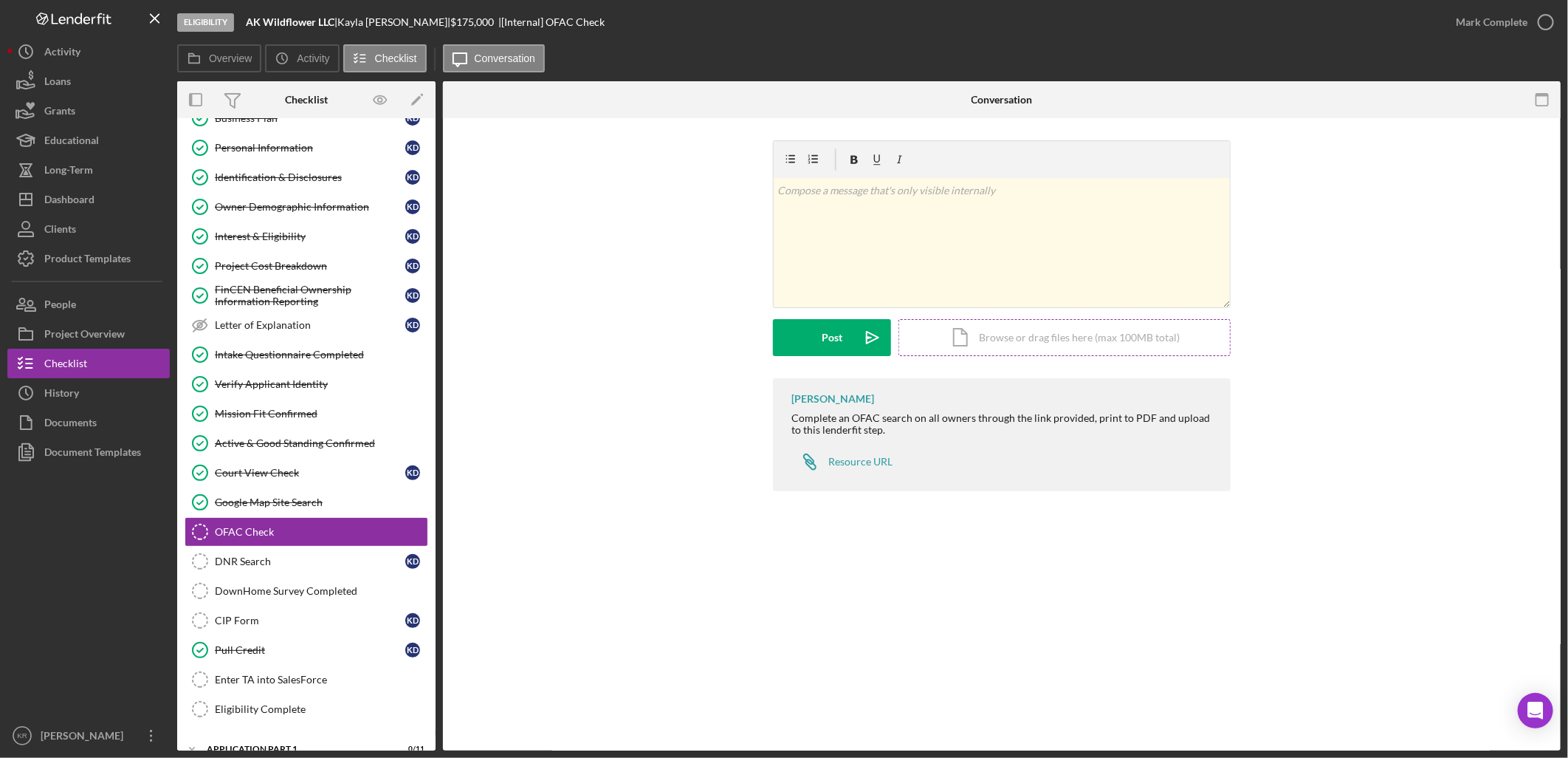
click at [982, 352] on div "Icon/Document Browse or drag files here (max 100MB total) Tap to choose files o…" at bounding box center [1065, 337] width 332 height 37
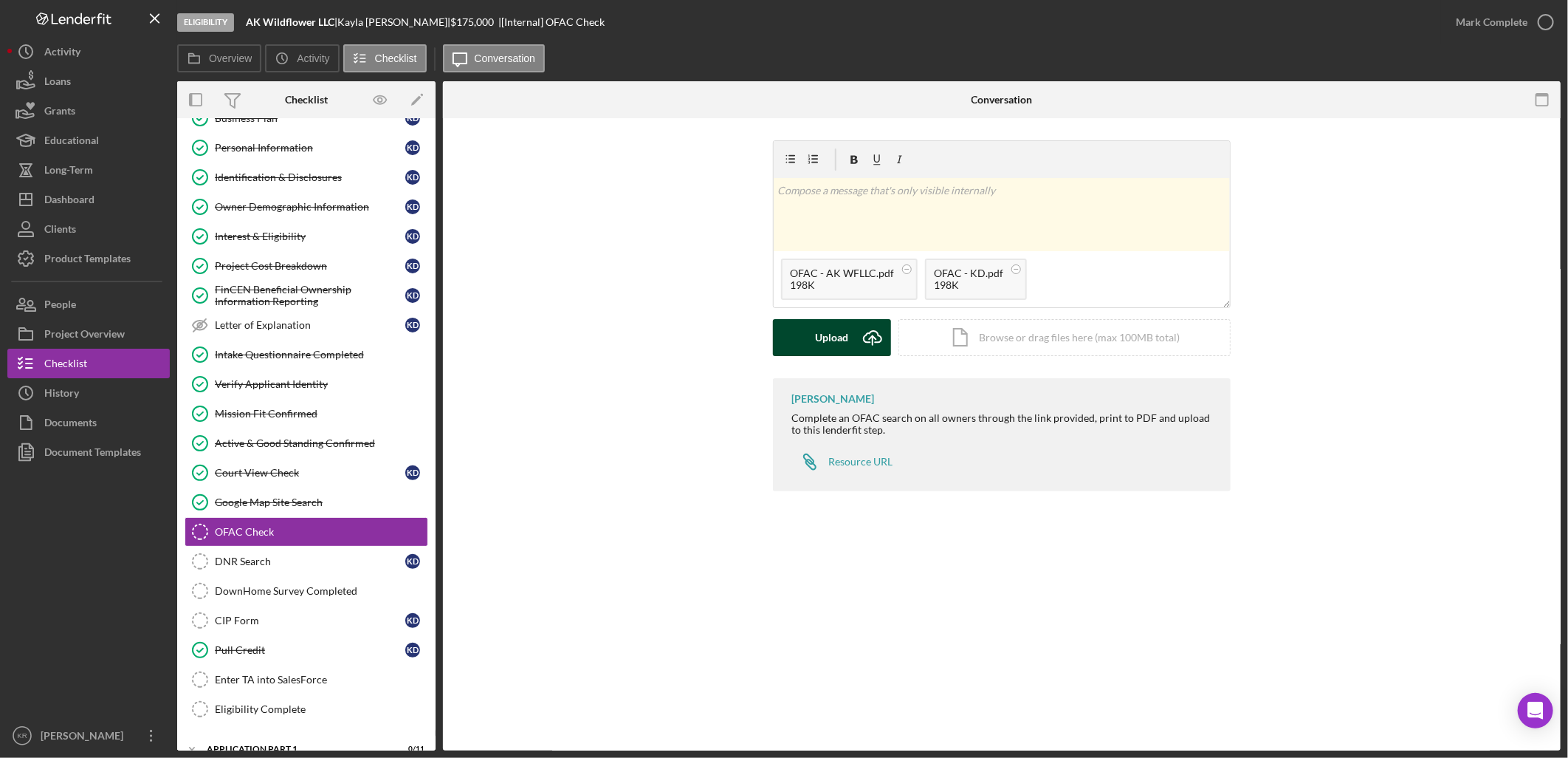
click at [847, 344] on div "Upload" at bounding box center [833, 337] width 33 height 37
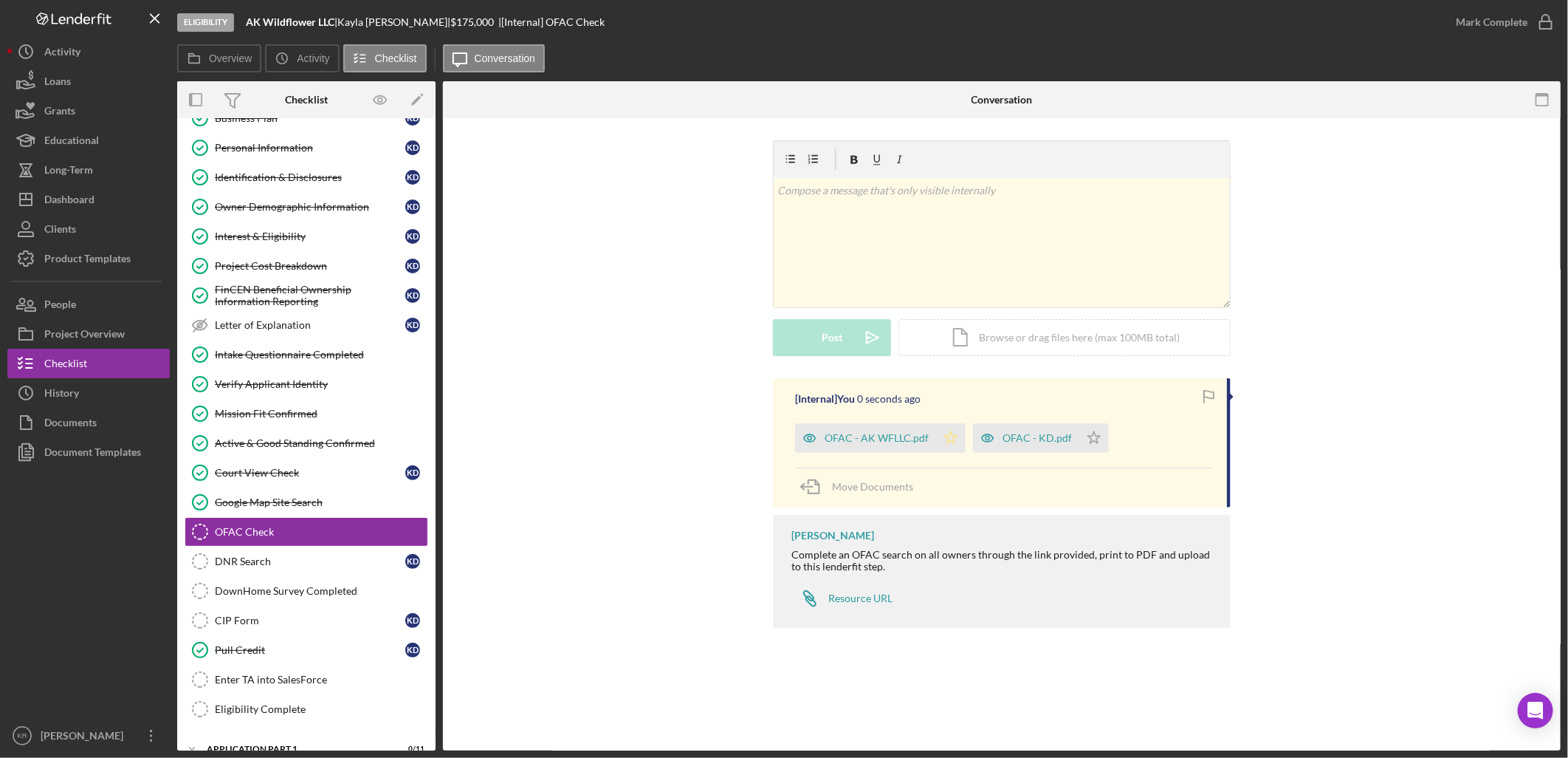
click at [942, 440] on icon "Icon/Star" at bounding box center [950, 438] width 29 height 29
click at [1090, 438] on icon "Icon/Star" at bounding box center [1094, 438] width 29 height 29
click at [1488, 30] on div "Mark Complete" at bounding box center [1492, 22] width 72 height 29
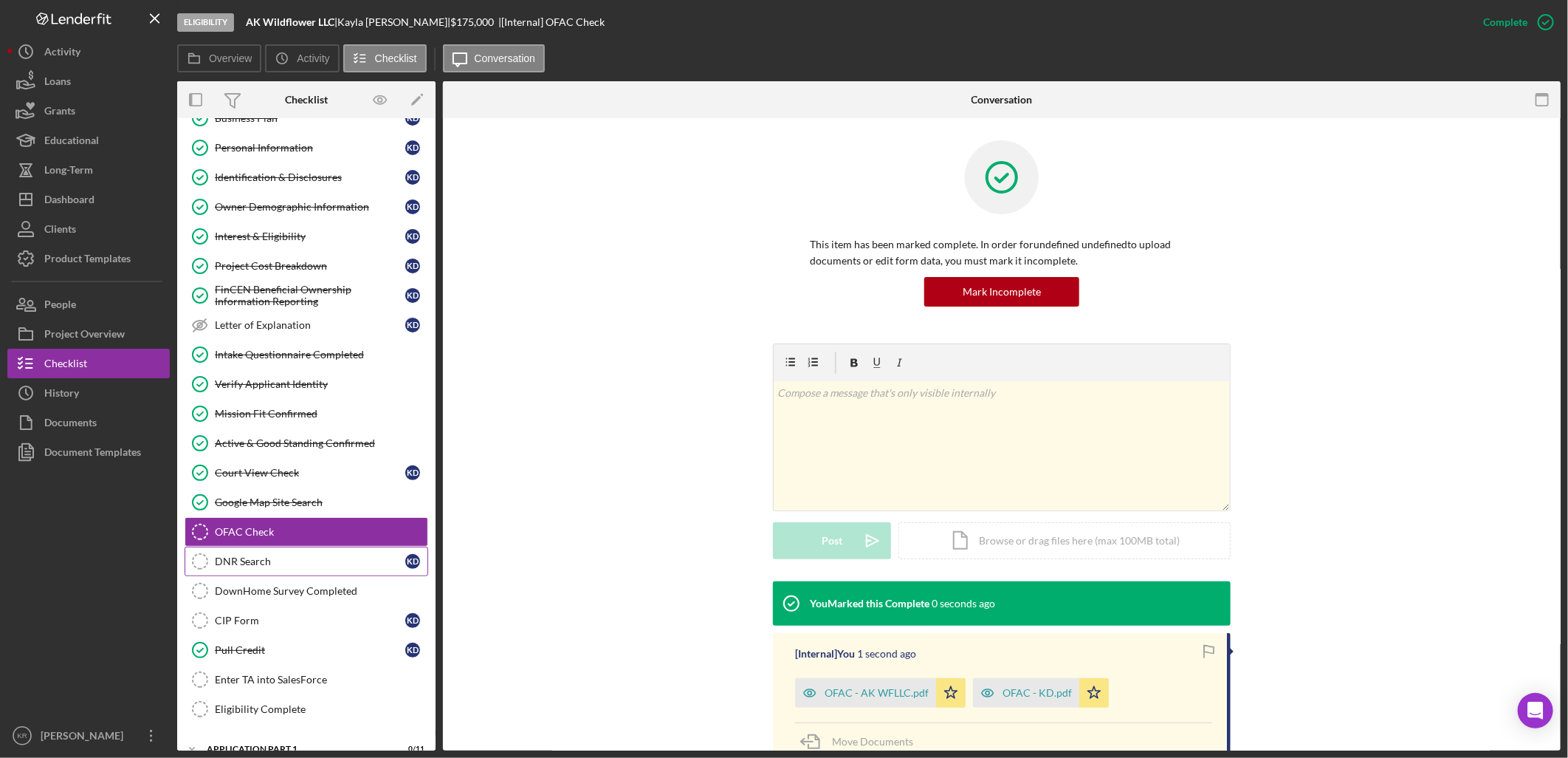
click at [291, 567] on div "DNR Search" at bounding box center [310, 561] width 191 height 12
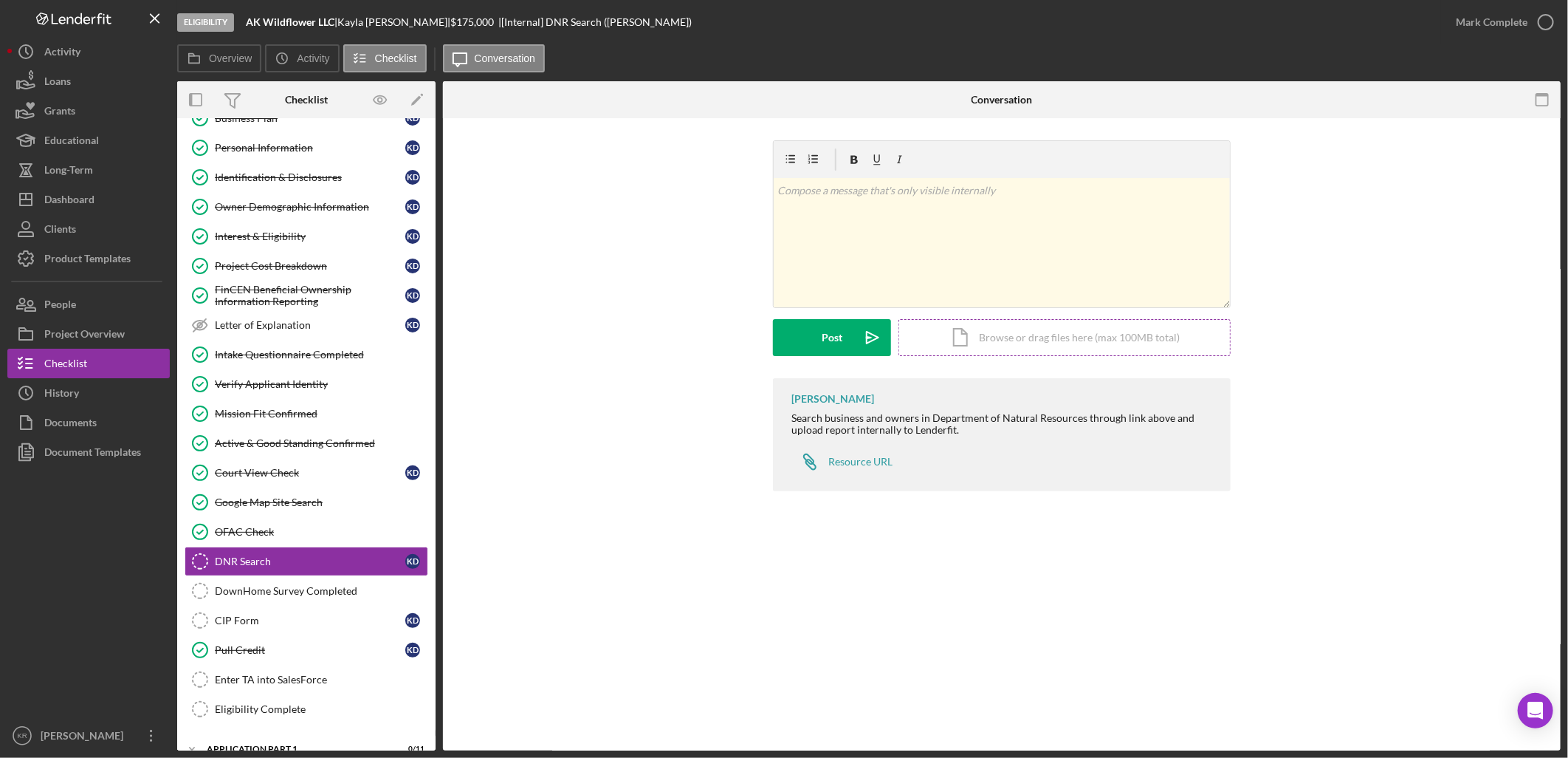
click at [995, 326] on div "Icon/Document Browse or drag files here (max 100MB total) Tap to choose files o…" at bounding box center [1065, 337] width 332 height 37
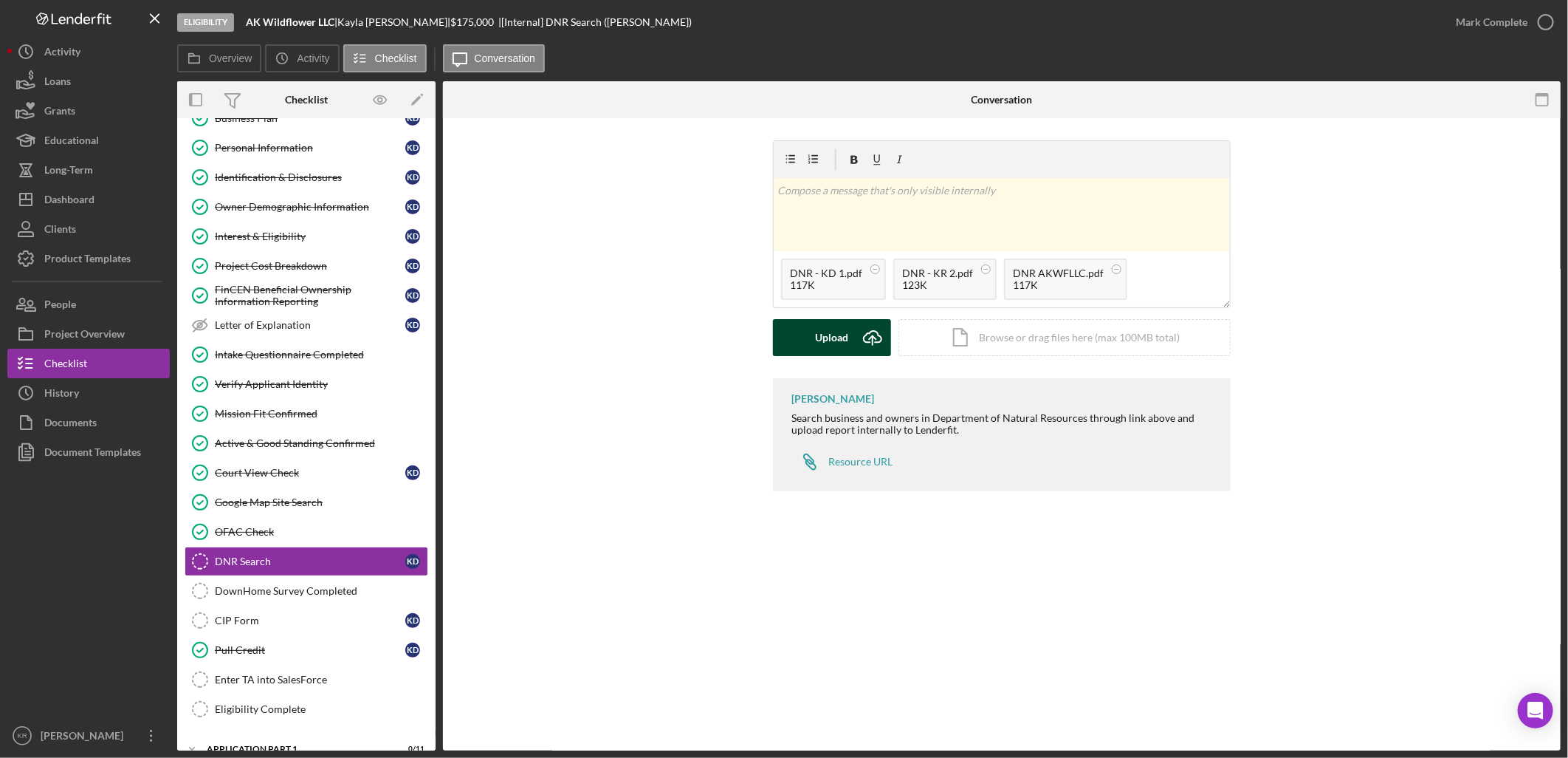
click at [814, 337] on button "Upload Icon/Upload" at bounding box center [832, 337] width 118 height 37
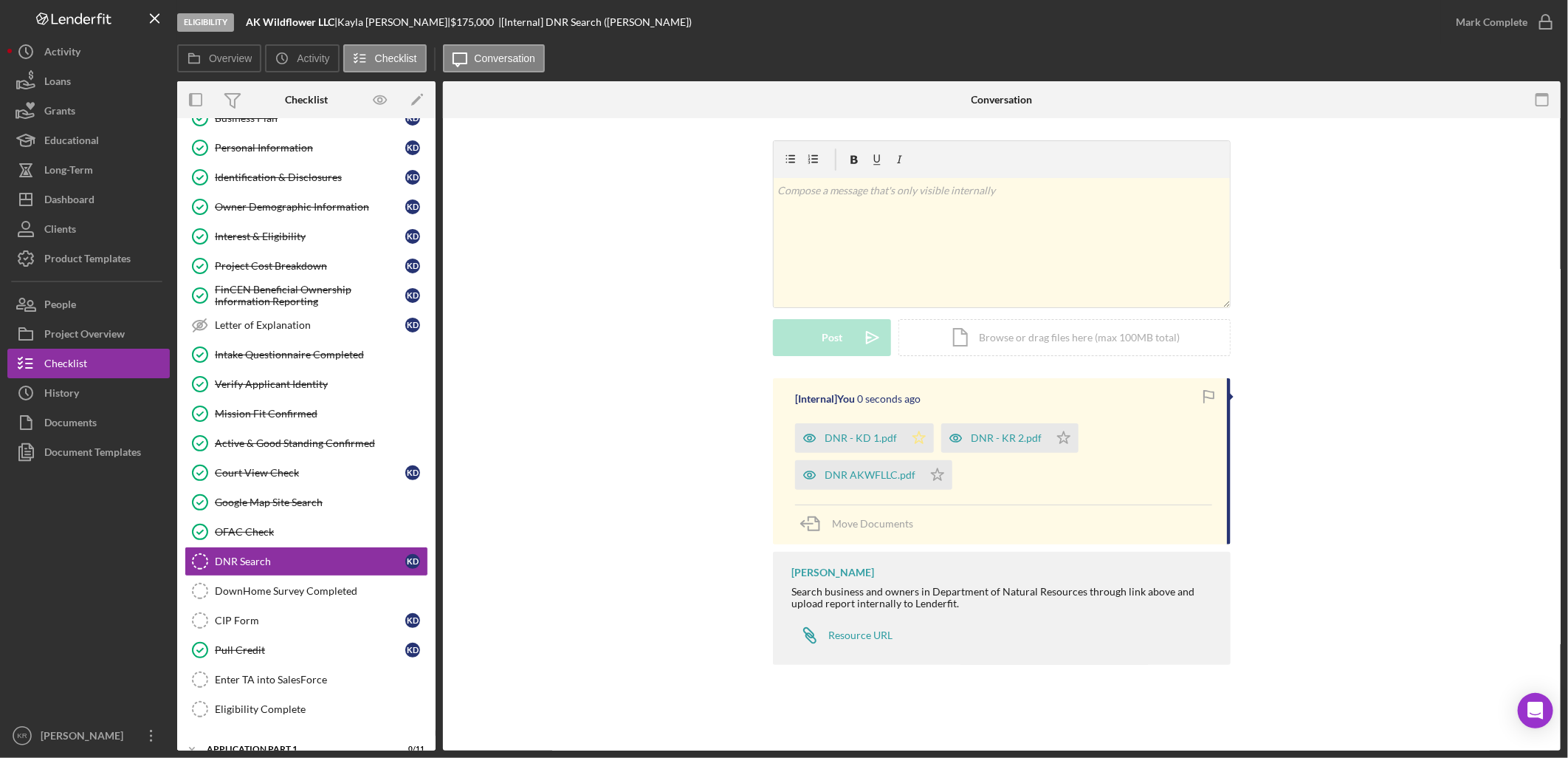
click at [916, 428] on icon "Icon/Star" at bounding box center [919, 438] width 29 height 29
drag, startPoint x: 942, startPoint y: 471, endPoint x: 1017, endPoint y: 459, distance: 76.0
click at [943, 471] on icon "Icon/Star" at bounding box center [937, 474] width 29 height 29
click at [1066, 436] on icon "Icon/Star" at bounding box center [1063, 438] width 29 height 29
click at [1471, 20] on div "Mark Complete" at bounding box center [1492, 22] width 72 height 29
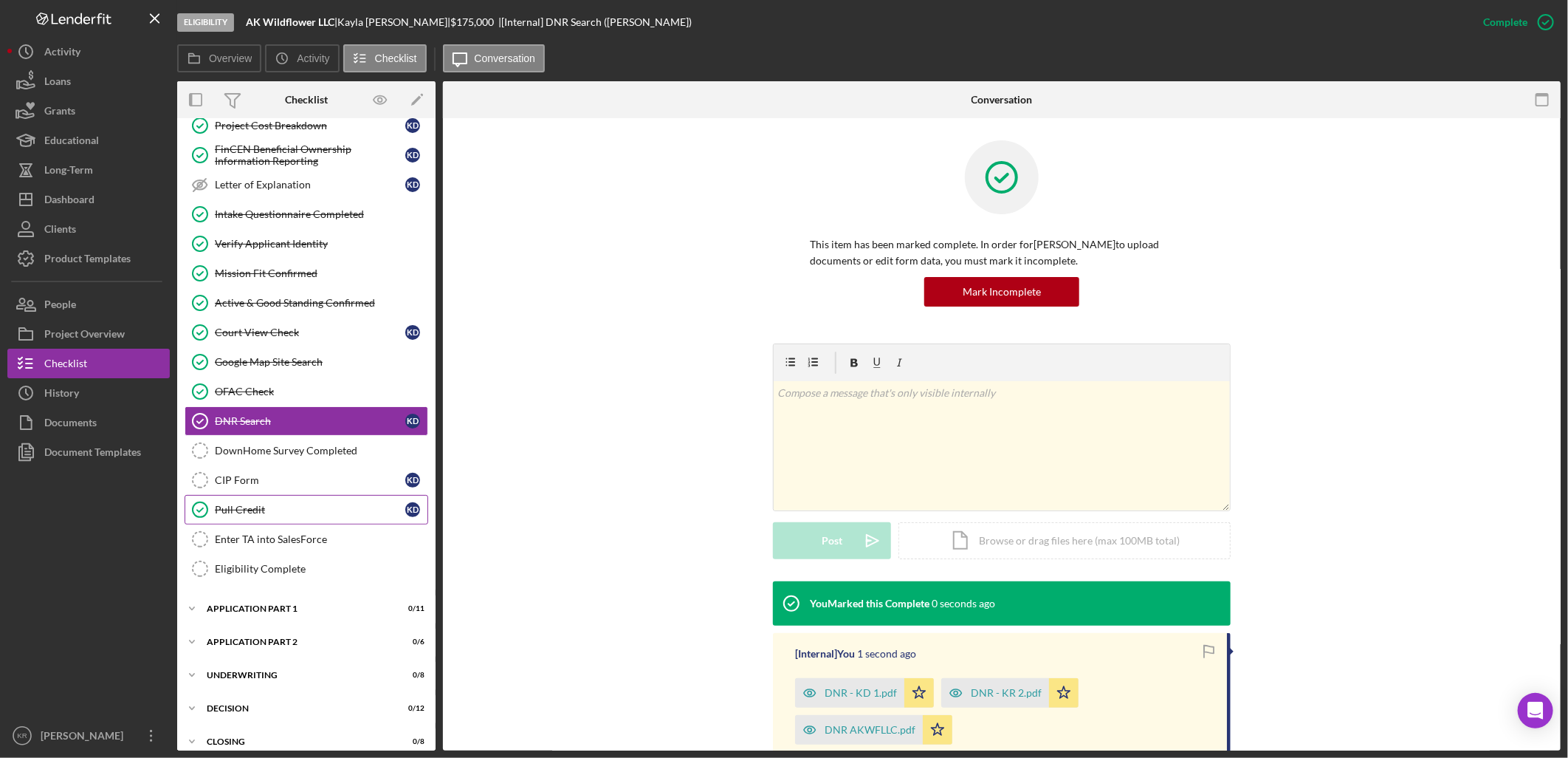
scroll to position [246, 0]
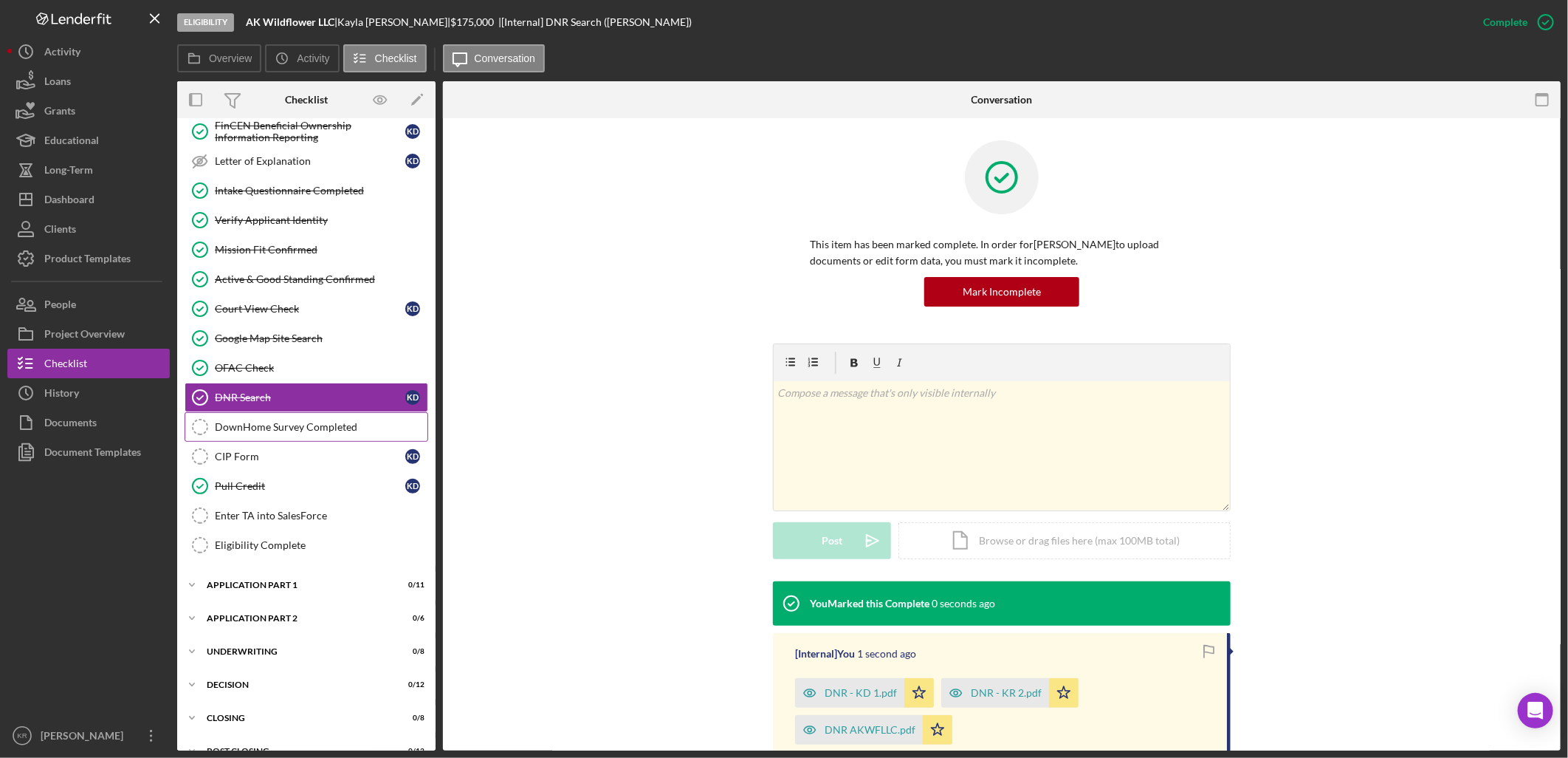
click at [321, 427] on div "DownHome Survey Completed" at bounding box center [321, 427] width 212 height 12
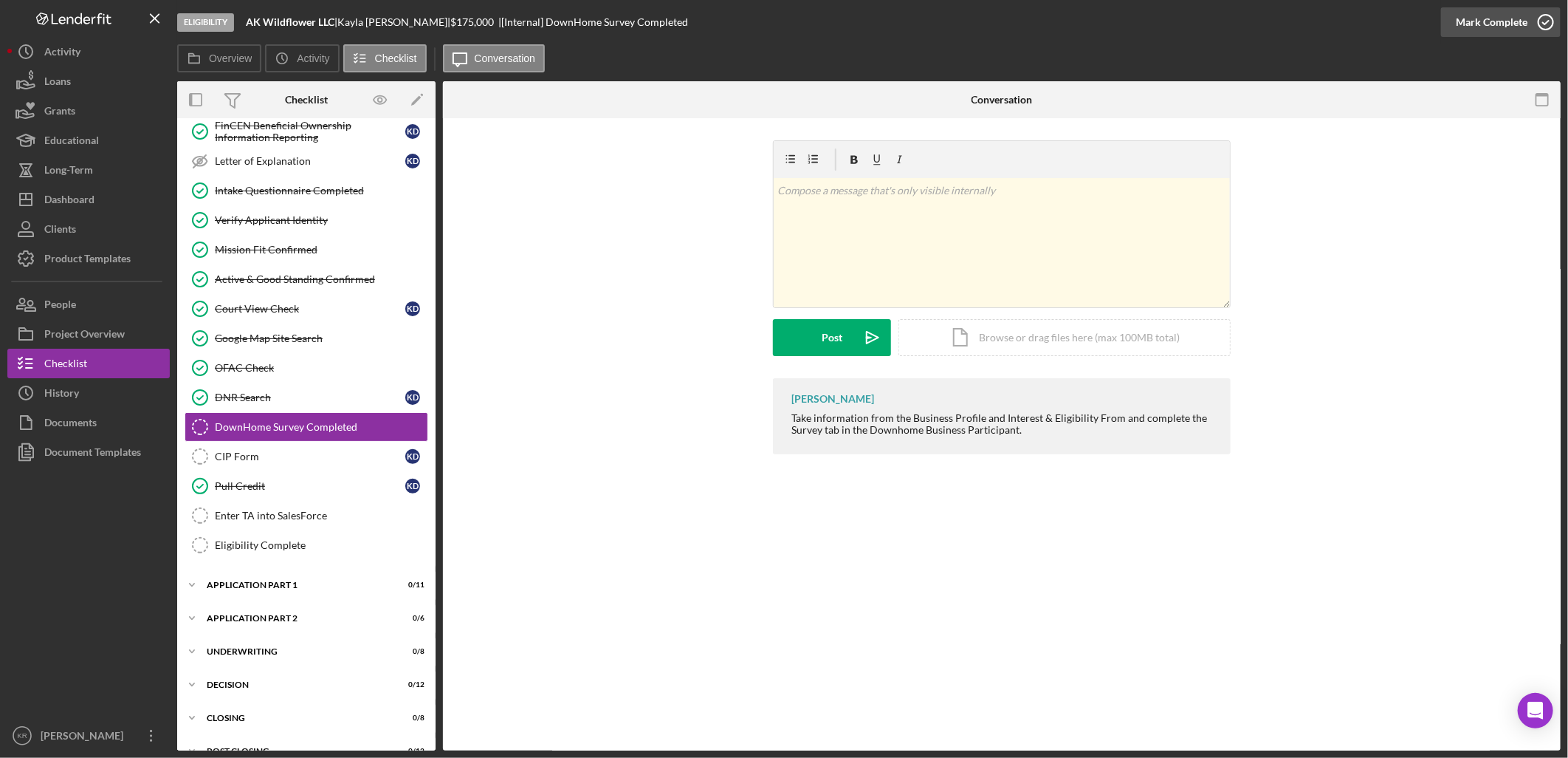
click at [1481, 15] on div "Mark Complete" at bounding box center [1492, 22] width 72 height 29
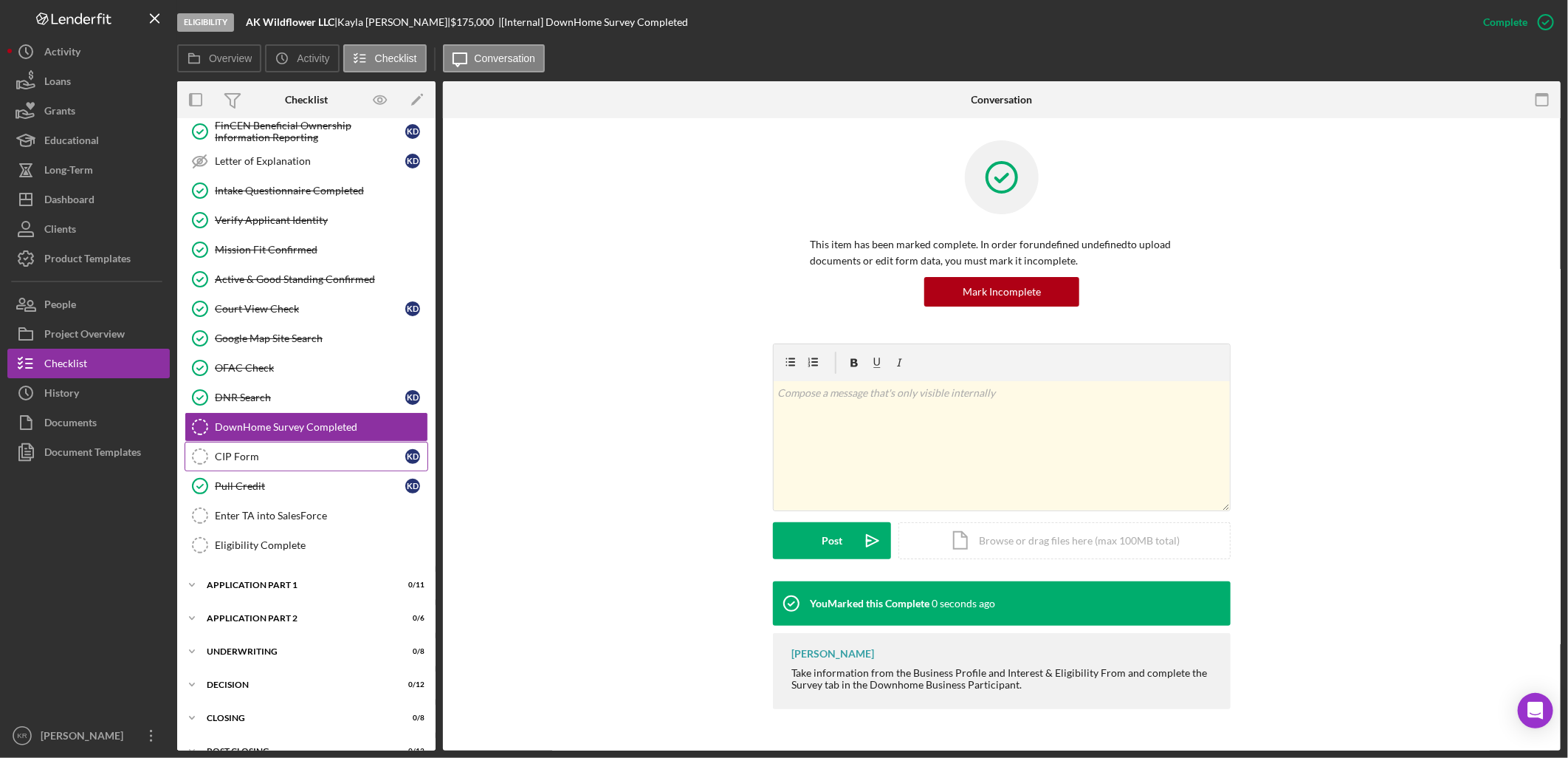
click at [290, 460] on div "CIP Form" at bounding box center [310, 456] width 191 height 12
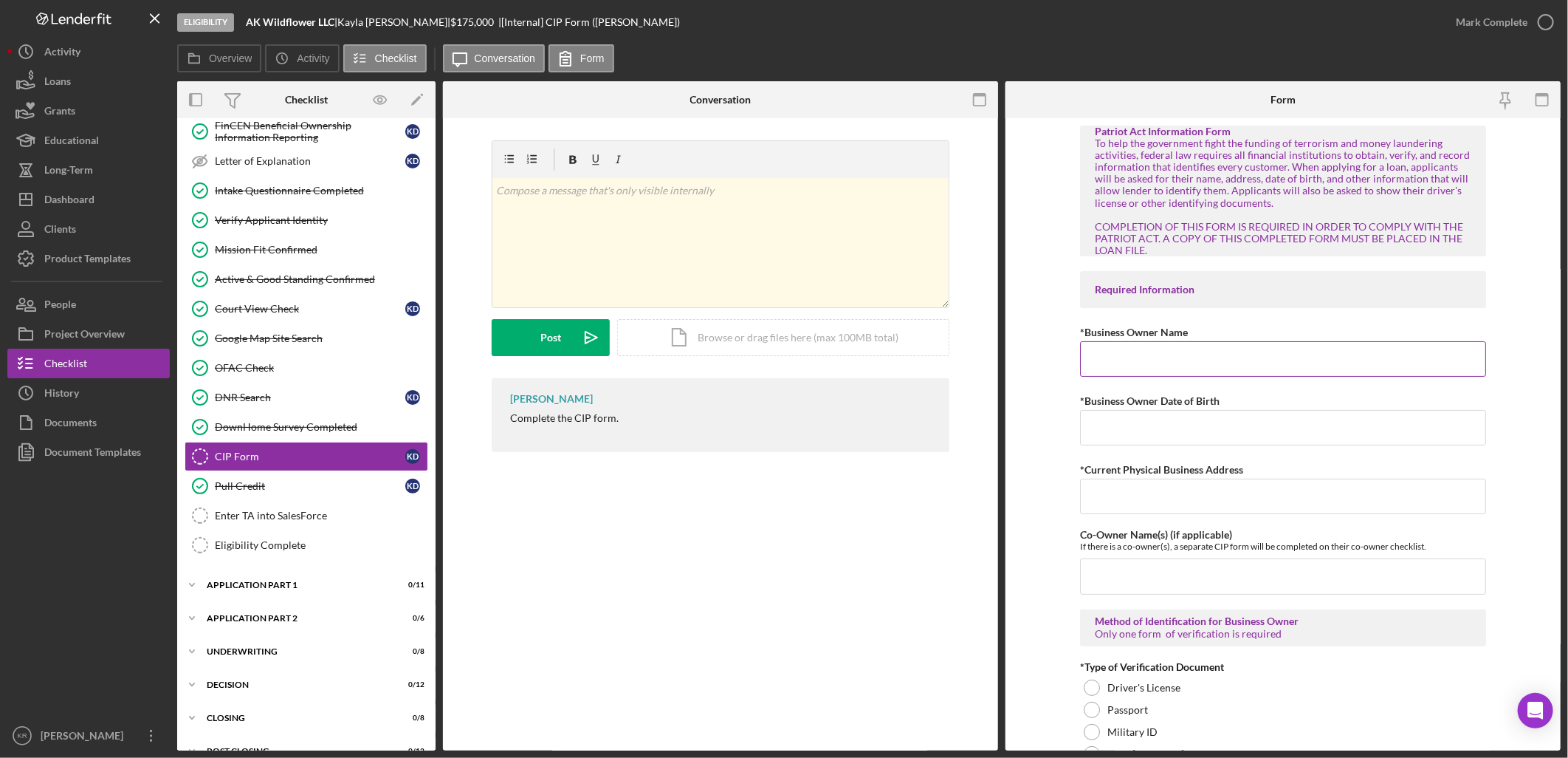
click at [1331, 367] on input "*Business Owner Name" at bounding box center [1283, 358] width 406 height 35
type input "k"
type input "[PERSON_NAME]"
click at [1141, 418] on input "*Business Owner Date of Birth" at bounding box center [1283, 427] width 406 height 35
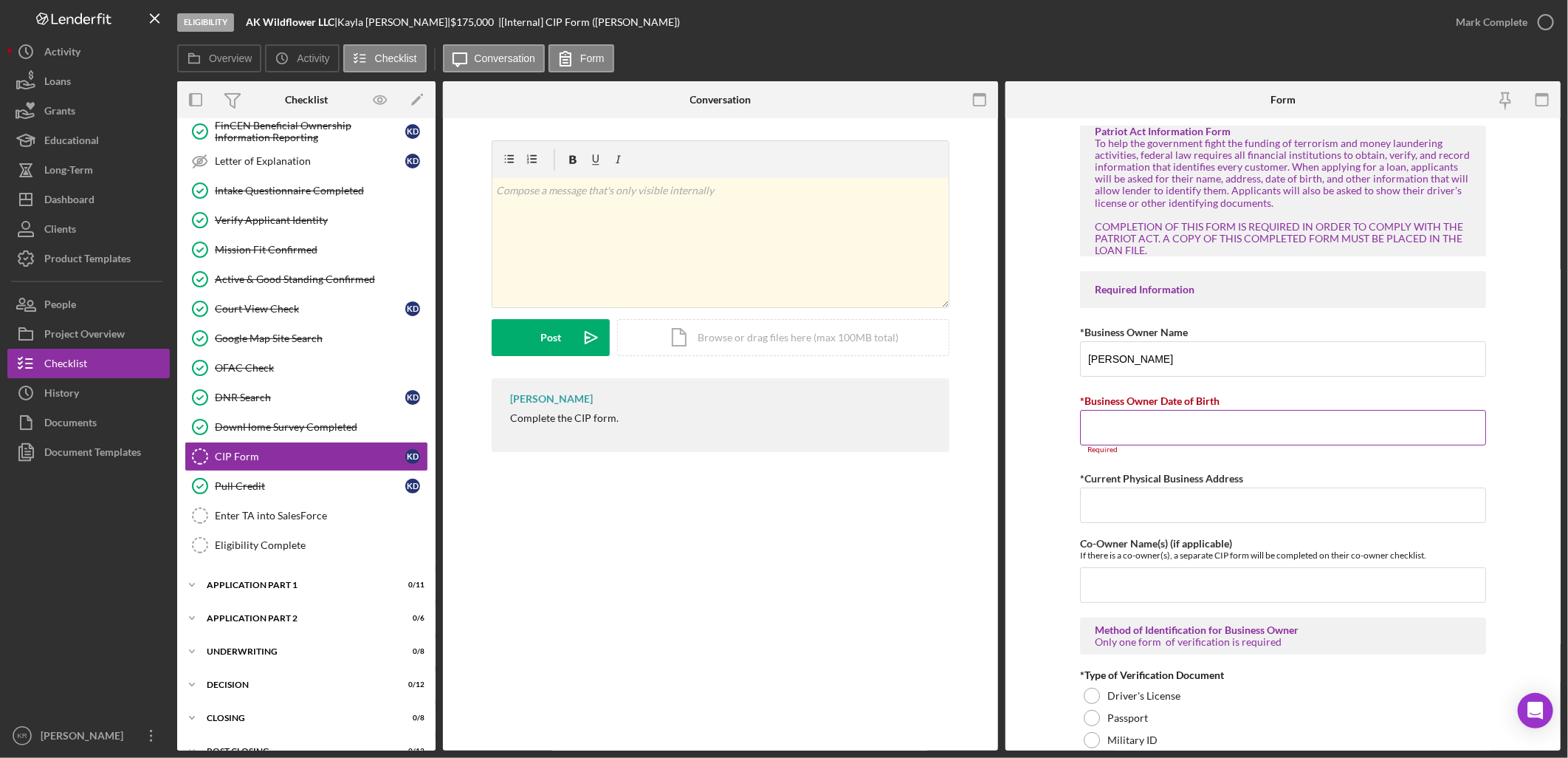
click at [1394, 430] on input "*Business Owner Date of Birth" at bounding box center [1283, 427] width 406 height 35
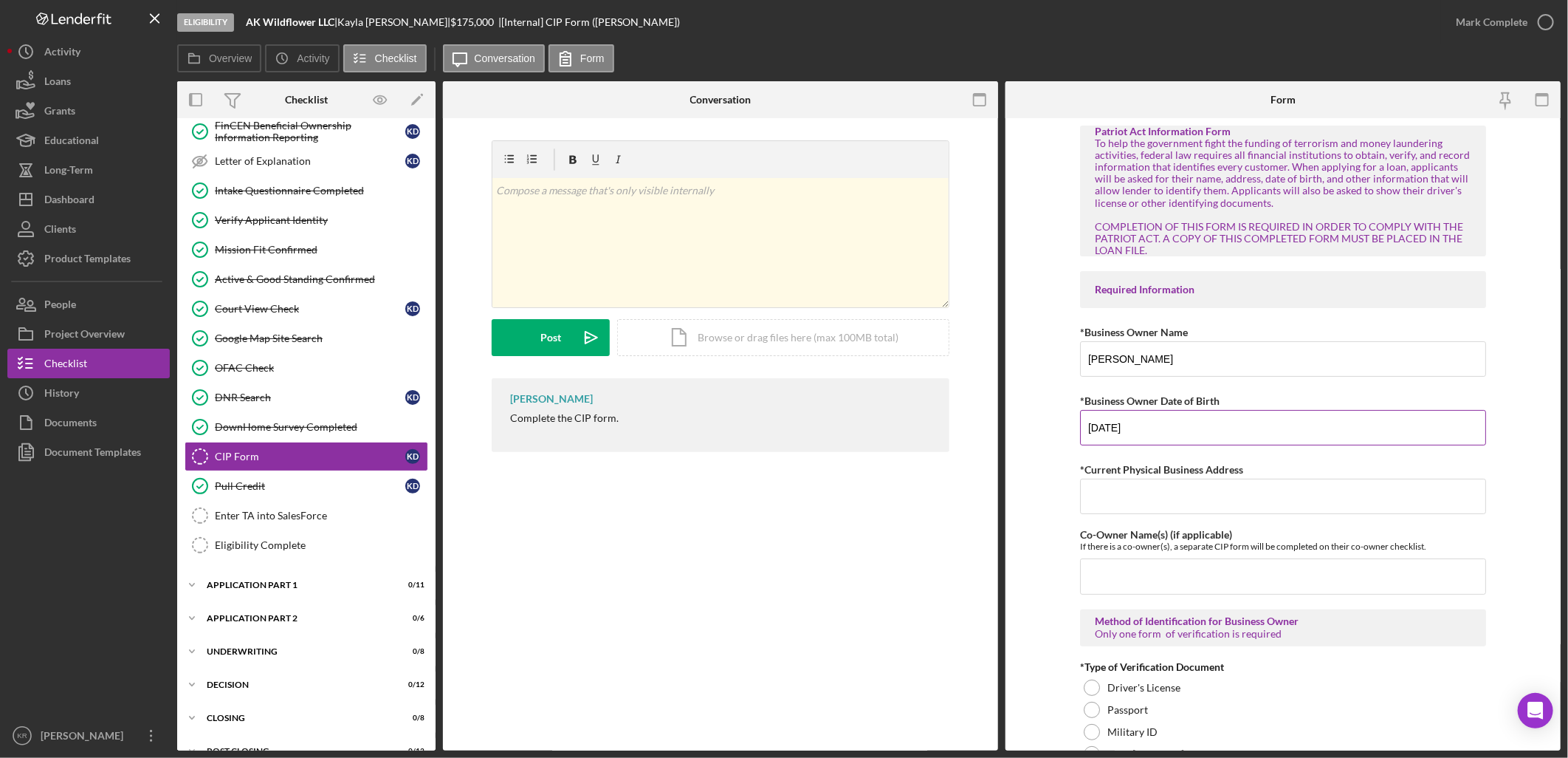
type input "[DATE]"
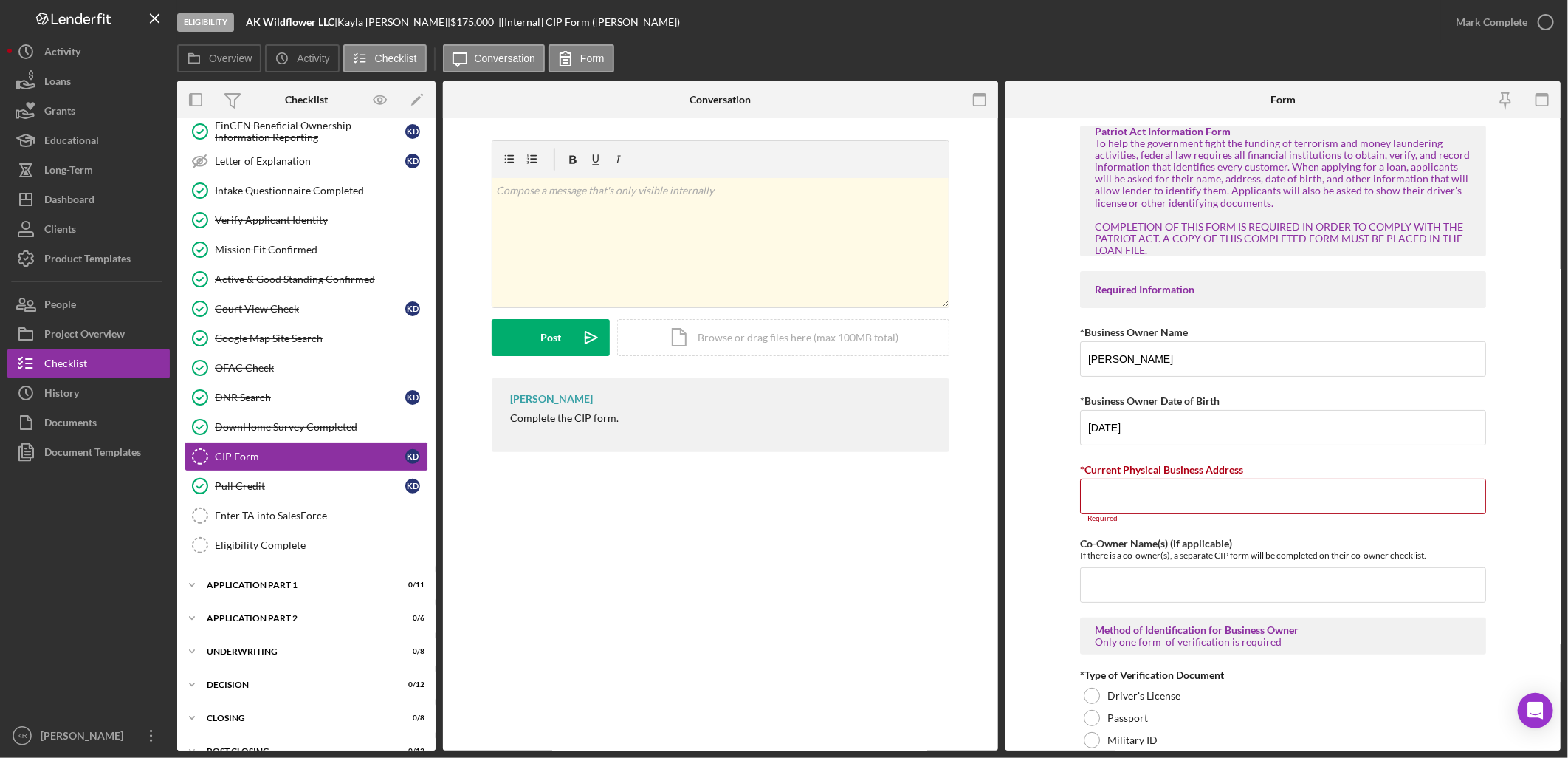
click at [762, 657] on div "CIP Form CIP Form v Color teal Color pink Remove color Add row above Add row be…" at bounding box center [720, 434] width 555 height 632
click at [1222, 492] on input "*Current Physical Business Address" at bounding box center [1283, 496] width 406 height 35
paste input "[STREET_ADDRESS][PERSON_NAME]"
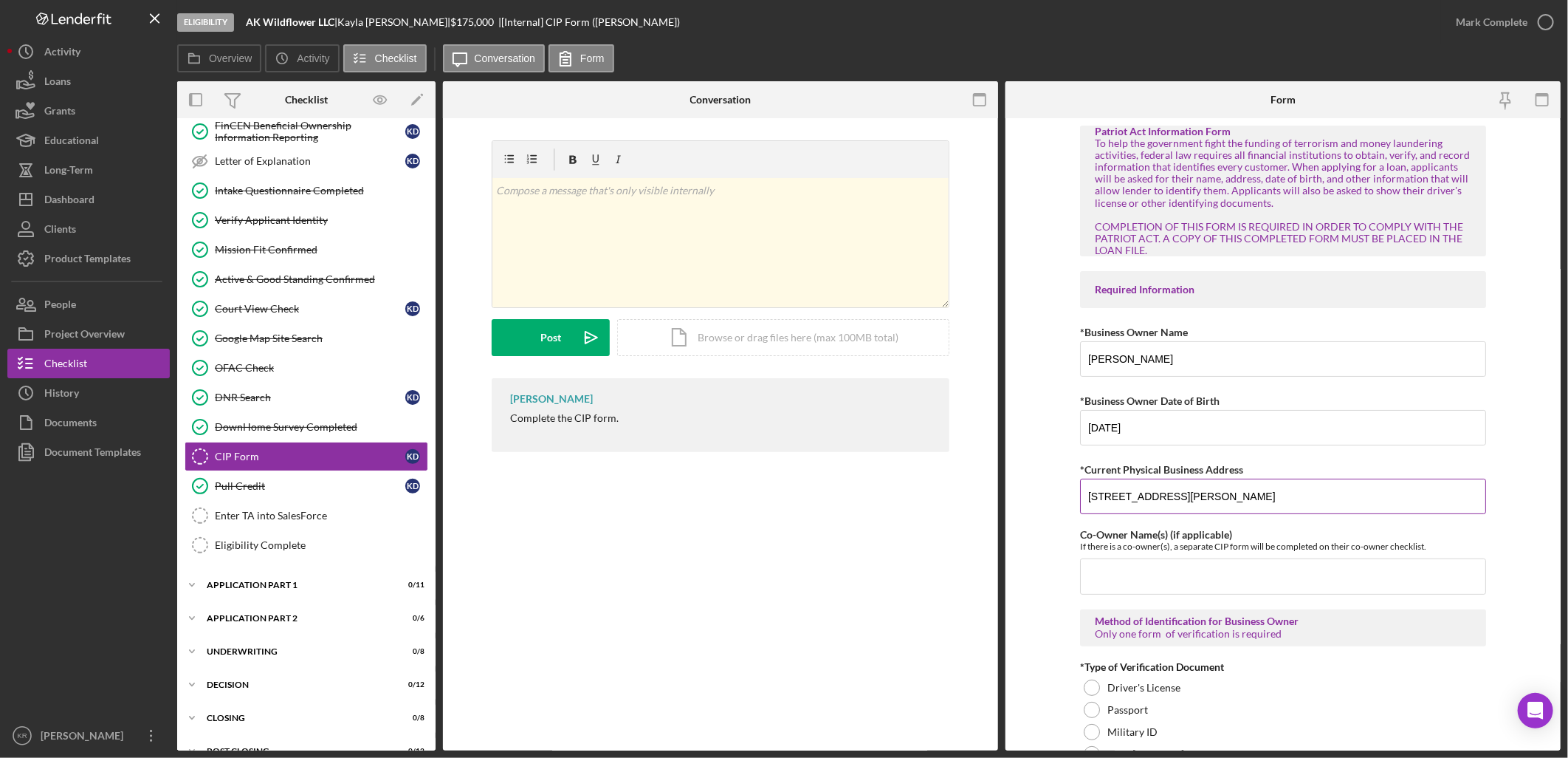
click at [1337, 507] on input "[STREET_ADDRESS][PERSON_NAME]" at bounding box center [1283, 496] width 406 height 35
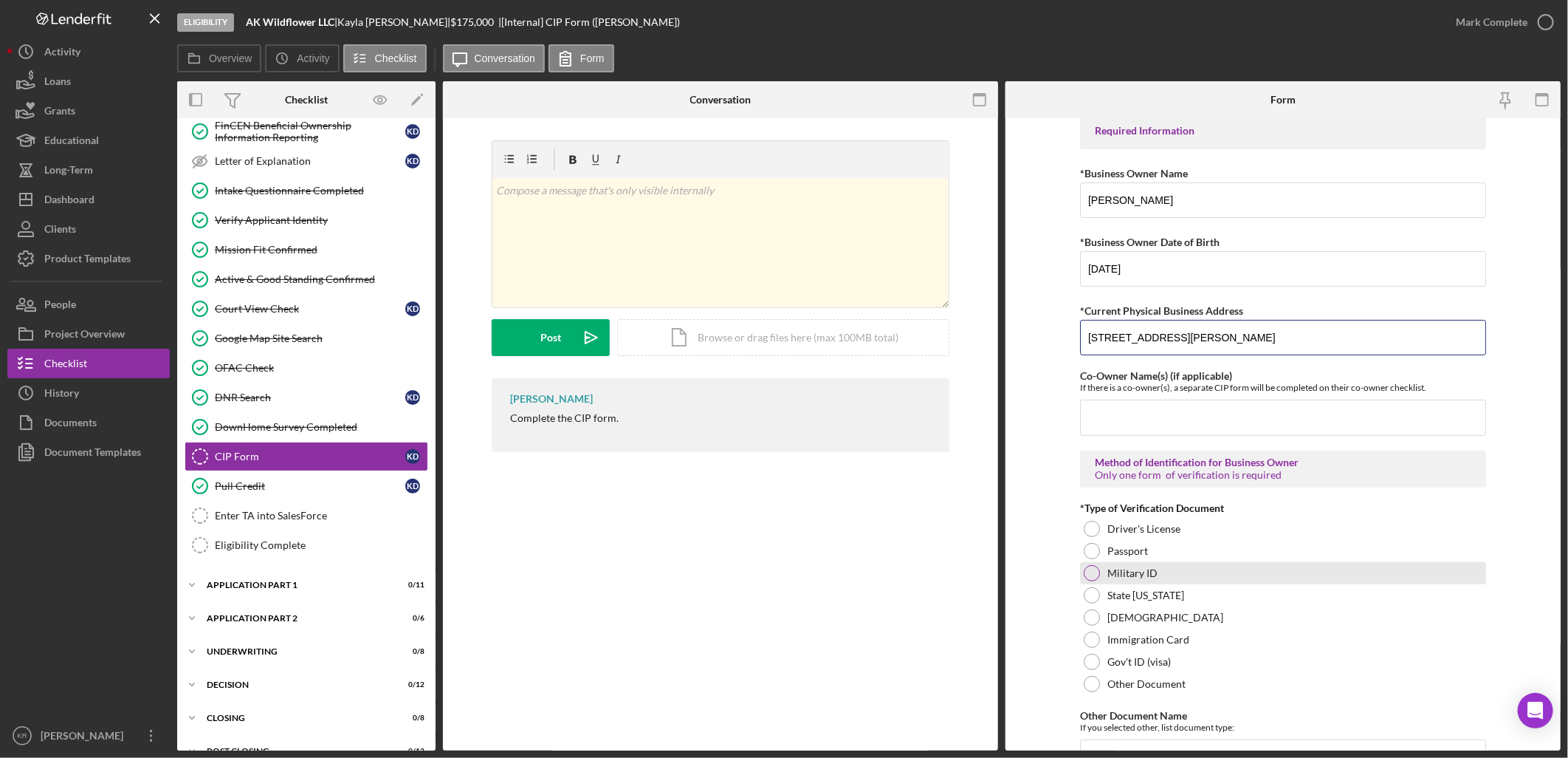
scroll to position [164, 0]
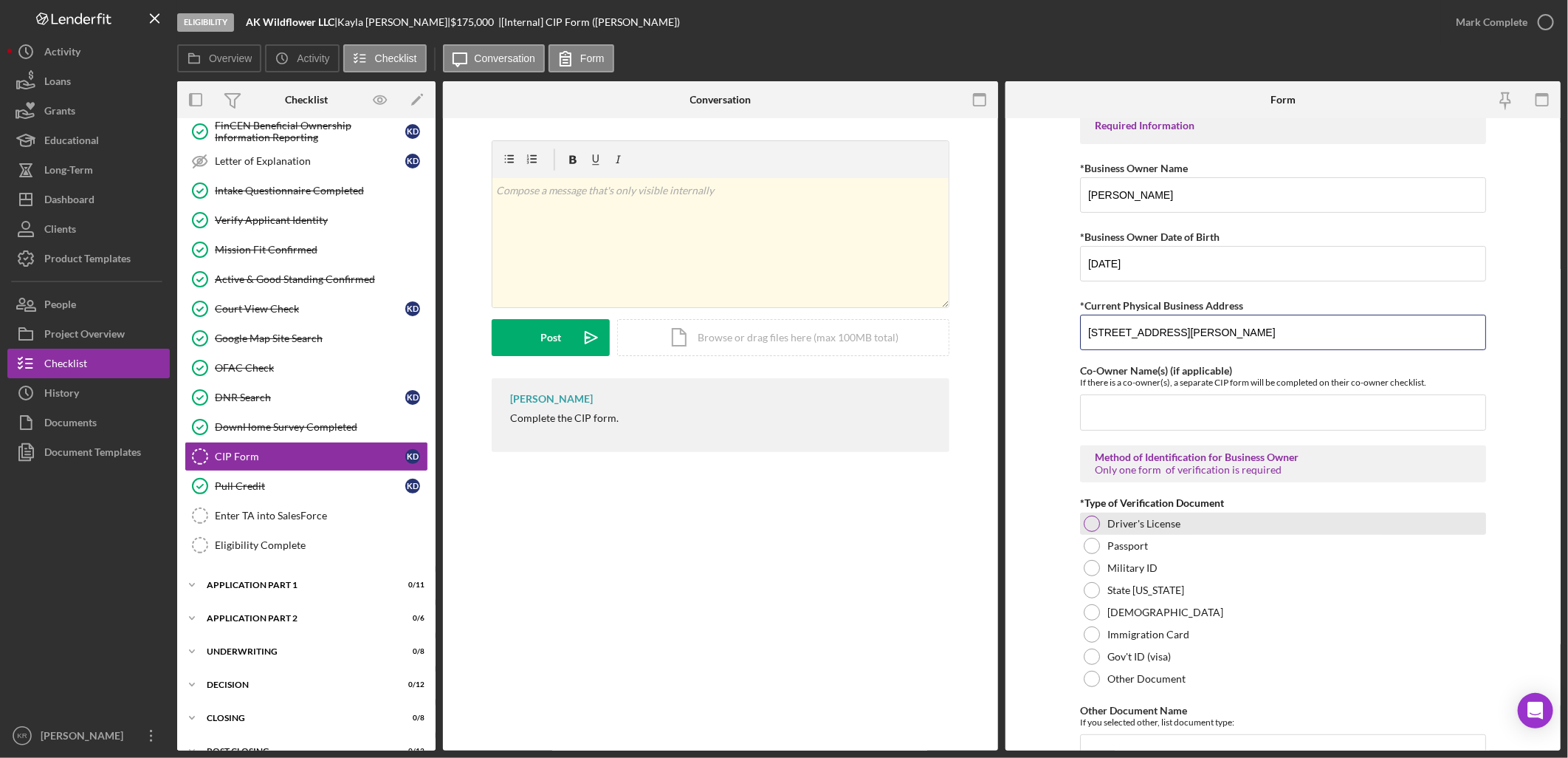
type input "[STREET_ADDRESS][PERSON_NAME]"
click at [1097, 527] on div at bounding box center [1092, 524] width 16 height 16
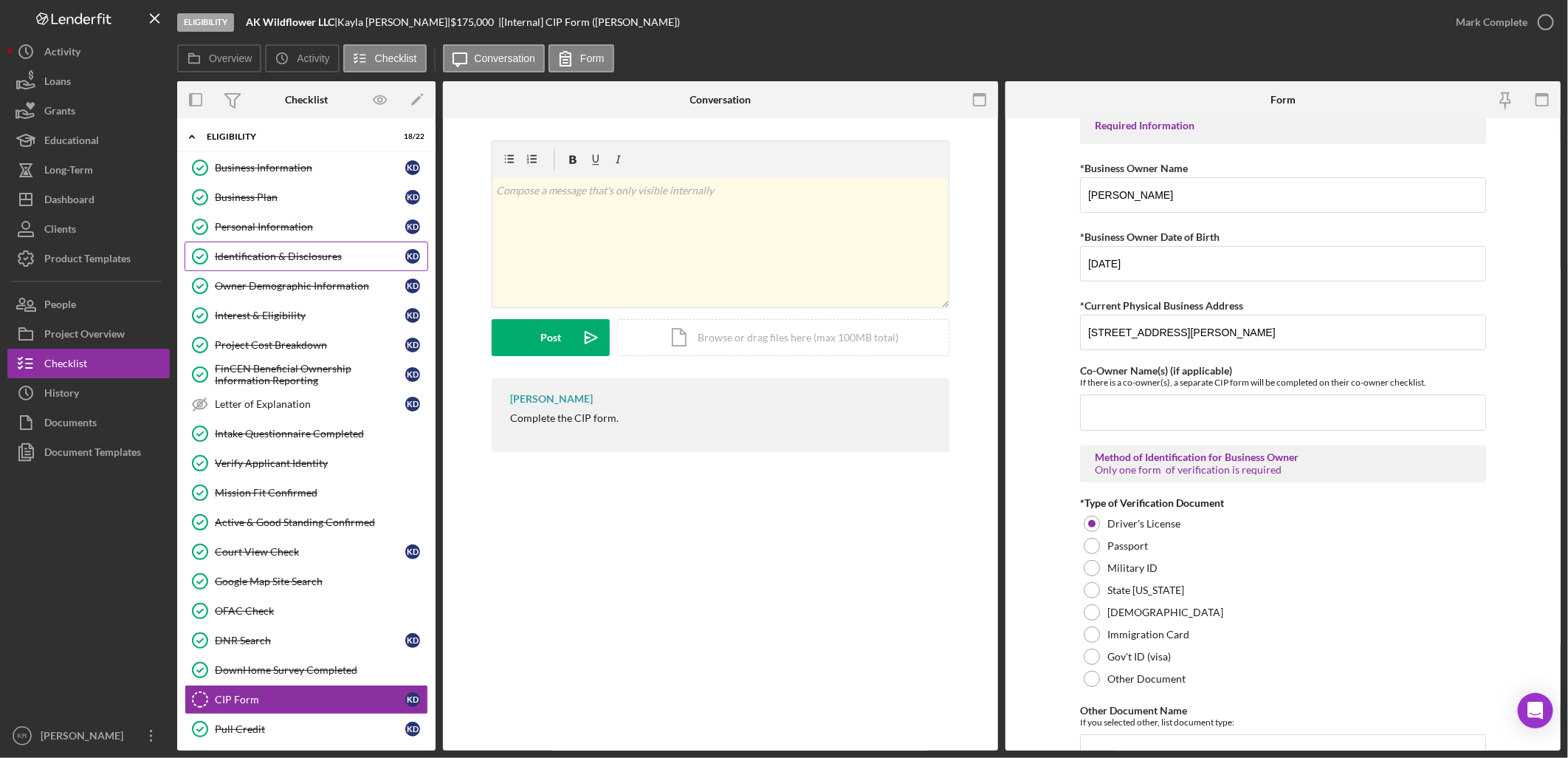
scroll to position [0, 0]
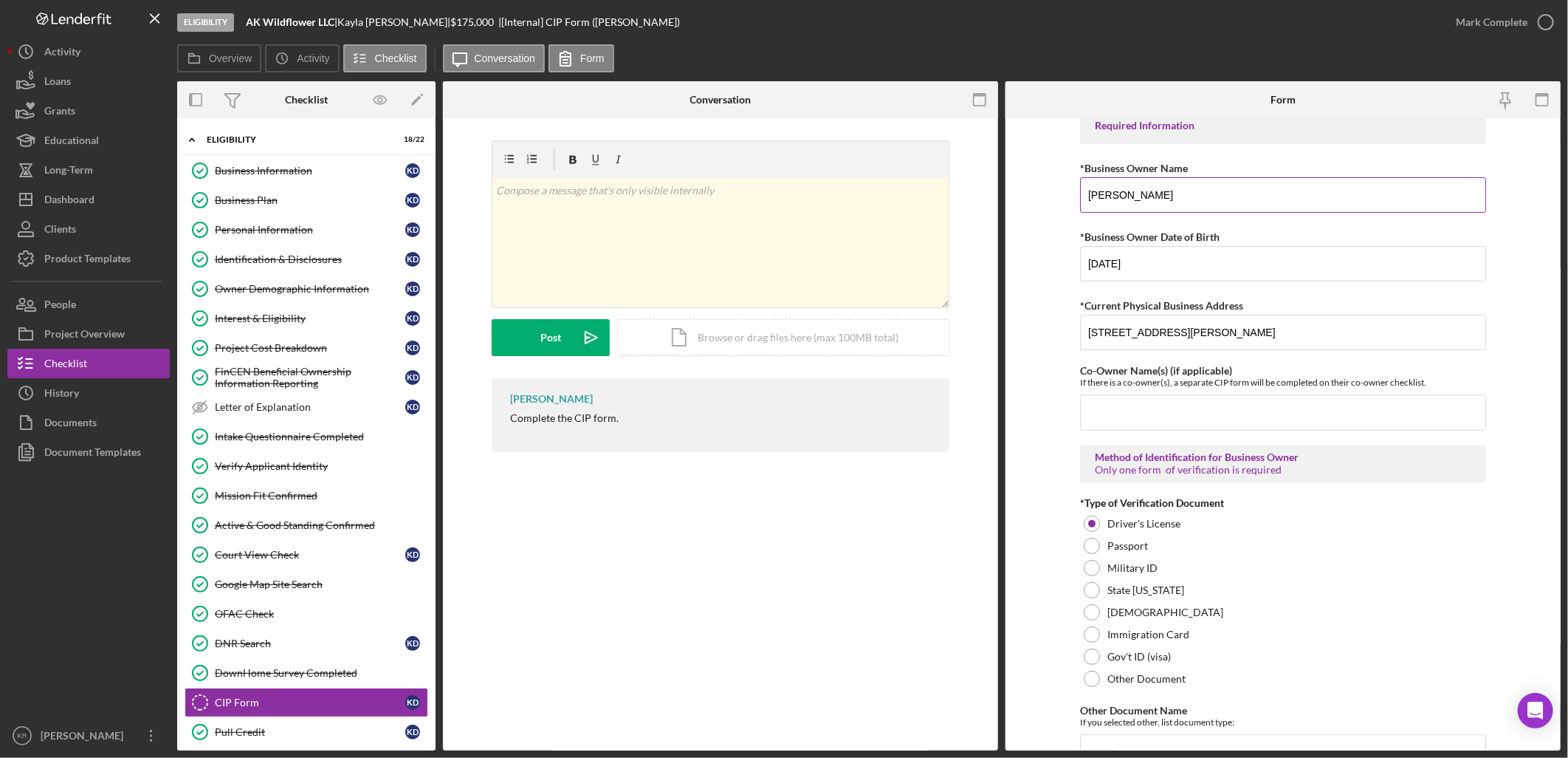
click at [1115, 188] on input "[PERSON_NAME]" at bounding box center [1283, 195] width 406 height 35
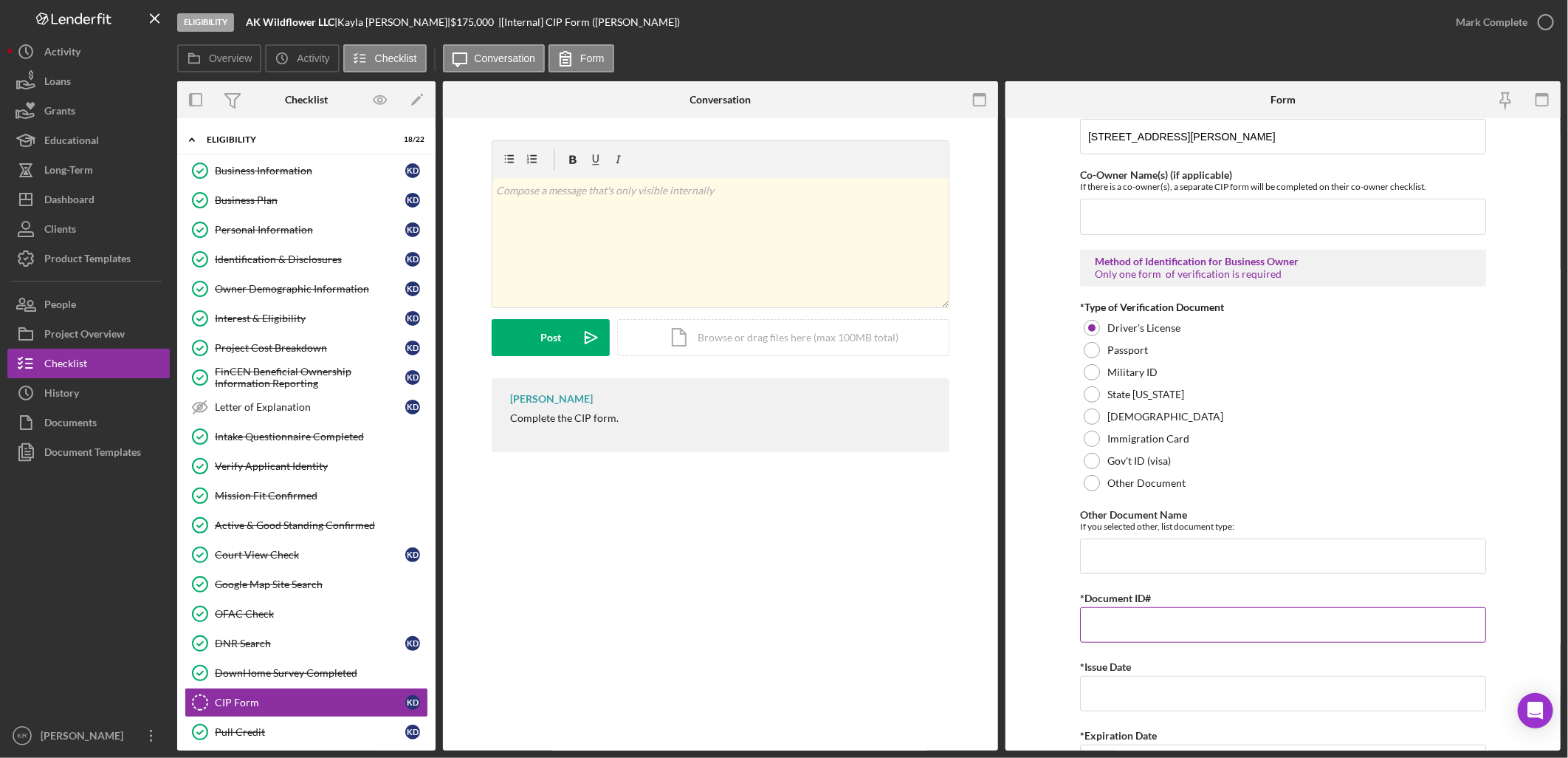
scroll to position [410, 0]
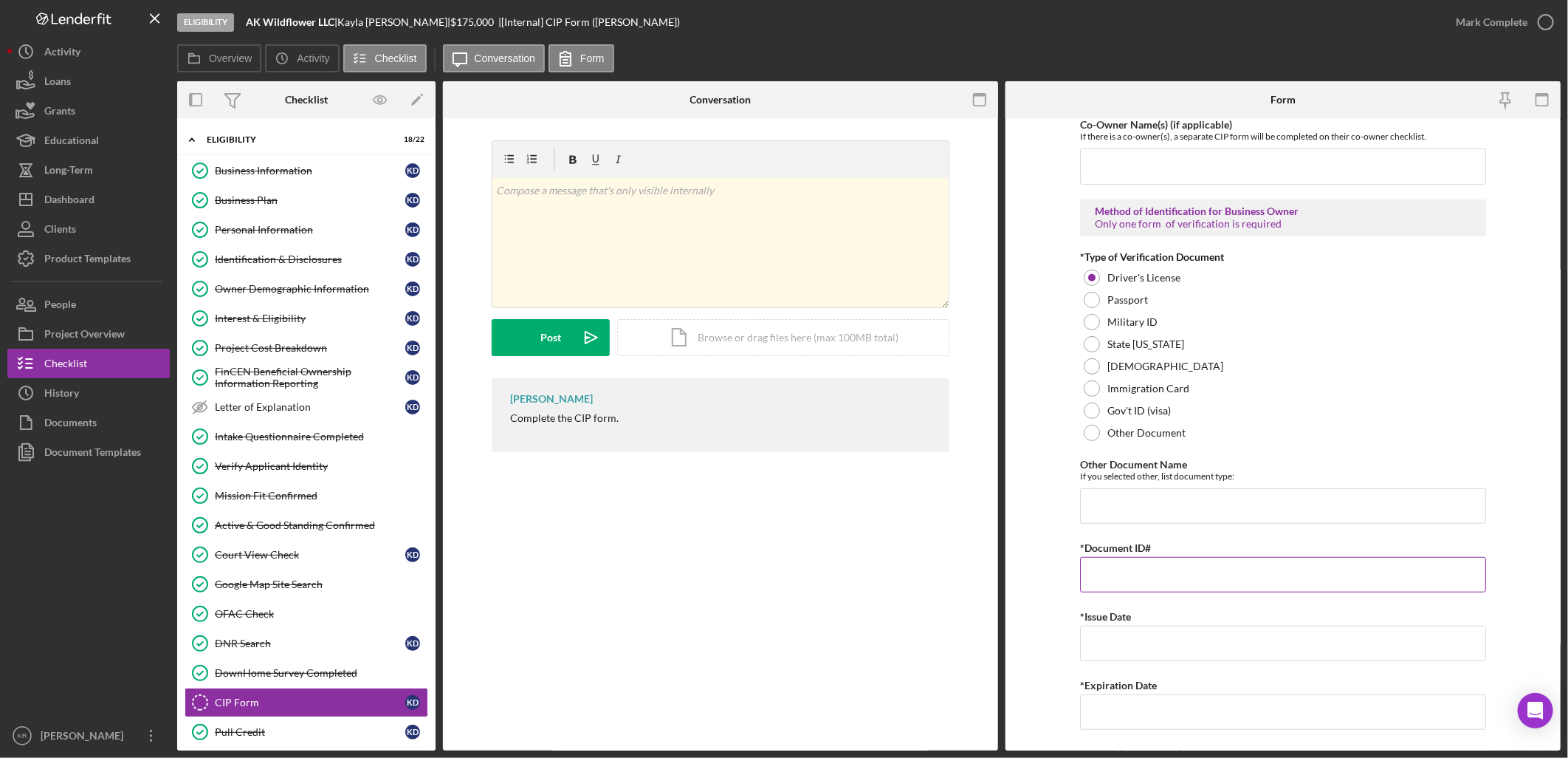
type input "[PERSON_NAME] [PERSON_NAME]"
click at [1125, 557] on input "*Document ID#" at bounding box center [1283, 574] width 406 height 35
type input "7550502"
click at [1329, 649] on input "*Issue Date" at bounding box center [1283, 643] width 406 height 35
type input "[DATE]"
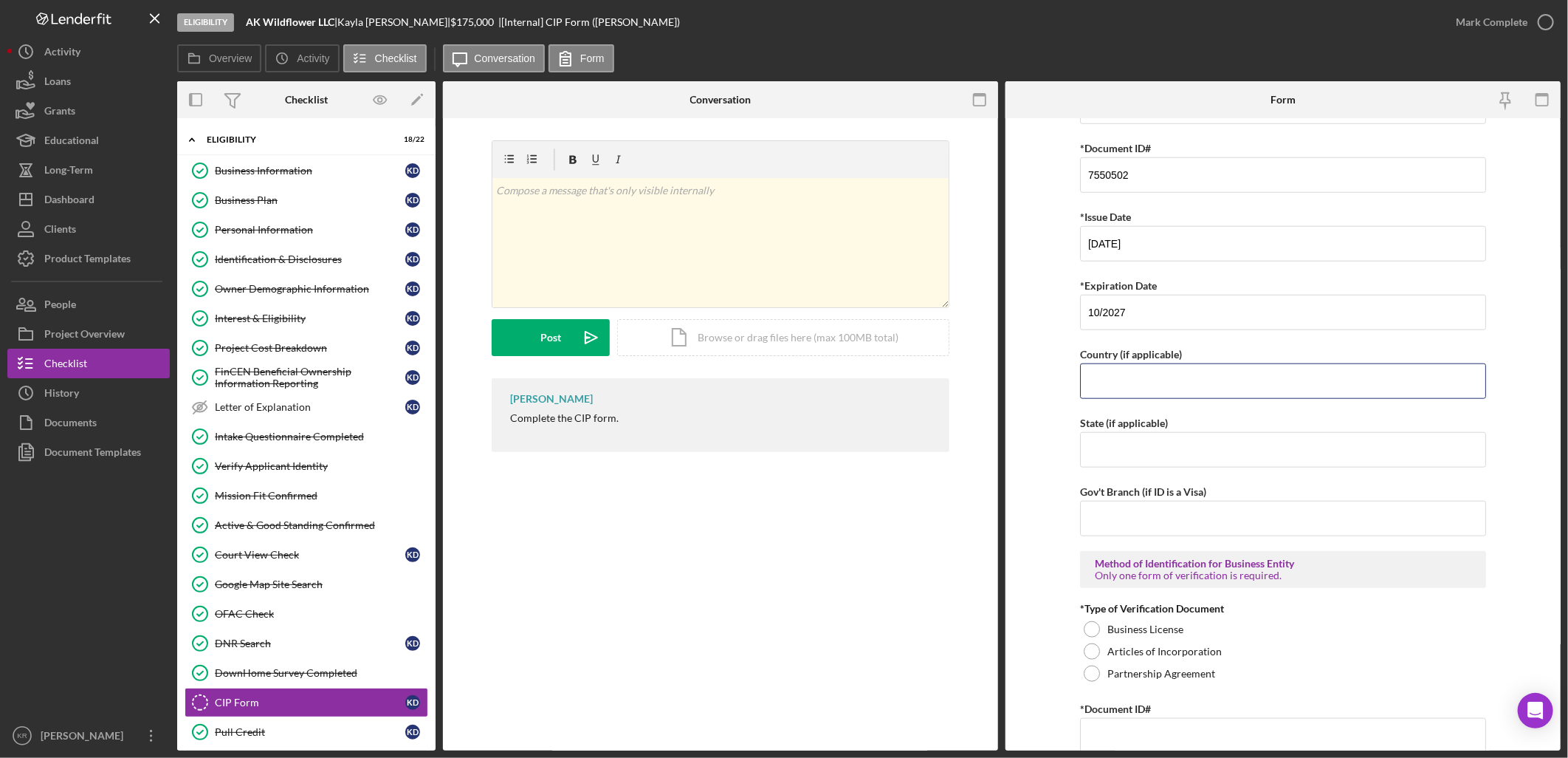
scroll to position [839, 0]
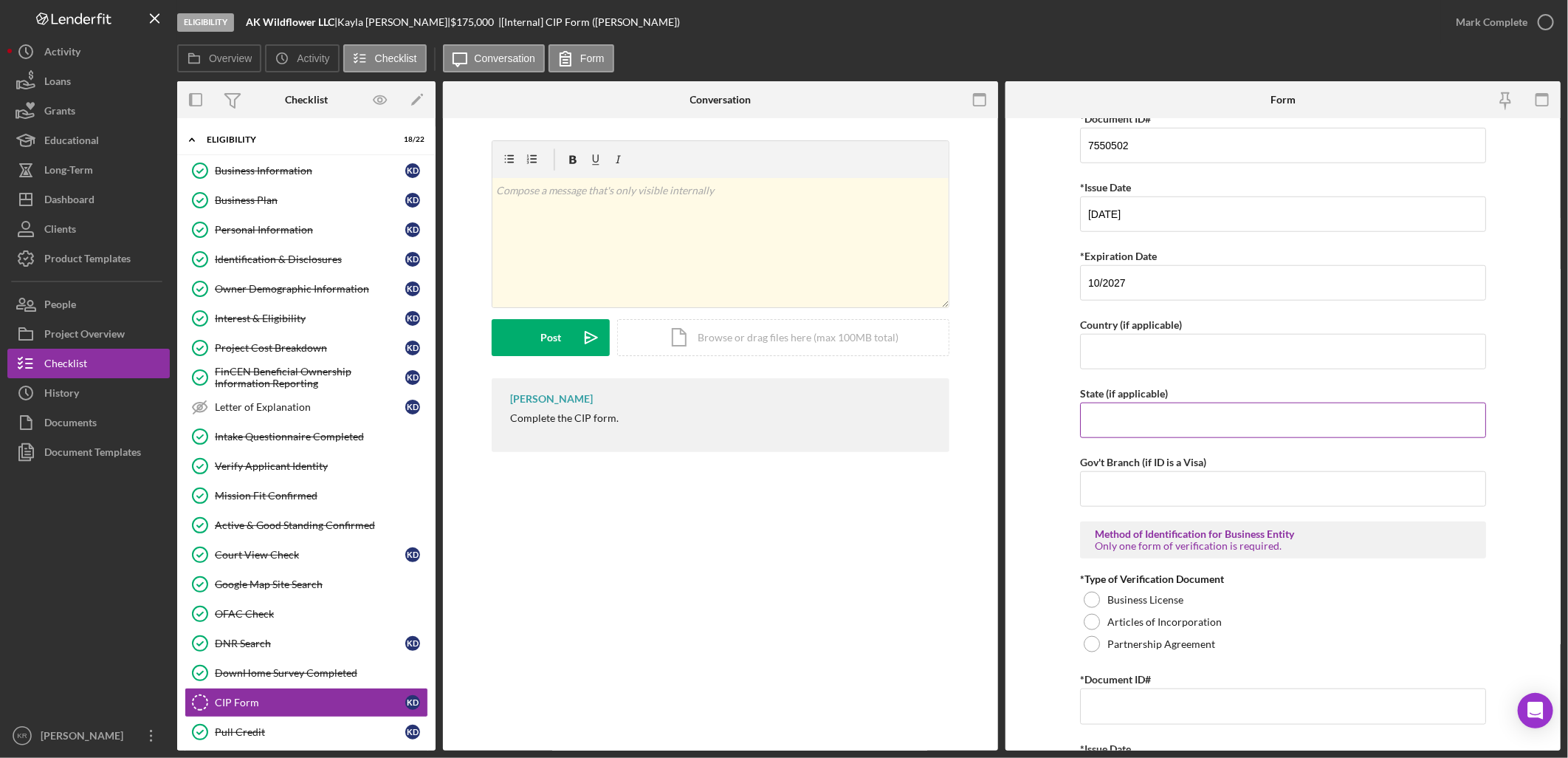
click at [1271, 403] on input "State (if applicable)" at bounding box center [1283, 420] width 406 height 35
drag, startPoint x: 1179, startPoint y: 292, endPoint x: 916, endPoint y: 306, distance: 263.4
click at [936, 306] on div "Overview Internal Workflow Stage Eligibility Icon/Dropdown Arrow Archive (can u…" at bounding box center [869, 416] width 1384 height 669
type input "[DATE]"
click at [1230, 416] on input "State (if applicable)" at bounding box center [1283, 420] width 406 height 35
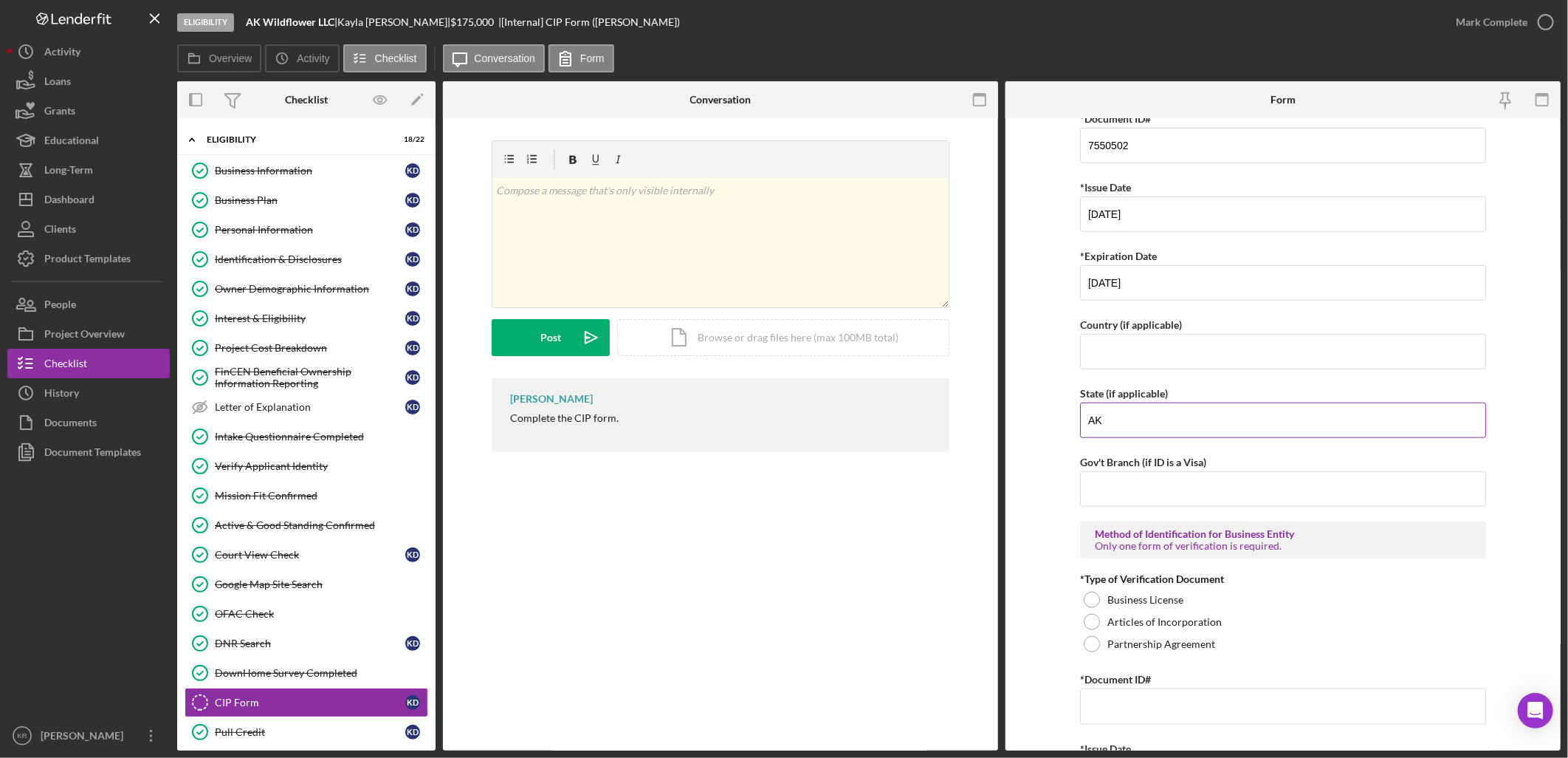
type input "AK"
click at [1104, 594] on div "Business License" at bounding box center [1283, 600] width 406 height 22
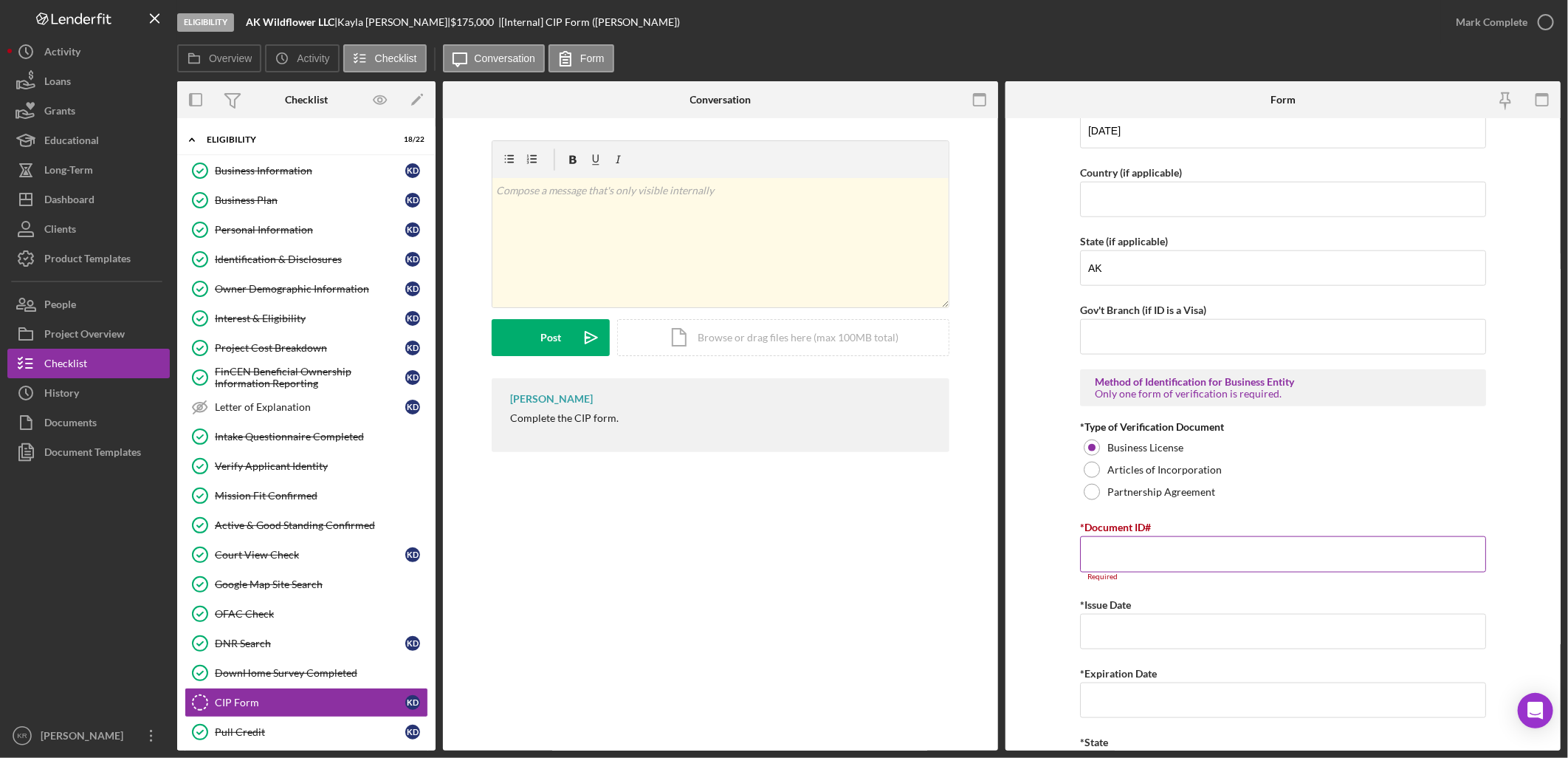
scroll to position [1003, 0]
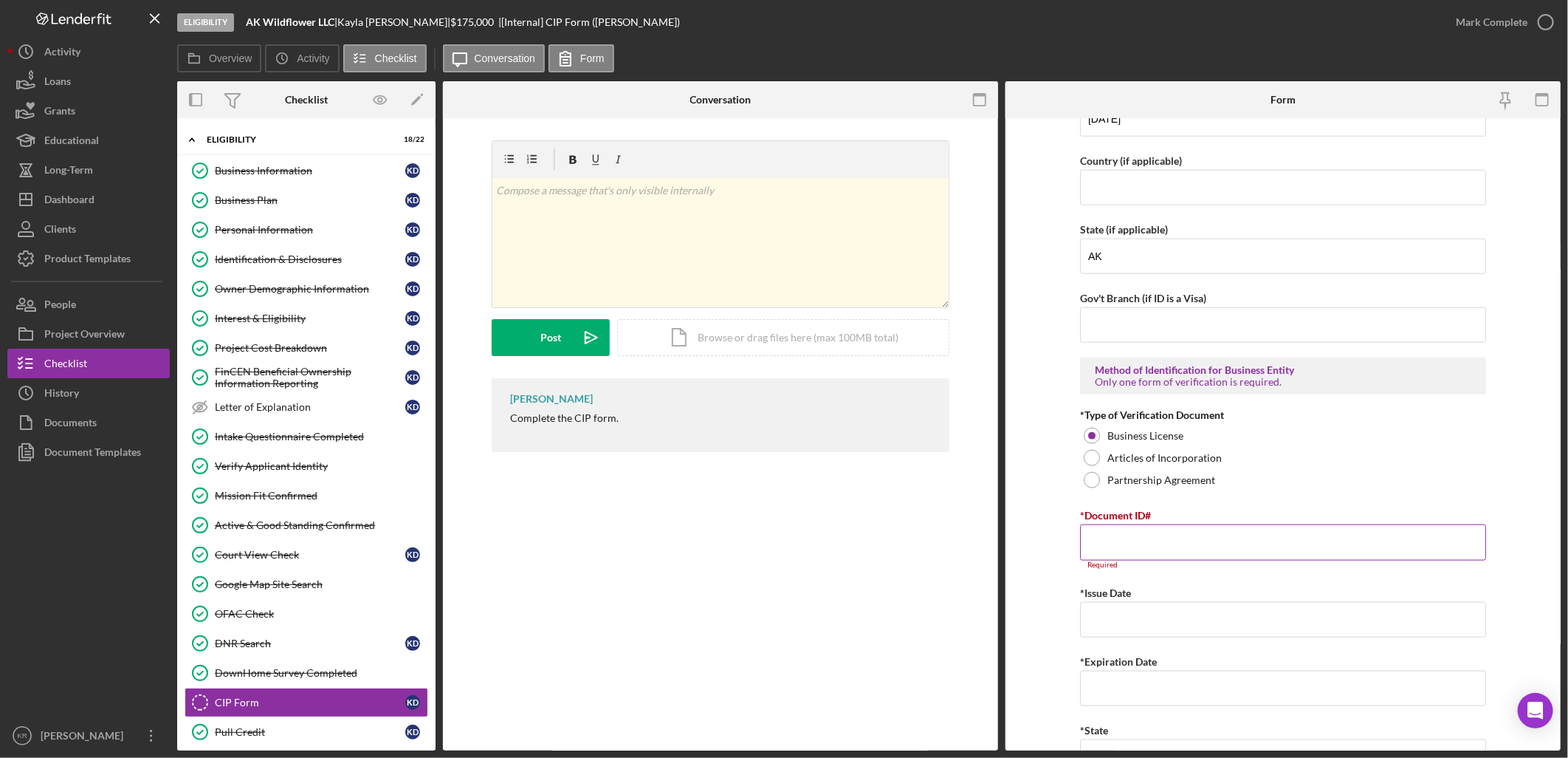
click at [1181, 548] on input "*Document ID#" at bounding box center [1283, 542] width 406 height 35
click at [1137, 532] on input "*Document ID#" at bounding box center [1283, 542] width 406 height 35
type input "2203438"
click at [1175, 606] on input "*Issue Date" at bounding box center [1283, 611] width 406 height 35
type input "[DATE]"
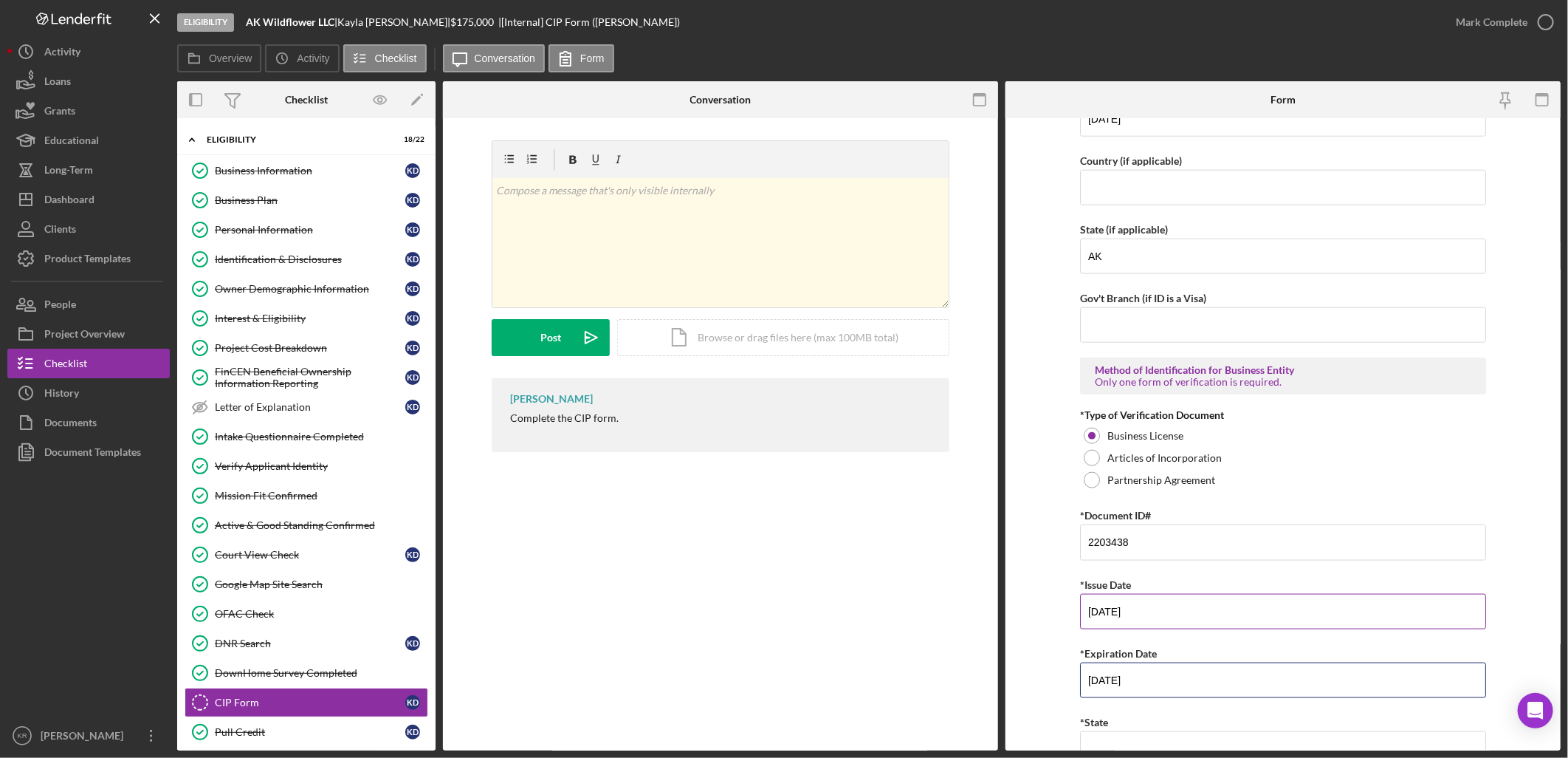
type input "[DATE]"
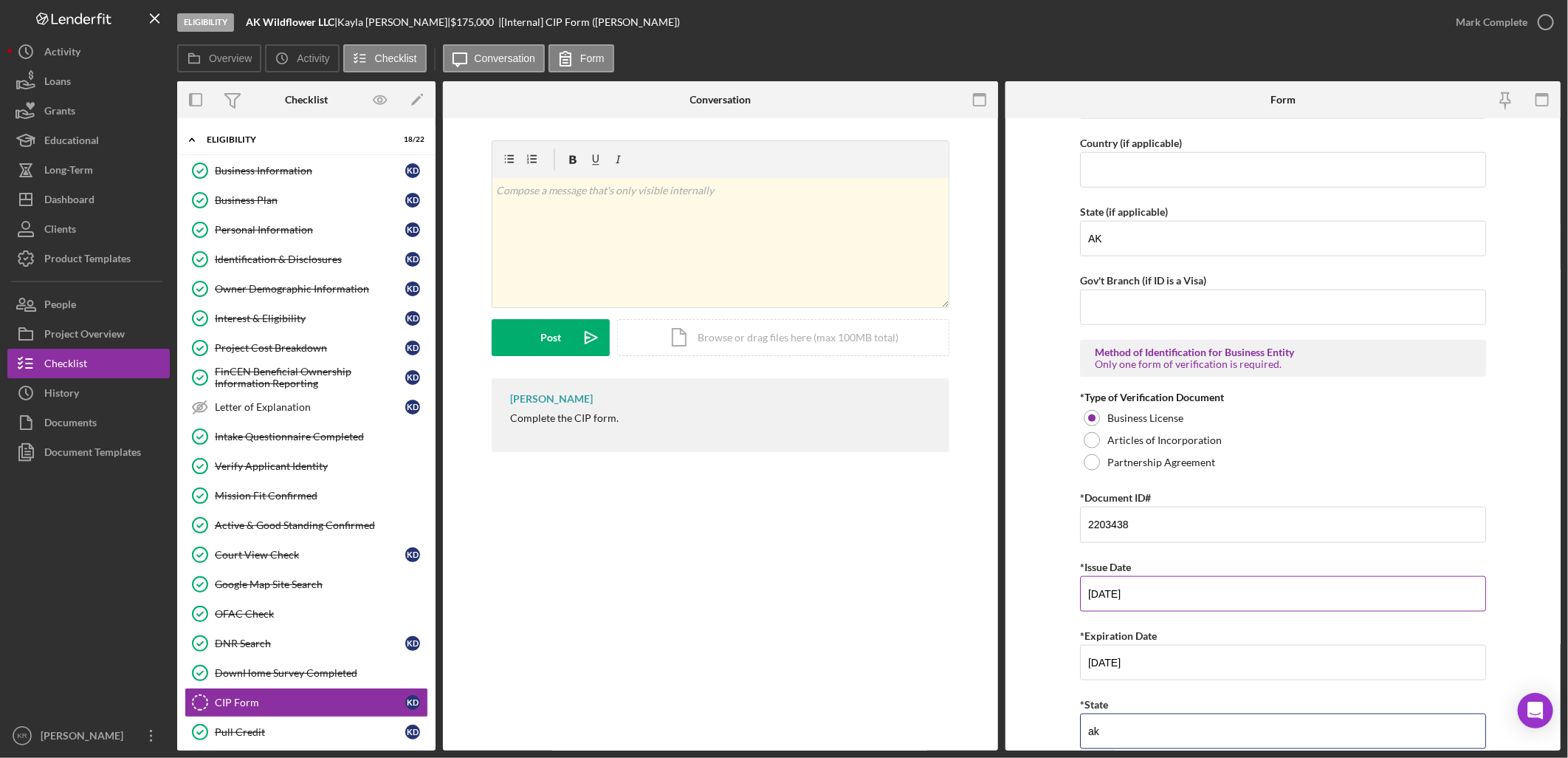
type input "a"
type input "AK"
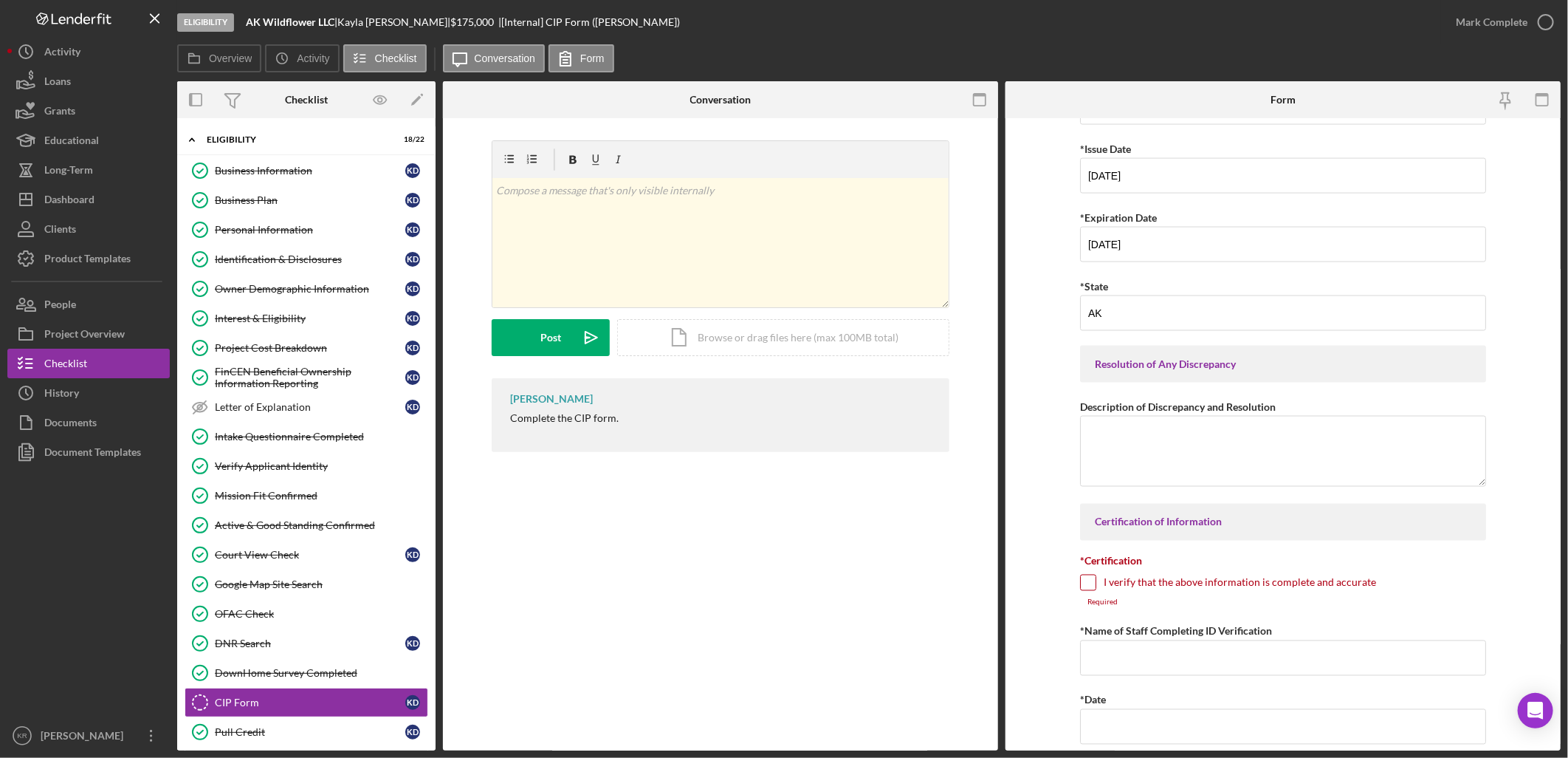
click at [1256, 577] on div "I verify that the above information is complete and accurate" at bounding box center [1283, 587] width 406 height 24
click at [1212, 581] on label "I verify that the above information is complete and accurate" at bounding box center [1240, 583] width 272 height 15
click at [1096, 581] on input "I verify that the above information is complete and accurate" at bounding box center [1088, 583] width 15 height 15
checkbox input "true"
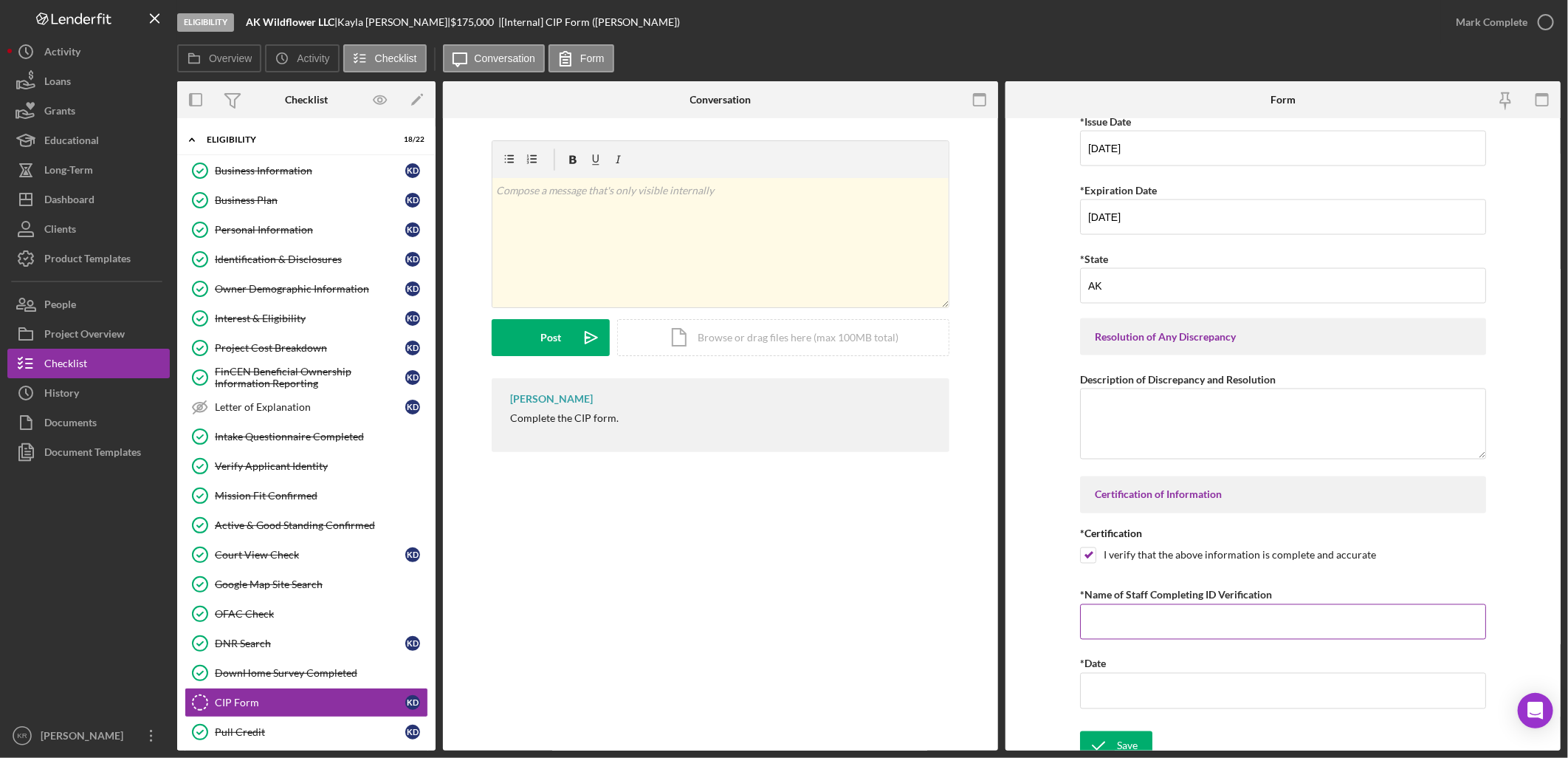
scroll to position [1481, 0]
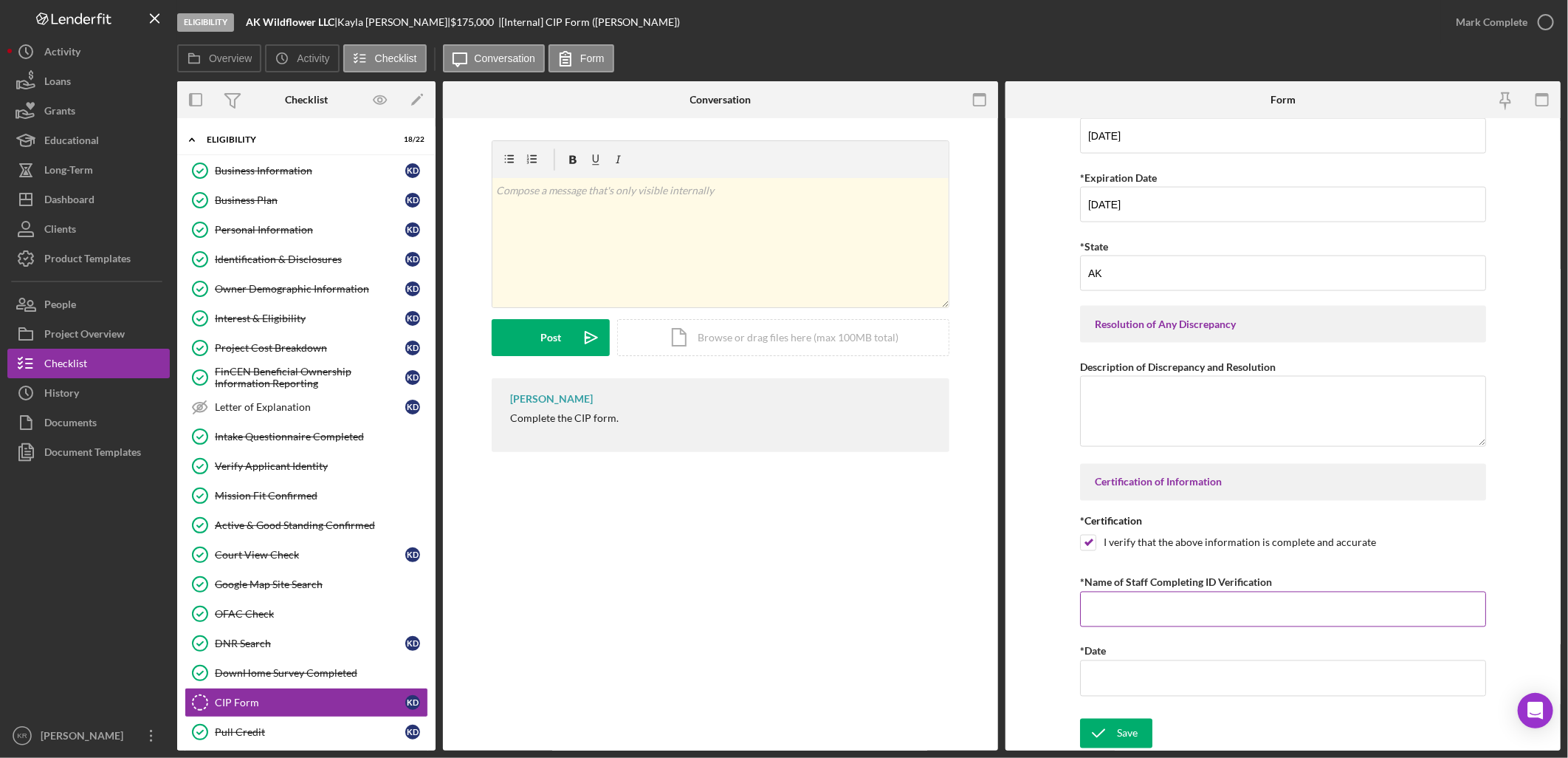
click at [1147, 607] on input "*Name of Staff Completing ID Verification" at bounding box center [1283, 609] width 406 height 35
type input "k"
type input "[PERSON_NAME]"
type input "[DATE]"
click at [1084, 733] on icon "submit" at bounding box center [1098, 733] width 37 height 37
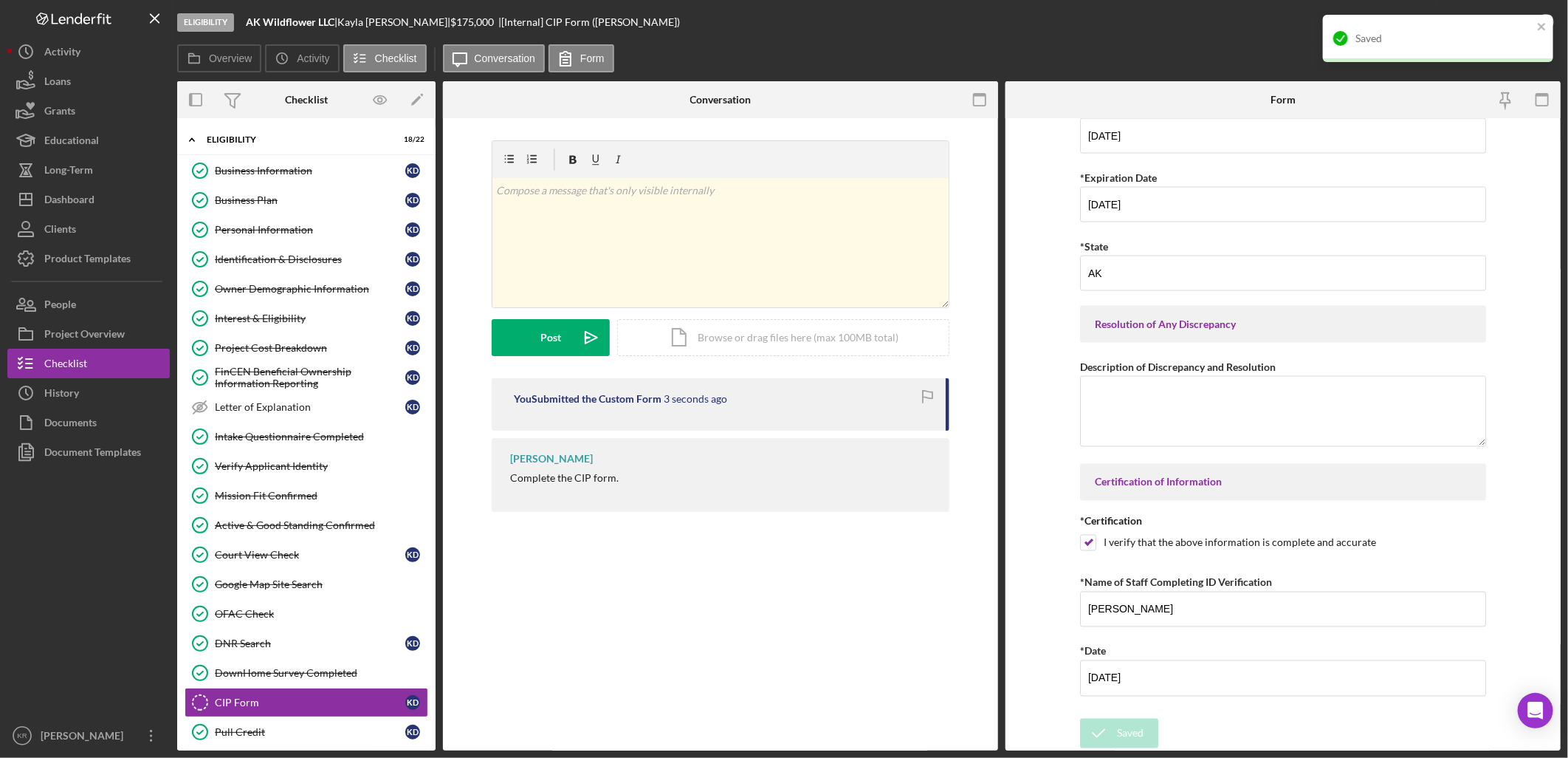
click at [1495, 31] on div "Saved" at bounding box center [1433, 39] width 208 height 24
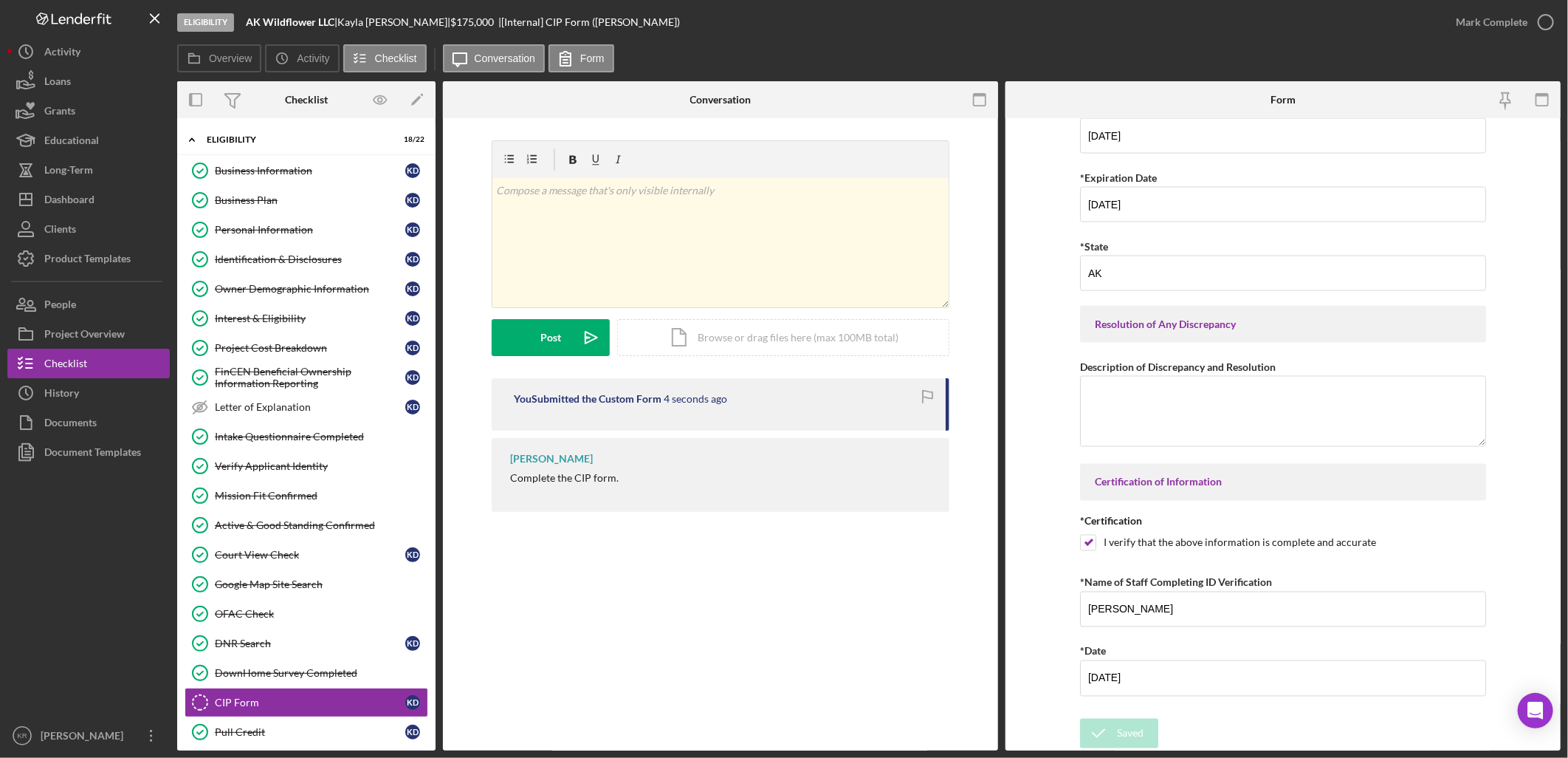
click at [1517, 18] on div "Saved" at bounding box center [1439, 15] width 236 height 6
click at [1489, 23] on div "Mark Complete" at bounding box center [1492, 22] width 72 height 29
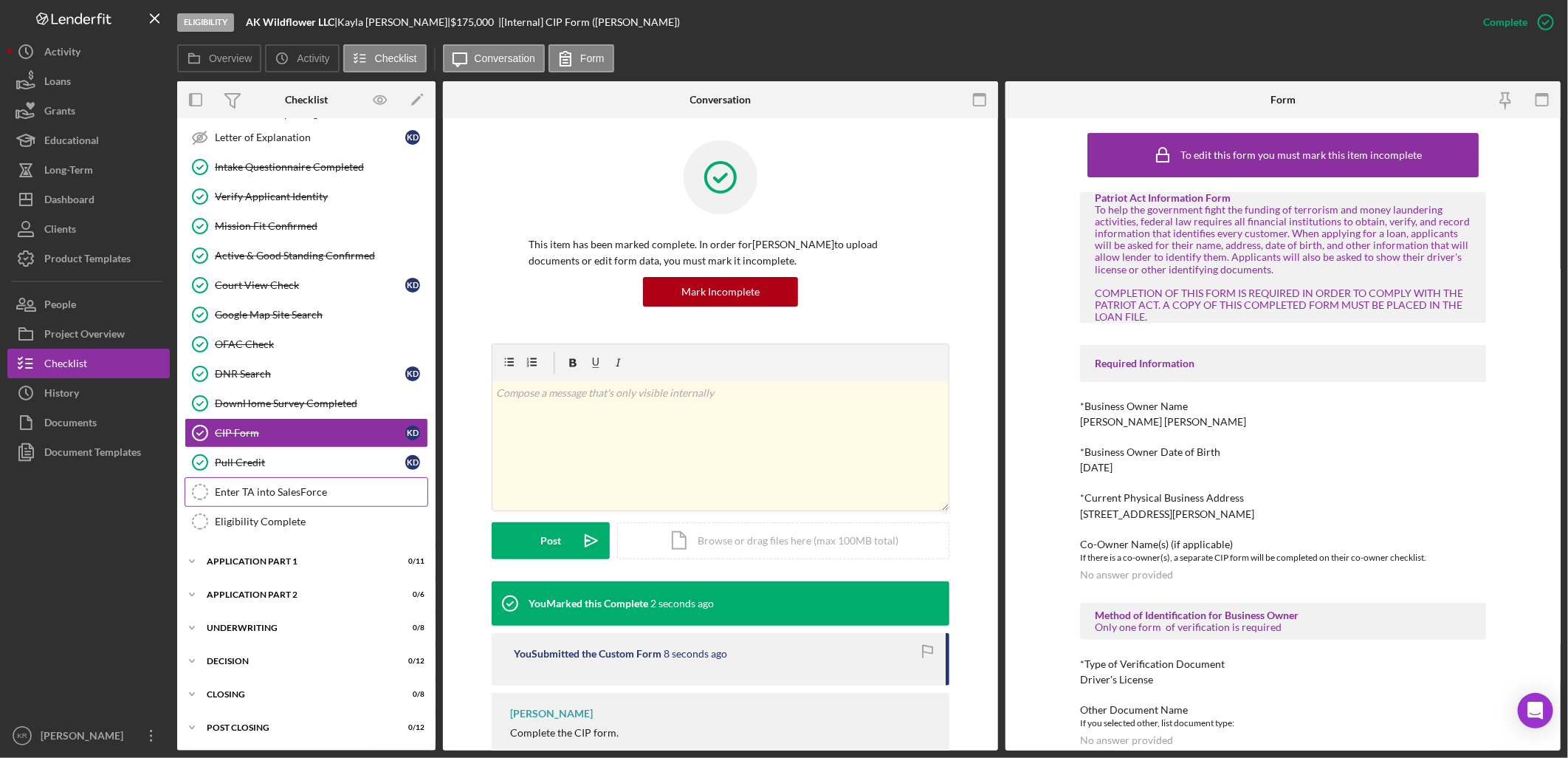
click at [246, 487] on div "Enter TA into SalesForce" at bounding box center [321, 492] width 212 height 12
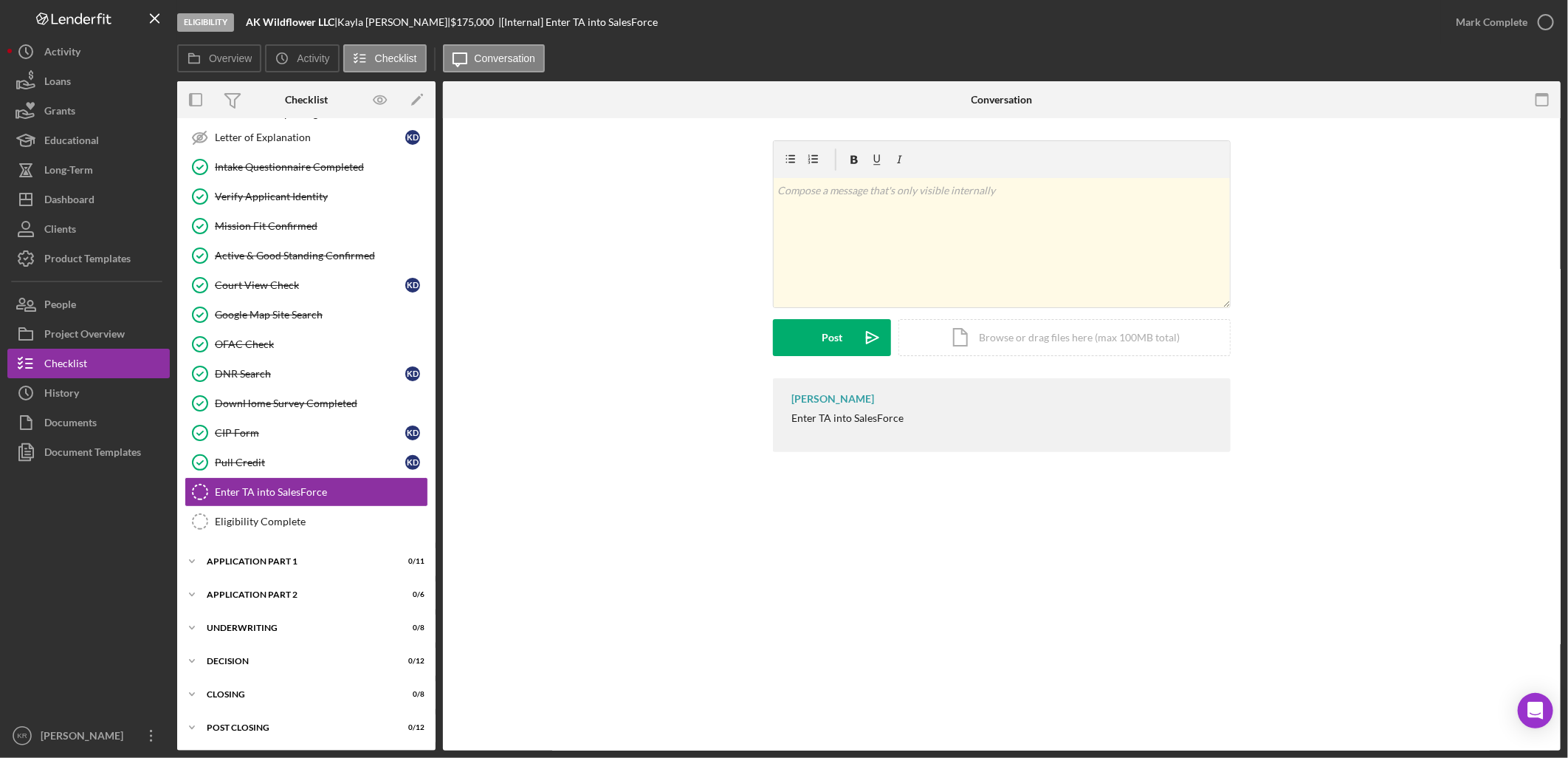
scroll to position [272, 0]
click at [1513, 16] on div "Mark Complete" at bounding box center [1492, 22] width 72 height 29
click at [217, 534] on icon "Eligibility Complete" at bounding box center [200, 521] width 37 height 37
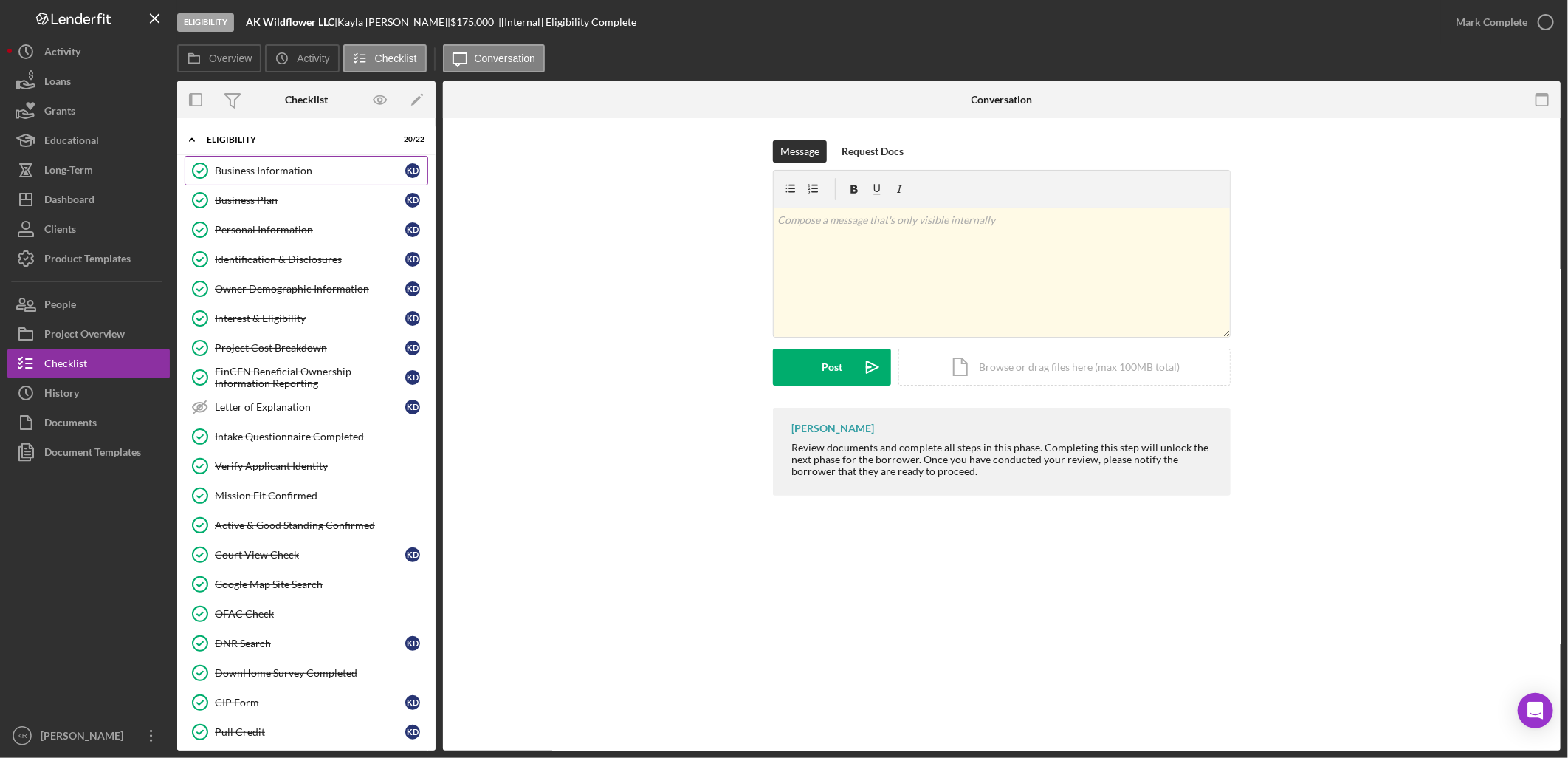
click at [328, 180] on link "Business Information Business Information K D" at bounding box center [307, 170] width 244 height 29
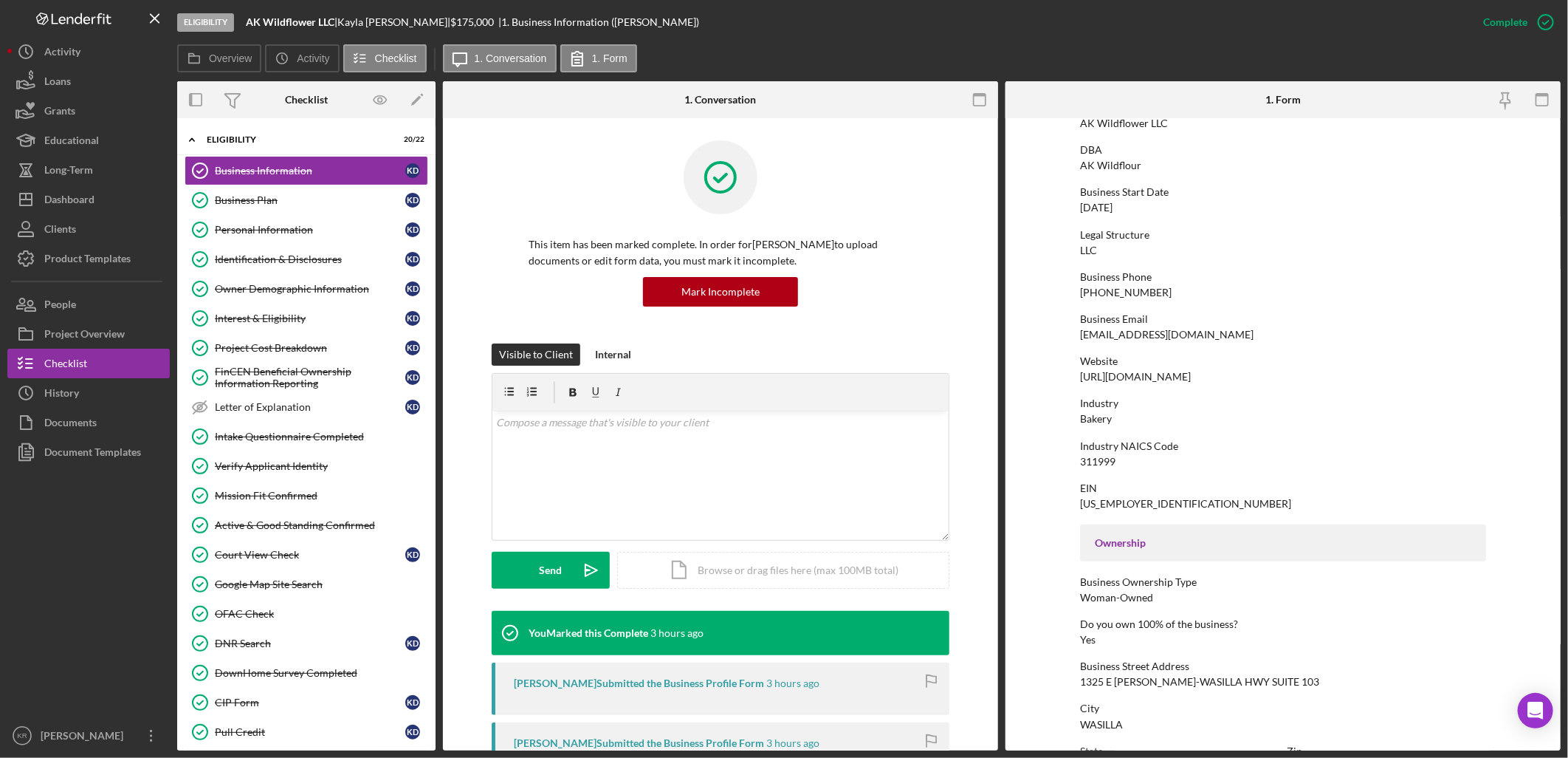
scroll to position [328, 0]
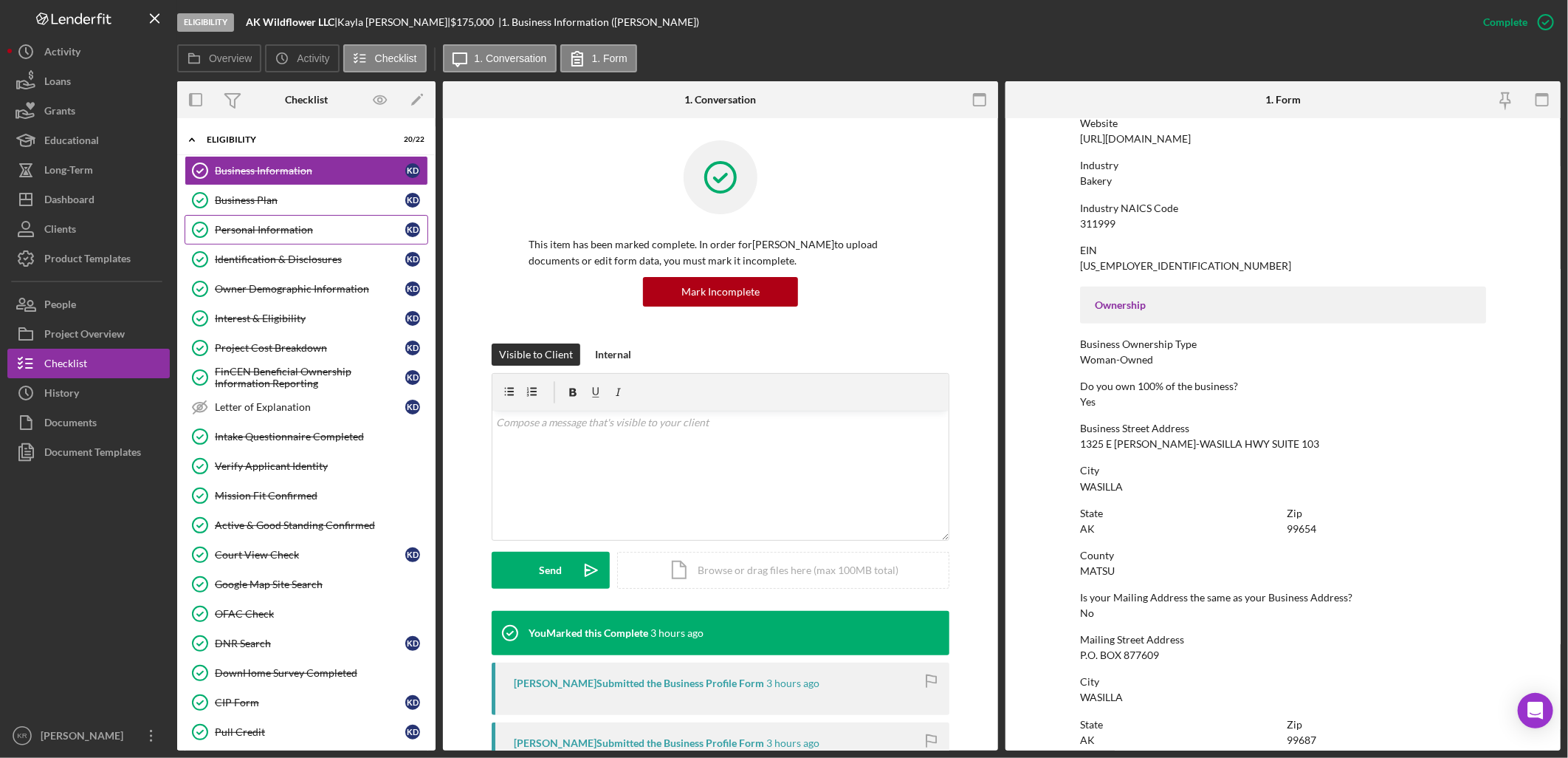
drag, startPoint x: 284, startPoint y: 225, endPoint x: 304, endPoint y: 225, distance: 20.0
click at [285, 225] on div "Personal Information" at bounding box center [310, 230] width 191 height 12
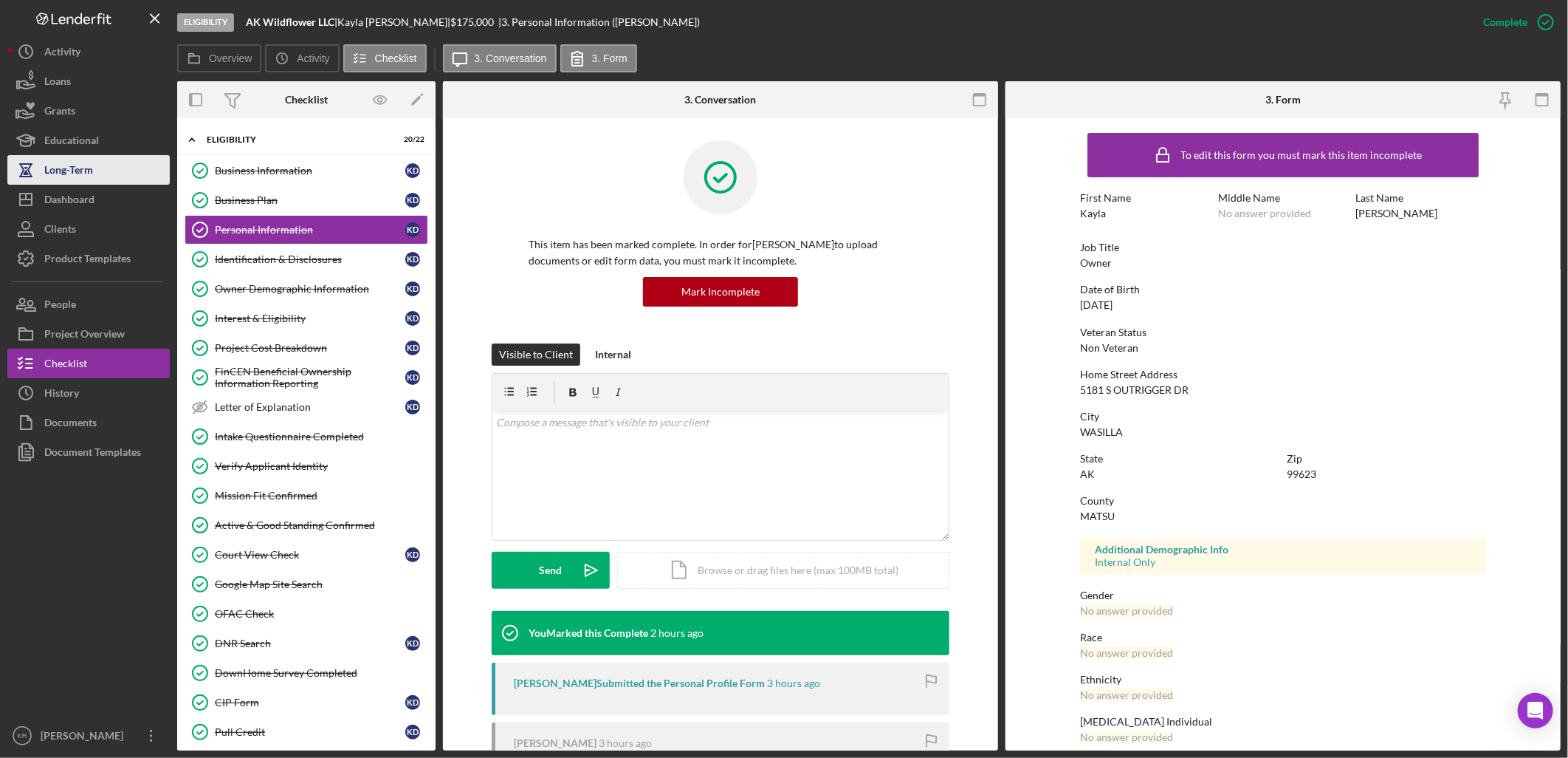
drag, startPoint x: 144, startPoint y: 17, endPoint x: 63, endPoint y: 182, distance: 183.8
click at [58, 176] on nav "Logo-Reversed Created with Sketch. Icon/Menu Close Icon/Dashboard Dashboard Nav…" at bounding box center [92, 375] width 170 height 751
click at [74, 201] on div "Dashboard" at bounding box center [69, 201] width 50 height 33
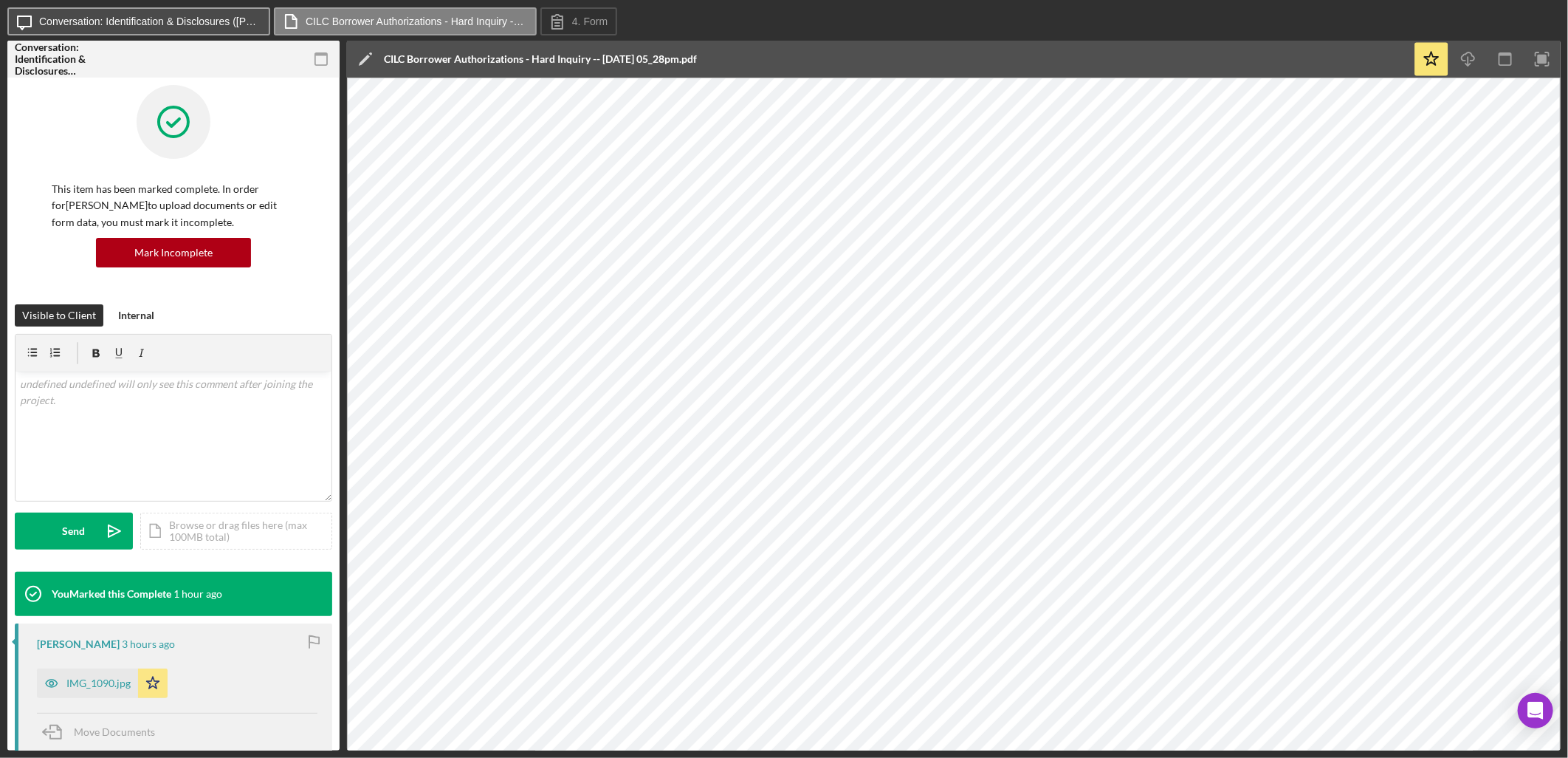
click at [209, 18] on label "Conversation: Identification & Disclosures (Kayla D.)" at bounding box center [150, 22] width 221 height 12
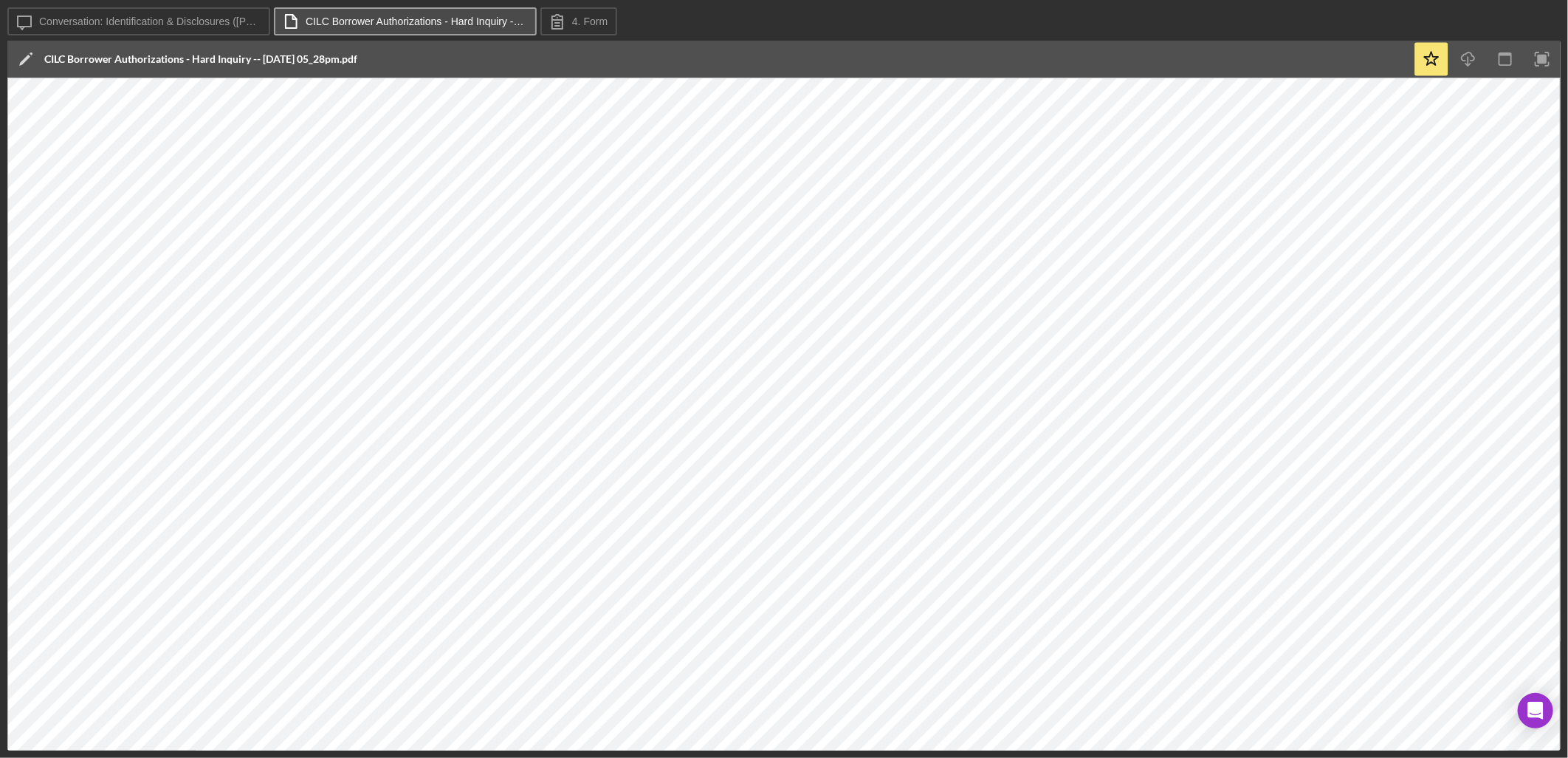
click at [374, 13] on button "CILC Borrower Authorizations - Hard Inquiry -- [DATE] 05_28pm.pdf" at bounding box center [405, 22] width 263 height 28
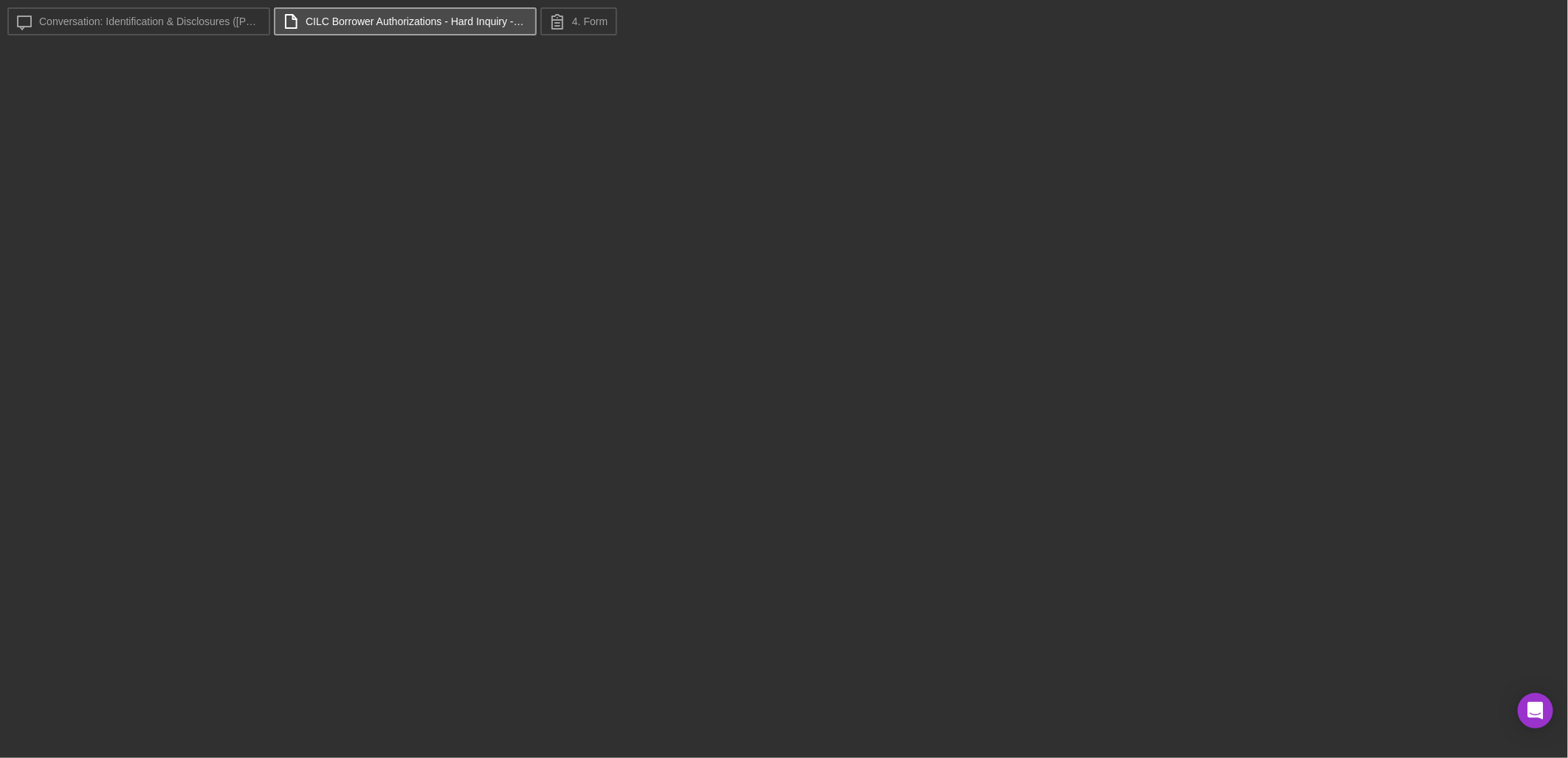
click at [353, 7] on button "CILC Borrower Authorizations - Hard Inquiry -- [DATE] 05_28pm.pdf" at bounding box center [405, 22] width 263 height 28
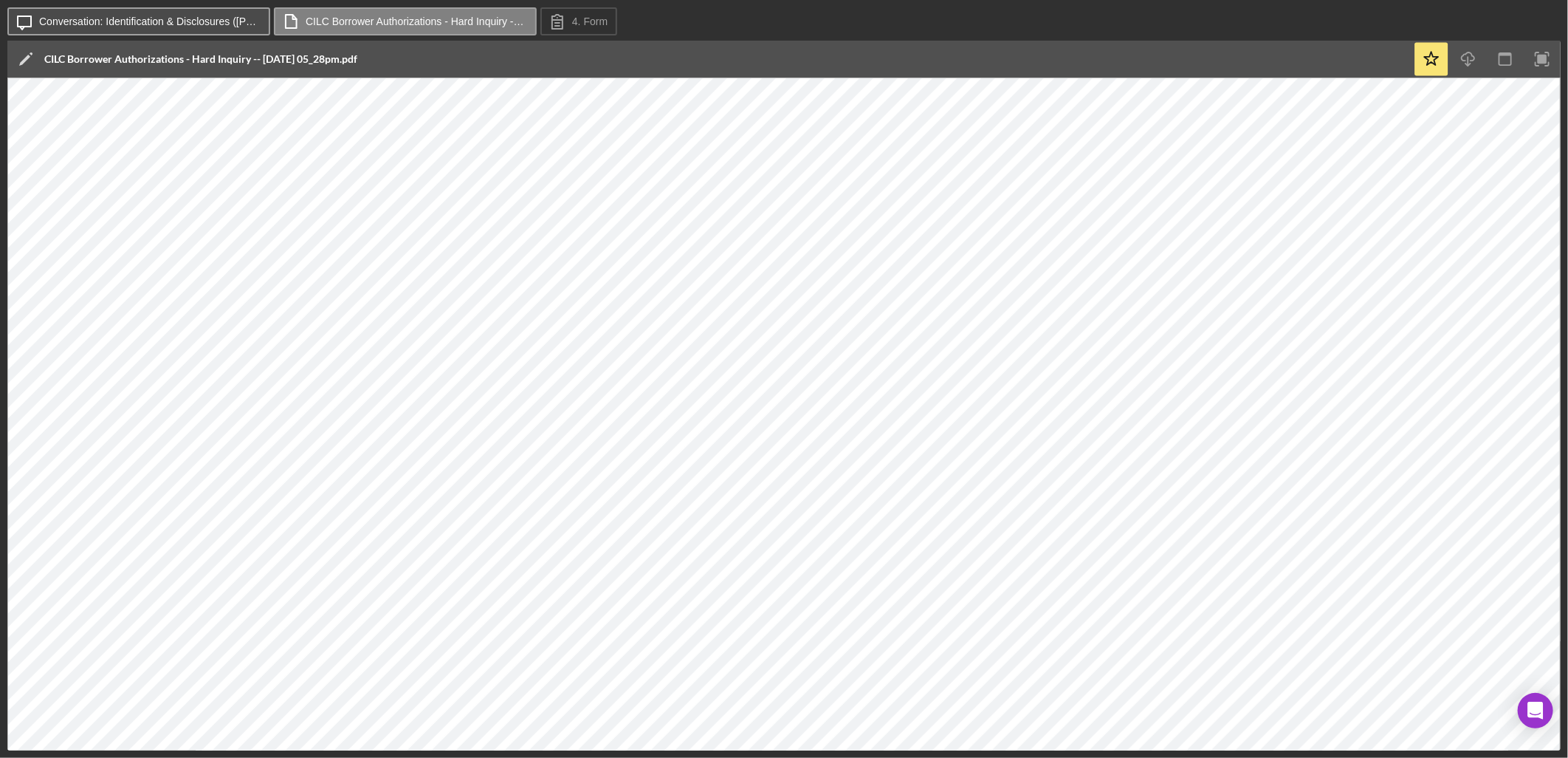
click at [167, 22] on label "Conversation: Identification & Disclosures (Kayla D.)" at bounding box center [150, 22] width 221 height 12
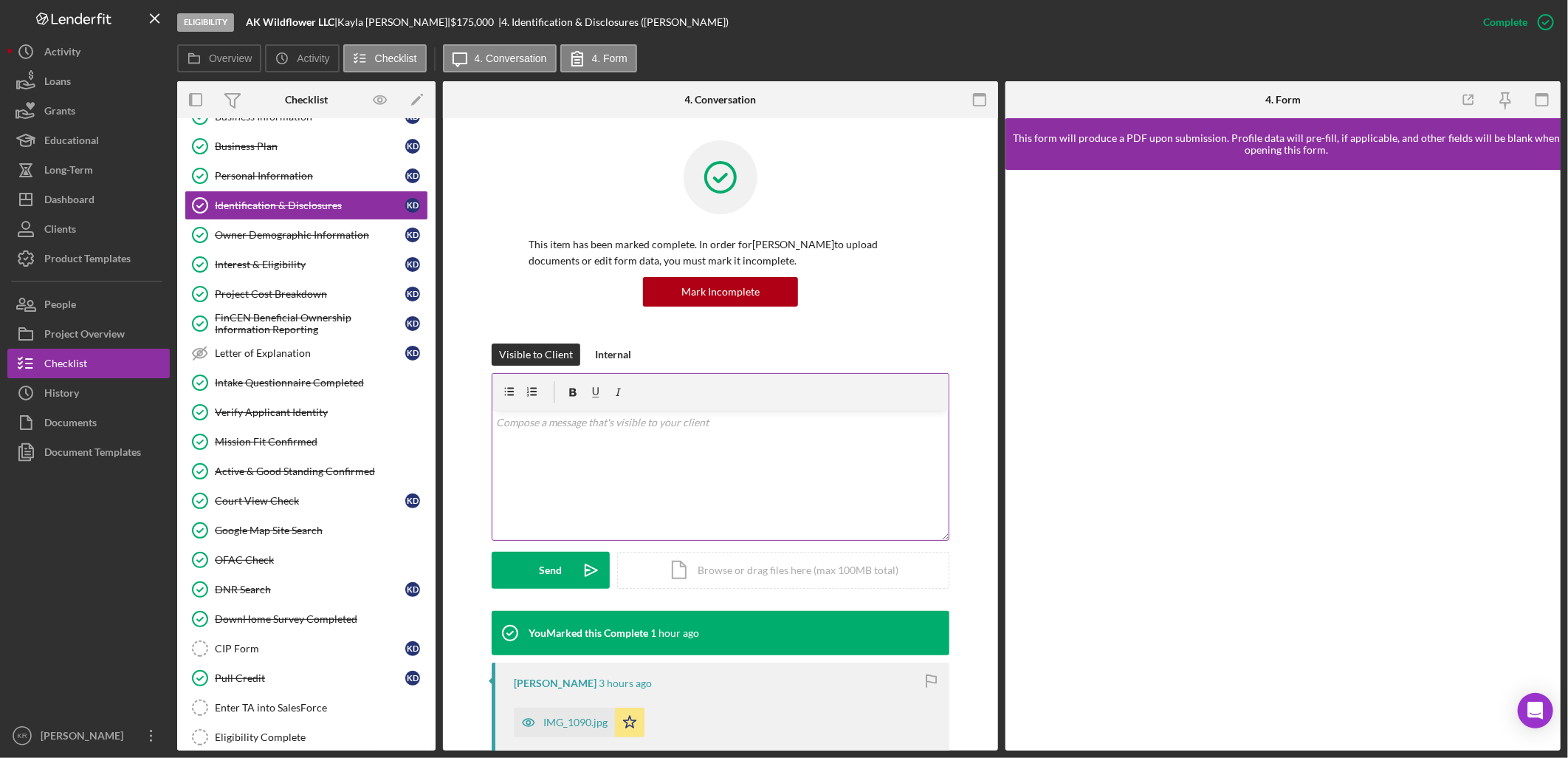
scroll to position [82, 0]
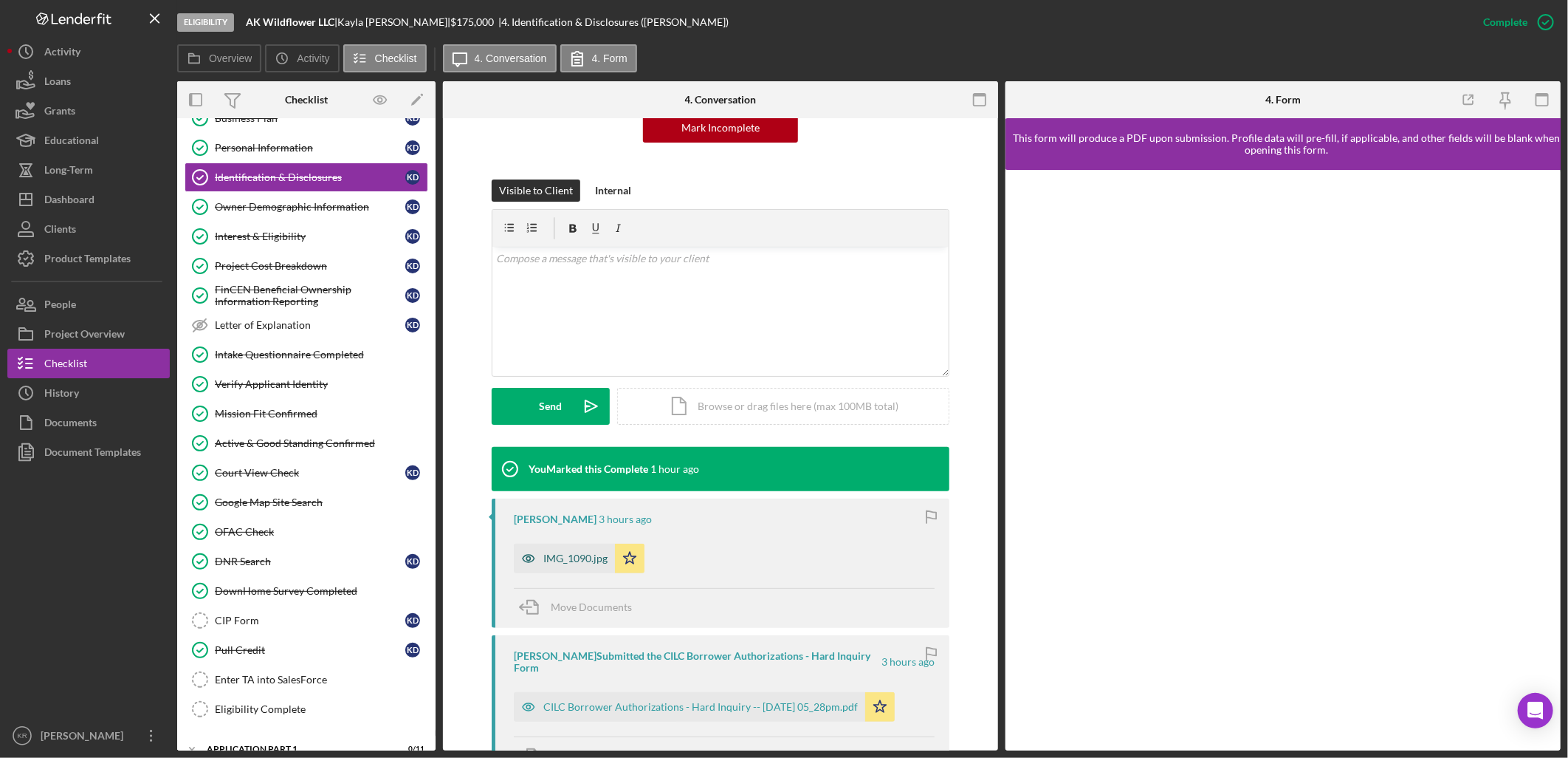
click at [552, 565] on div "IMG_1090.jpg" at bounding box center [564, 557] width 101 height 29
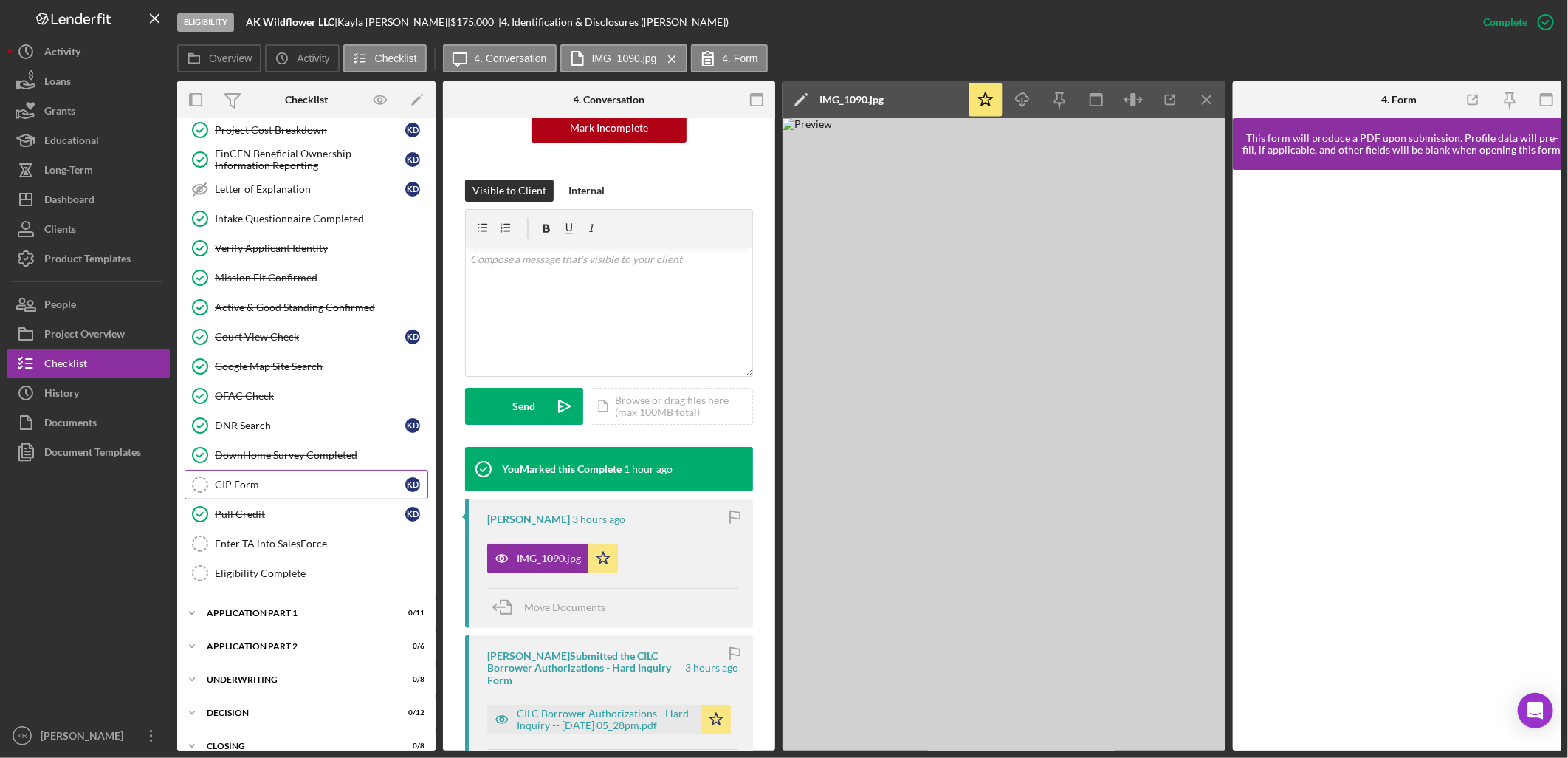
scroll to position [246, 0]
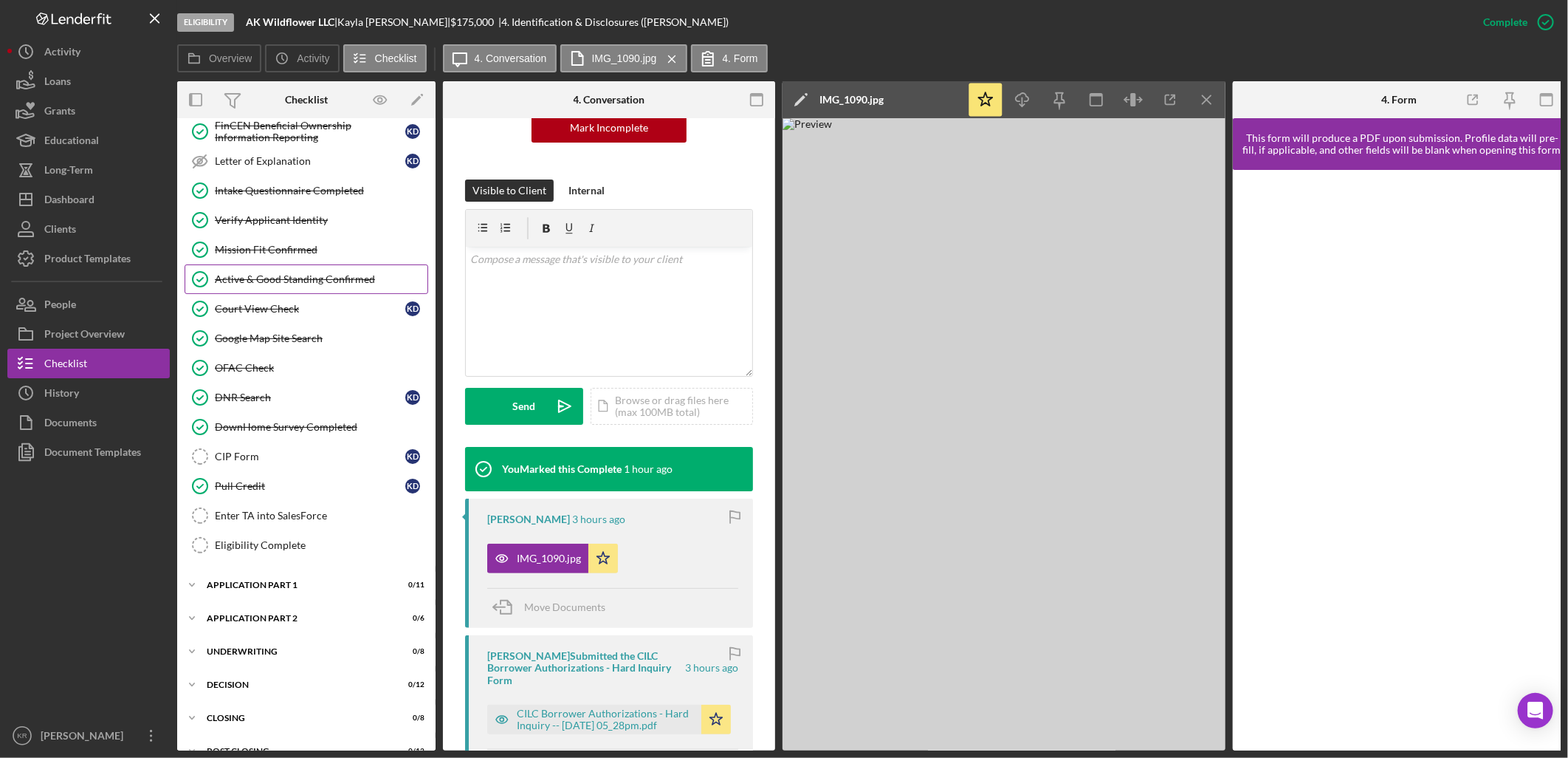
click at [264, 281] on div "Active & Good Standing Confirmed" at bounding box center [321, 279] width 212 height 12
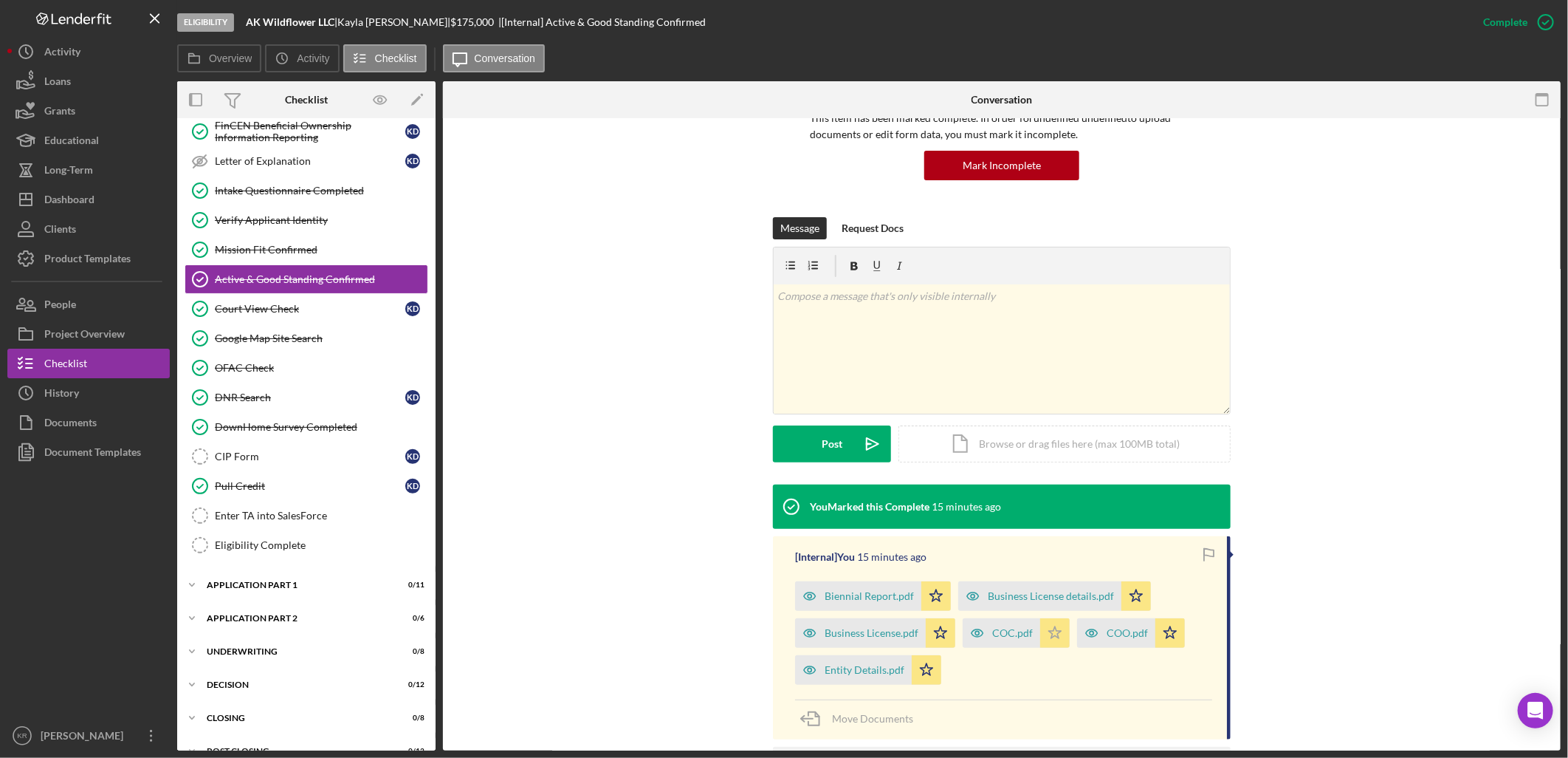
scroll to position [246, 0]
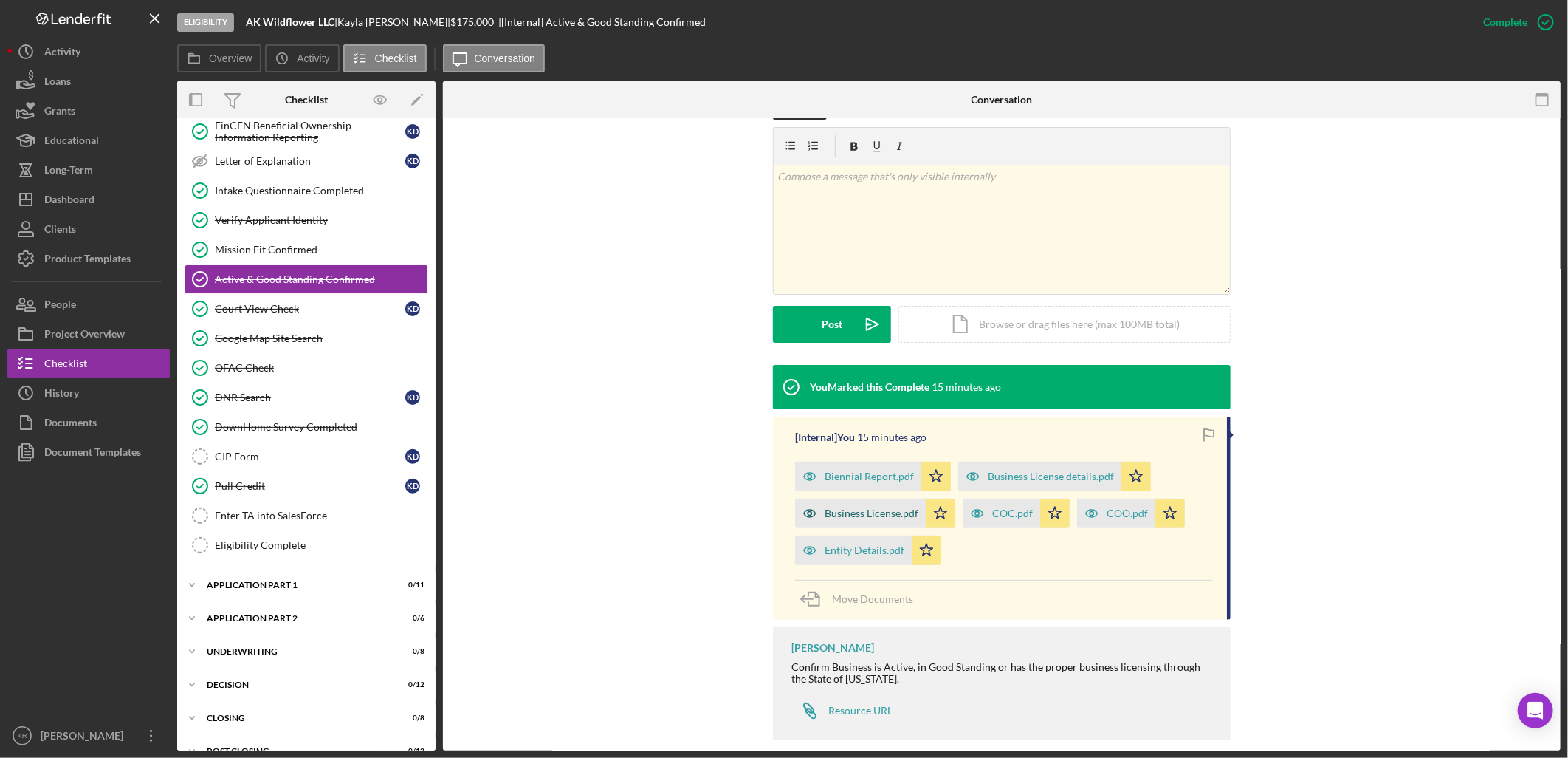
click at [872, 508] on div "Business License.pdf" at bounding box center [871, 513] width 94 height 12
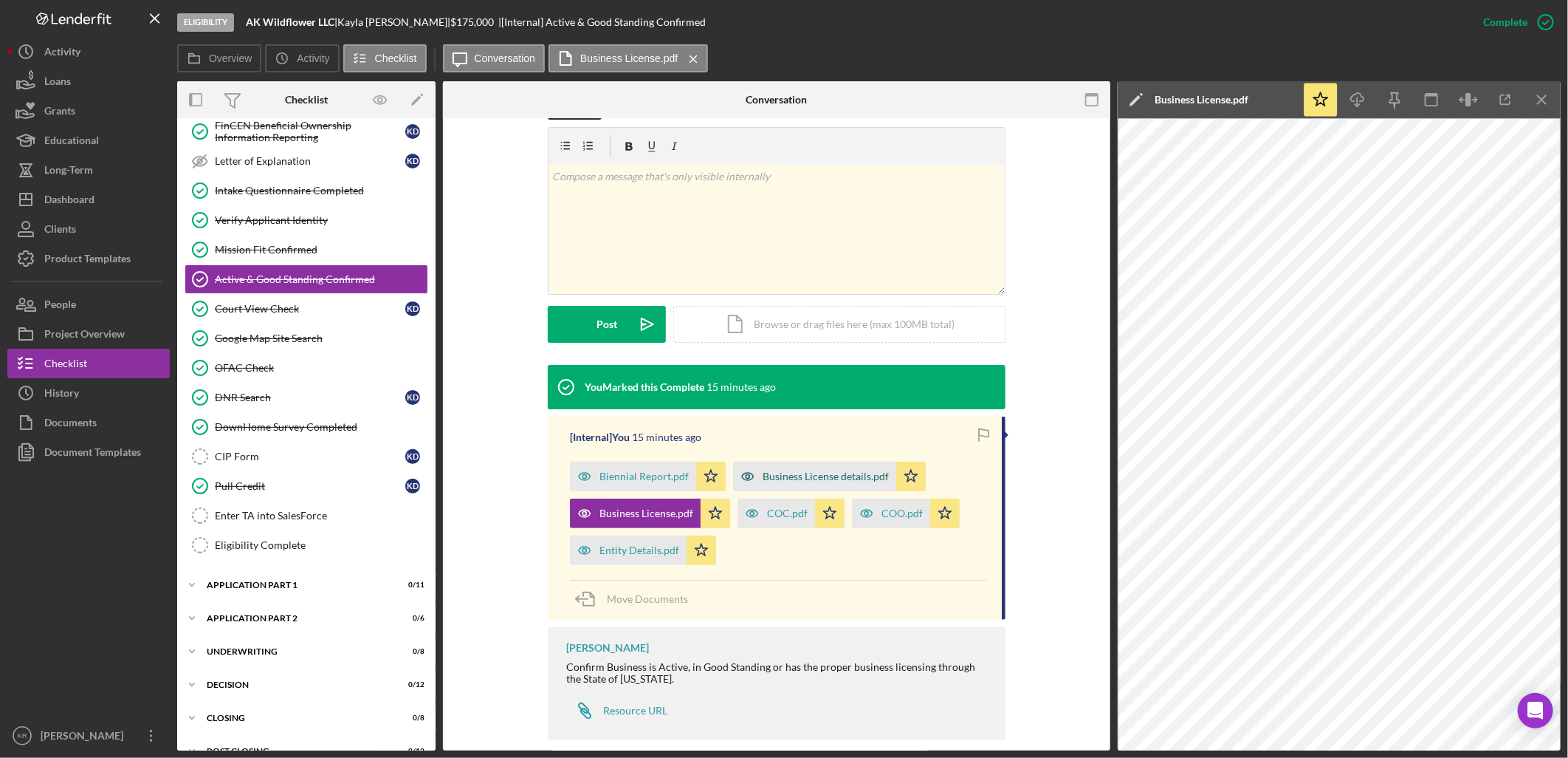
click at [778, 477] on div "Business License details.pdf" at bounding box center [826, 477] width 126 height 12
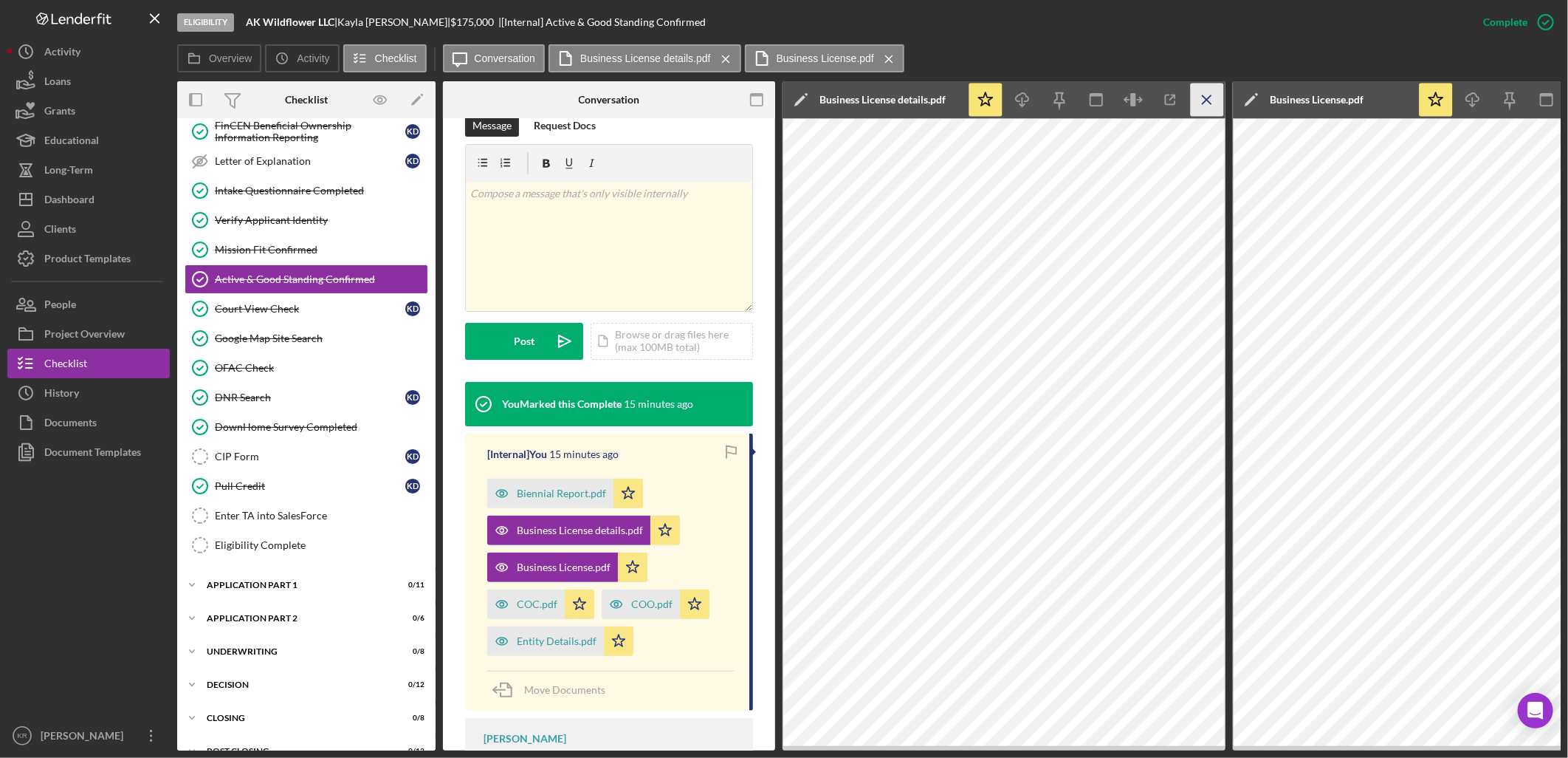
click at [1205, 100] on icon "Icon/Menu Close" at bounding box center [1207, 100] width 33 height 33
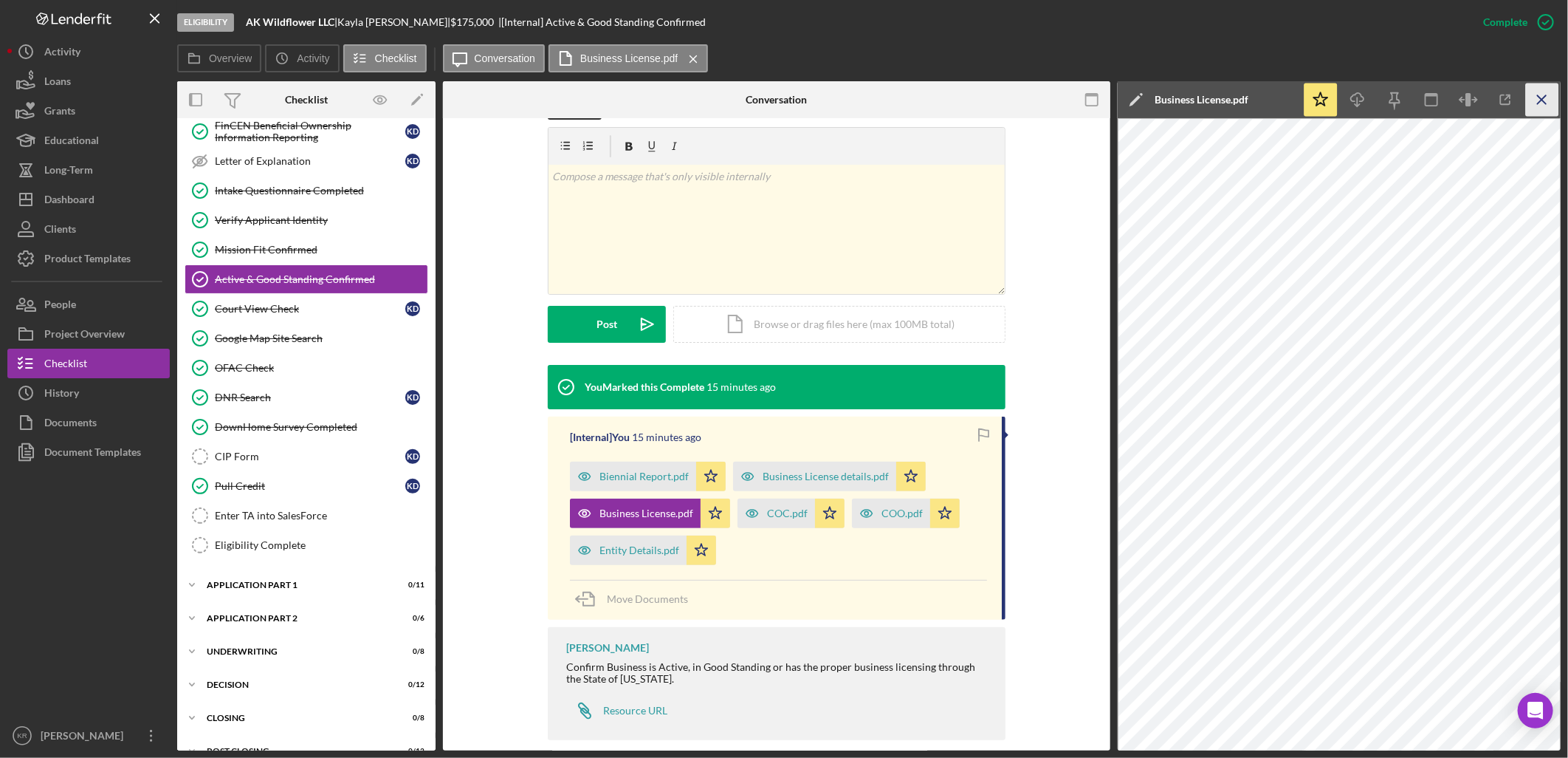
click at [1536, 102] on icon "Icon/Menu Close" at bounding box center [1543, 100] width 33 height 33
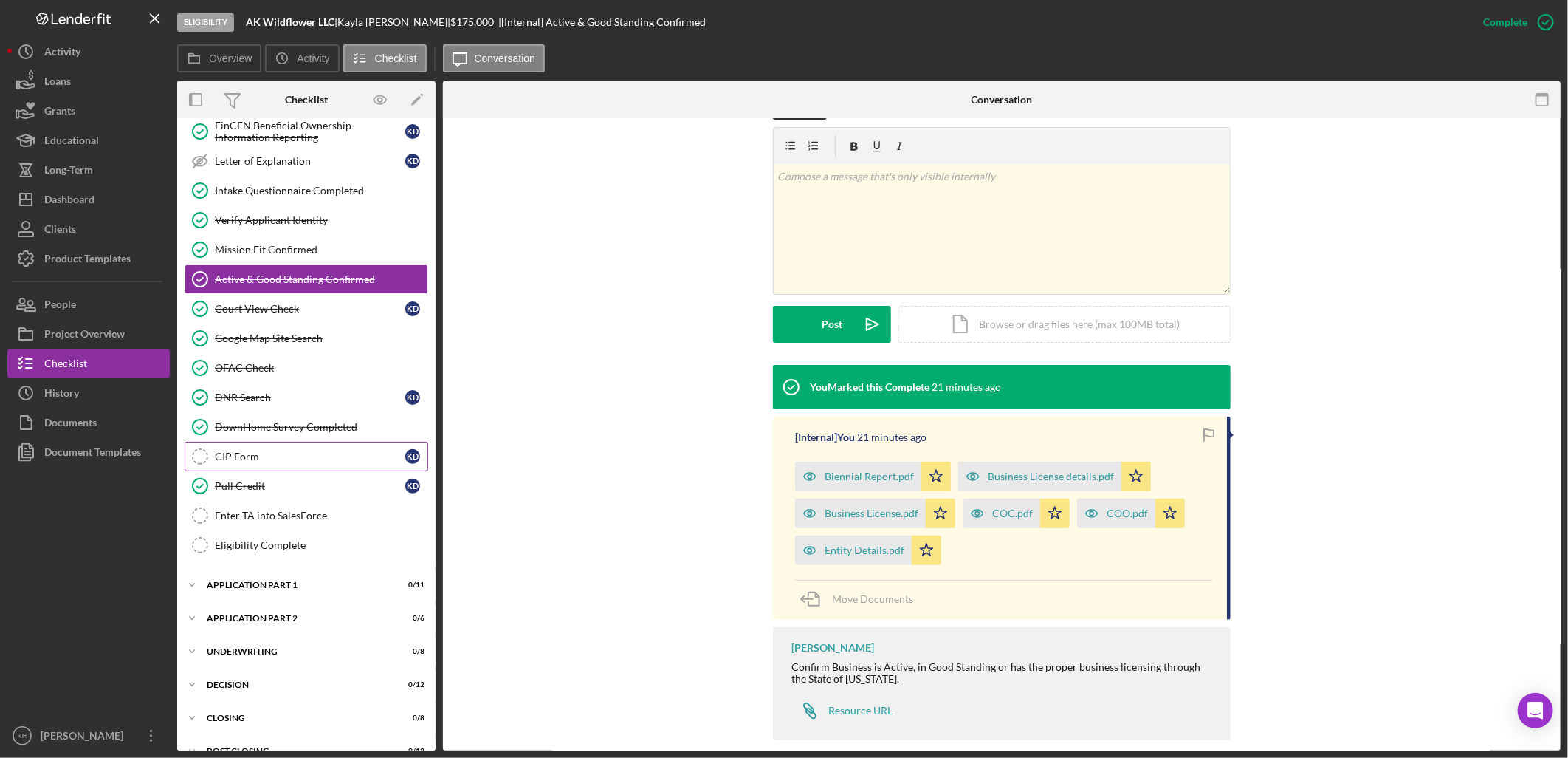
click at [294, 462] on div "CIP Form" at bounding box center [310, 456] width 191 height 12
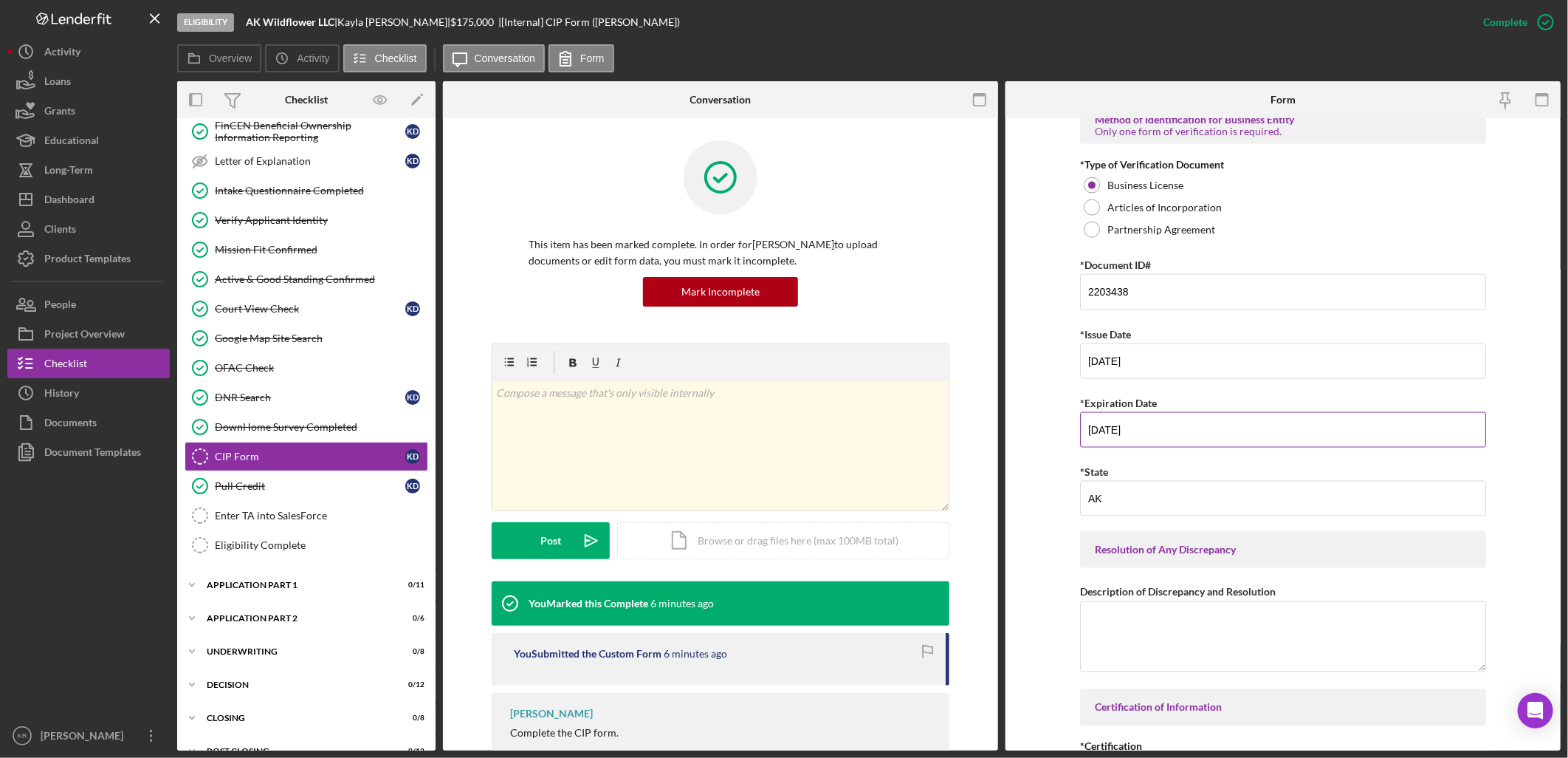
scroll to position [1540, 0]
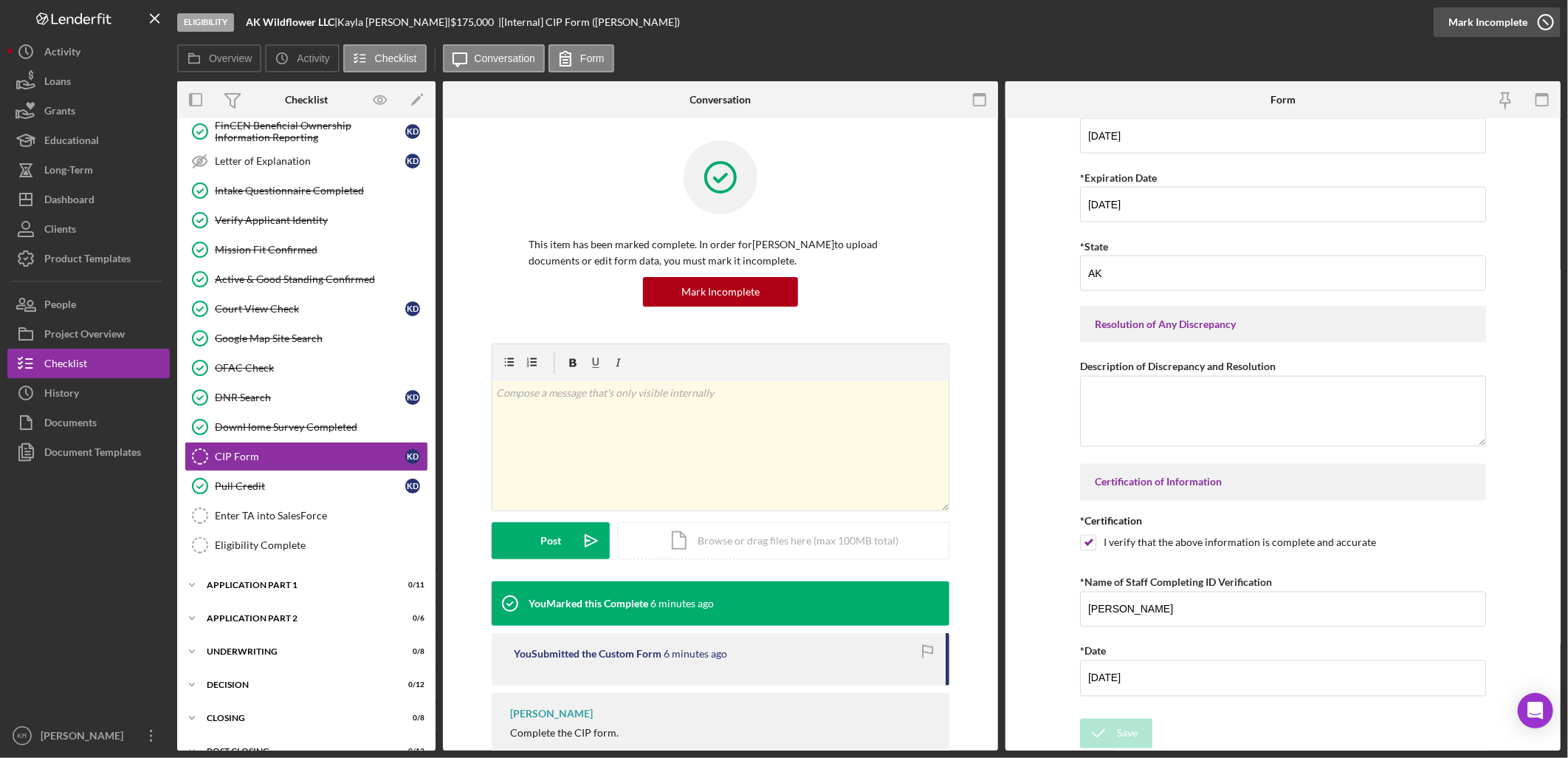
click at [1525, 31] on div "Mark Incomplete" at bounding box center [1488, 22] width 79 height 29
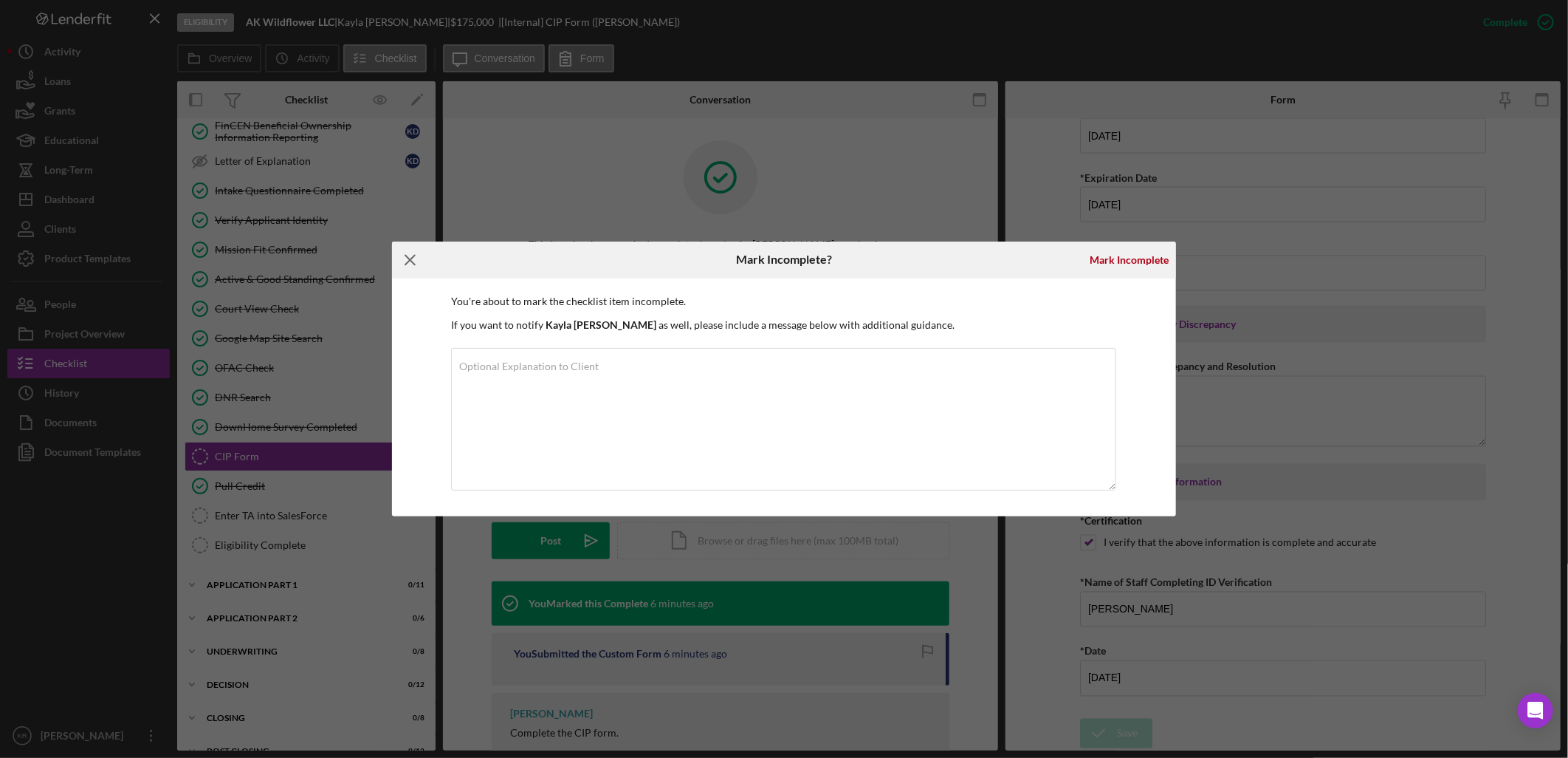
click at [399, 254] on icon "Icon/Menu Close" at bounding box center [410, 260] width 37 height 37
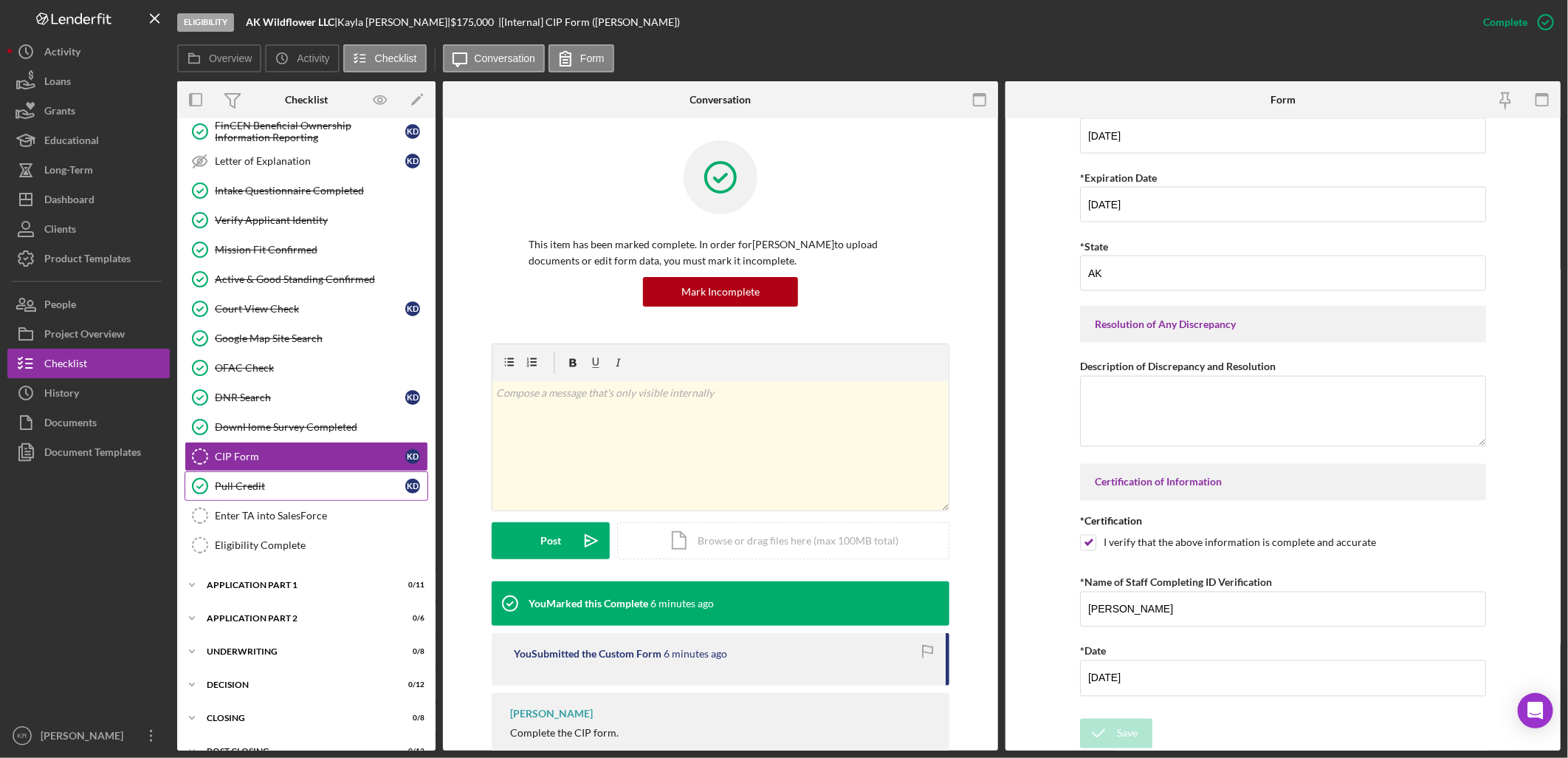
click at [261, 486] on div "Pull Credit" at bounding box center [310, 486] width 191 height 12
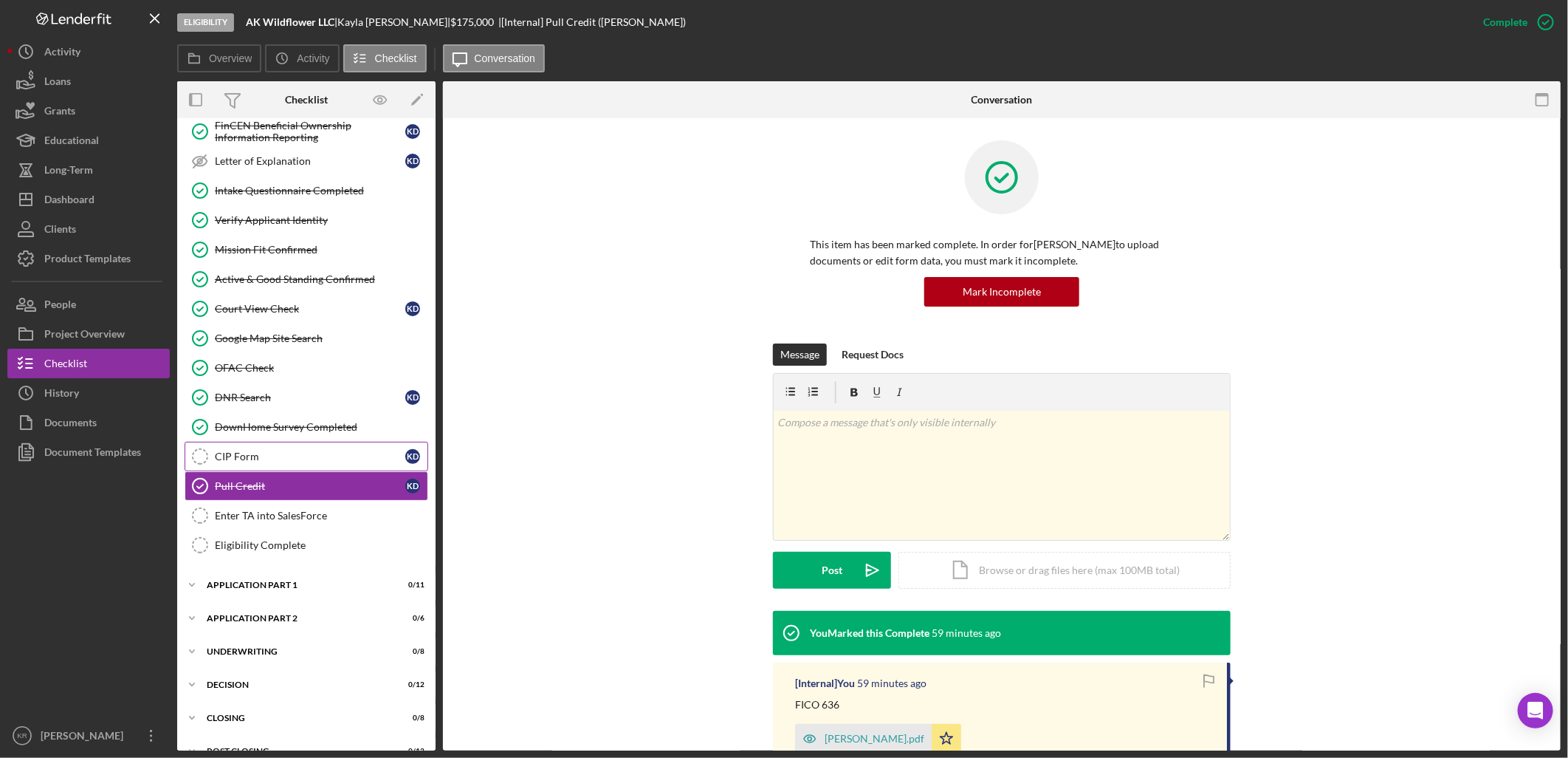
click at [291, 448] on link "CIP Form CIP Form K D" at bounding box center [307, 456] width 244 height 29
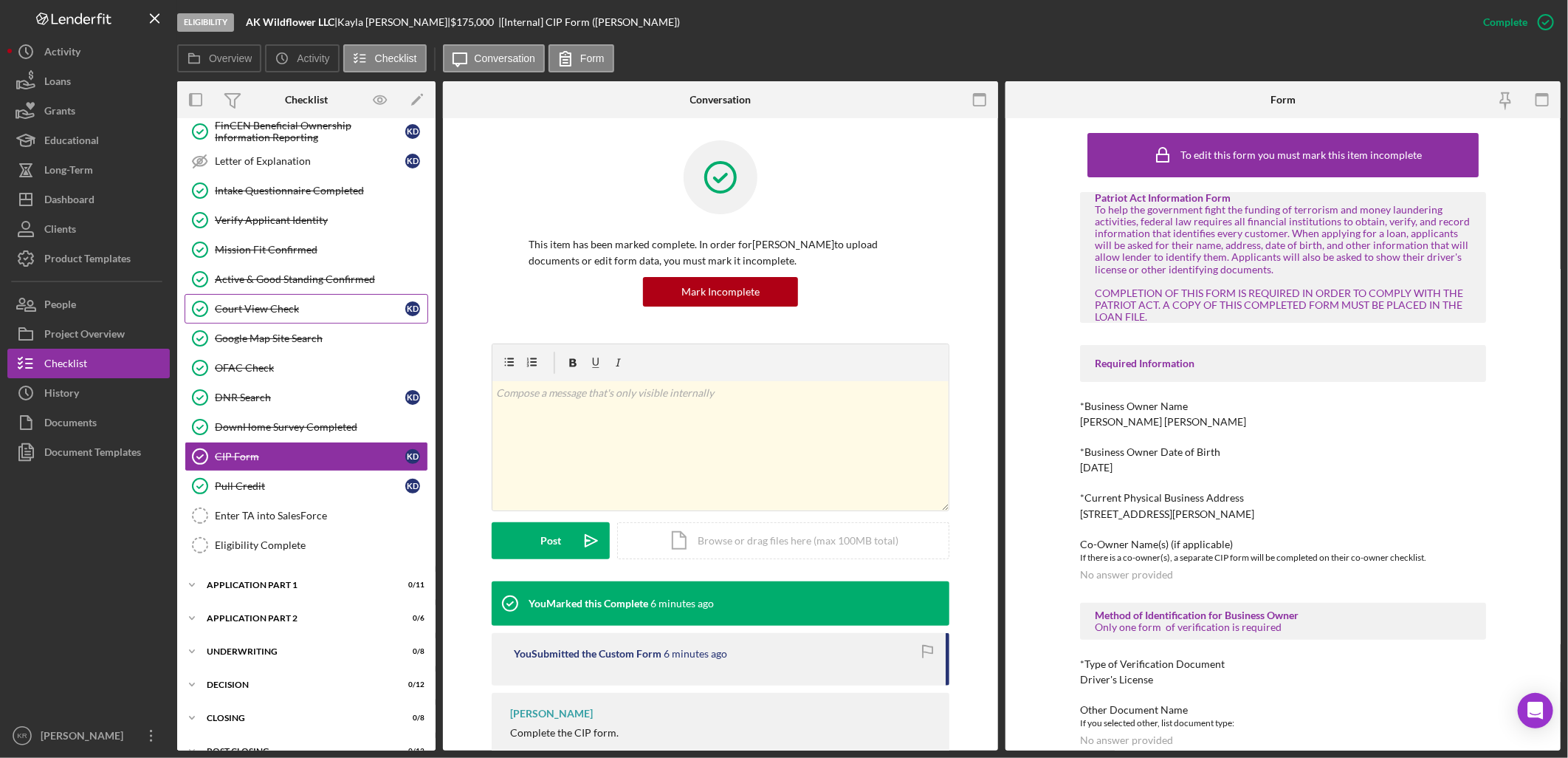
click at [303, 314] on div "Court View Check" at bounding box center [310, 309] width 191 height 12
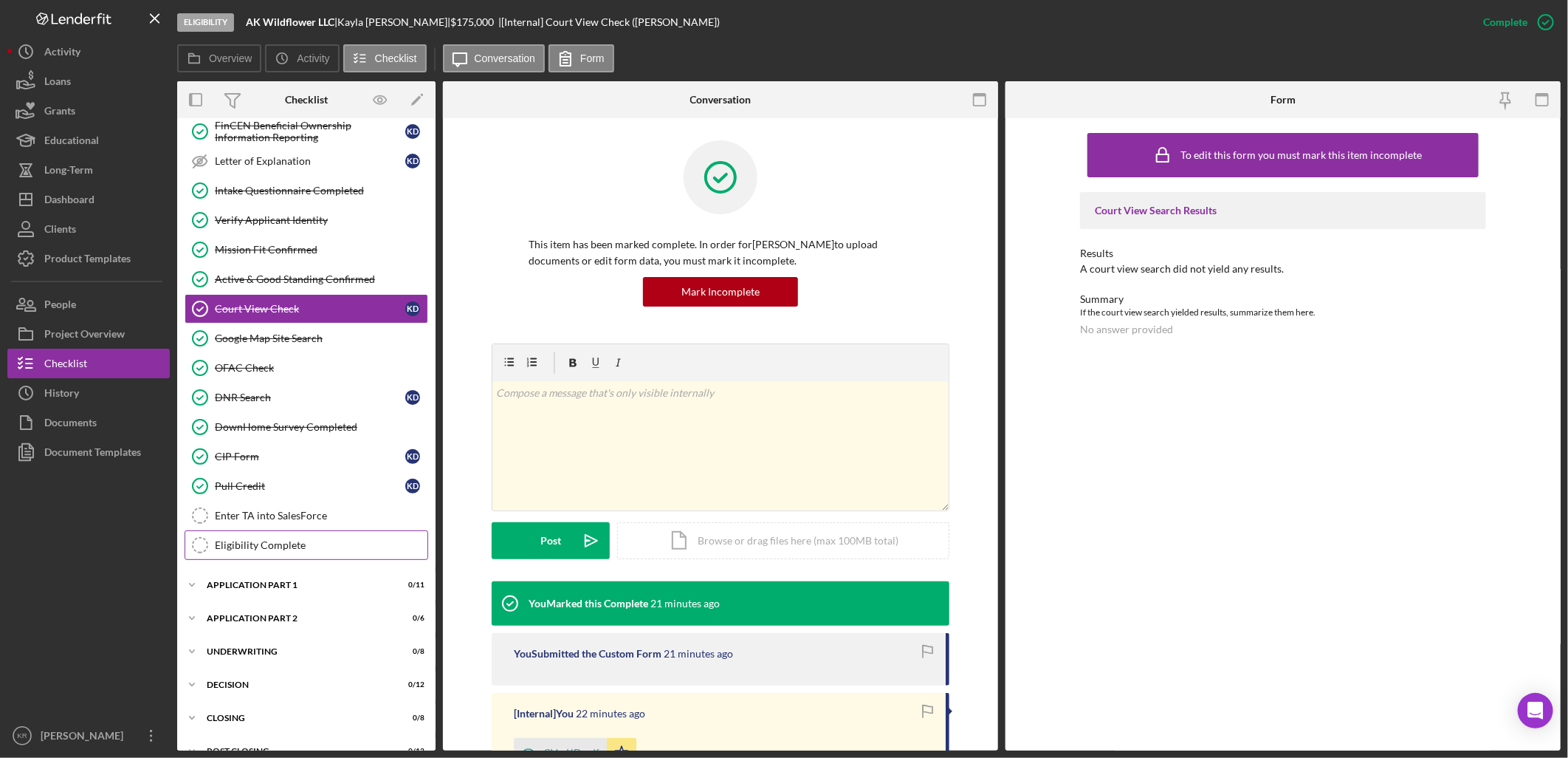
click at [278, 537] on link "Eligibility Complete Eligibility Complete" at bounding box center [307, 545] width 244 height 29
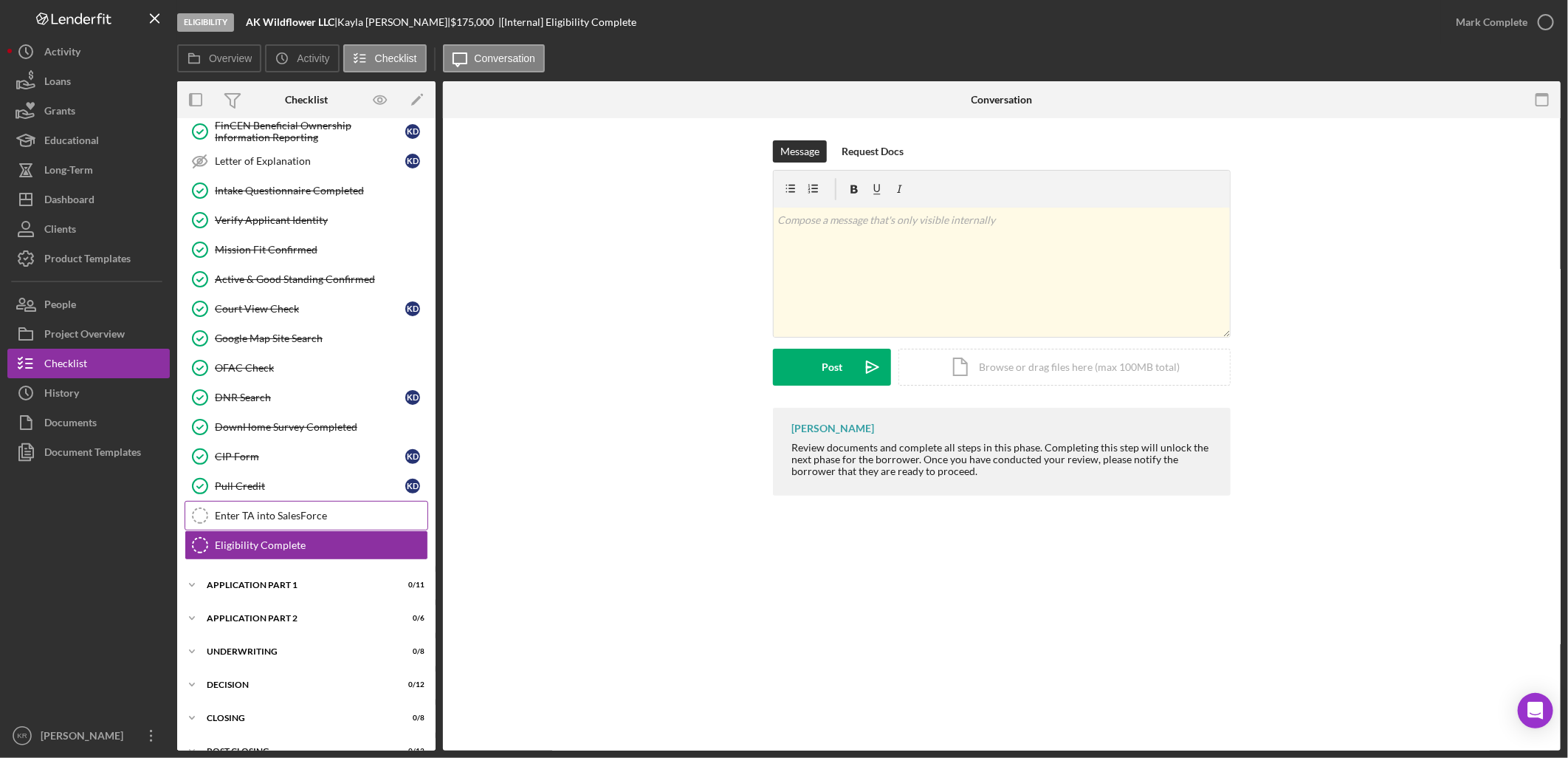
click at [311, 510] on link "Enter TA into SalesForce Enter TA into SalesForce" at bounding box center [307, 515] width 244 height 29
